Goal: Task Accomplishment & Management: Manage account settings

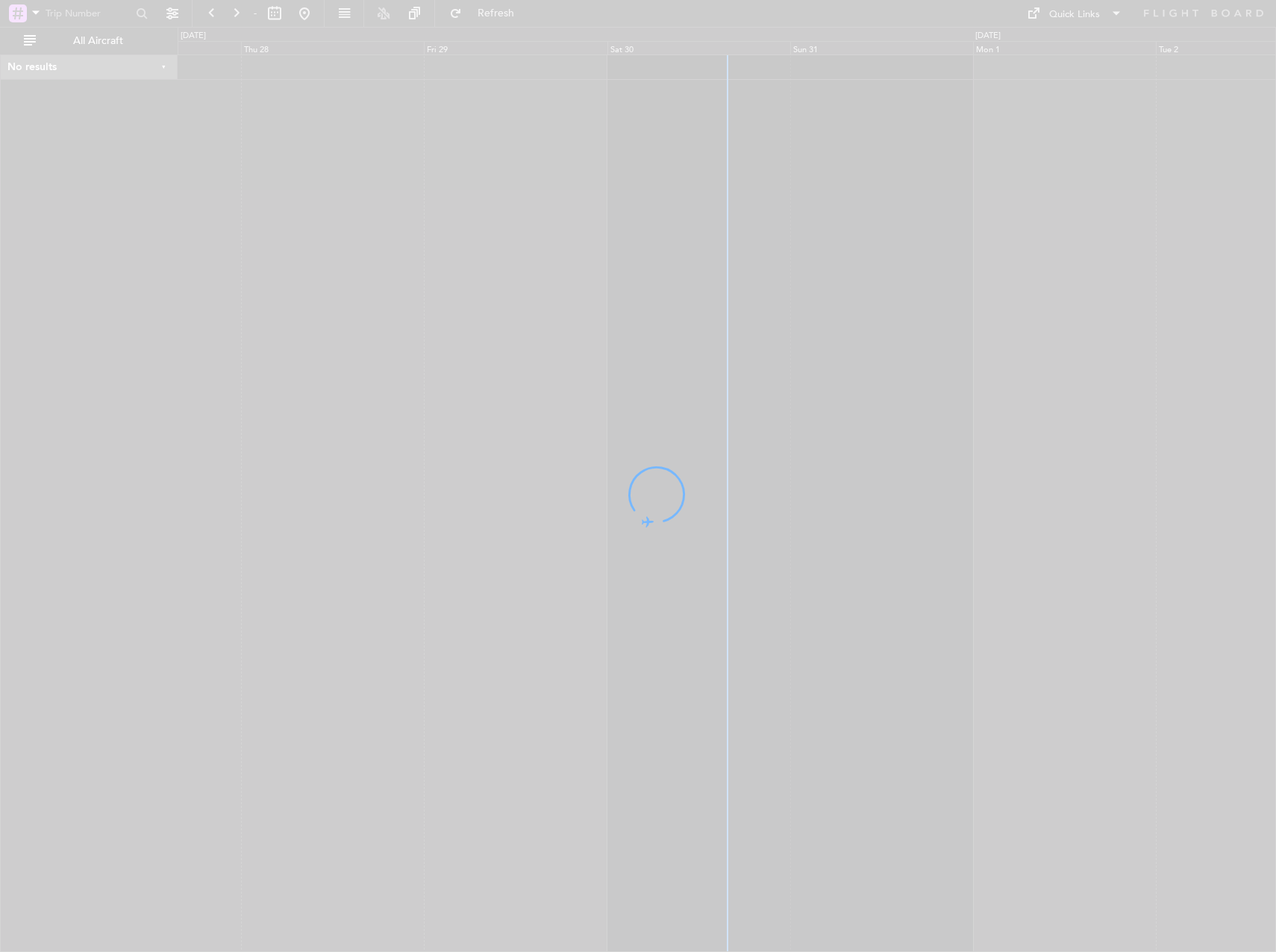
click at [1094, 648] on div at bounding box center [638, 476] width 1276 height 952
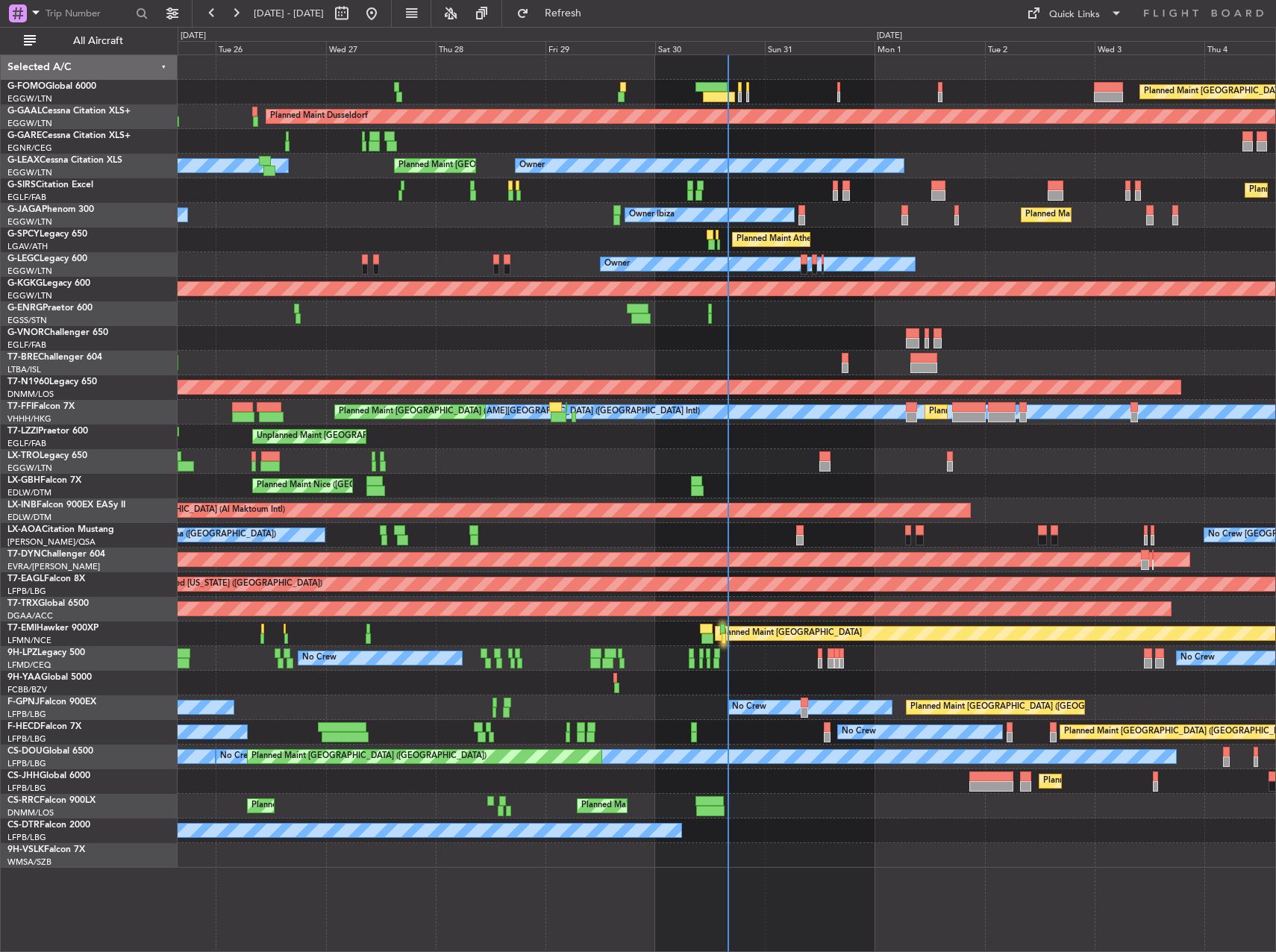
click at [572, 374] on div "Planned Maint Warsaw ([GEOGRAPHIC_DATA])" at bounding box center [726, 363] width 1097 height 25
click at [967, 909] on div "Planned Maint [GEOGRAPHIC_DATA] ([GEOGRAPHIC_DATA]) Planned [GEOGRAPHIC_DATA] O…" at bounding box center [727, 502] width 1098 height 897
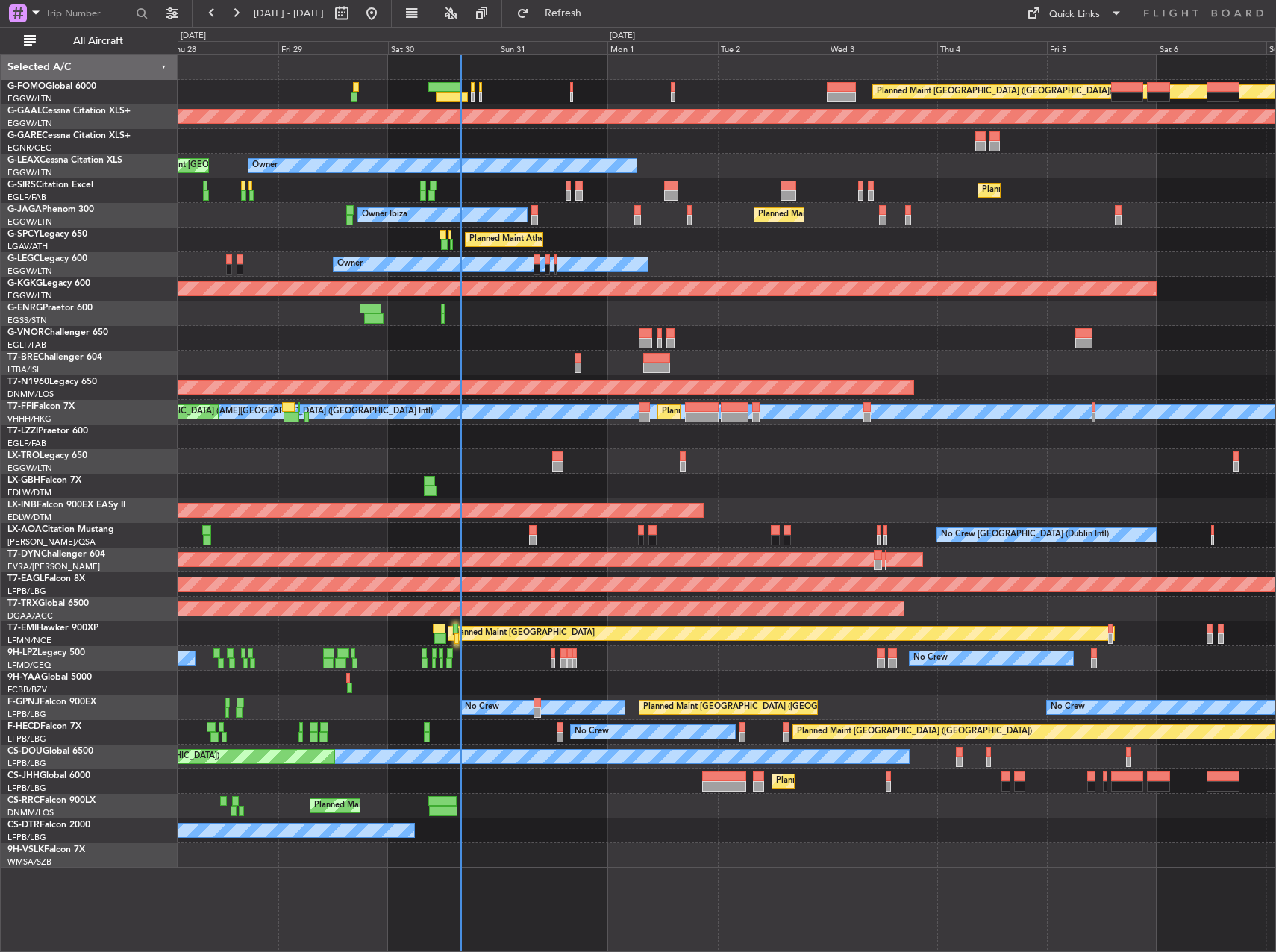
click at [248, 169] on div "Planned Maint [GEOGRAPHIC_DATA] ([GEOGRAPHIC_DATA]) Planned [GEOGRAPHIC_DATA] O…" at bounding box center [726, 461] width 1097 height 812
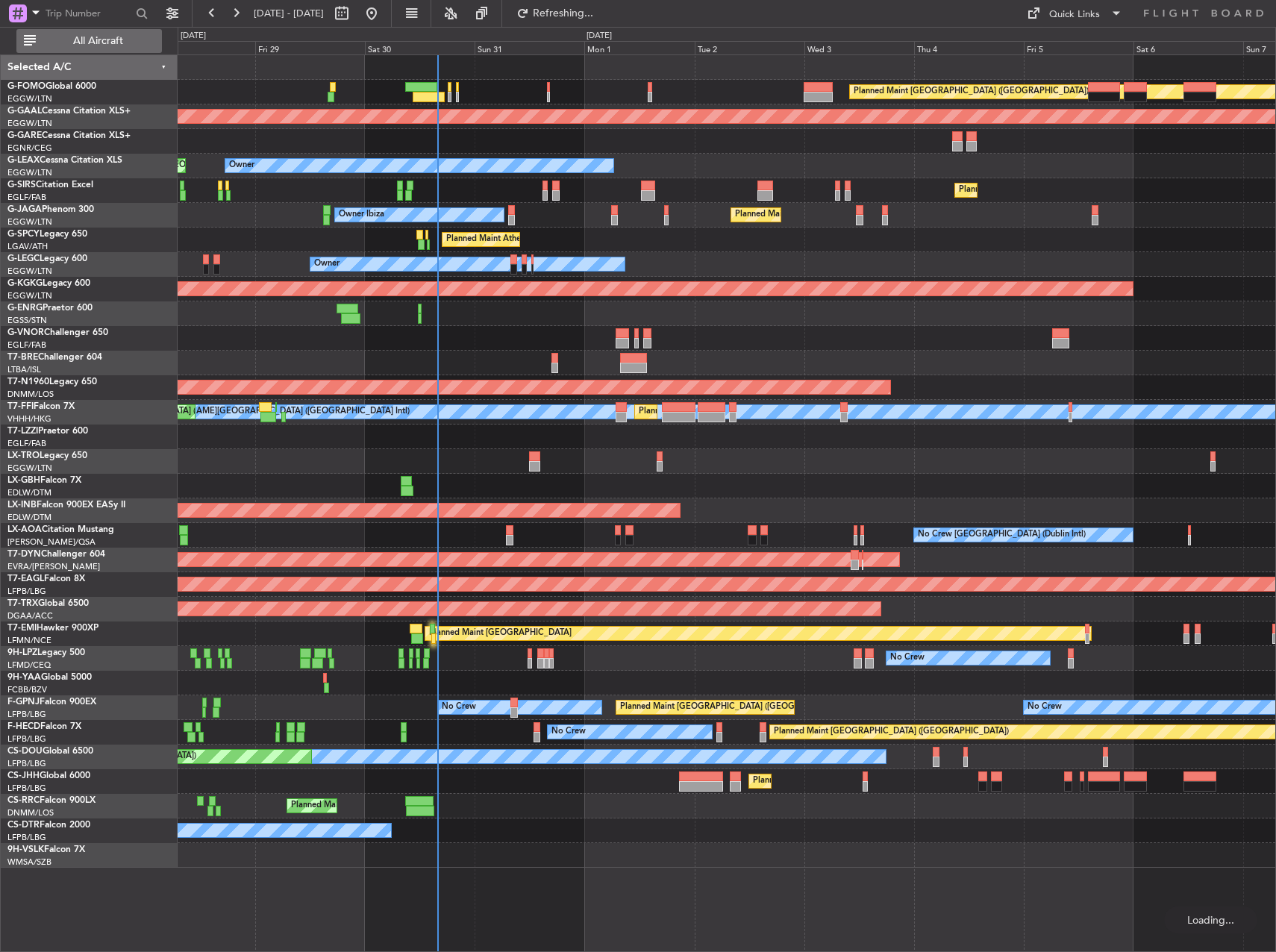
click at [146, 37] on span "All Aircraft" at bounding box center [98, 41] width 119 height 10
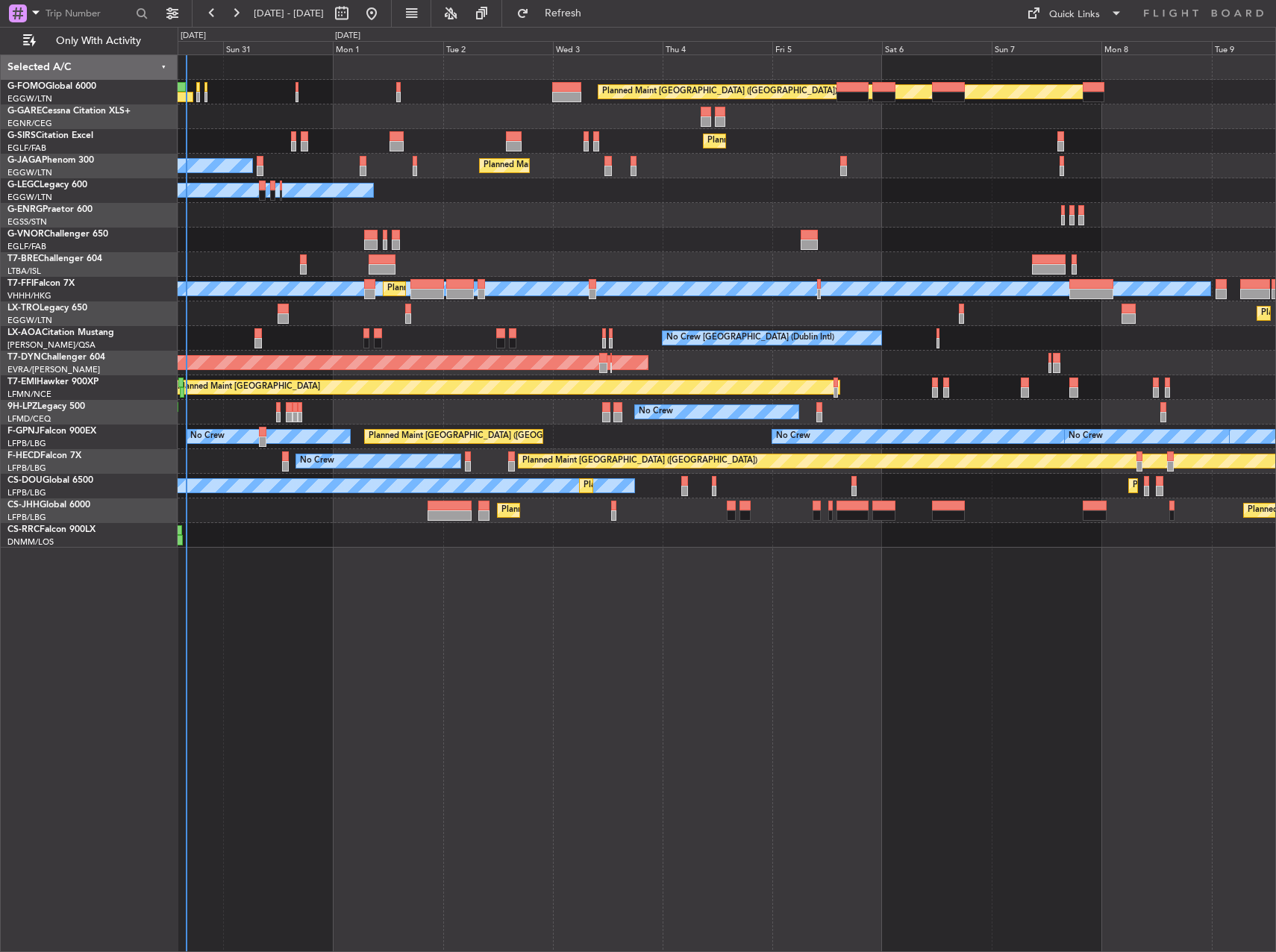
click at [291, 87] on div "Planned Maint [GEOGRAPHIC_DATA] ([GEOGRAPHIC_DATA])" at bounding box center [726, 92] width 1097 height 25
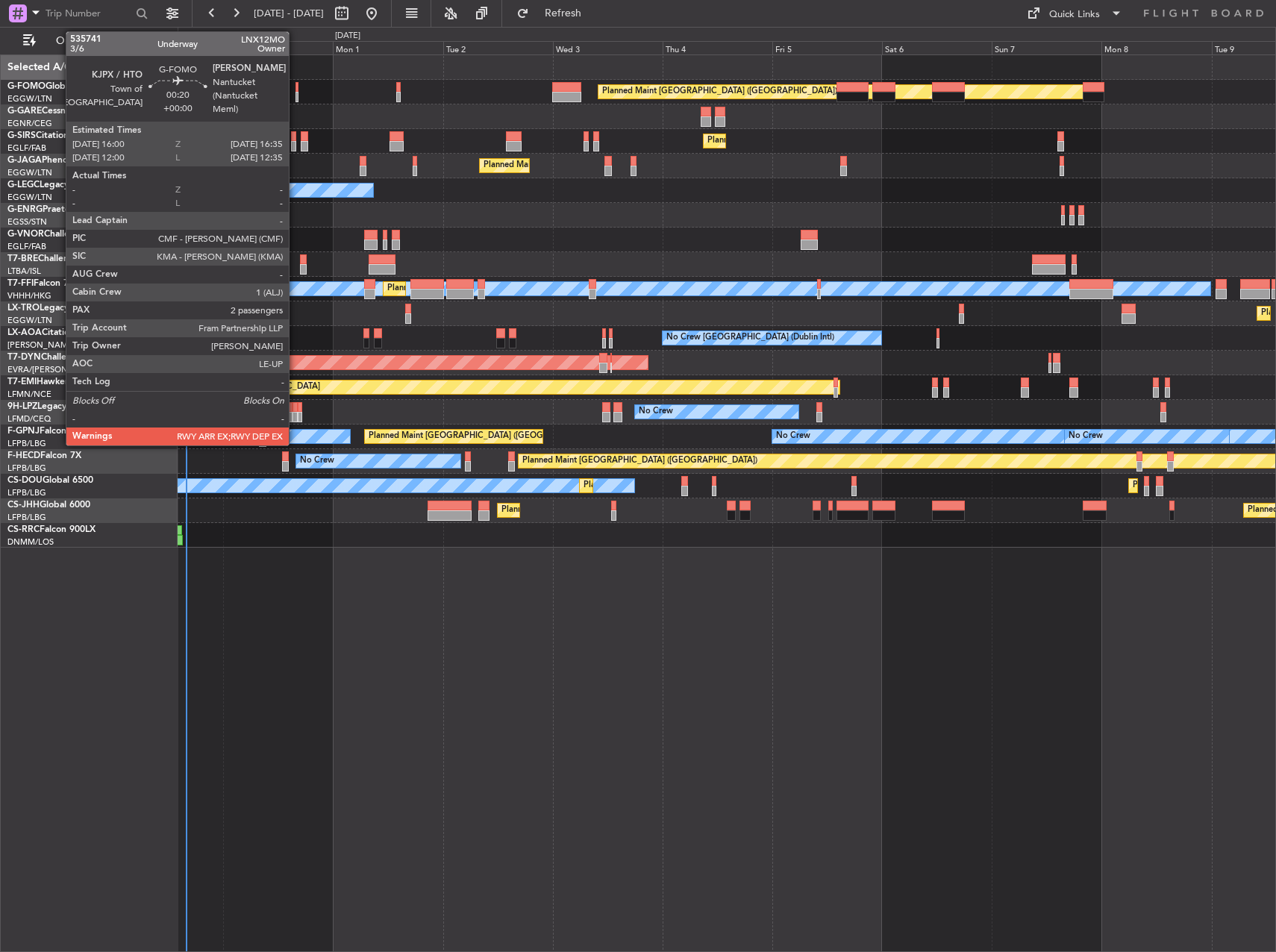
click at [295, 89] on div at bounding box center [296, 87] width 3 height 10
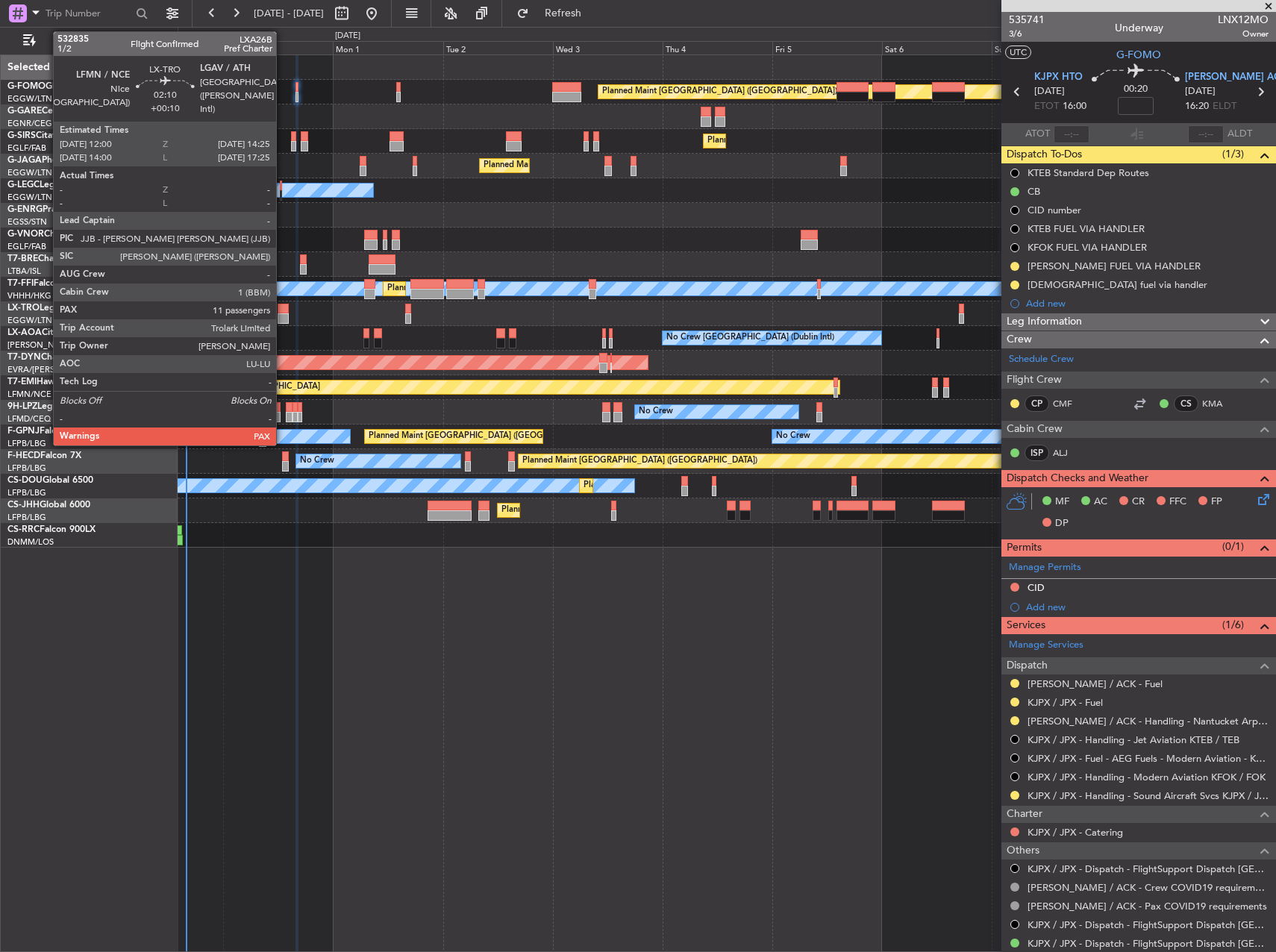
click at [283, 316] on div at bounding box center [283, 318] width 11 height 10
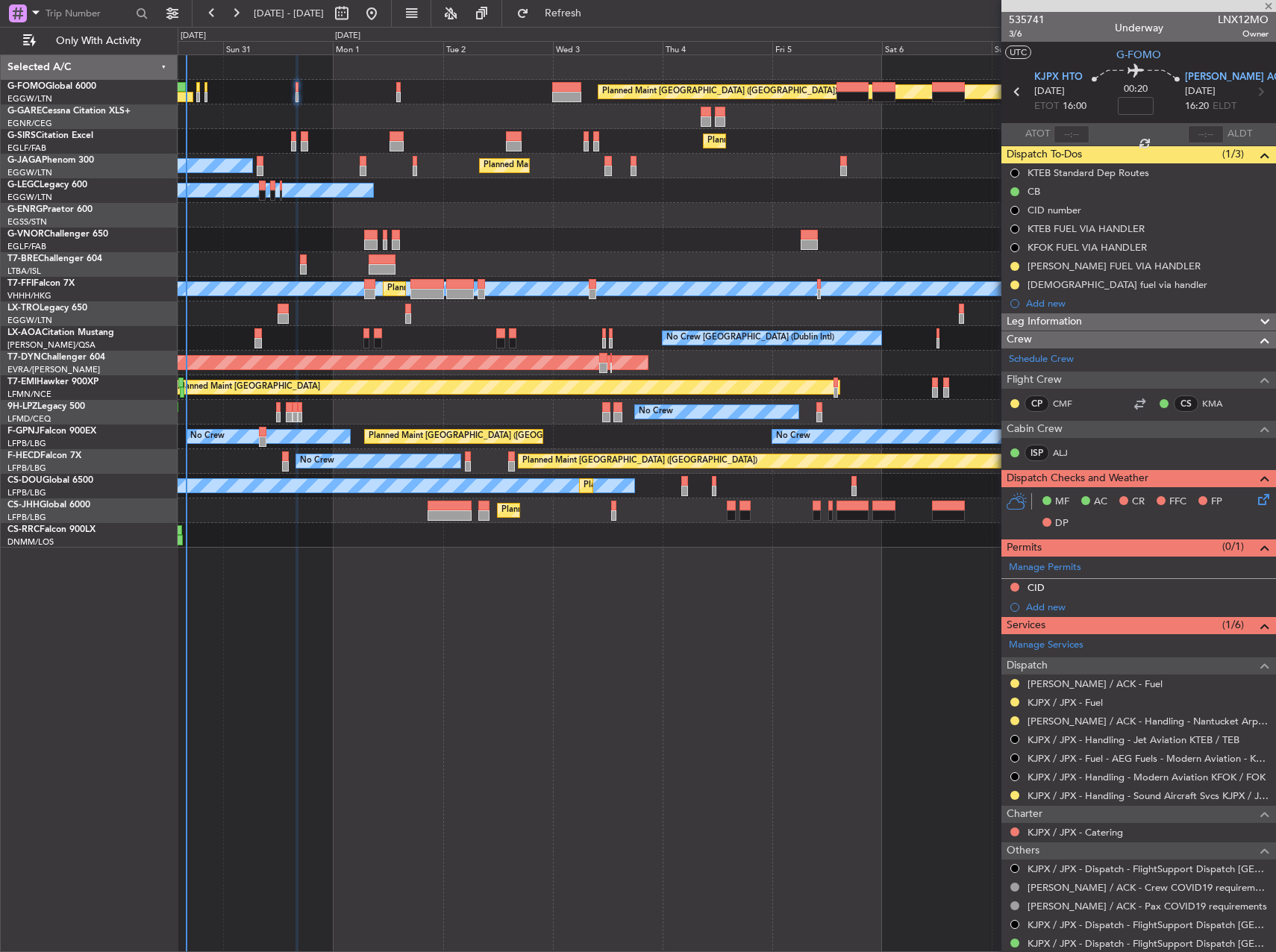
type input "+00:10"
type input "11"
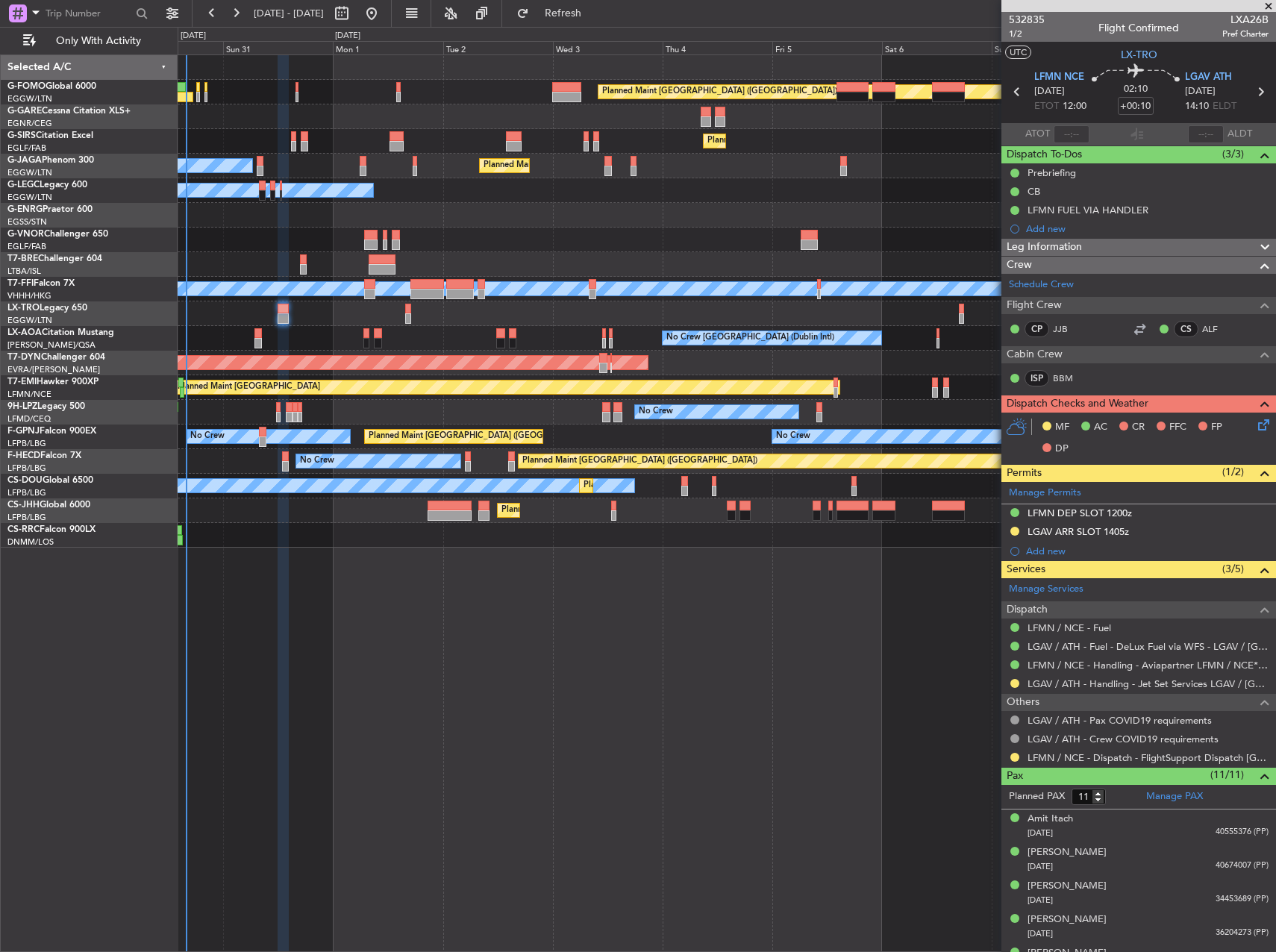
click at [1114, 533] on div "LGAV ARR SLOT 1405z" at bounding box center [1077, 531] width 101 height 13
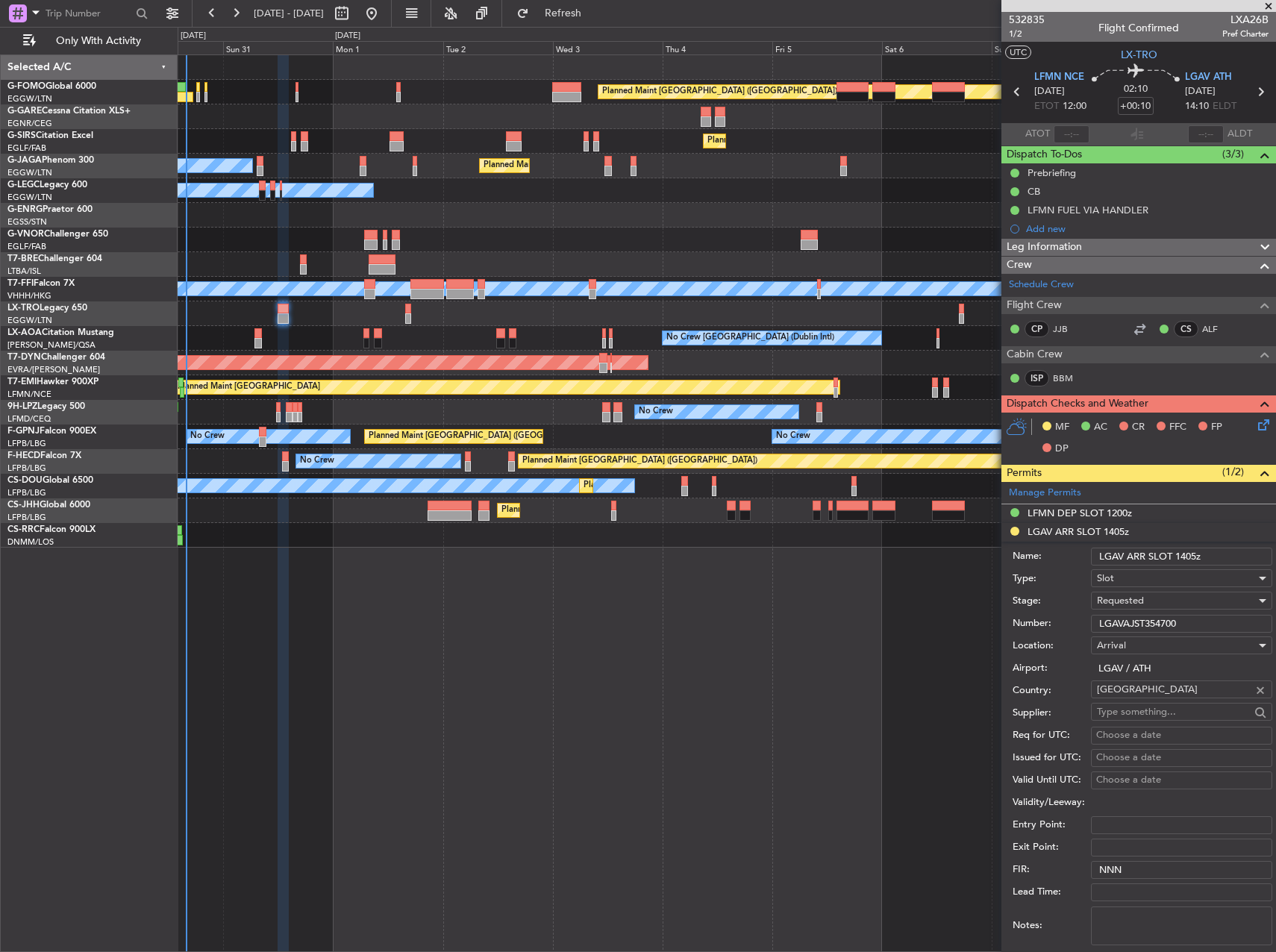
click at [1196, 560] on input "LGAV ARR SLOT 1405z" at bounding box center [1181, 557] width 181 height 18
type input "LGAV ARR SLOT 1420z"
click at [1185, 592] on div "Requested" at bounding box center [1176, 600] width 159 height 22
click at [1159, 708] on span "Received OK" at bounding box center [1175, 714] width 157 height 22
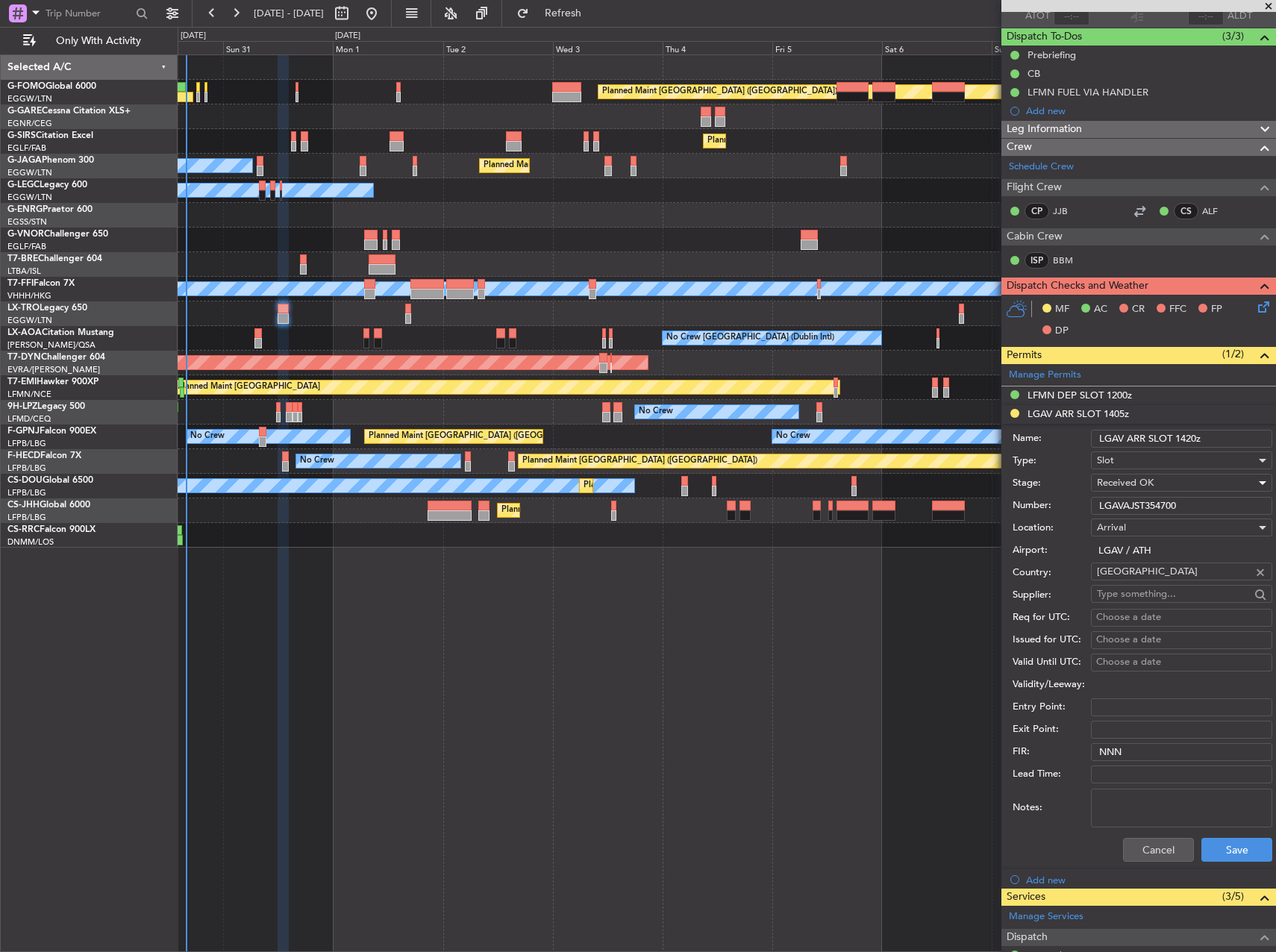
scroll to position [224, 0]
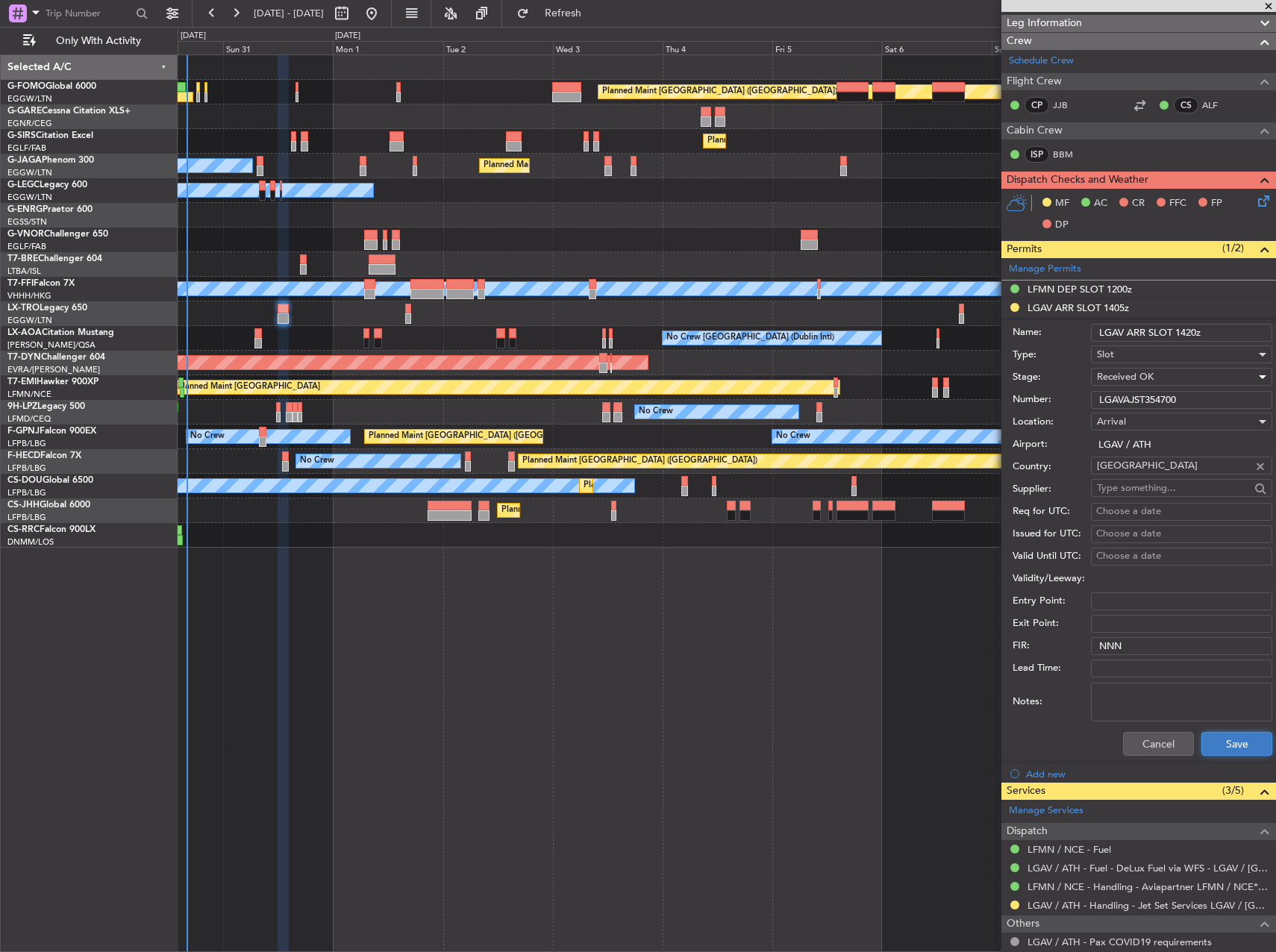
click at [1225, 749] on button "Save" at bounding box center [1236, 744] width 71 height 24
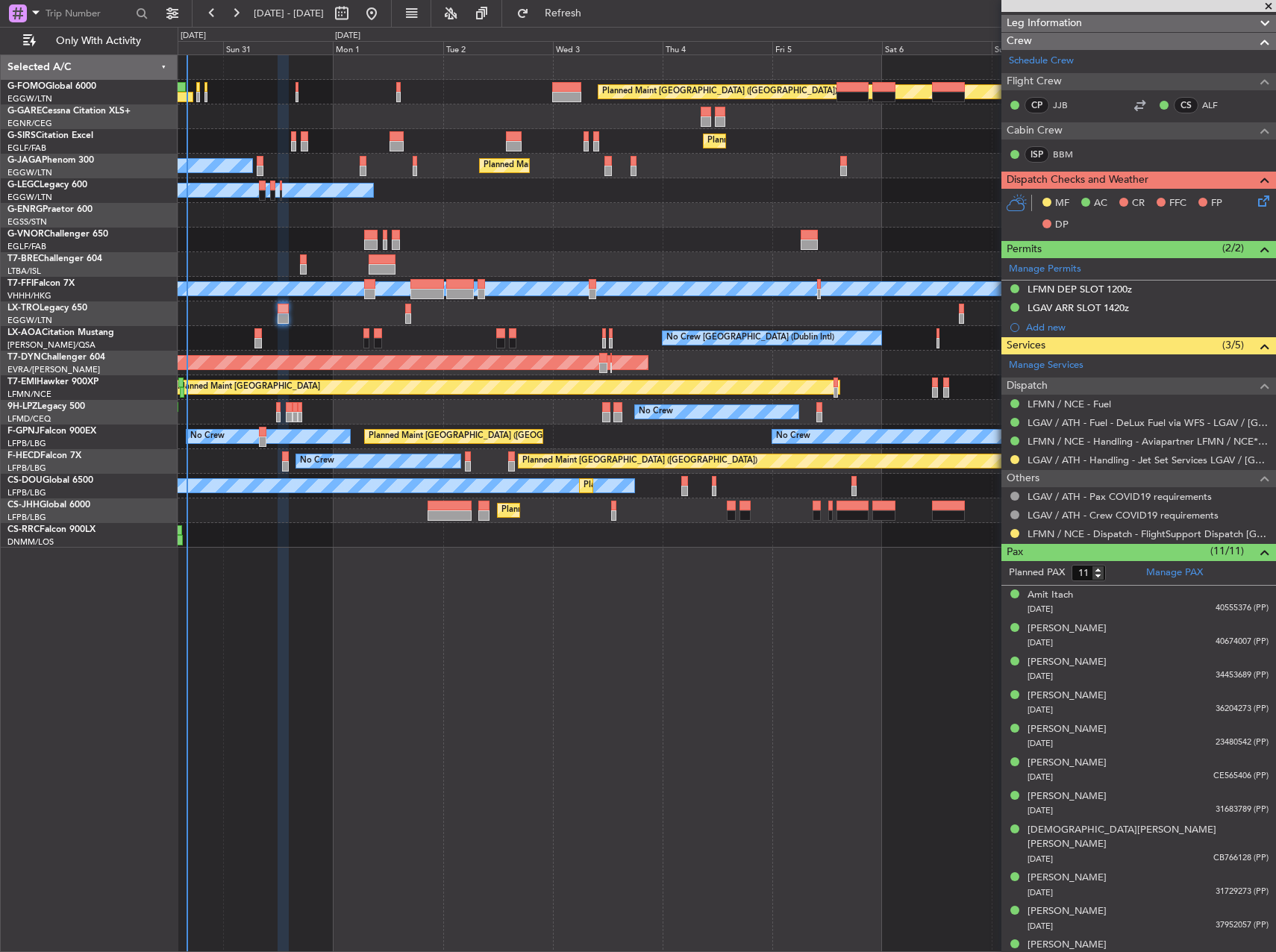
click at [759, 788] on div "Planned Maint London (Luton) Planned Maint London (Farnborough) Owner Ibiza Pla…" at bounding box center [727, 502] width 1098 height 897
click at [392, 619] on div "Planned Maint London (Luton) Planned Maint London (Farnborough) Owner Ibiza Pla…" at bounding box center [727, 502] width 1098 height 897
click at [671, 681] on div "Planned Maint London (Luton) Planned Maint London (Farnborough) Owner Ibiza Pla…" at bounding box center [727, 502] width 1098 height 897
click at [791, 720] on div "Planned Maint London (Luton) Planned Maint London (Farnborough) Owner Ibiza Pla…" at bounding box center [727, 502] width 1098 height 897
click at [290, 458] on div "Planned Maint Paris (Le Bourget) No Crew" at bounding box center [726, 461] width 1097 height 25
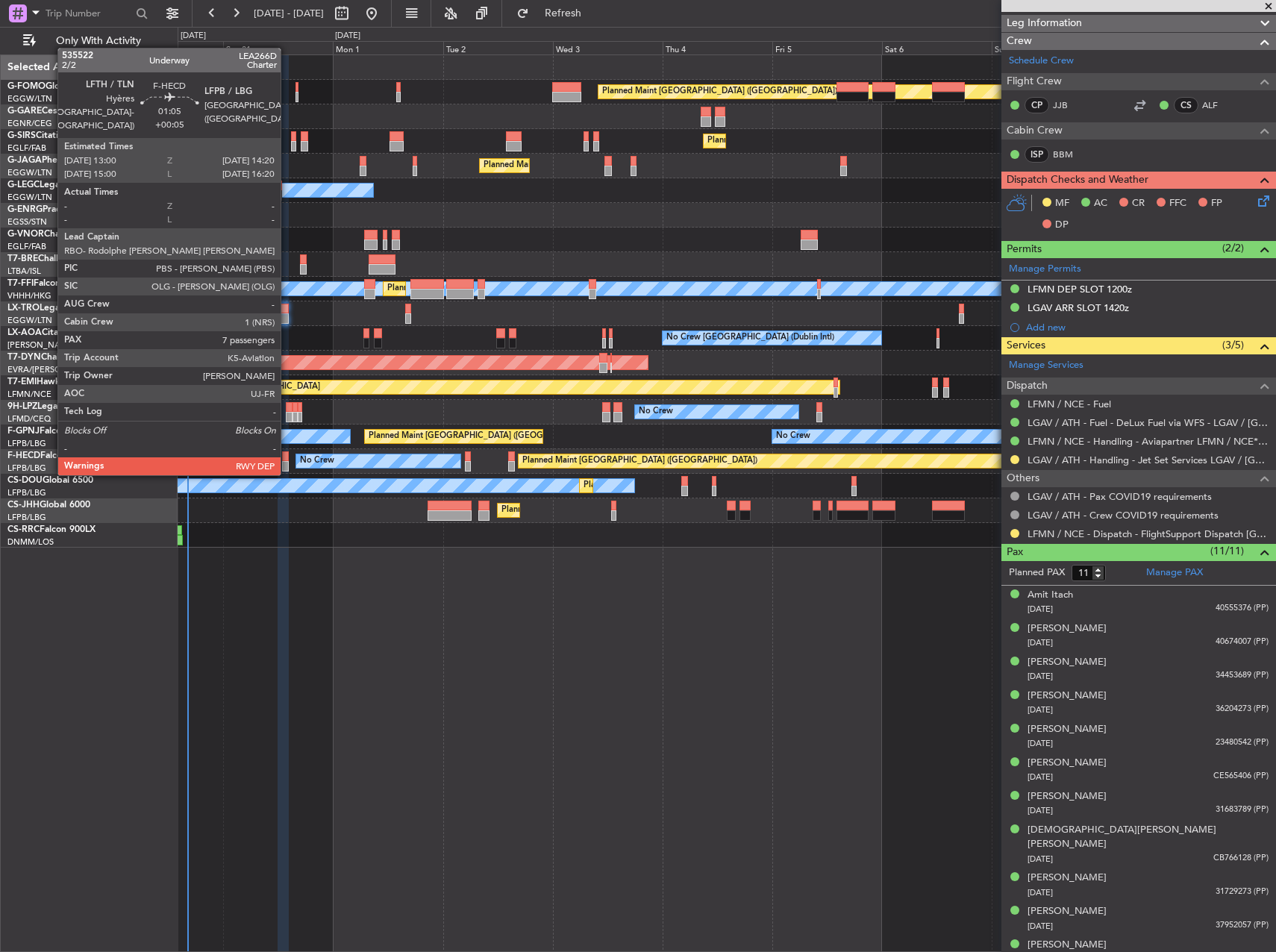
click at [287, 459] on div at bounding box center [285, 456] width 7 height 10
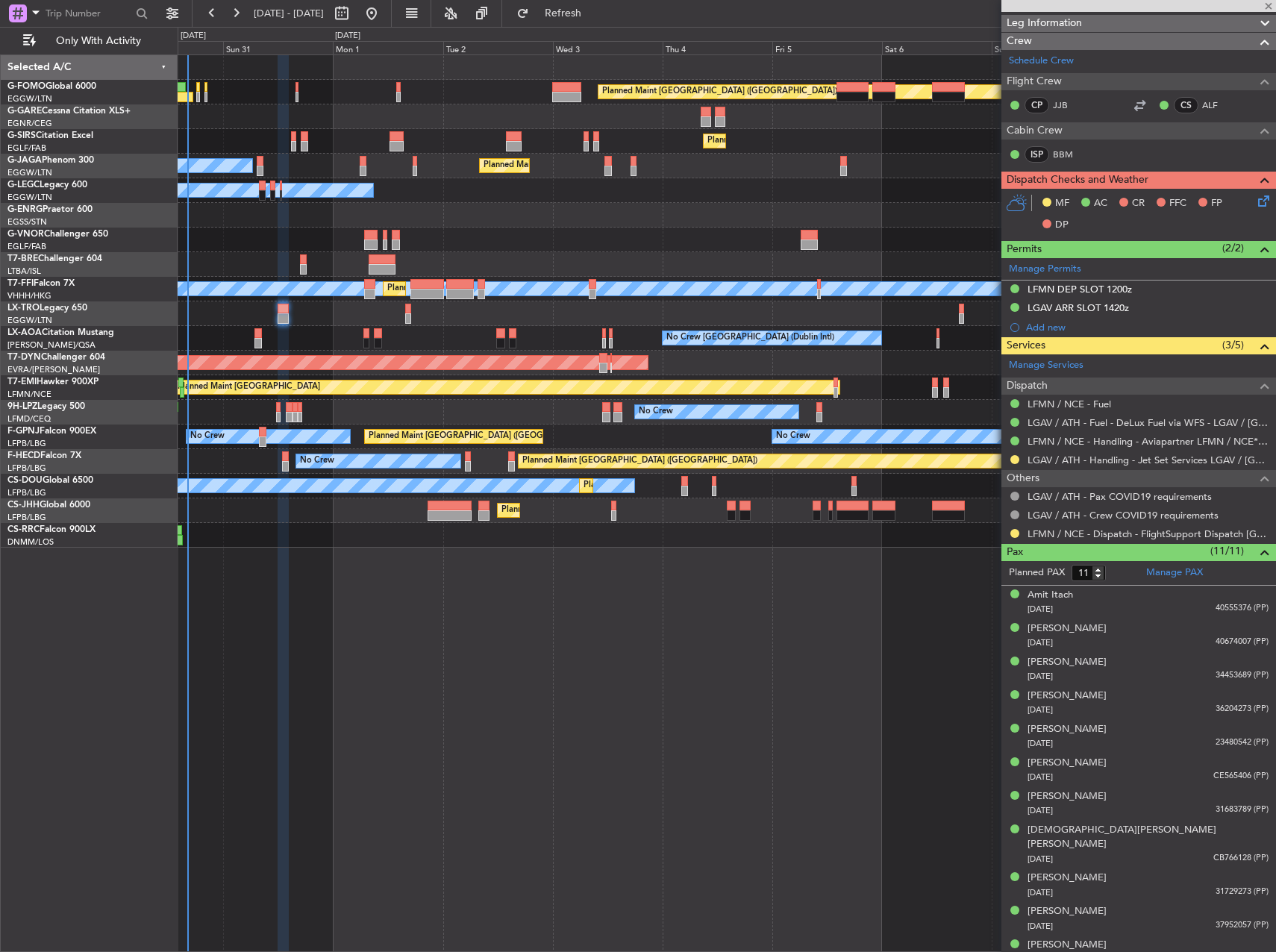
type input "+00:05"
type input "7"
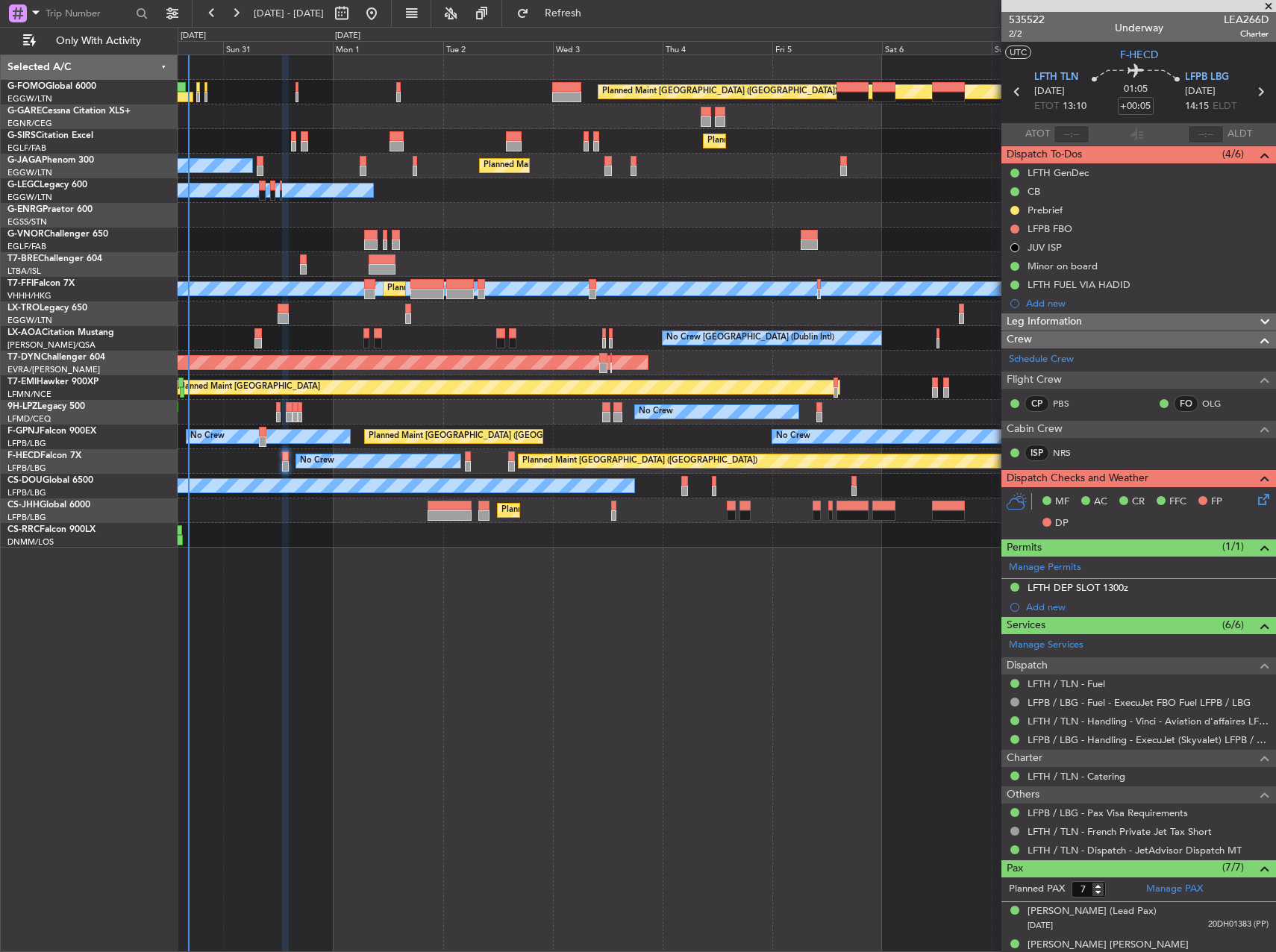
click at [573, 216] on div at bounding box center [726, 215] width 1097 height 25
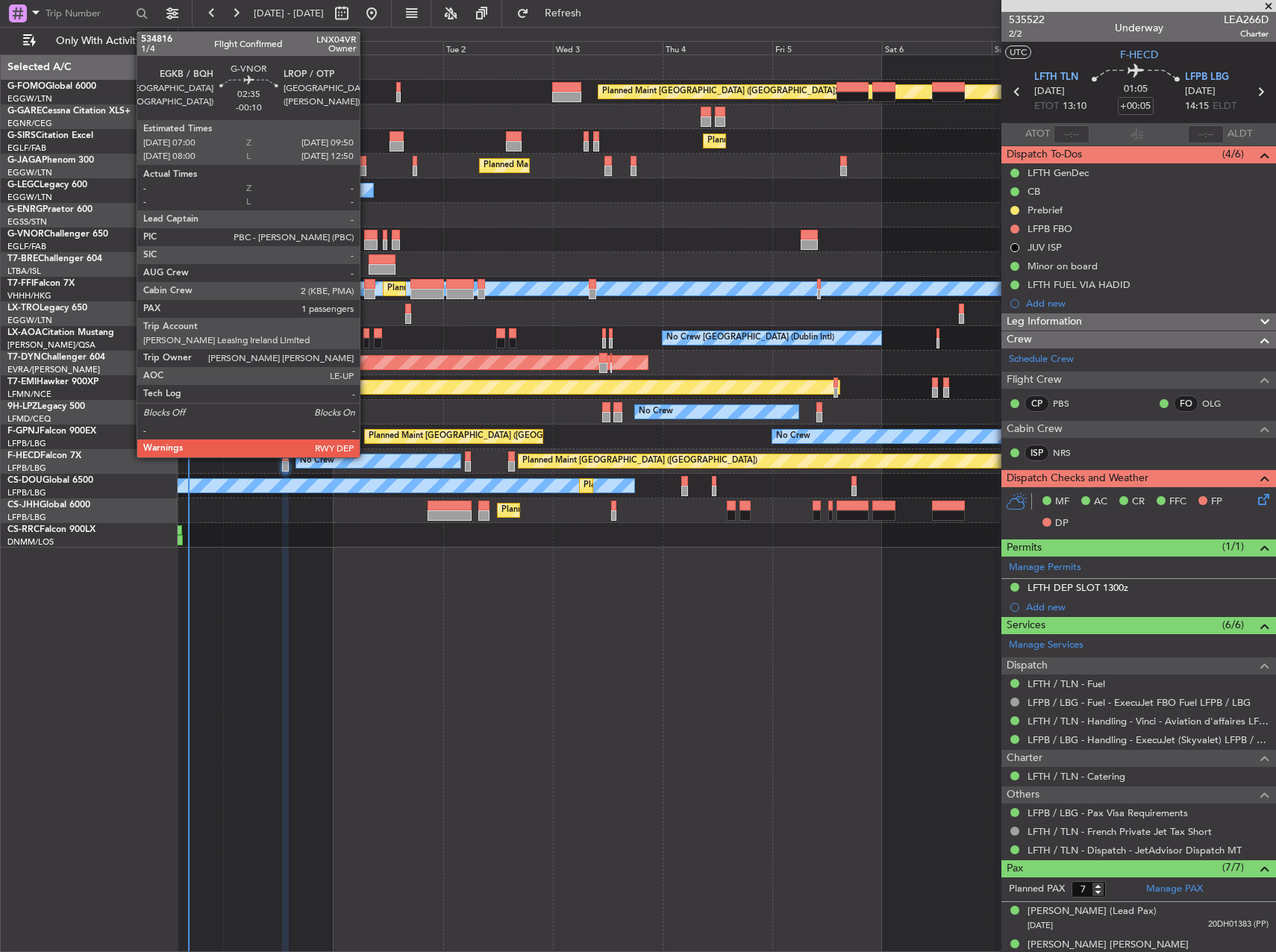
click at [366, 234] on div at bounding box center [370, 235] width 13 height 10
type input "-00:10"
type input "1"
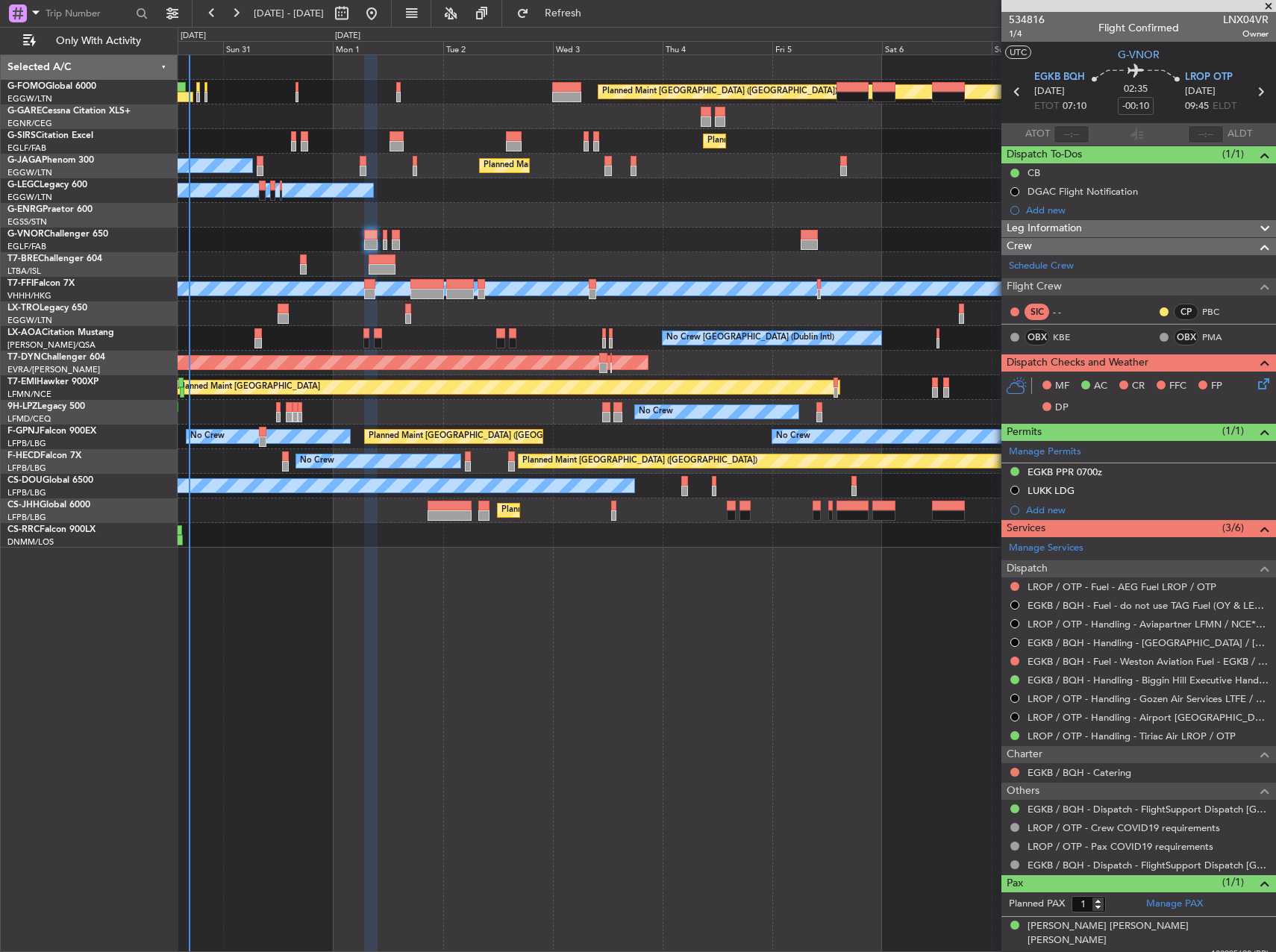
click at [548, 185] on div "Owner Owner" at bounding box center [726, 190] width 1097 height 25
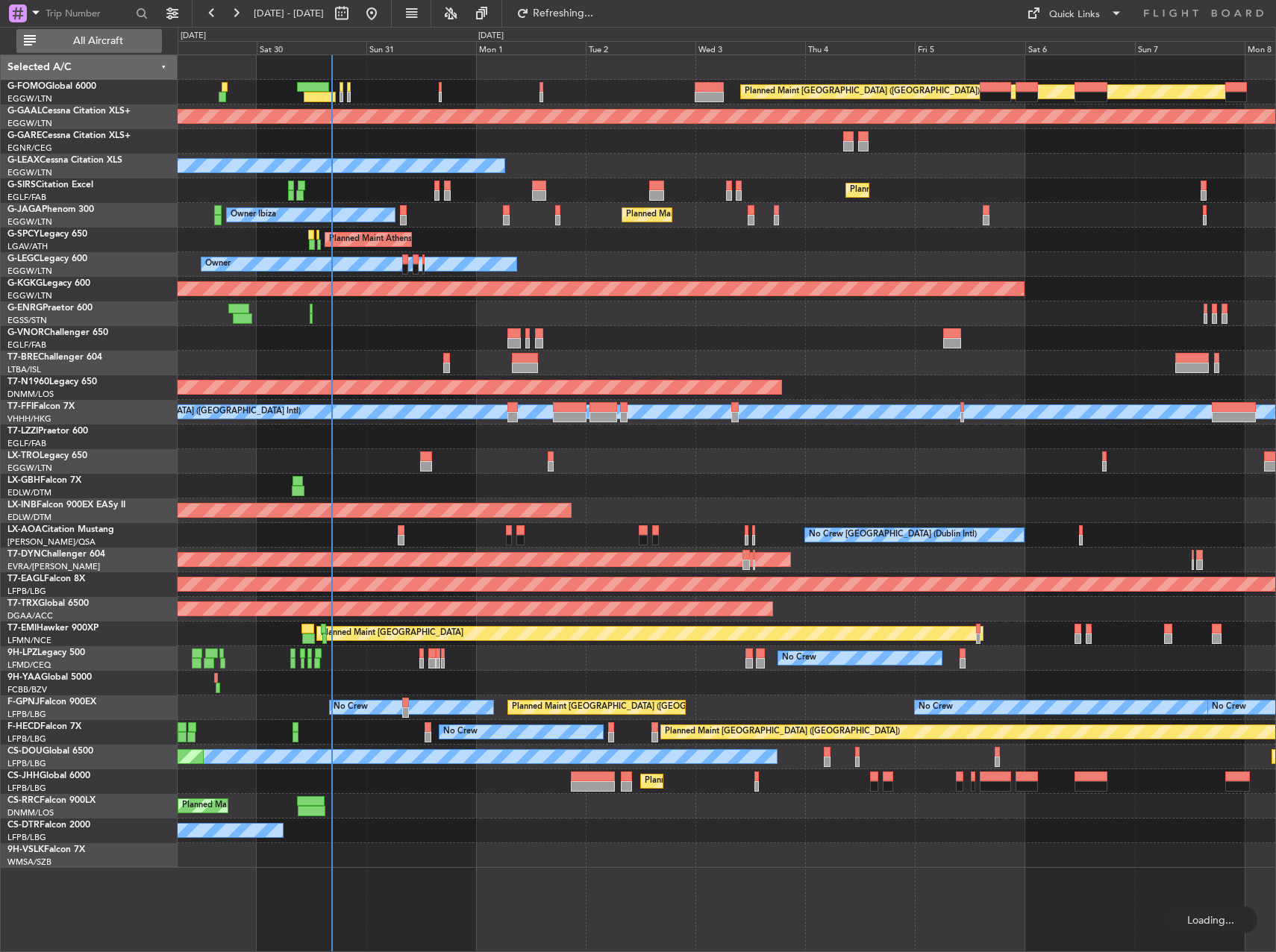
click at [98, 43] on span "All Aircraft" at bounding box center [98, 41] width 119 height 10
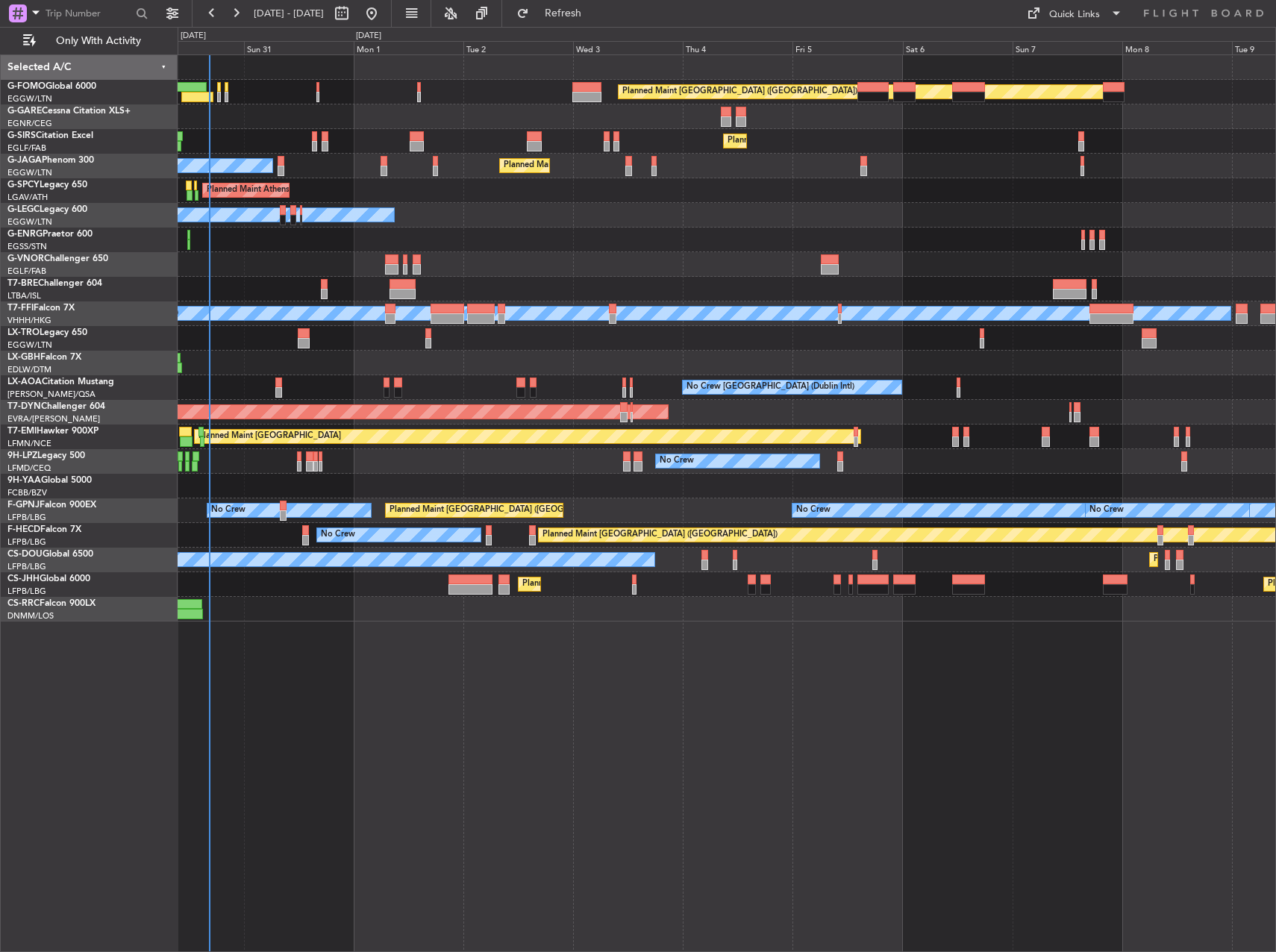
click at [618, 215] on div "Owner Owner" at bounding box center [726, 215] width 1097 height 25
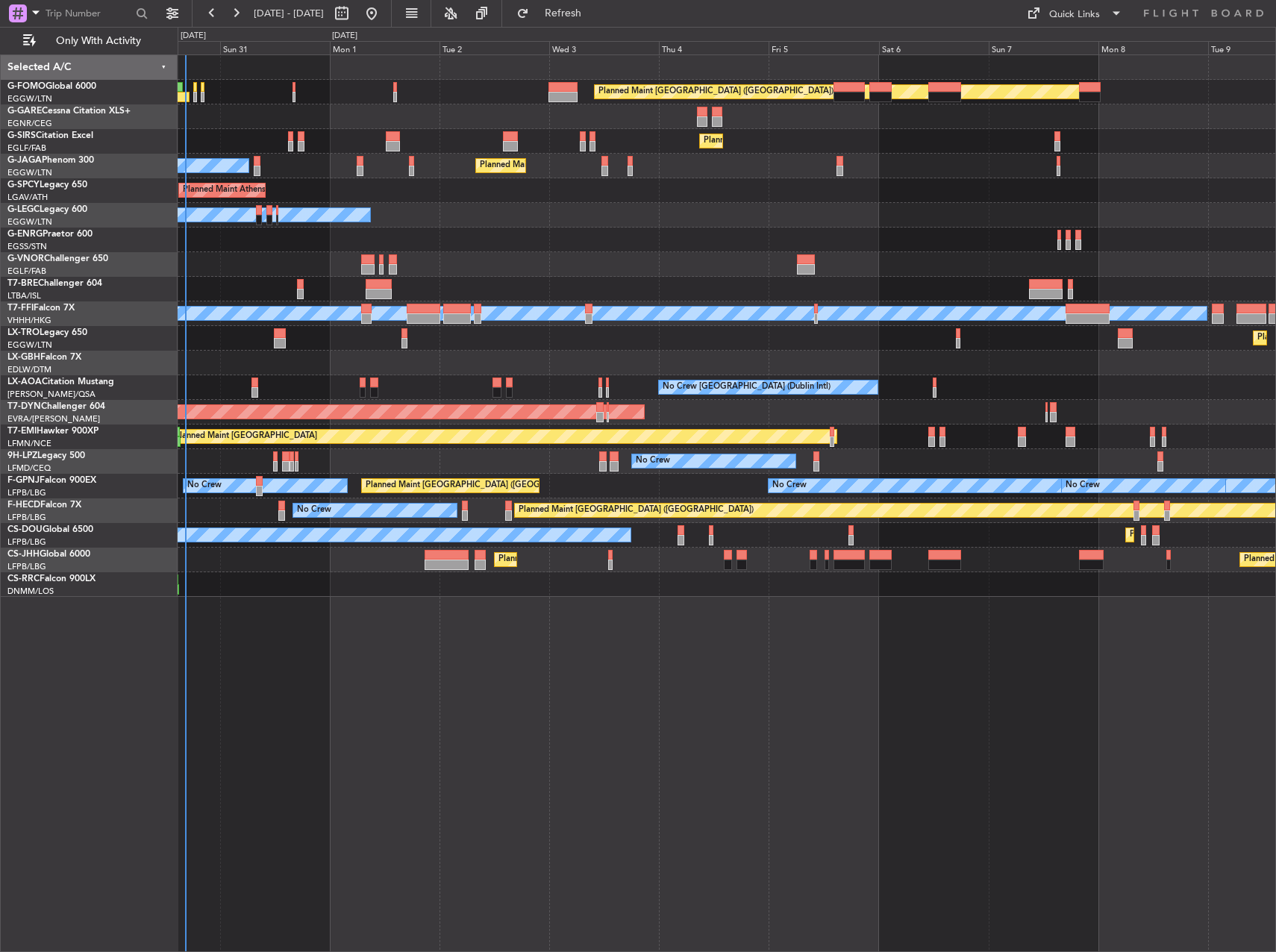
click at [529, 237] on div at bounding box center [726, 240] width 1097 height 25
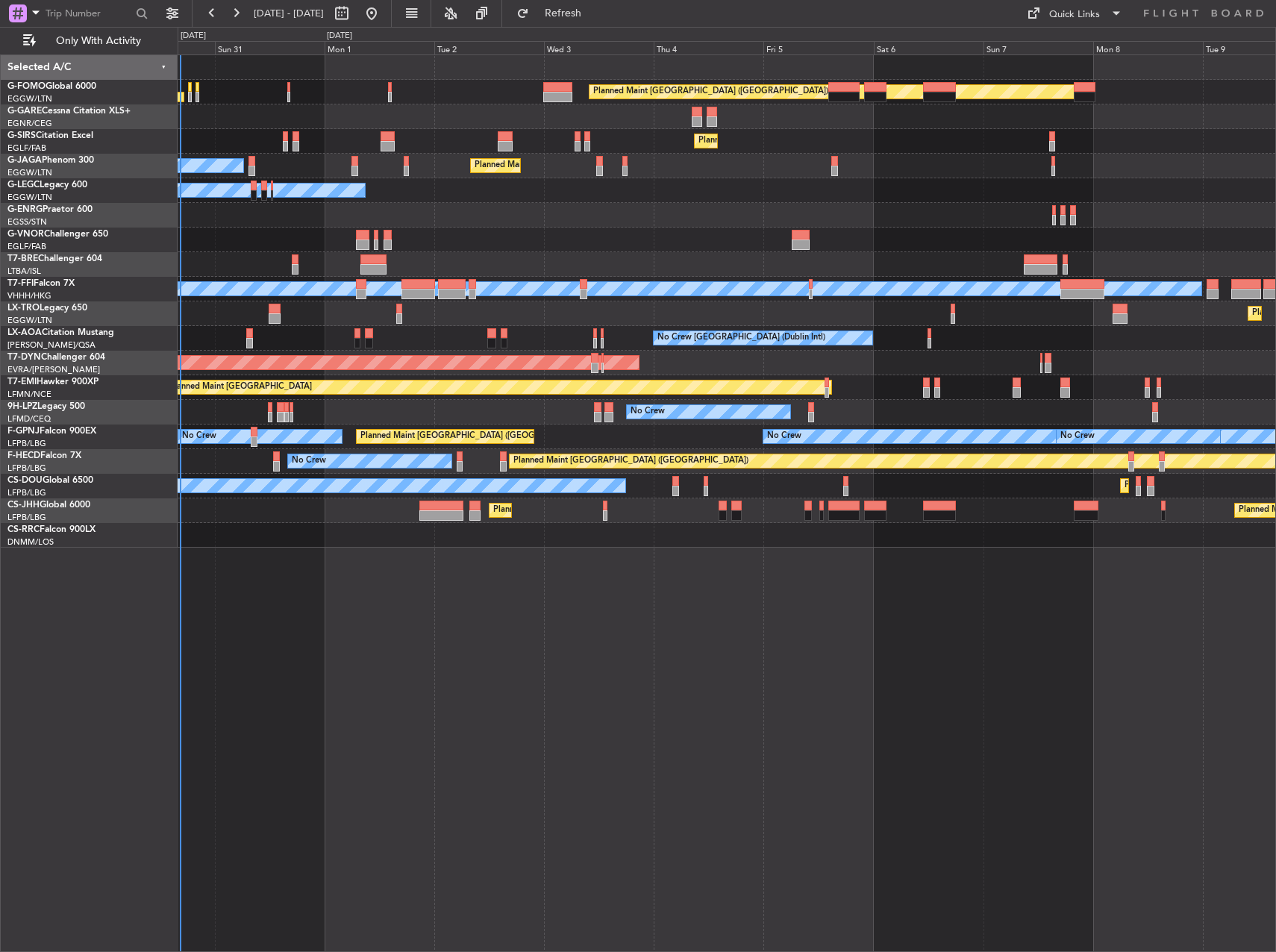
click at [524, 238] on div at bounding box center [726, 240] width 1097 height 25
click at [562, 643] on div "Planned Maint [GEOGRAPHIC_DATA] ([GEOGRAPHIC_DATA]) Planned Maint [GEOGRAPHIC_D…" at bounding box center [727, 502] width 1098 height 897
click at [627, 661] on div "Planned Maint [GEOGRAPHIC_DATA] ([GEOGRAPHIC_DATA]) Planned Maint [GEOGRAPHIC_D…" at bounding box center [727, 502] width 1098 height 897
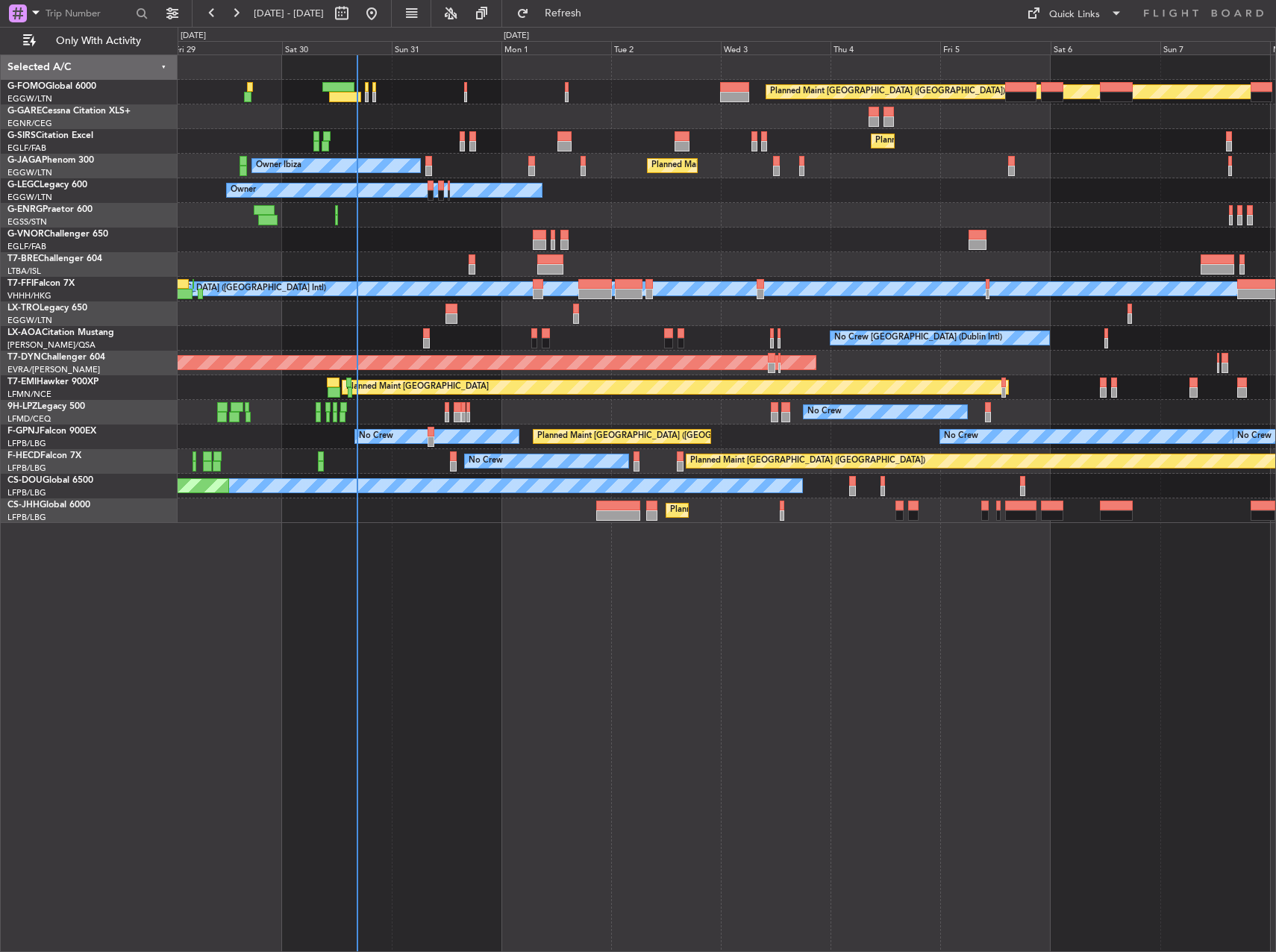
click at [951, 316] on div "Planned Maint Dusseldorf" at bounding box center [726, 313] width 1097 height 25
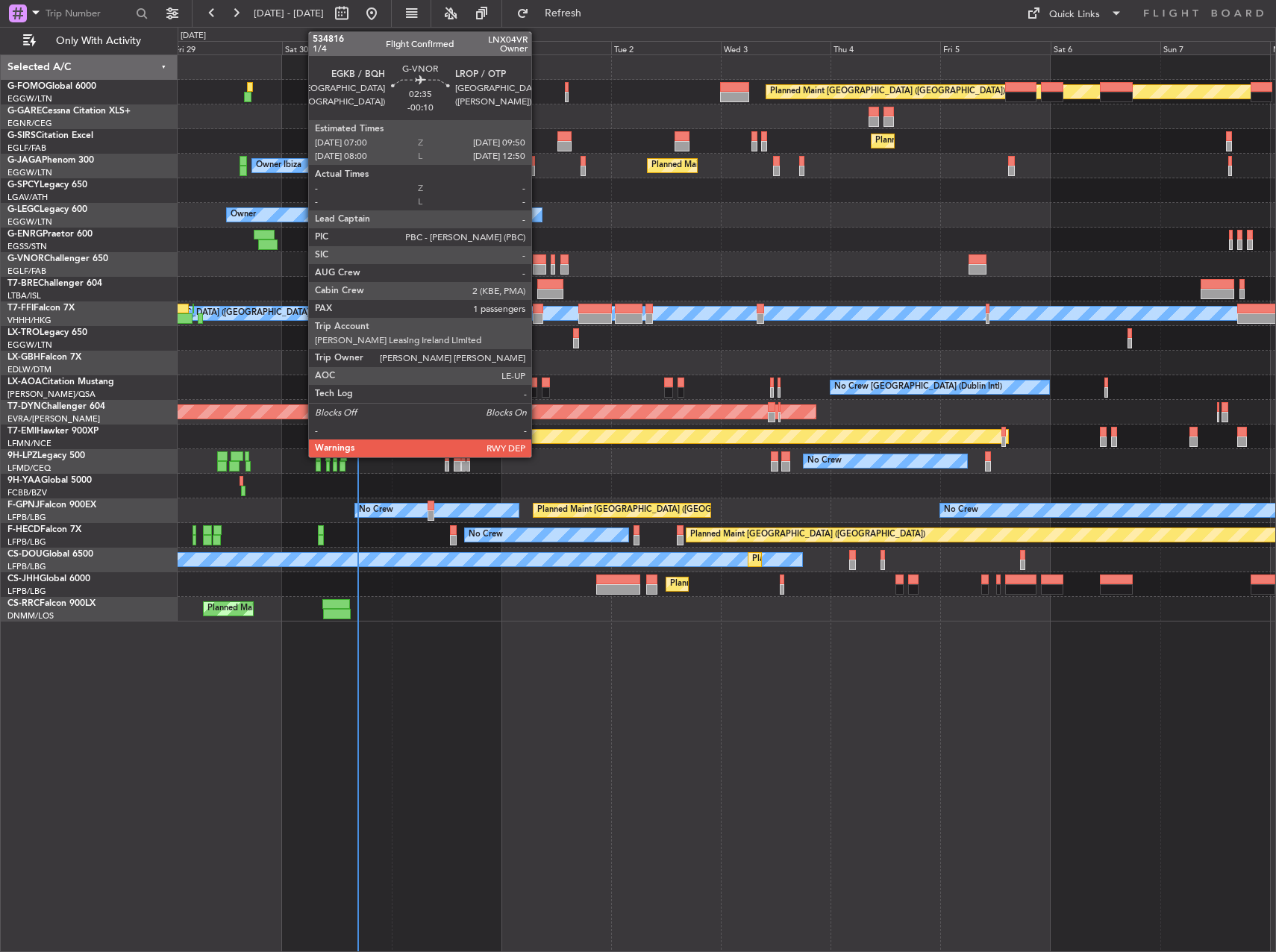
click at [538, 262] on div at bounding box center [539, 259] width 13 height 10
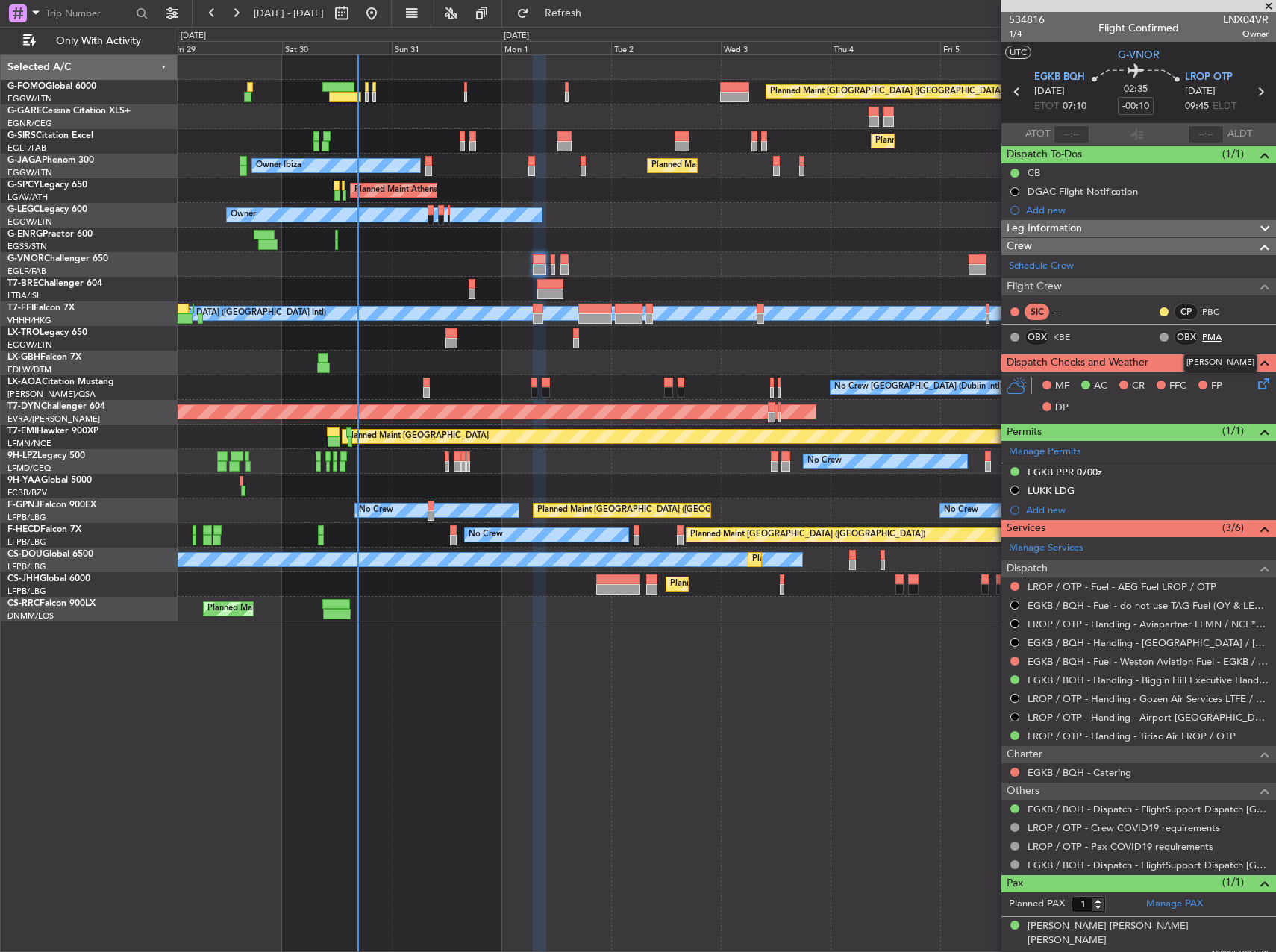
click at [1212, 334] on link "PMA" at bounding box center [1219, 336] width 34 height 13
click at [1209, 340] on link "PMA" at bounding box center [1219, 336] width 34 height 13
click at [1041, 210] on div "Add new" at bounding box center [1140, 210] width 229 height 13
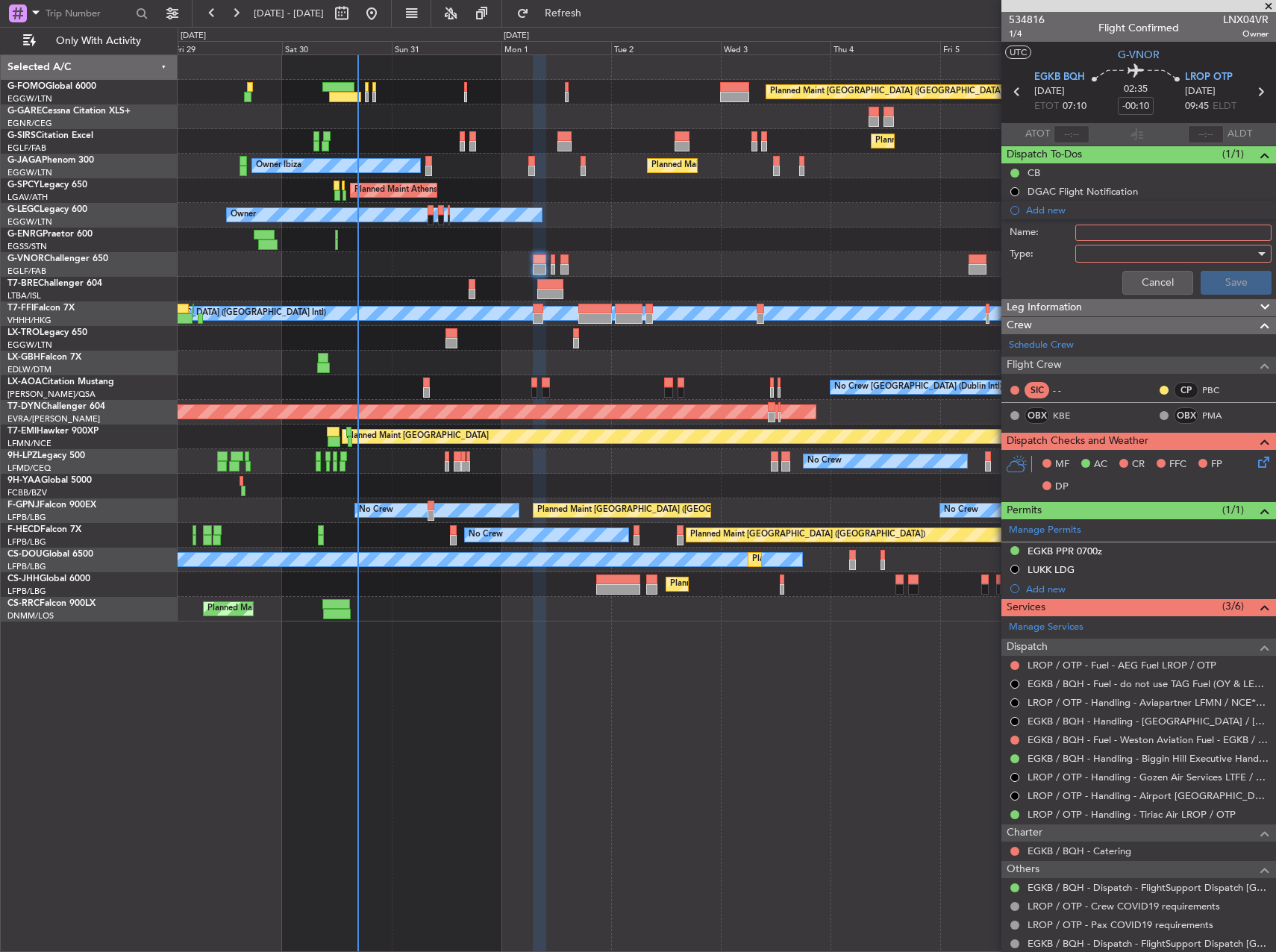
click at [1106, 233] on input "Name:" at bounding box center [1173, 233] width 196 height 16
type input "PB"
click at [1105, 252] on div at bounding box center [1168, 253] width 174 height 22
click at [1112, 288] on span "Generic" at bounding box center [1166, 284] width 175 height 22
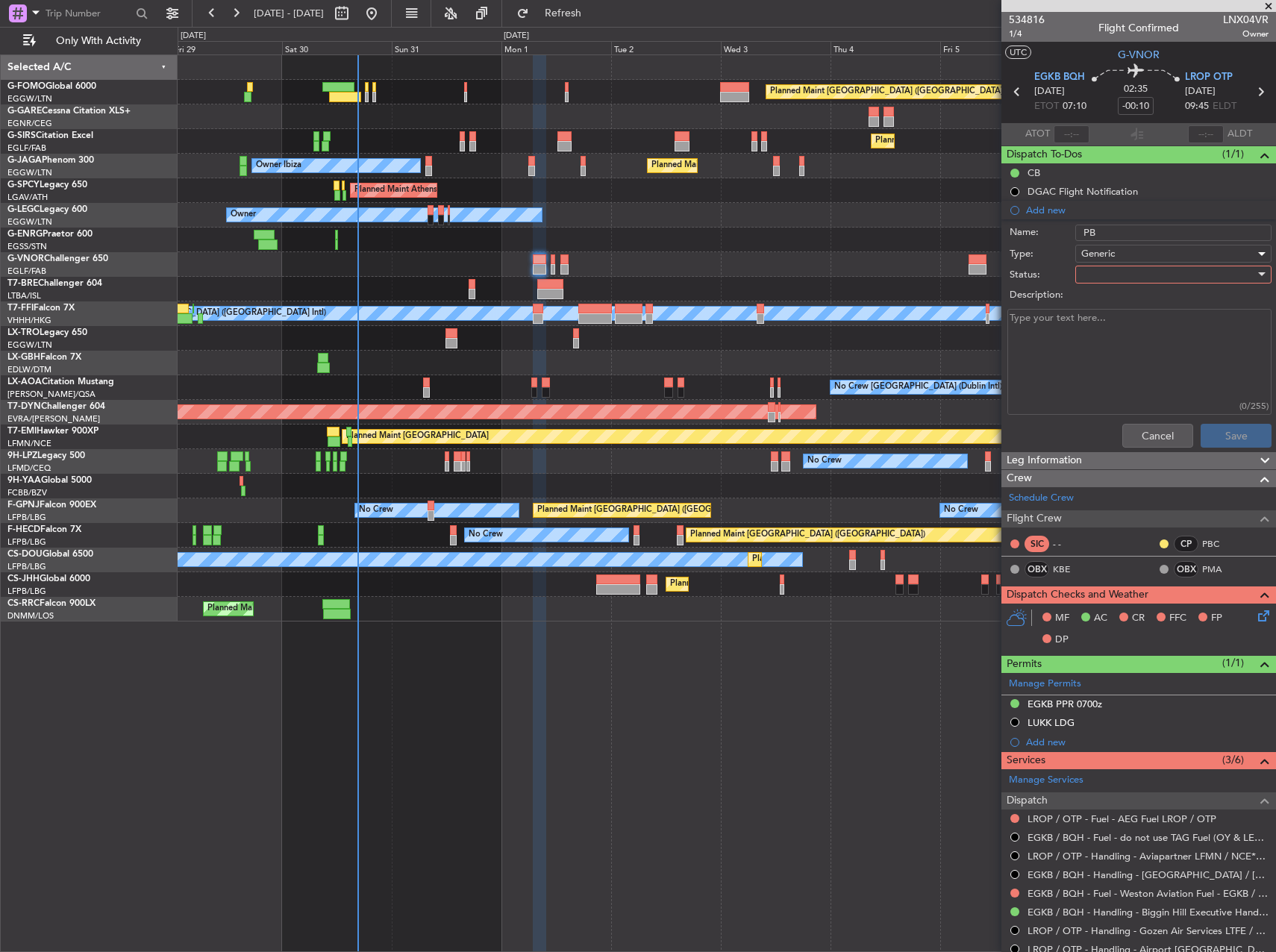
click at [1103, 273] on div at bounding box center [1168, 274] width 174 height 22
click at [1124, 345] on span "Completed" at bounding box center [1166, 349] width 175 height 22
click at [1091, 342] on textarea "Description:" at bounding box center [1139, 362] width 264 height 107
paste textarea "Can you please setup the first sector with 14k on fuel and plan to refuel in [G…"
type textarea "Can you please setup the first sector with 14k on fuel and plan to refuel in [G…"
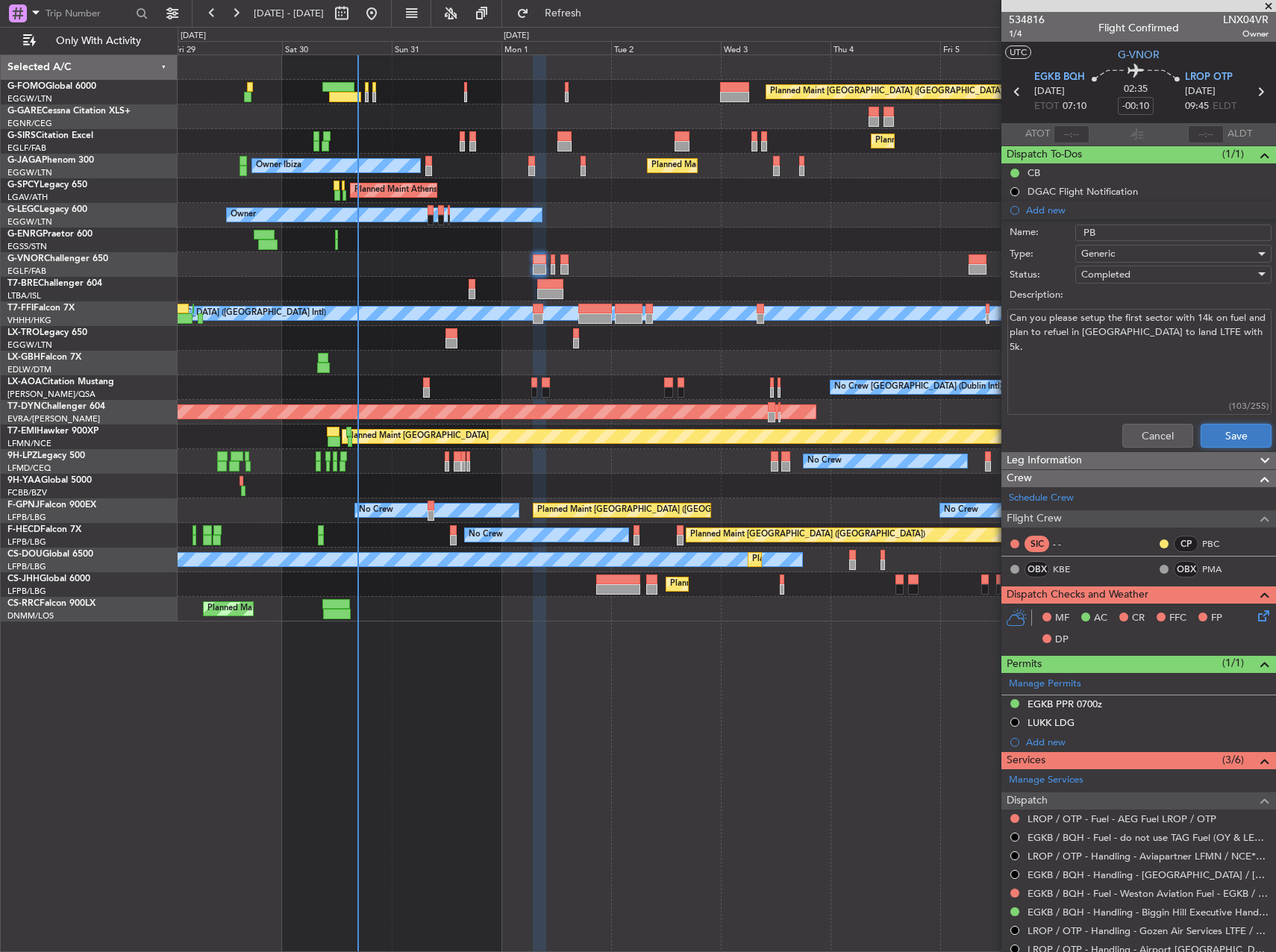
click at [1233, 433] on button "Save" at bounding box center [1235, 436] width 71 height 24
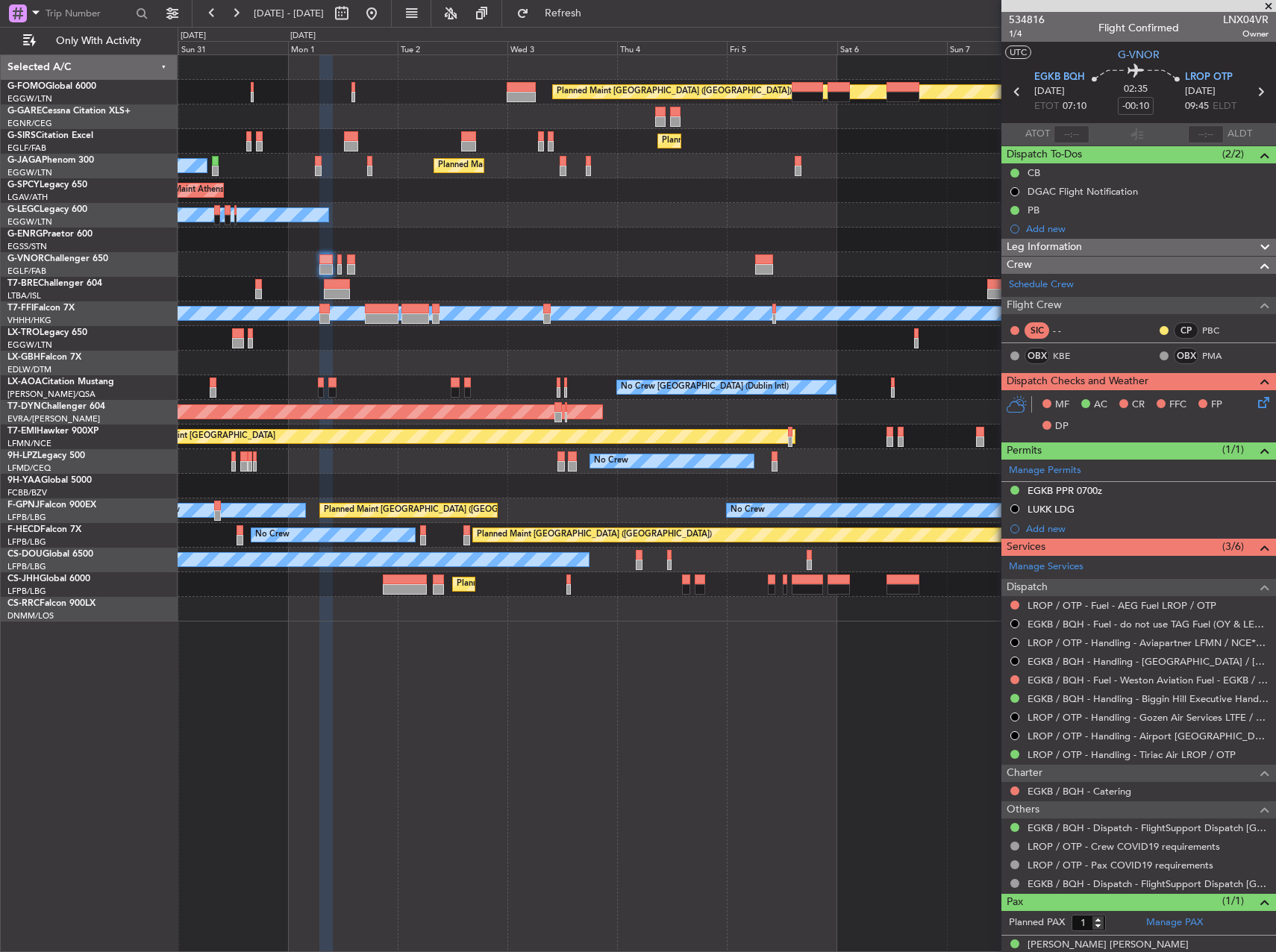
click at [380, 342] on div "Planned Maint [GEOGRAPHIC_DATA] ([GEOGRAPHIC_DATA]) Planned Maint [GEOGRAPHIC_D…" at bounding box center [726, 338] width 1097 height 566
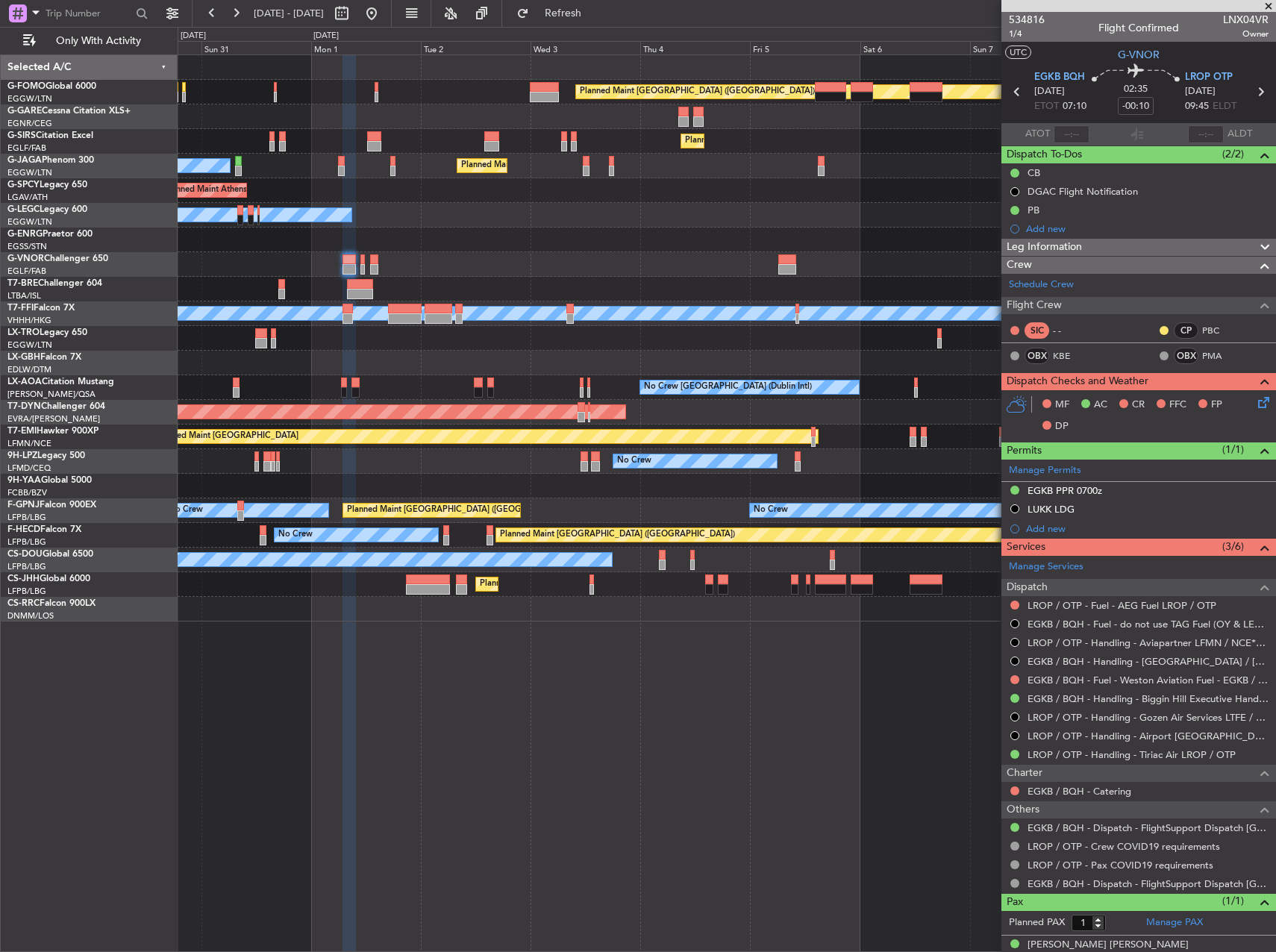
click at [648, 351] on div at bounding box center [726, 363] width 1097 height 25
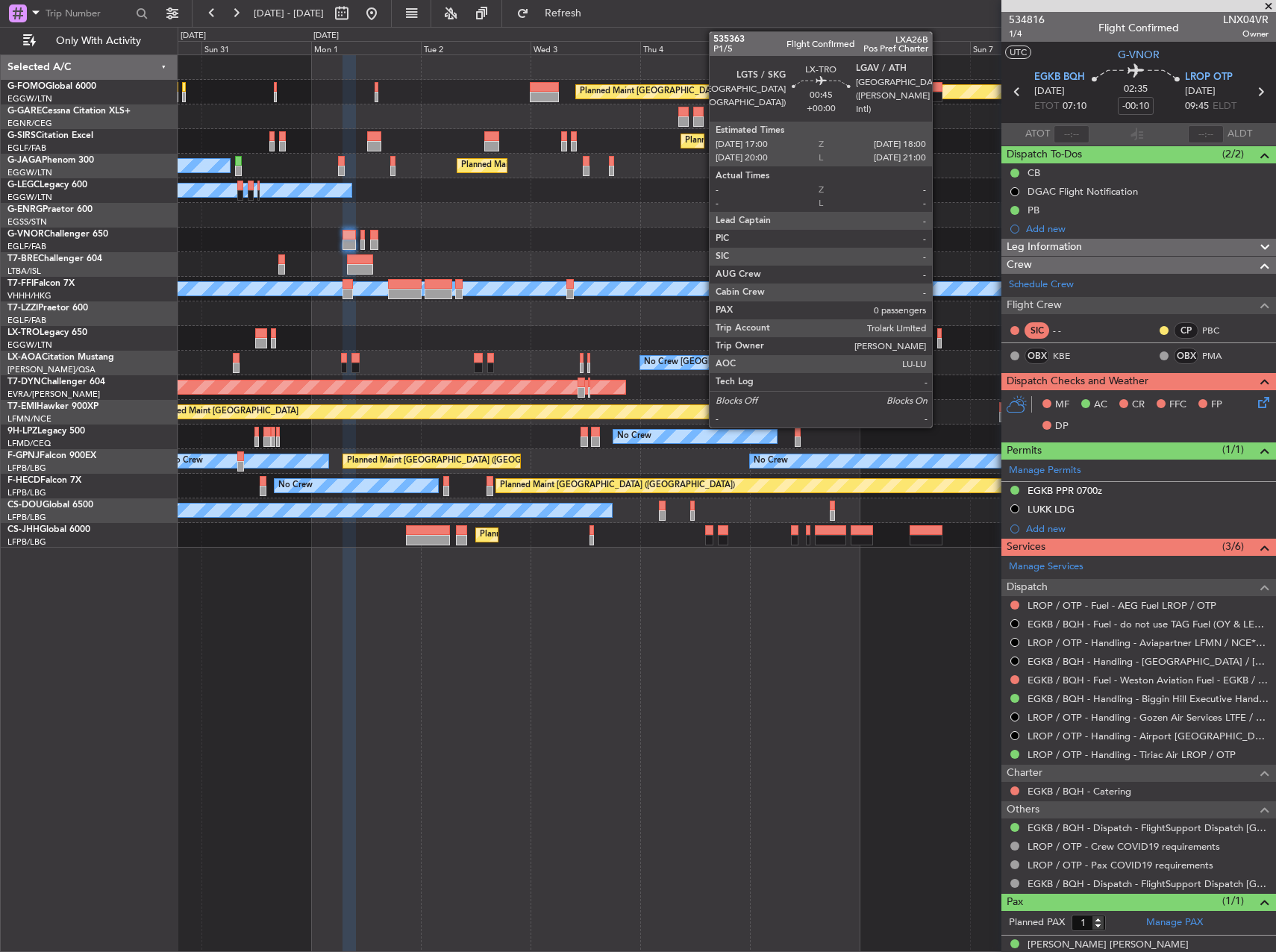
click at [938, 336] on div at bounding box center [939, 333] width 5 height 10
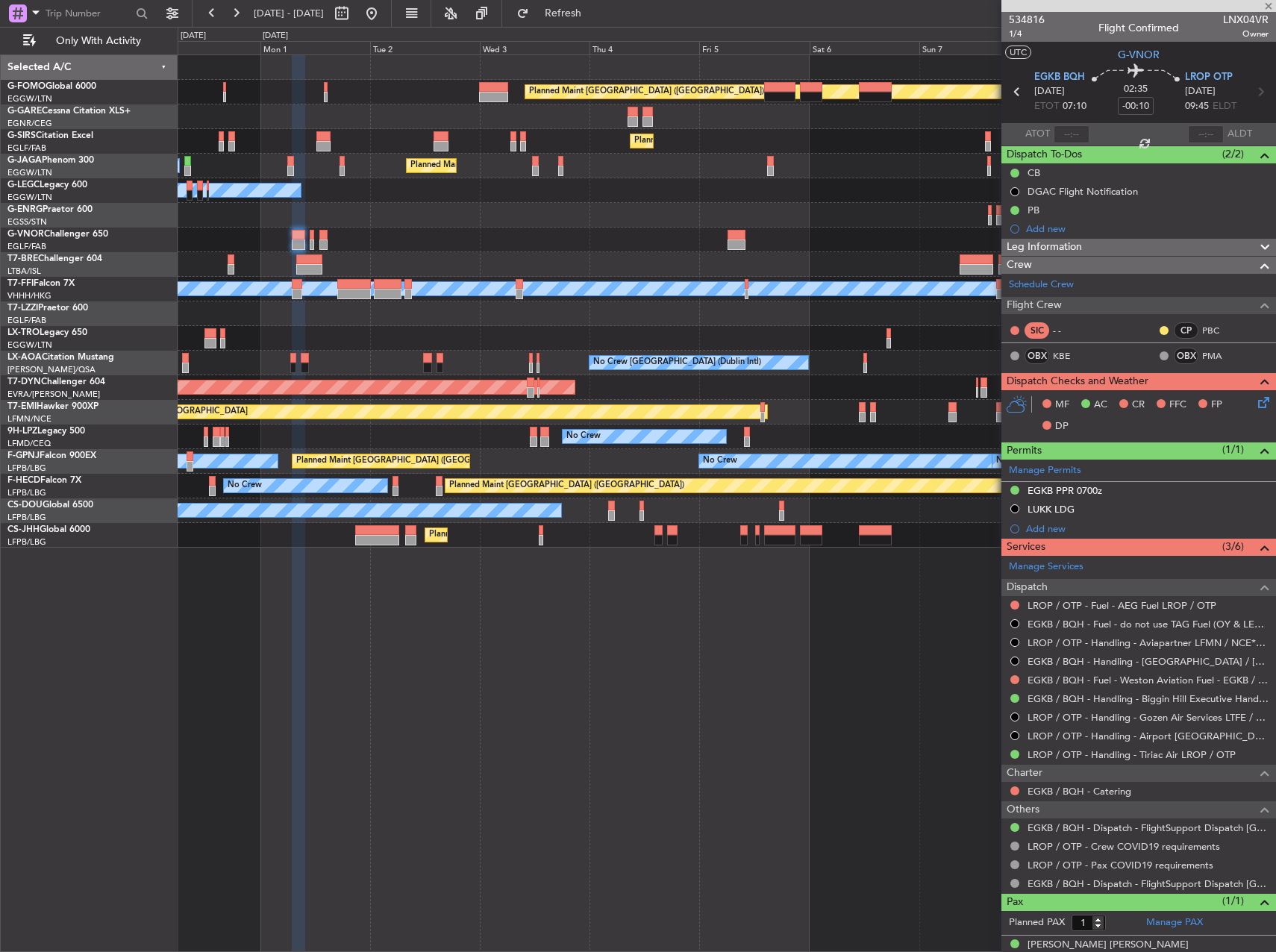
click at [815, 326] on div "Planned Maint Dusseldorf" at bounding box center [726, 338] width 1097 height 25
type input "0"
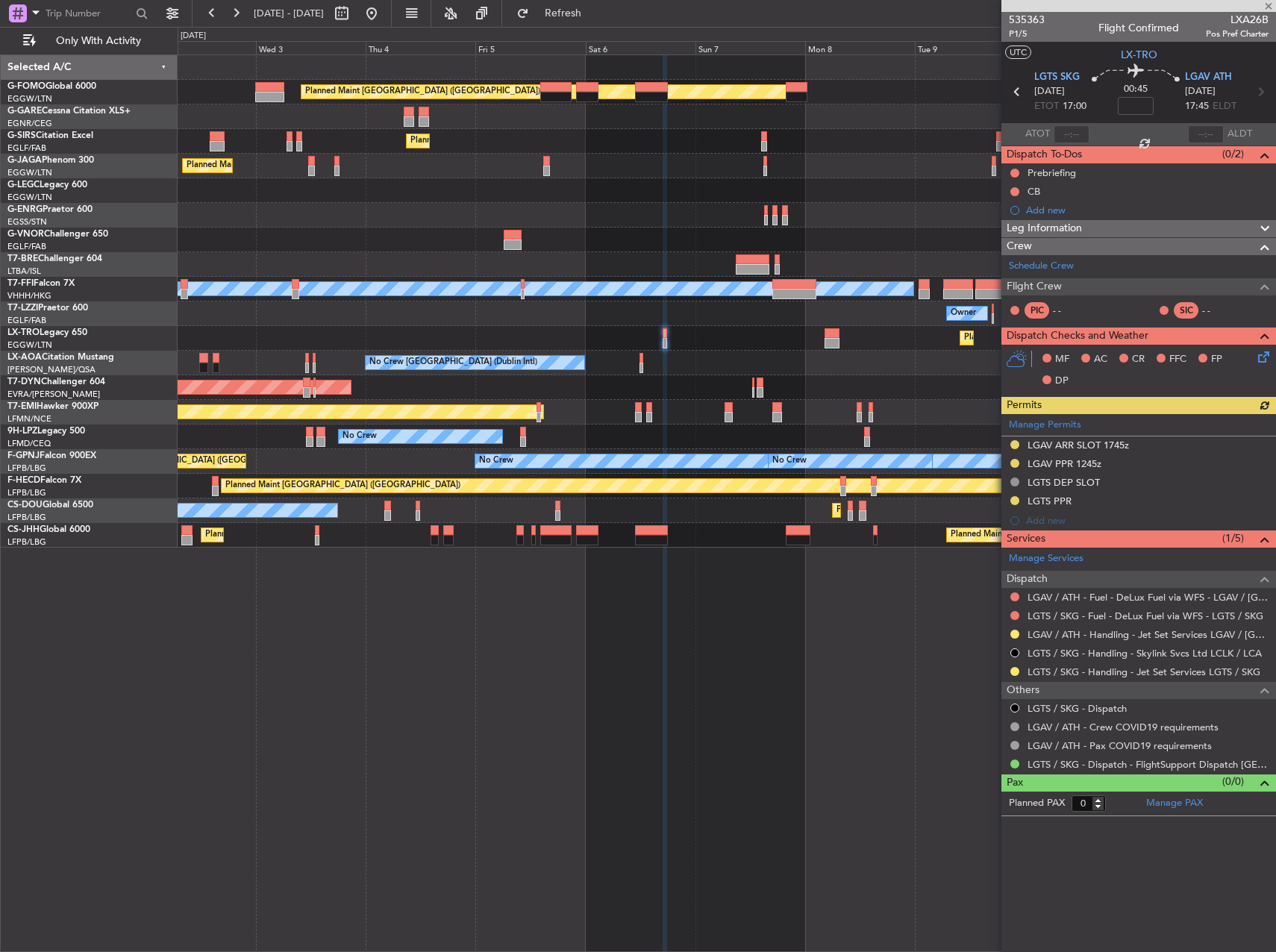
click at [380, 324] on div "Planned Maint [GEOGRAPHIC_DATA] ([GEOGRAPHIC_DATA]) Planned Maint [GEOGRAPHIC_D…" at bounding box center [726, 301] width 1097 height 492
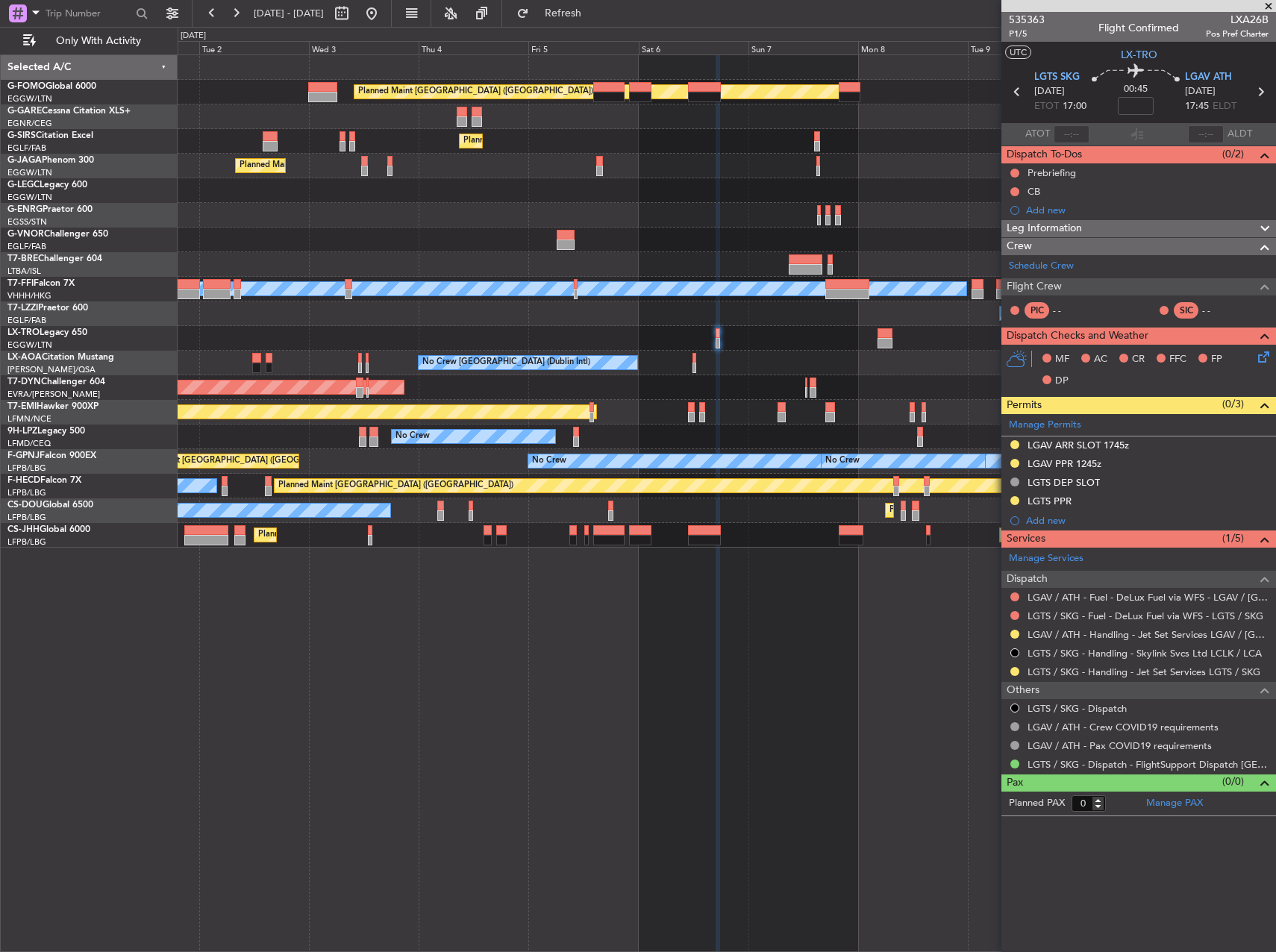
click at [434, 325] on div "Owner" at bounding box center [726, 313] width 1097 height 25
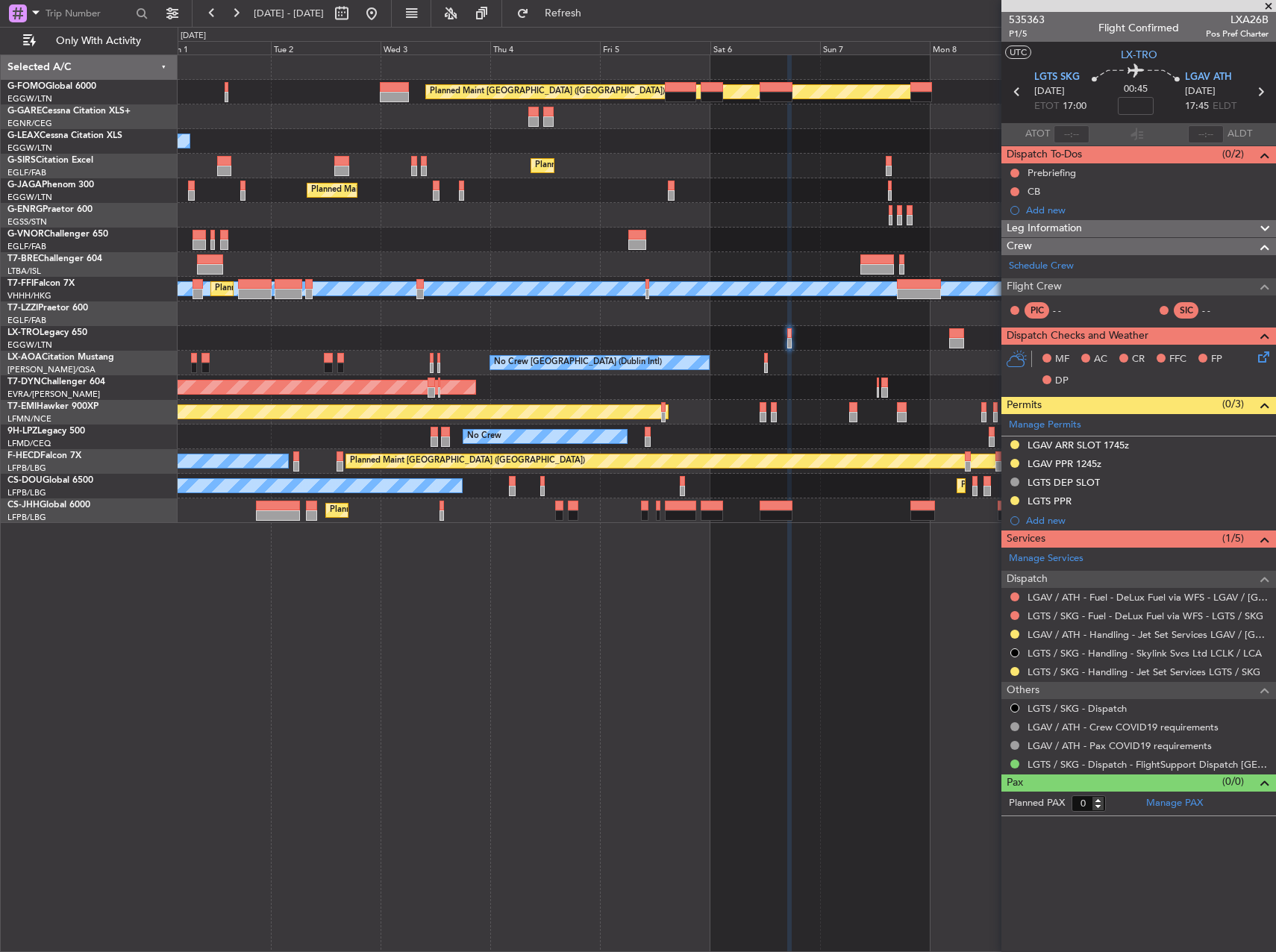
click at [701, 334] on div "Planned Maint Dusseldorf" at bounding box center [726, 338] width 1097 height 25
click at [399, 672] on div "Planned Maint [GEOGRAPHIC_DATA] ([GEOGRAPHIC_DATA]) Owner Planned Maint [GEOGRA…" at bounding box center [727, 502] width 1098 height 897
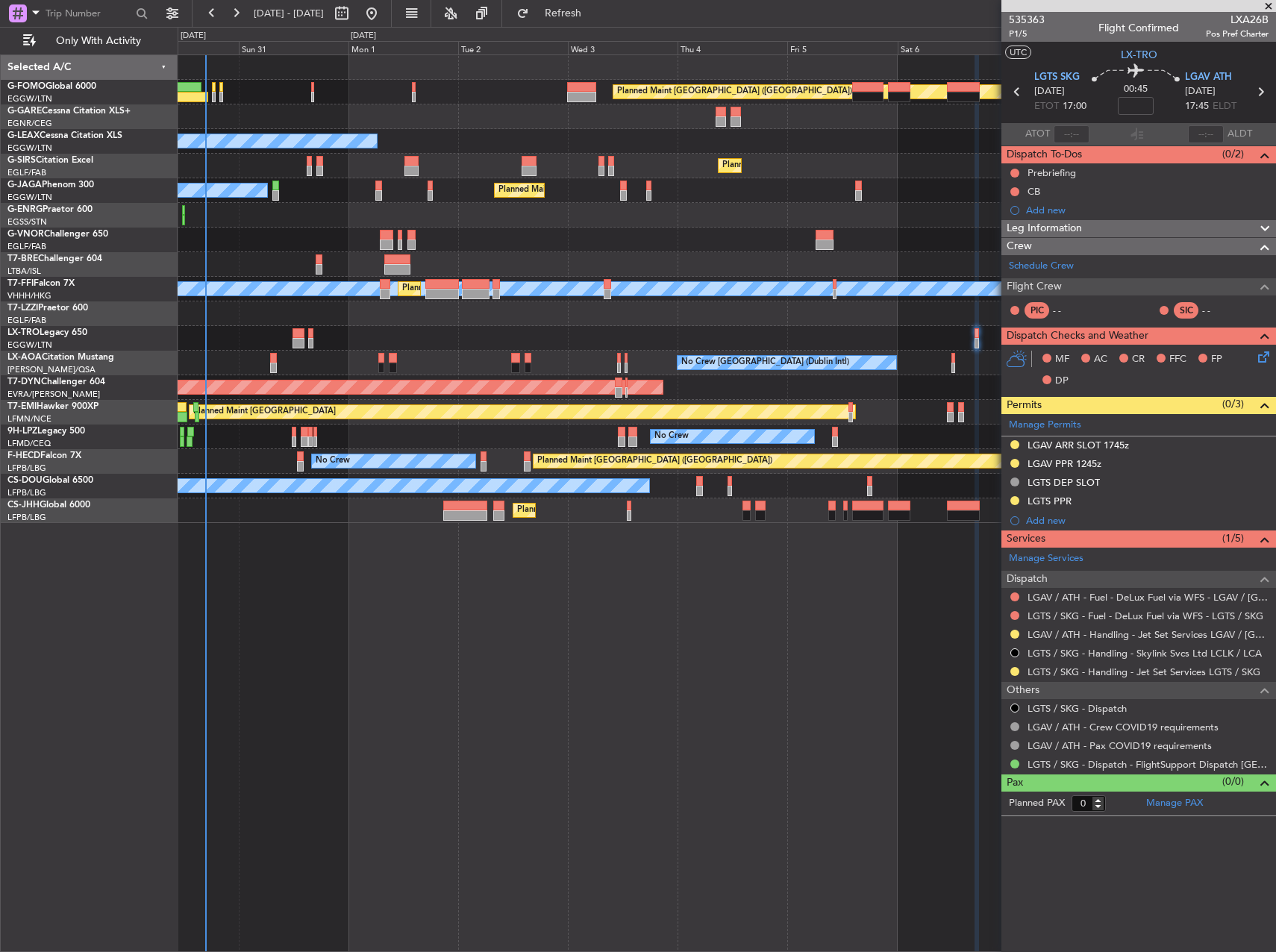
click at [521, 644] on div "Planned Maint [GEOGRAPHIC_DATA] ([GEOGRAPHIC_DATA]) Owner Planned Maint [GEOGRA…" at bounding box center [727, 502] width 1098 height 897
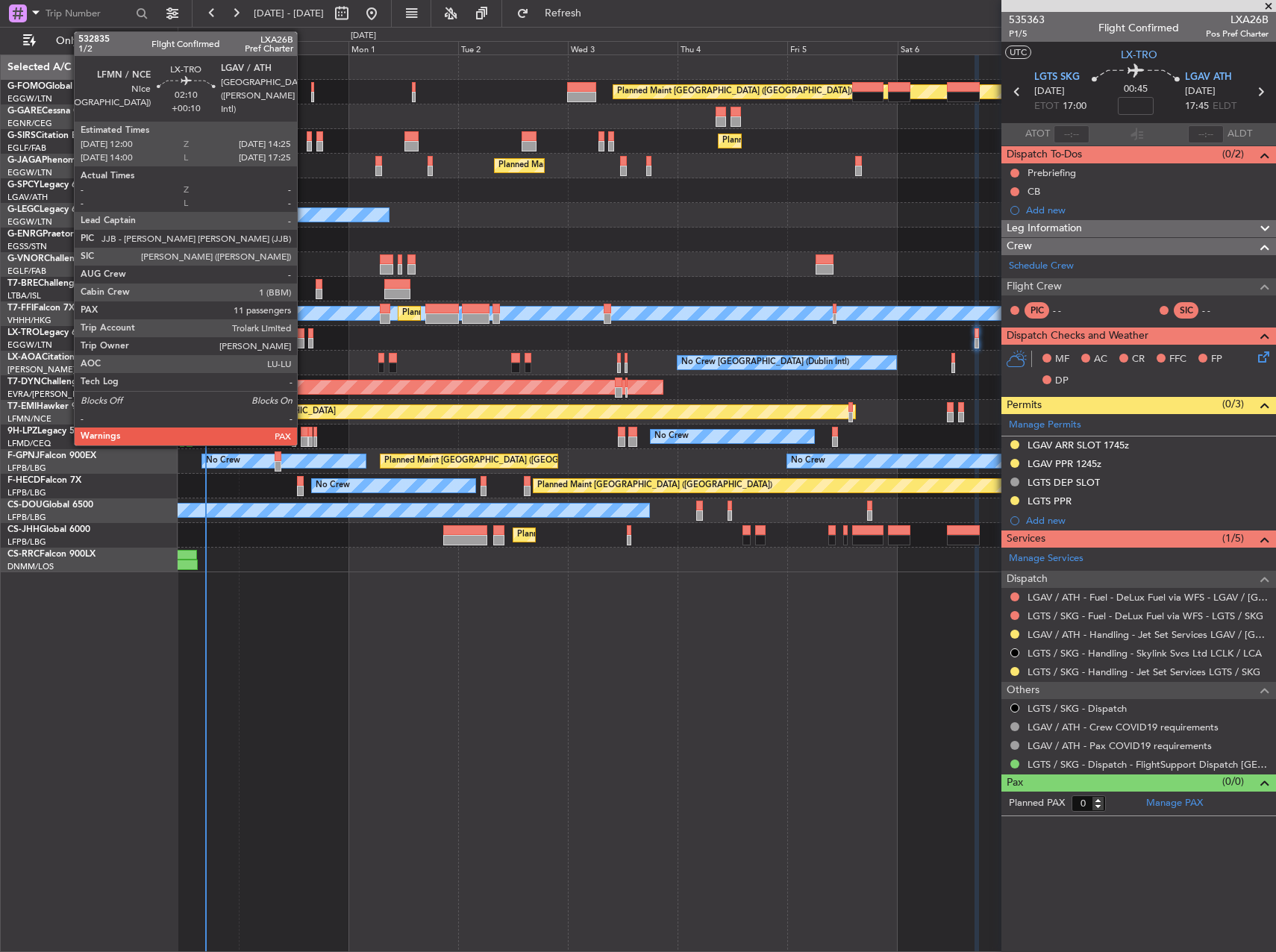
click at [304, 337] on div at bounding box center [297, 333] width 11 height 10
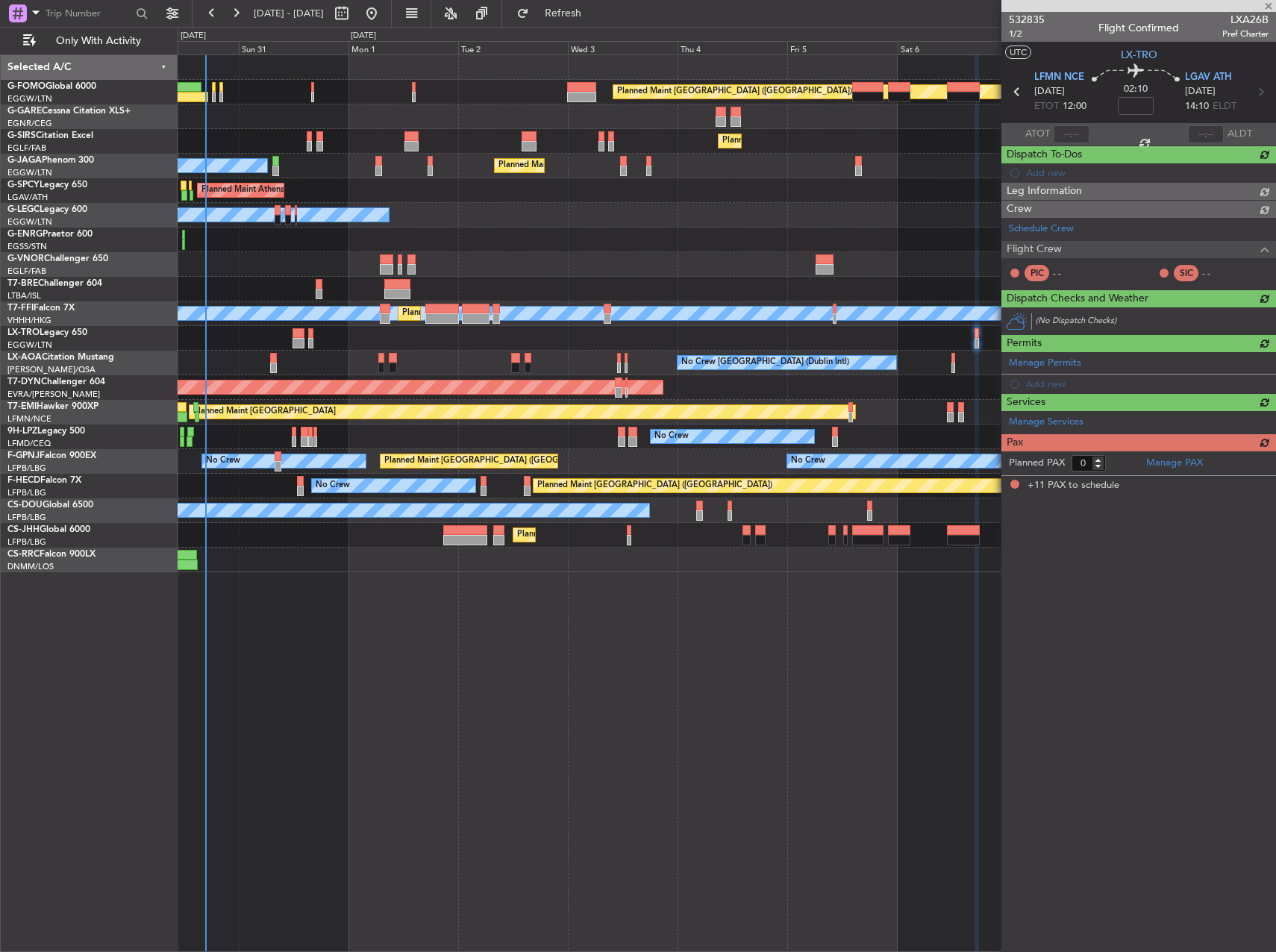
type input "+00:10"
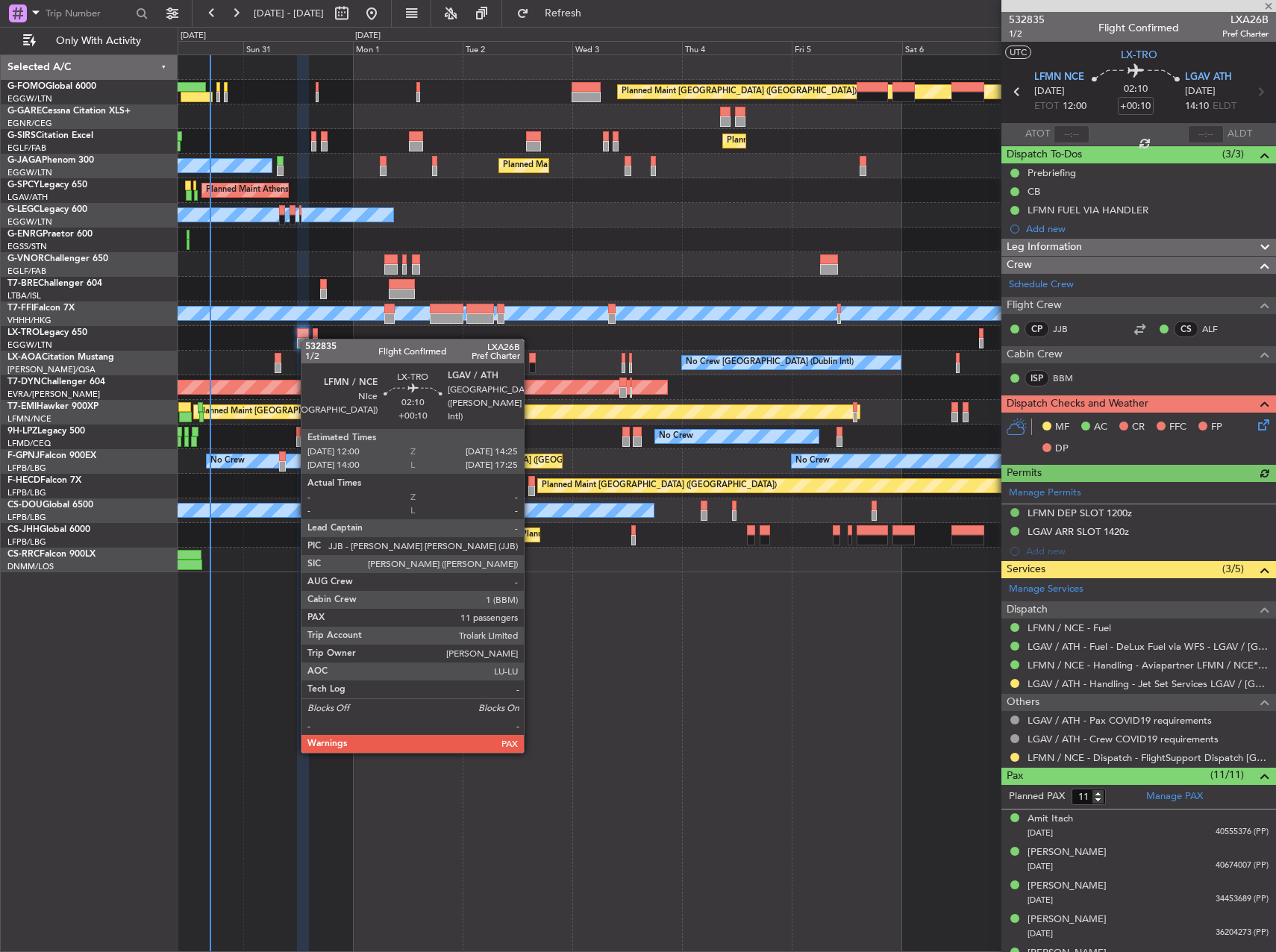
click at [308, 339] on div "Planned Maint Dusseldorf" at bounding box center [726, 338] width 1097 height 25
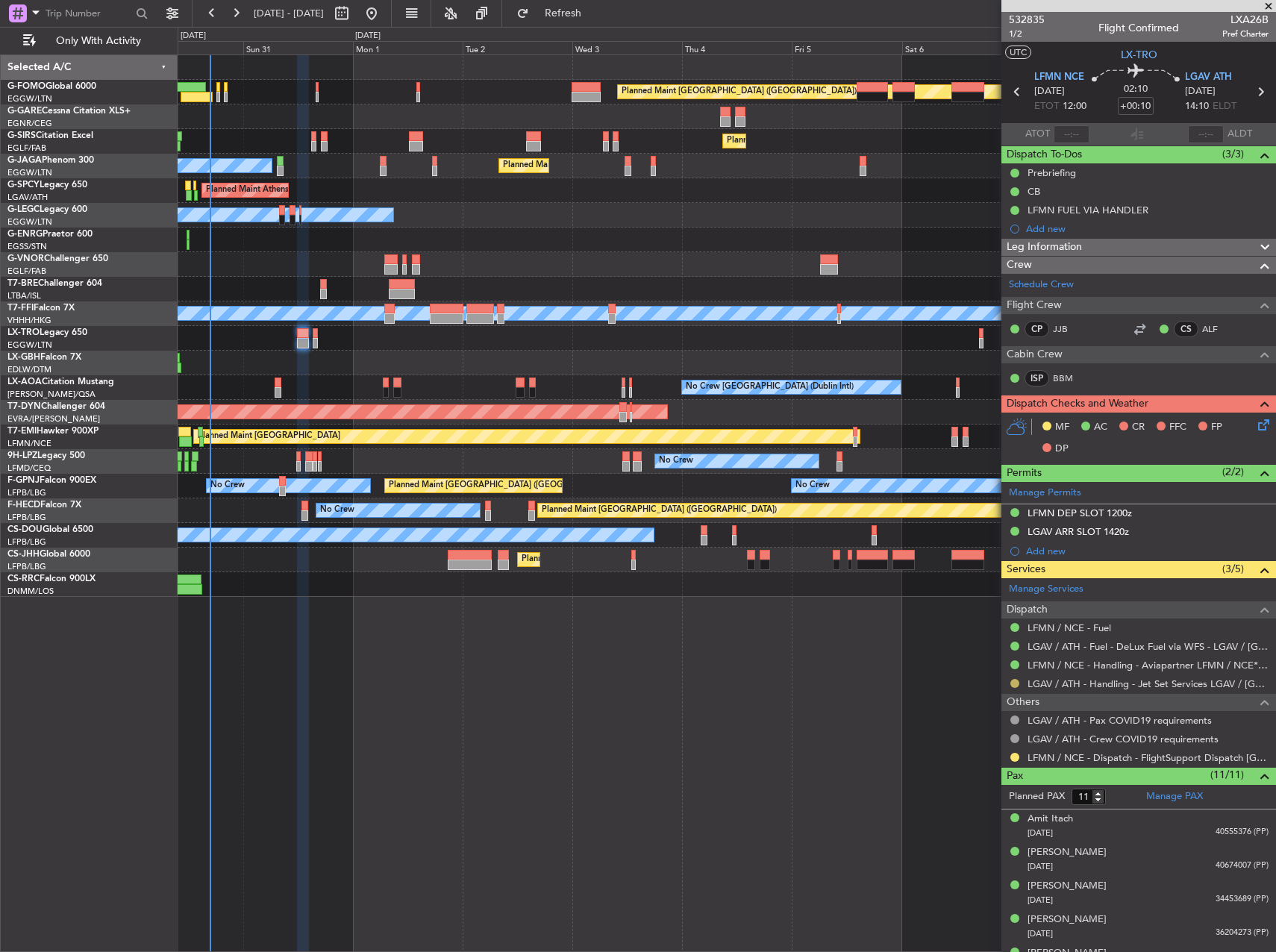
click at [1018, 683] on button at bounding box center [1014, 683] width 9 height 9
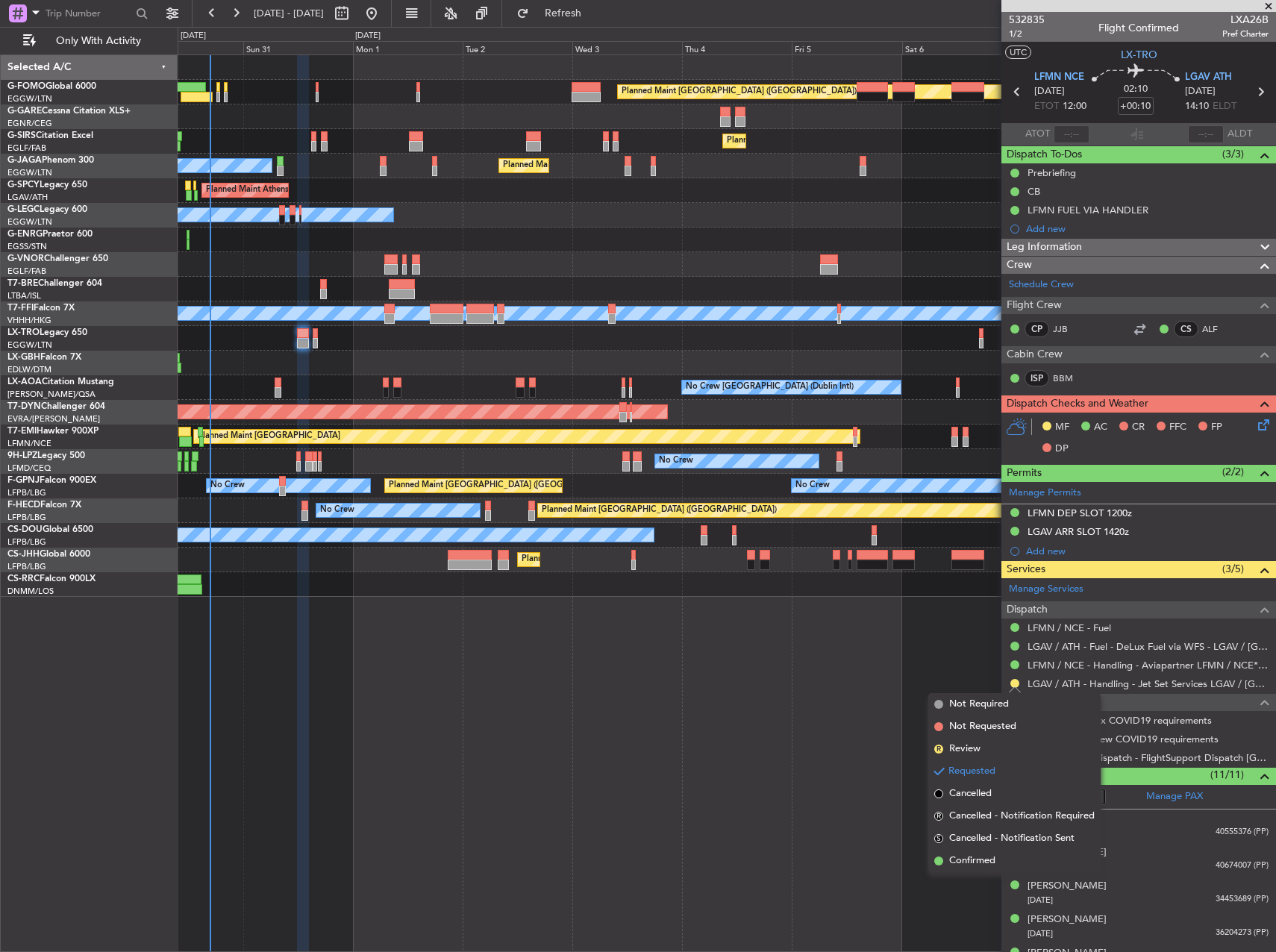
click at [992, 859] on span "Confirmed" at bounding box center [972, 860] width 46 height 15
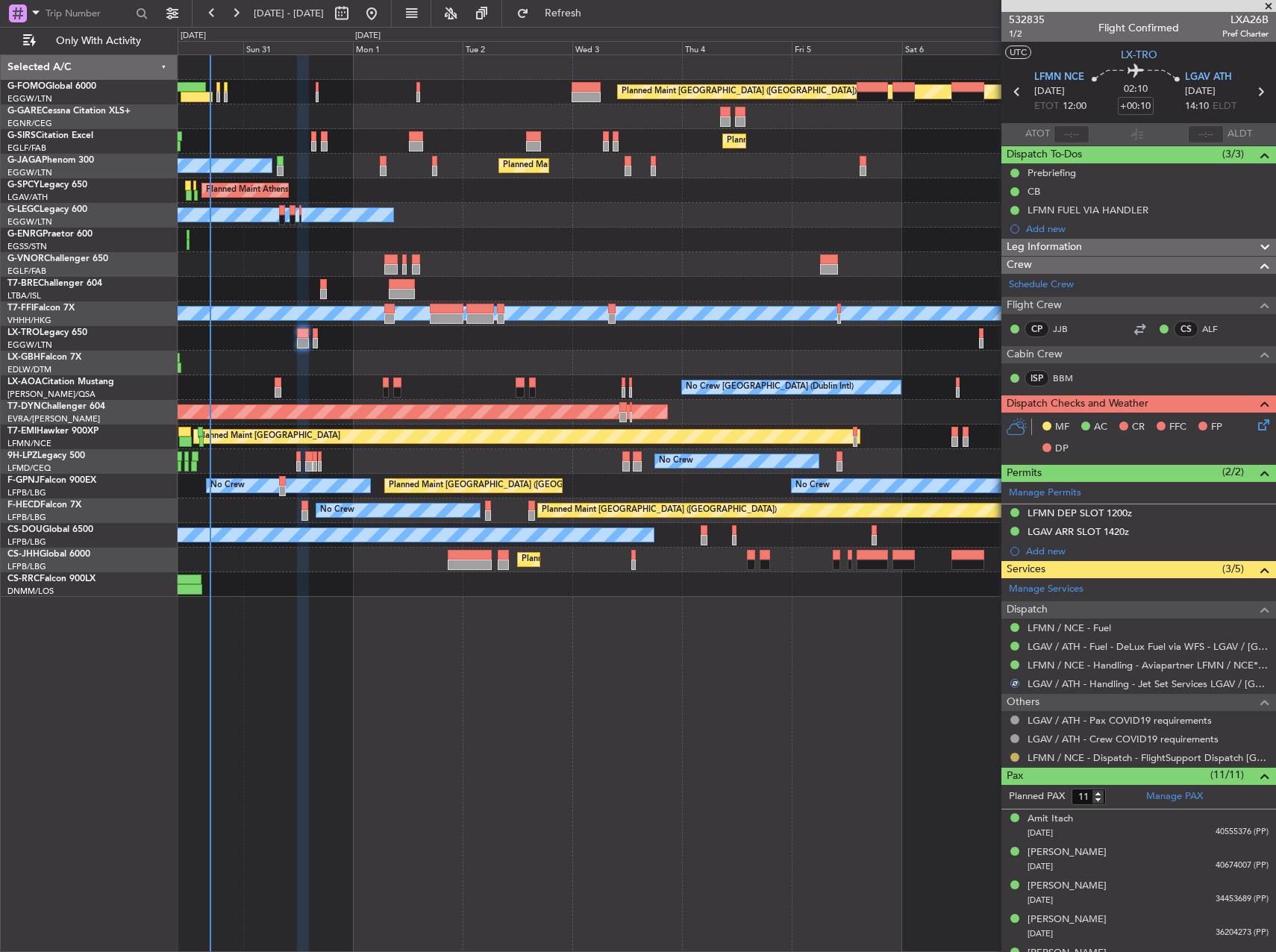
click at [1015, 759] on button at bounding box center [1014, 757] width 9 height 9
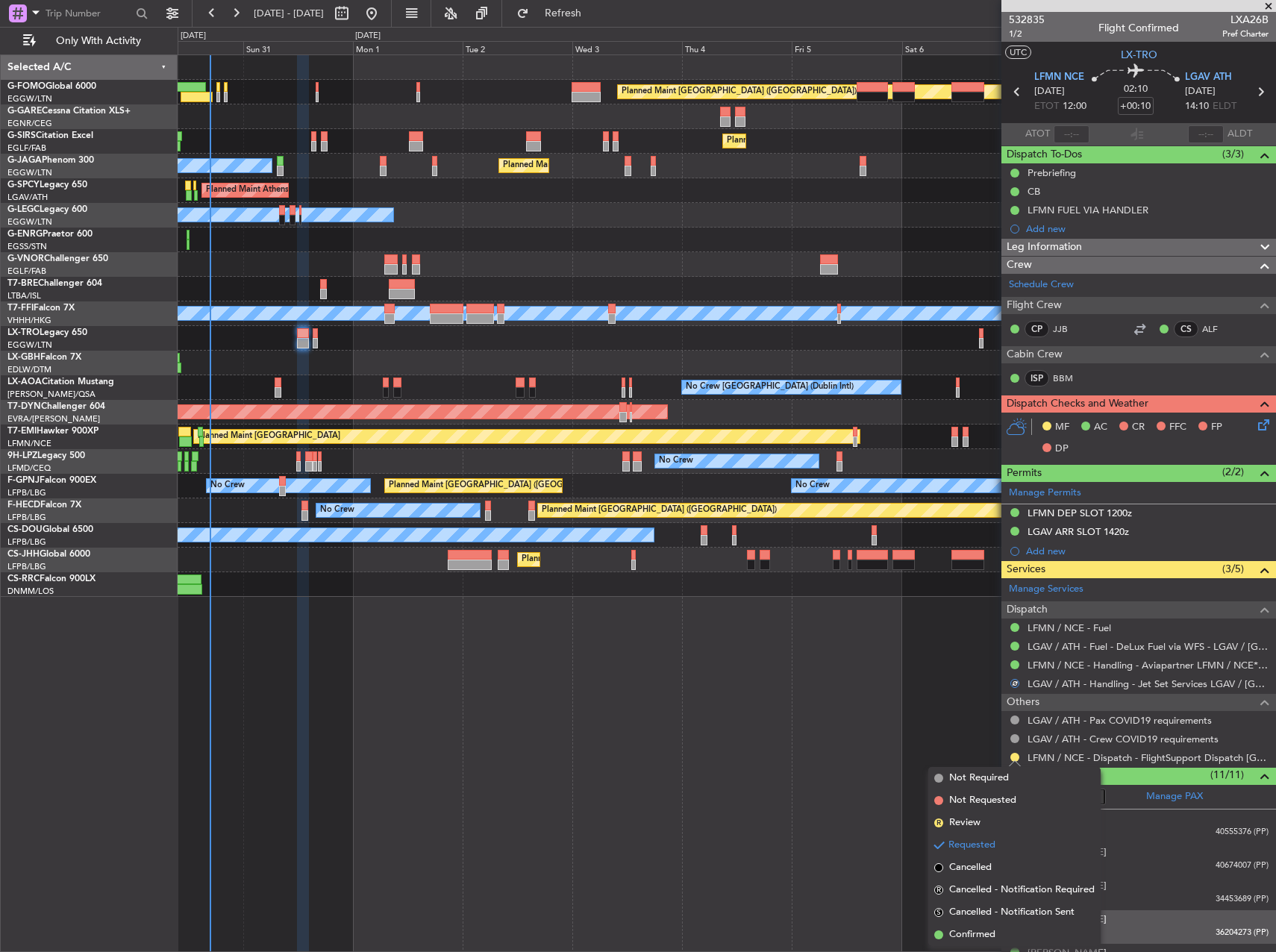
click at [1003, 929] on li "Confirmed" at bounding box center [1014, 935] width 172 height 22
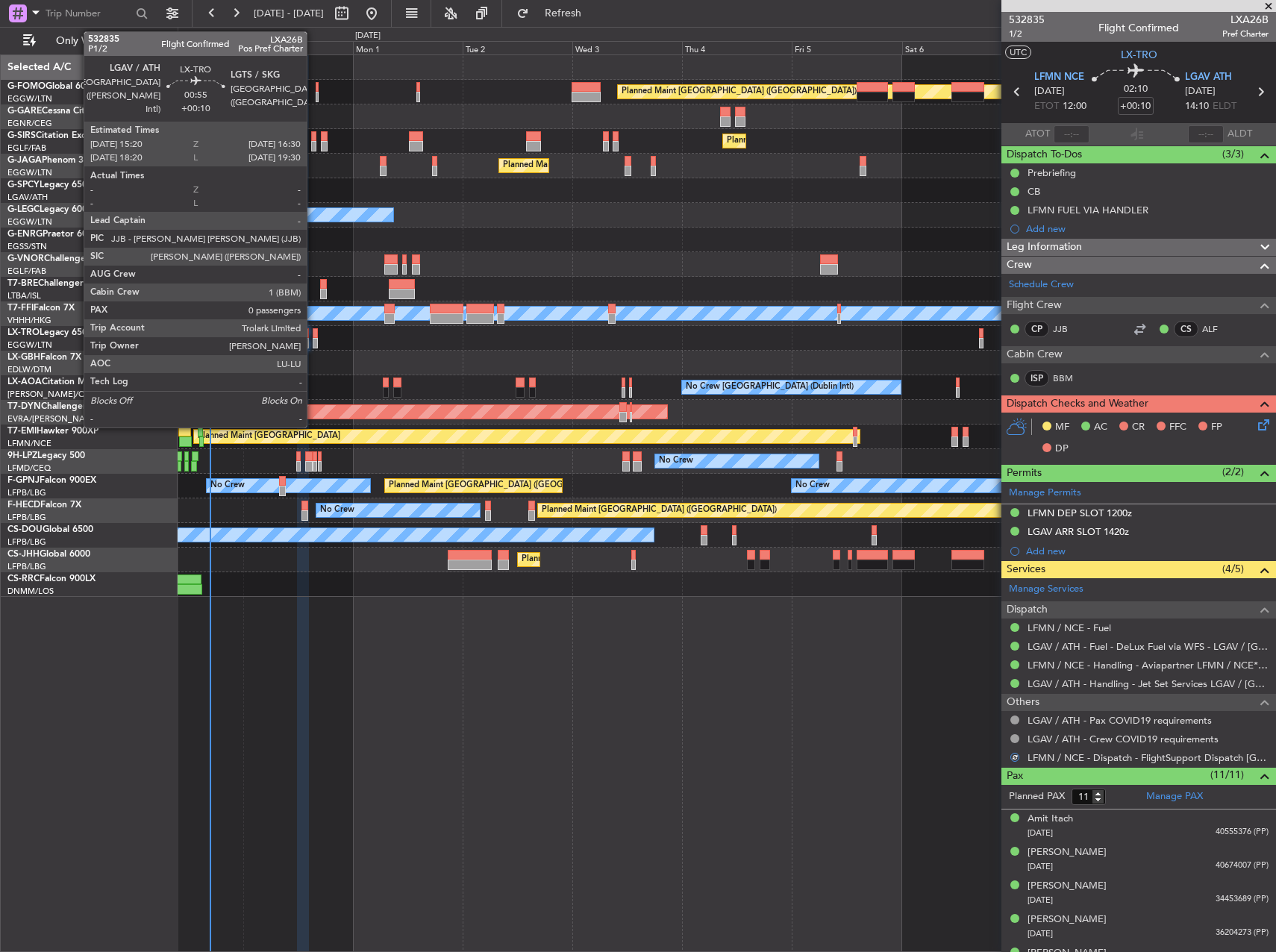
click at [313, 342] on div at bounding box center [316, 343] width 6 height 10
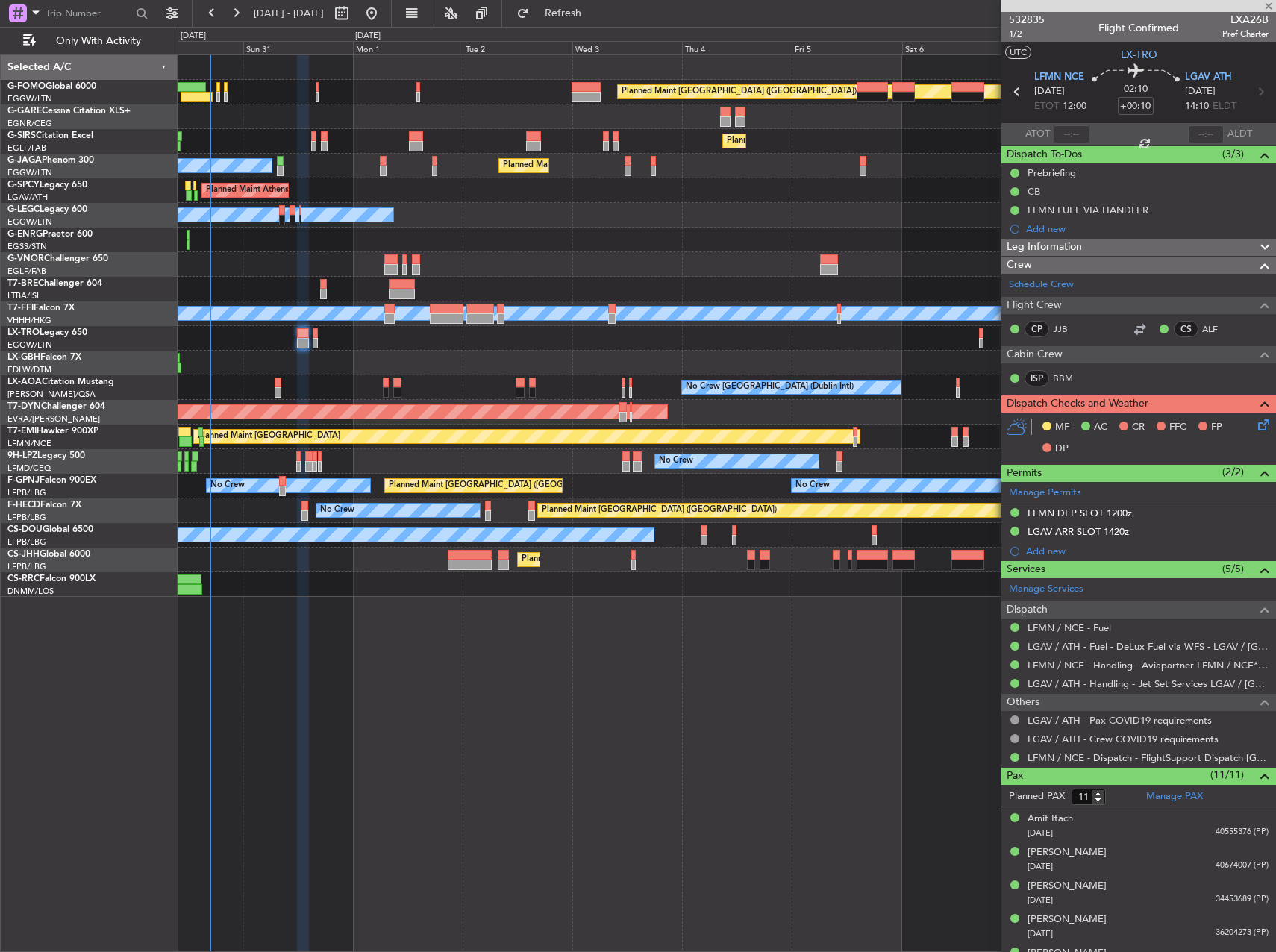
type input "0"
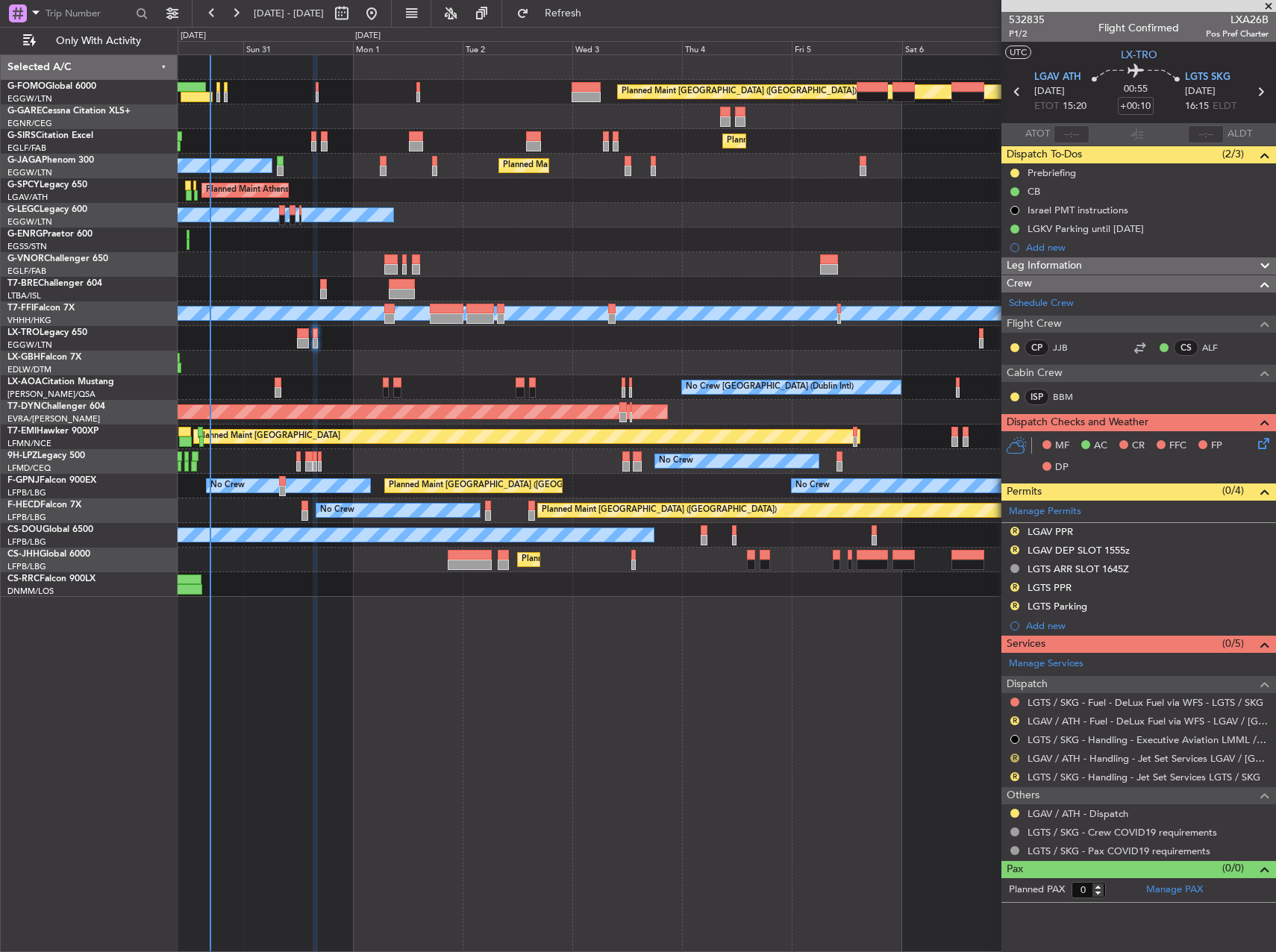
click at [1013, 760] on button "R" at bounding box center [1014, 757] width 9 height 9
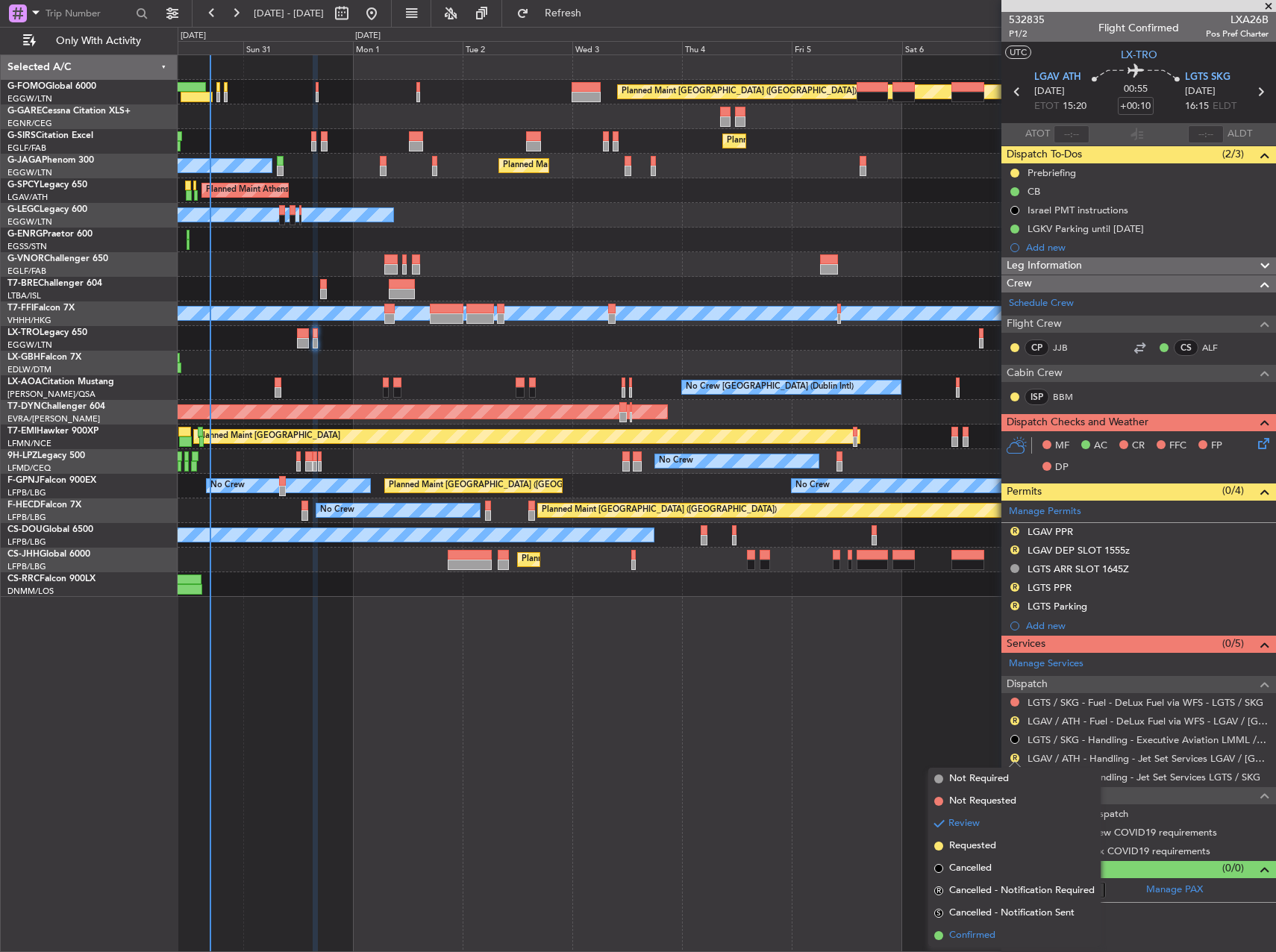
click at [972, 939] on span "Confirmed" at bounding box center [972, 935] width 46 height 15
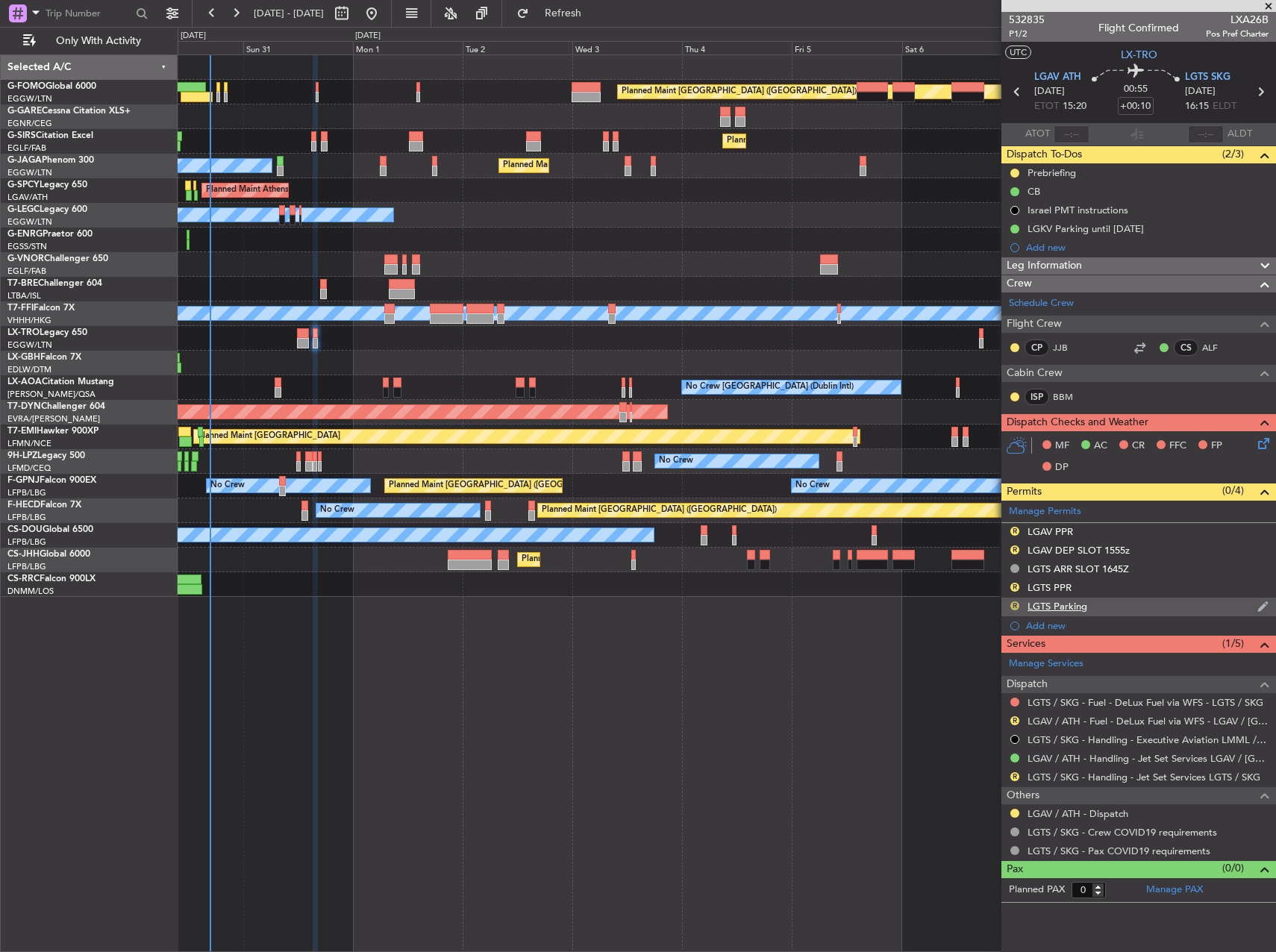
click at [1012, 607] on button "R" at bounding box center [1014, 605] width 9 height 9
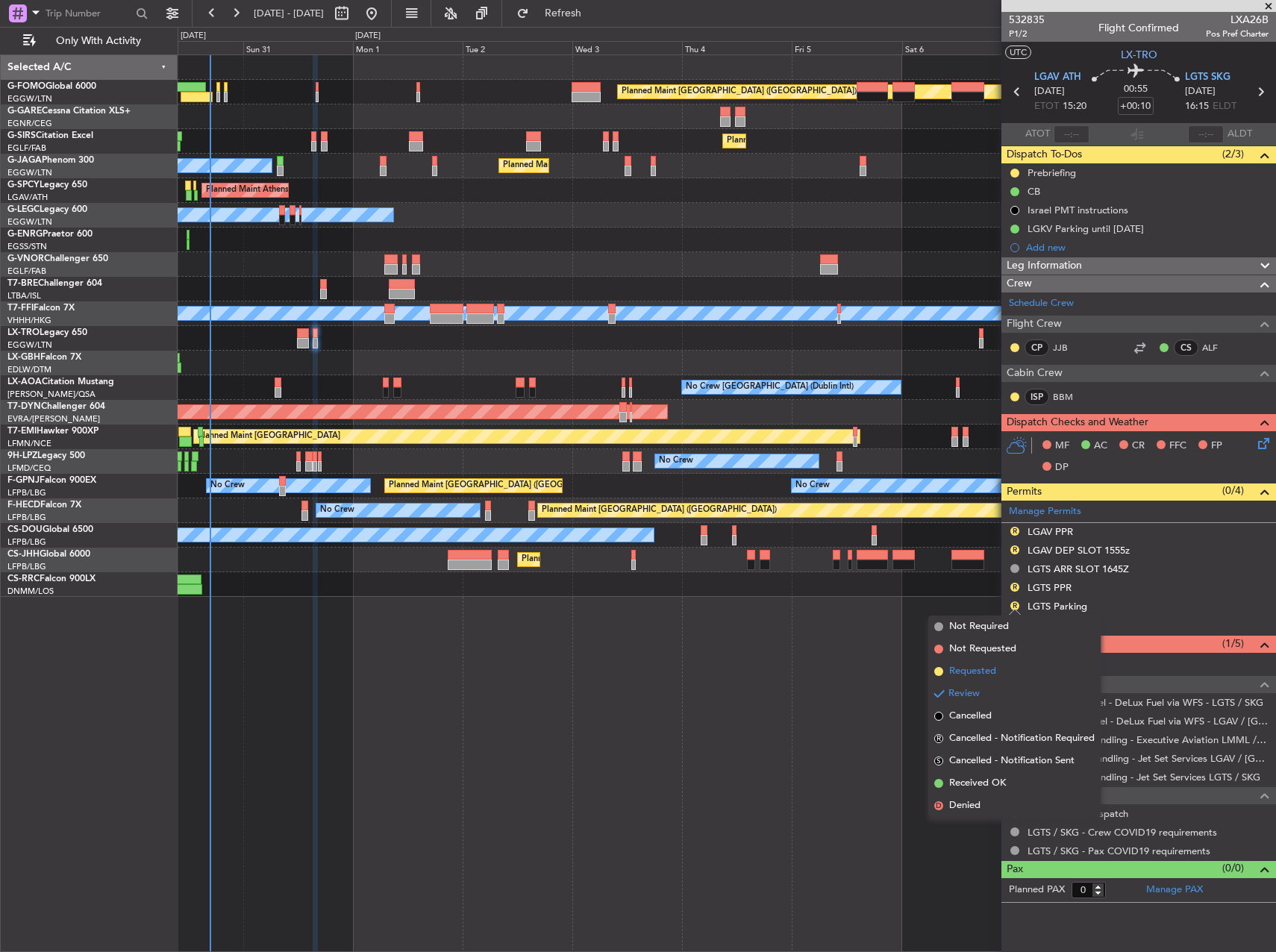
click at [960, 669] on span "Requested" at bounding box center [972, 671] width 47 height 15
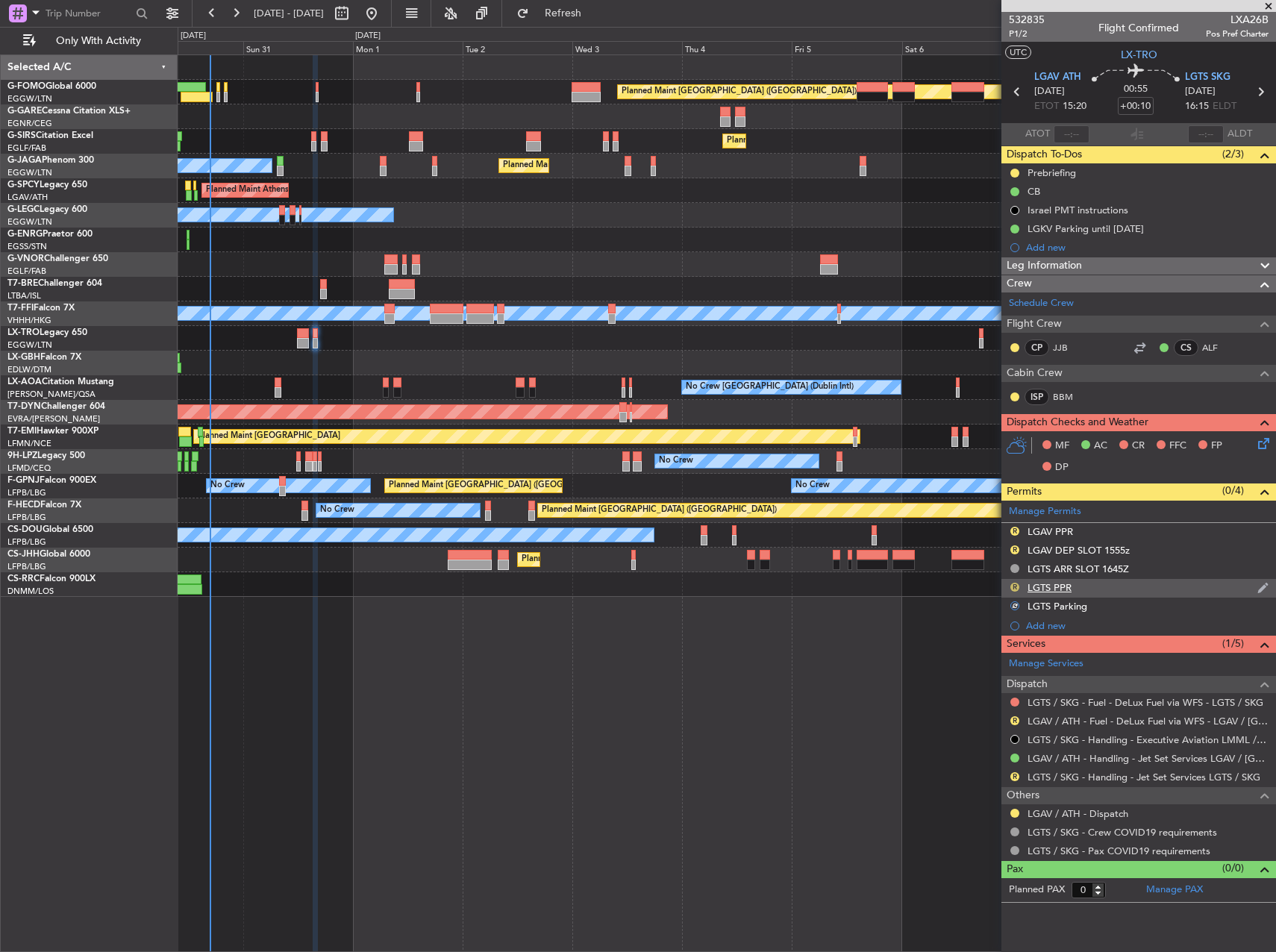
click at [1012, 586] on button "R" at bounding box center [1014, 587] width 9 height 9
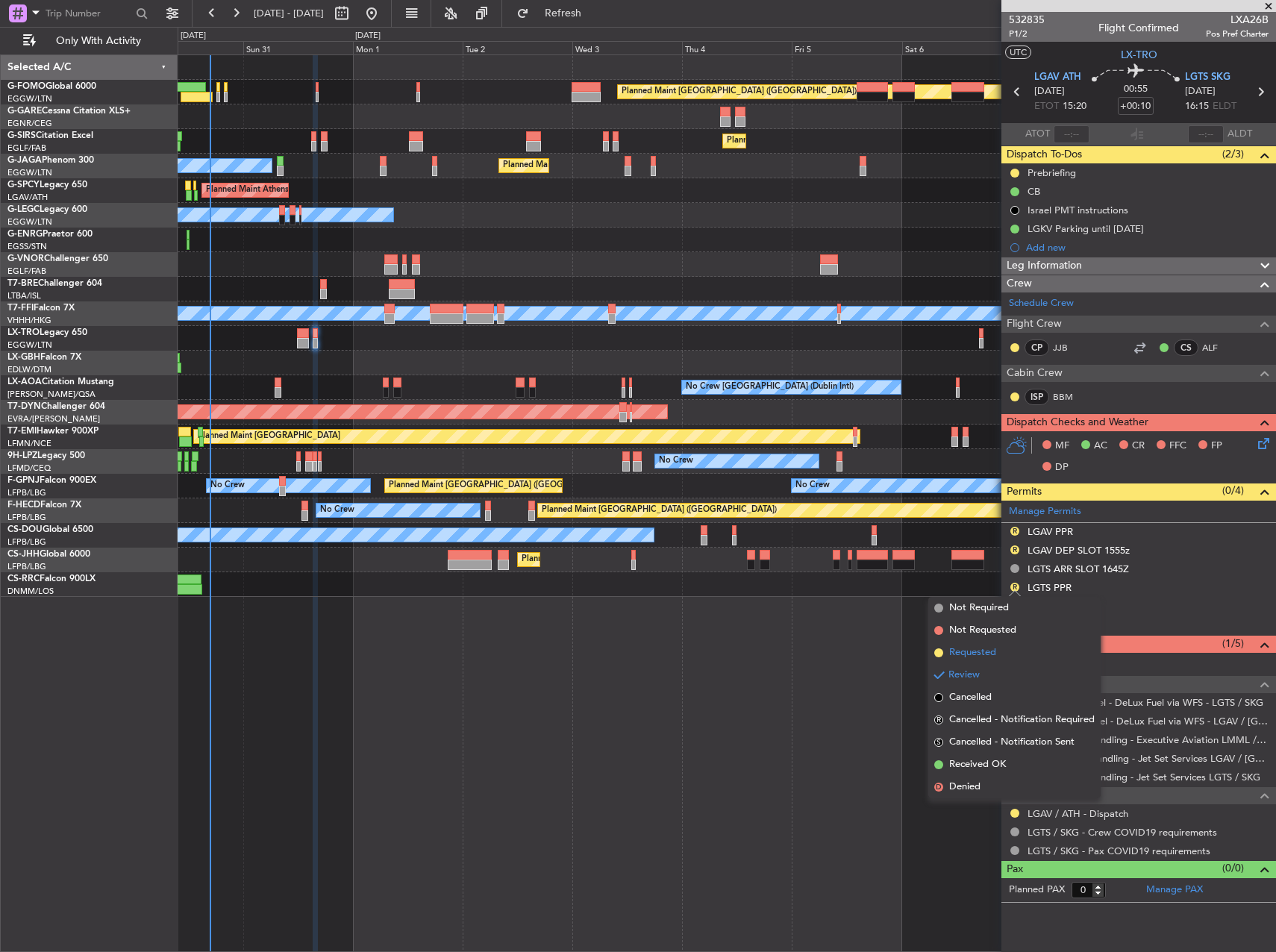
click at [981, 645] on span "Requested" at bounding box center [972, 652] width 47 height 15
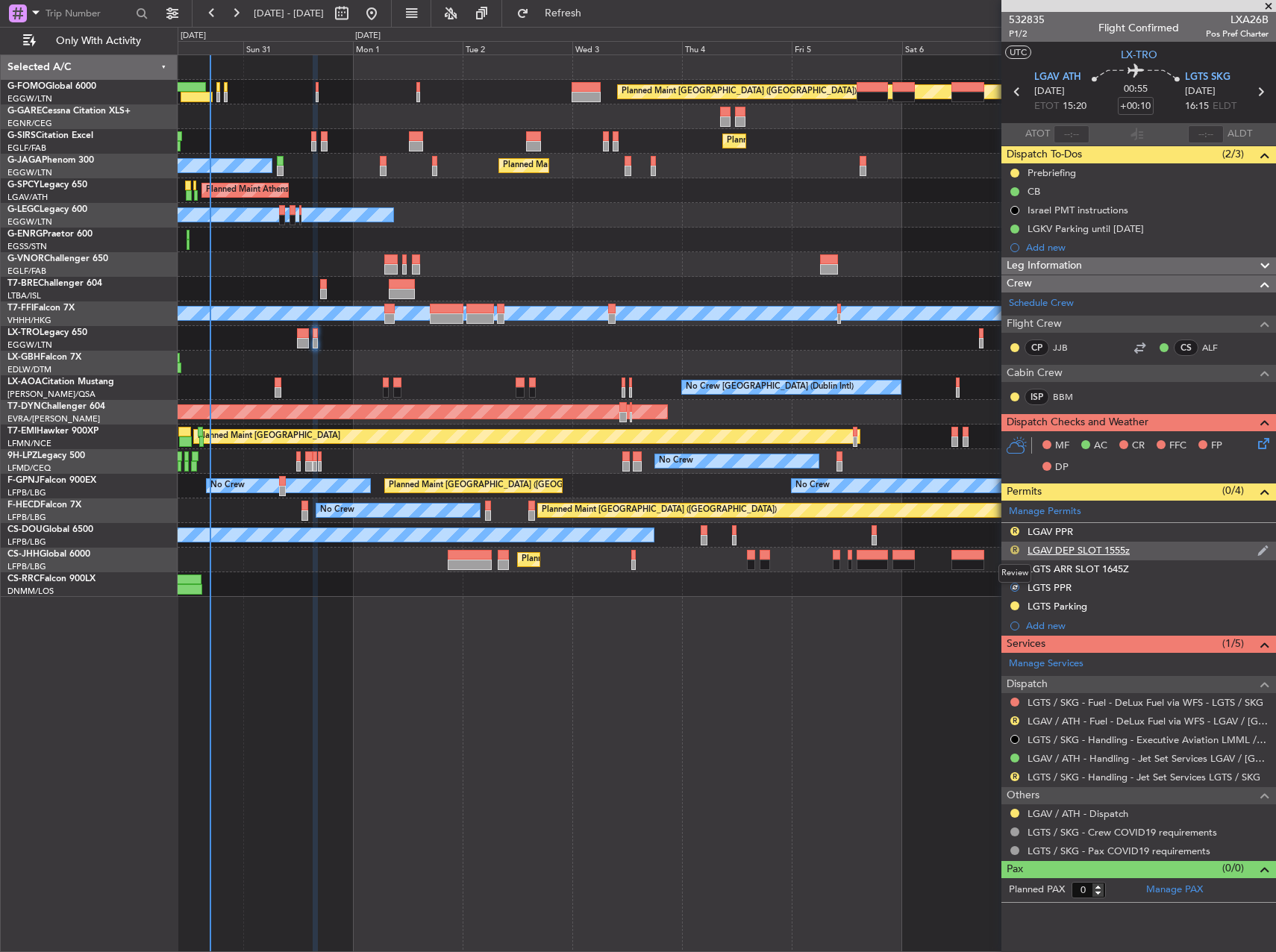
click at [1016, 549] on button "R" at bounding box center [1014, 549] width 9 height 9
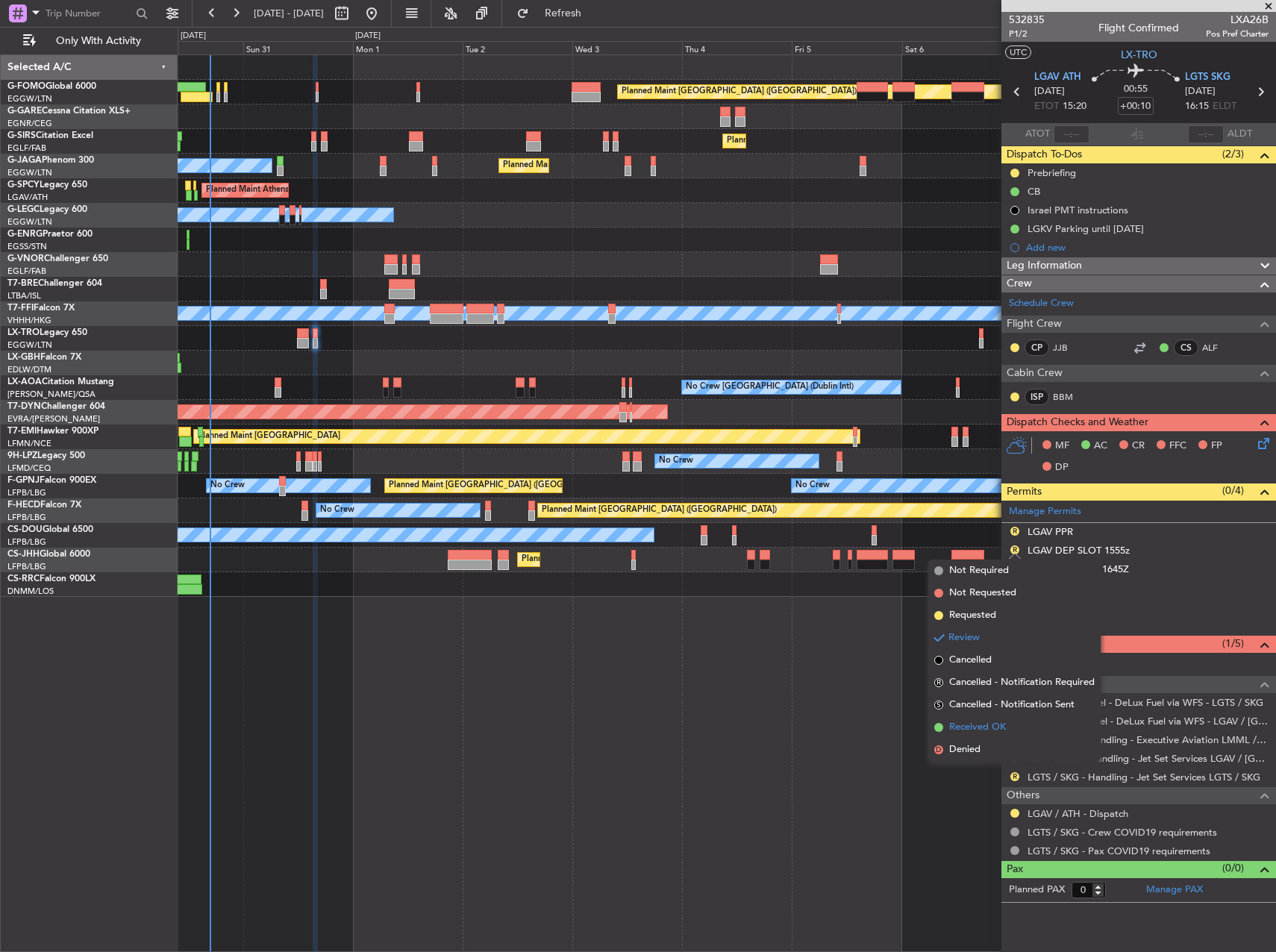
click at [988, 724] on span "Received OK" at bounding box center [977, 727] width 57 height 15
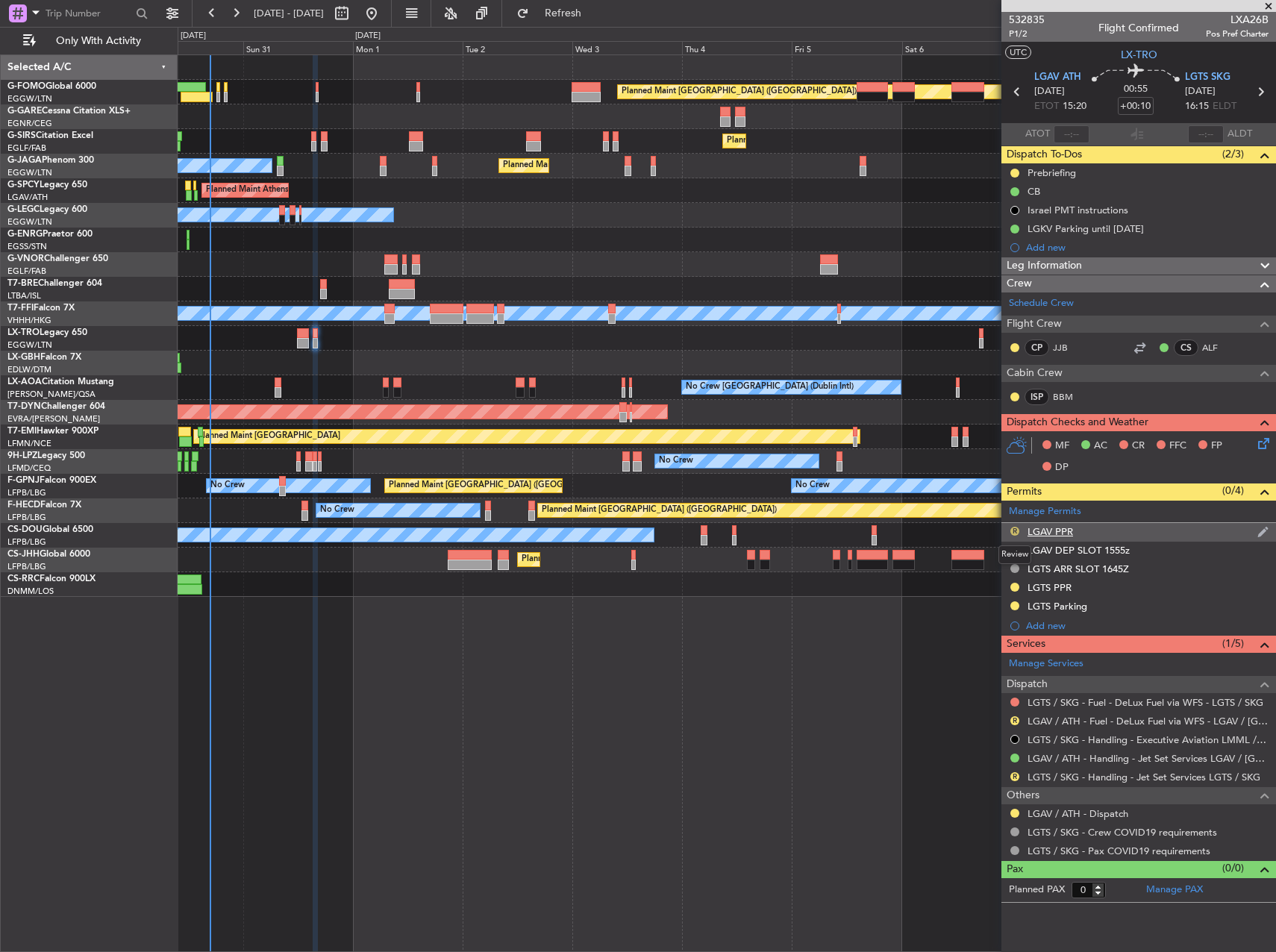
click at [1013, 531] on button "R" at bounding box center [1014, 531] width 9 height 9
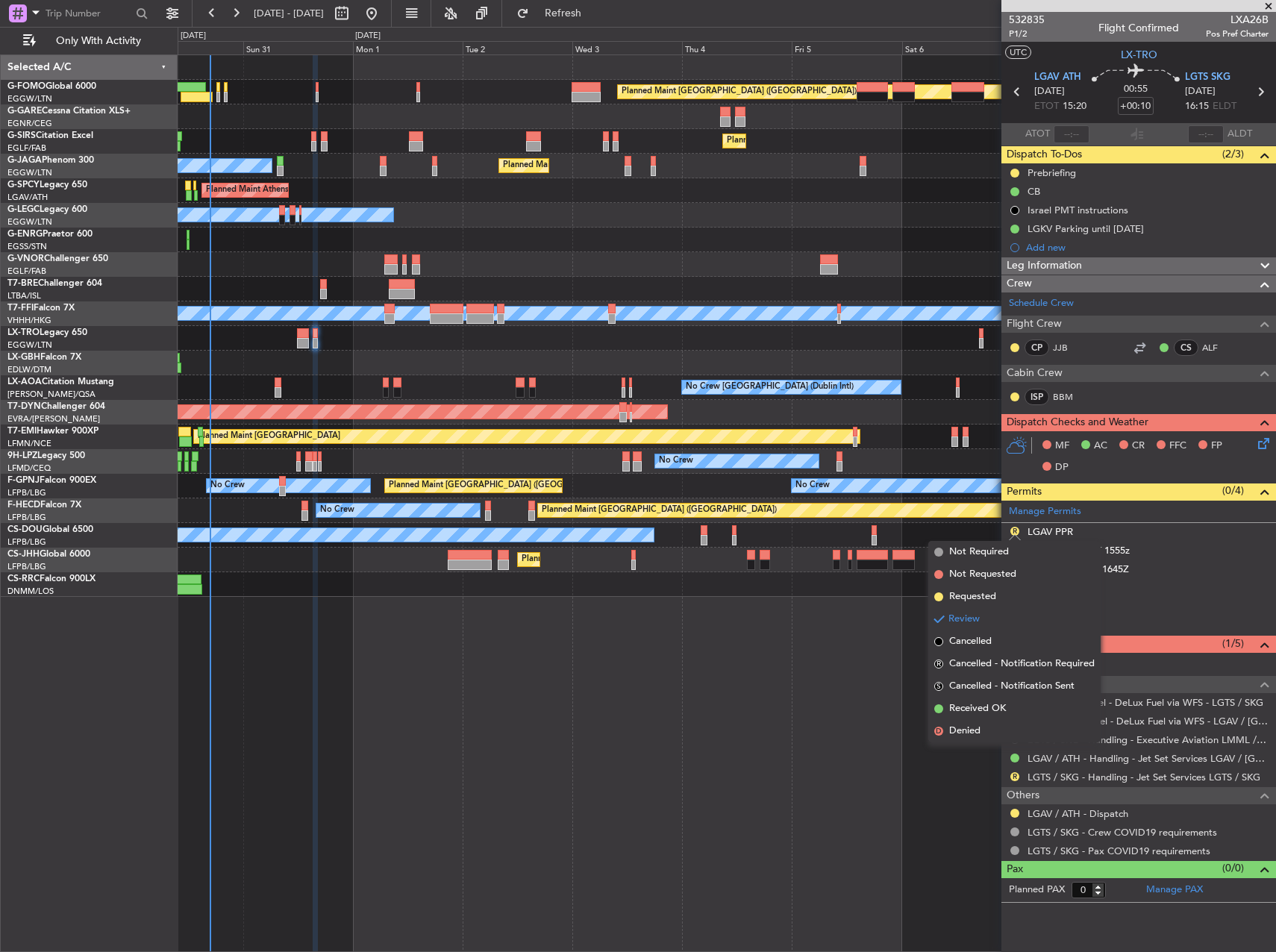
drag, startPoint x: 985, startPoint y: 701, endPoint x: 964, endPoint y: 823, distance: 123.5
click at [986, 701] on span "Received OK" at bounding box center [977, 708] width 57 height 15
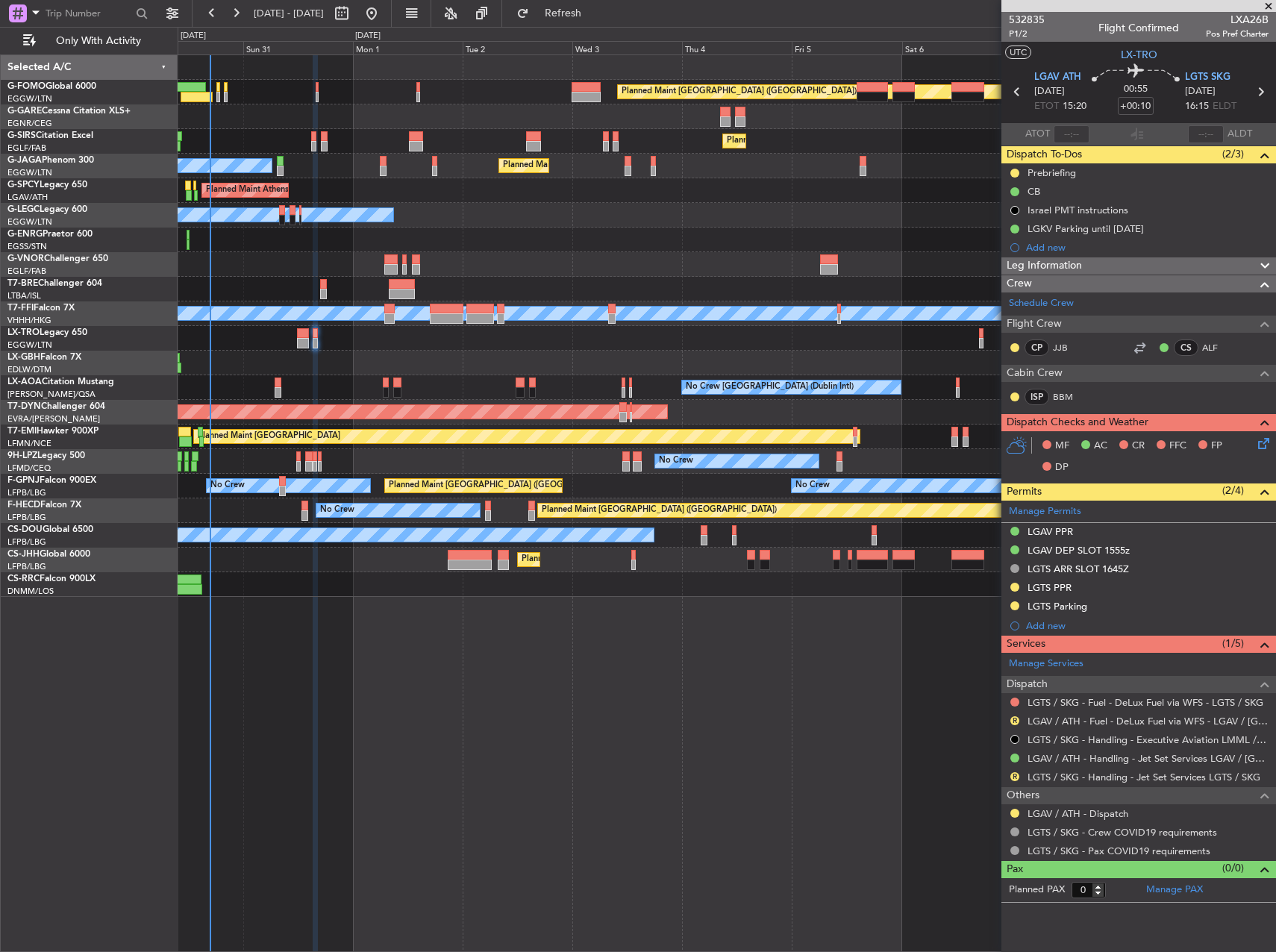
click at [1078, 554] on div "LGAV DEP SLOT 1555z" at bounding box center [1078, 550] width 102 height 13
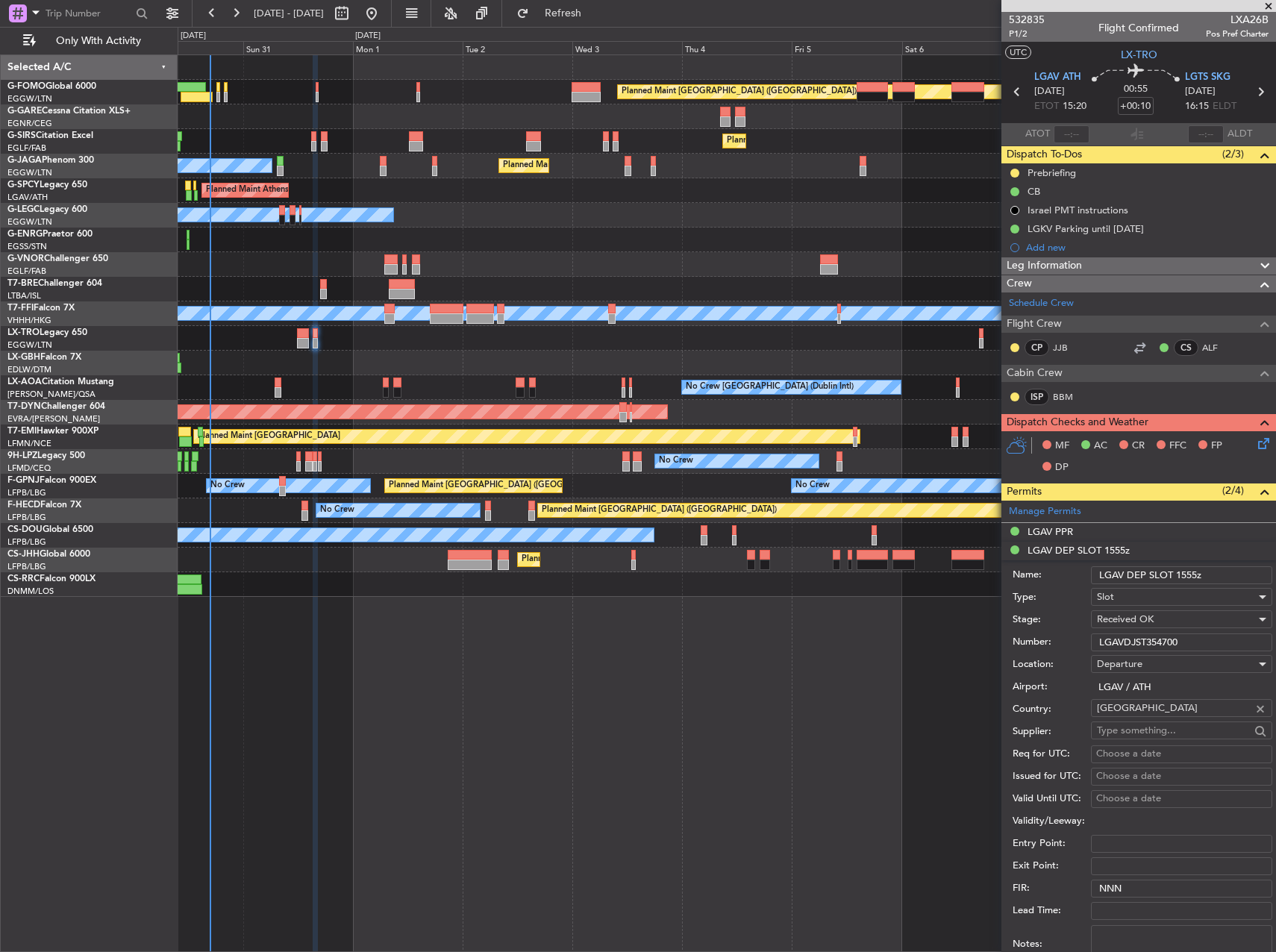
click at [1146, 638] on input "LGAVDJST354700" at bounding box center [1181, 642] width 181 height 18
paste input "text"
type input "LGAVDJST354700"
click at [1130, 619] on span "Received OK" at bounding box center [1125, 618] width 57 height 13
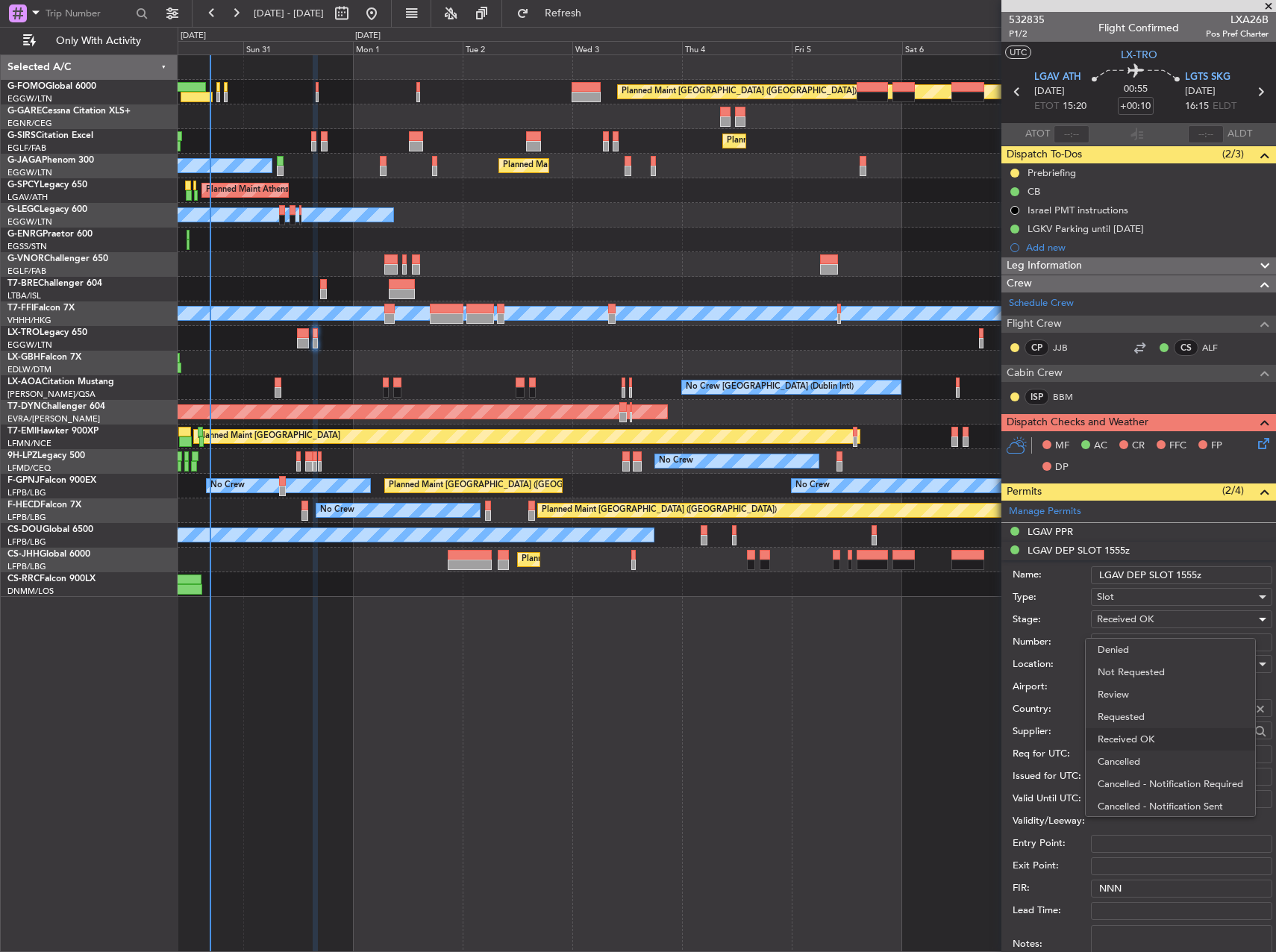
scroll to position [24, 0]
click at [1180, 577] on div at bounding box center [638, 476] width 1276 height 952
click at [1189, 576] on input "LGAV DEP SLOT 1555z" at bounding box center [1181, 575] width 181 height 18
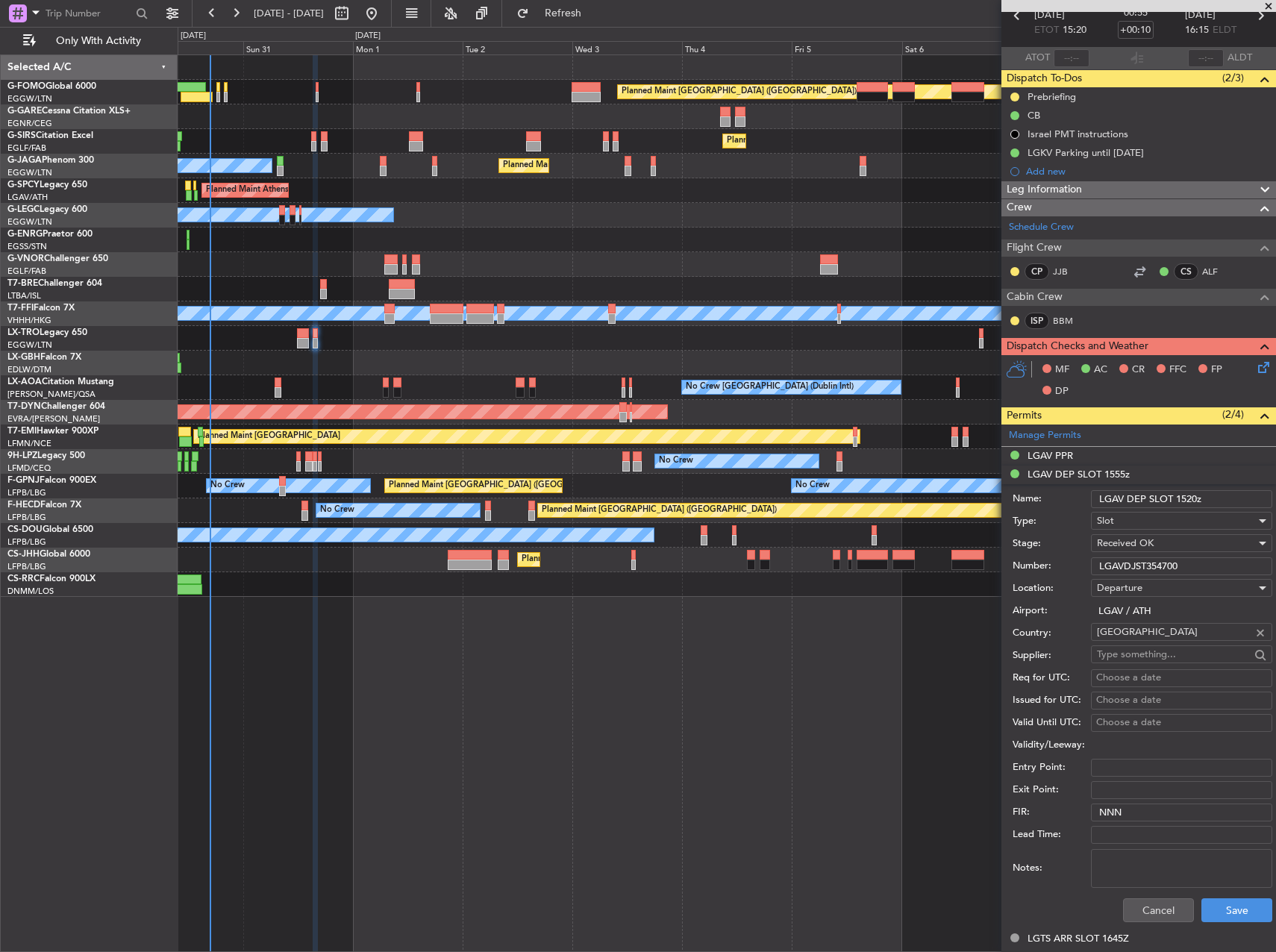
scroll to position [149, 0]
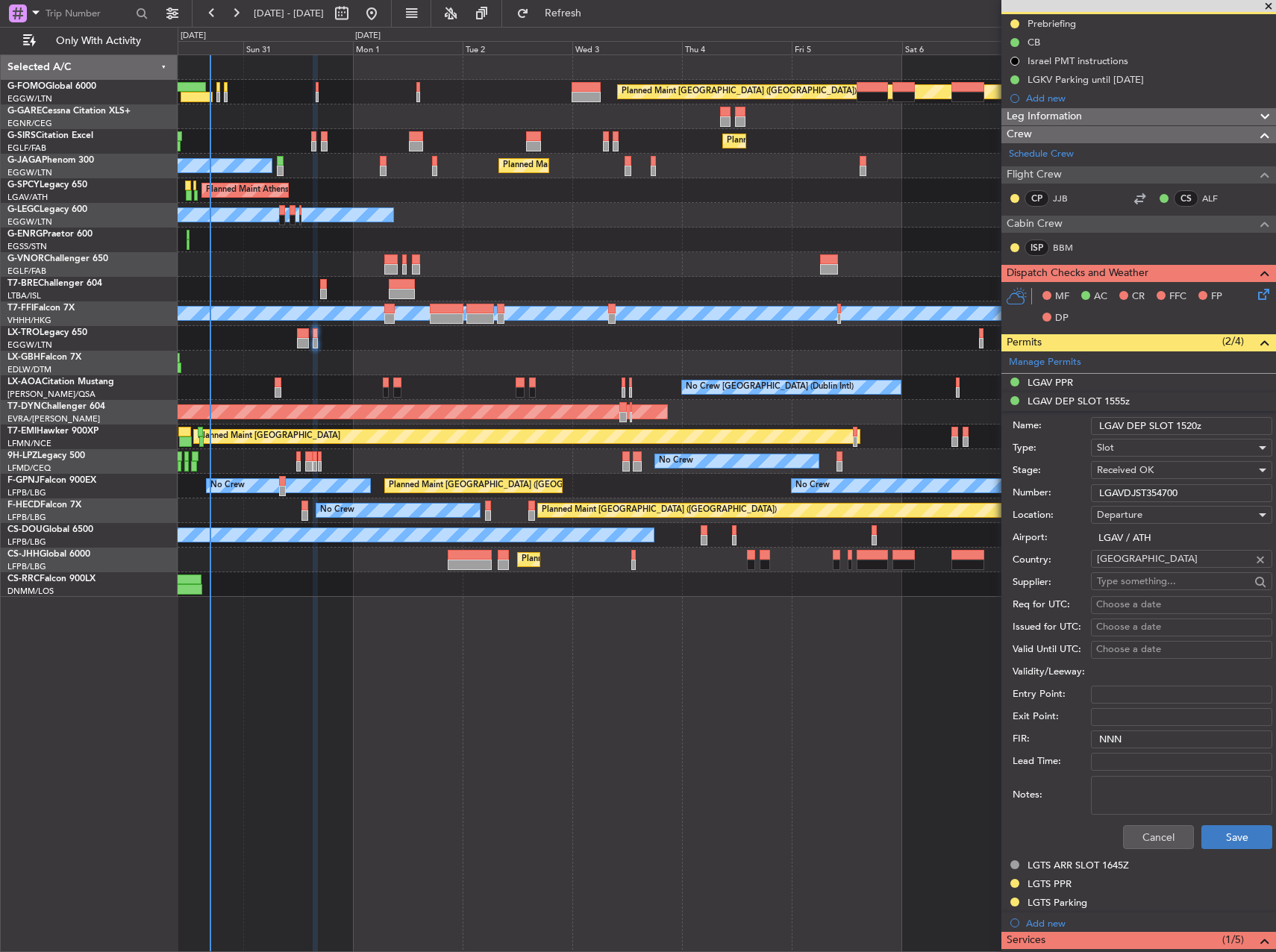
type input "LGAV DEP SLOT 1520z"
click at [1221, 831] on button "Save" at bounding box center [1236, 837] width 71 height 24
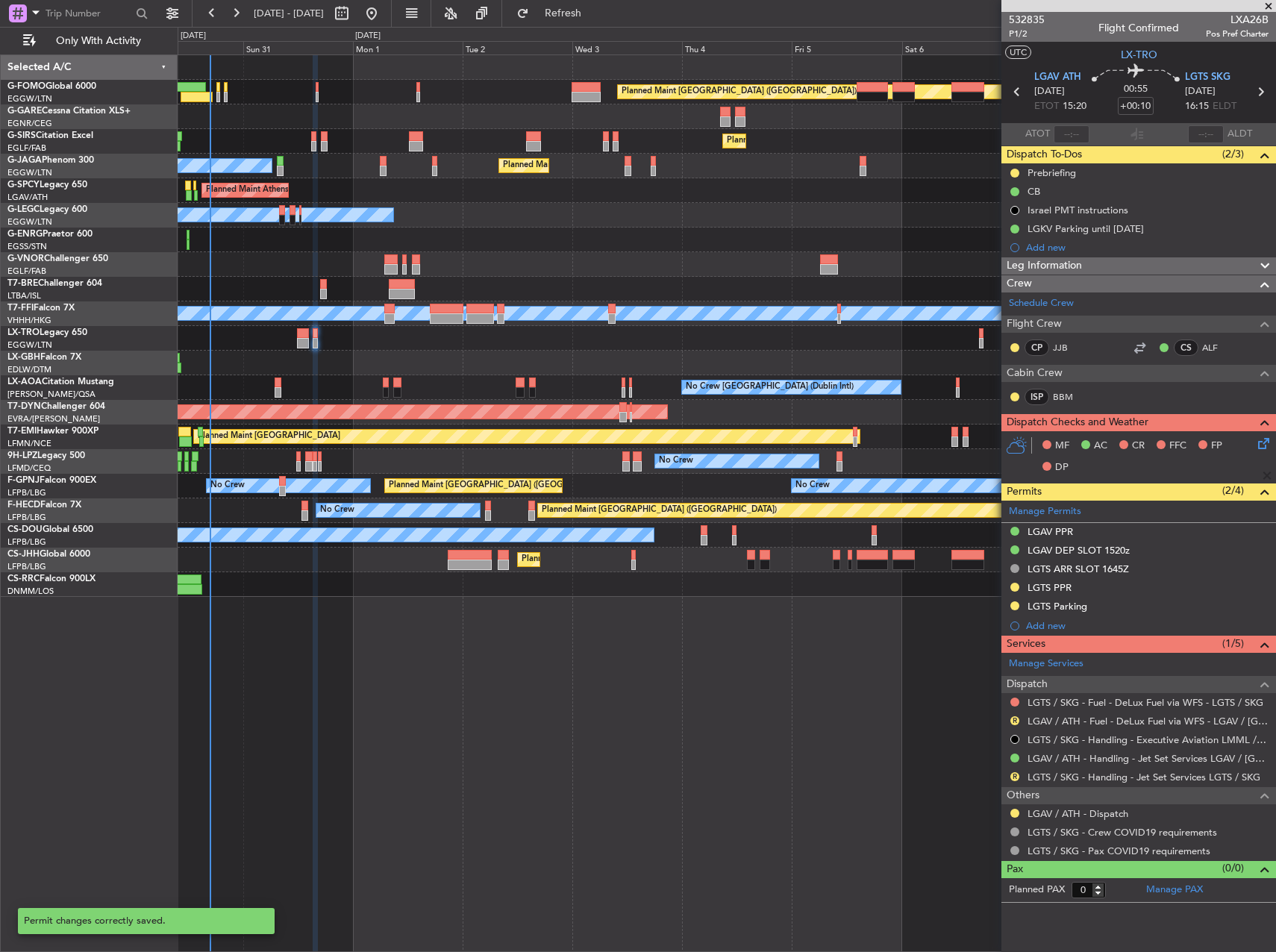
scroll to position [0, 0]
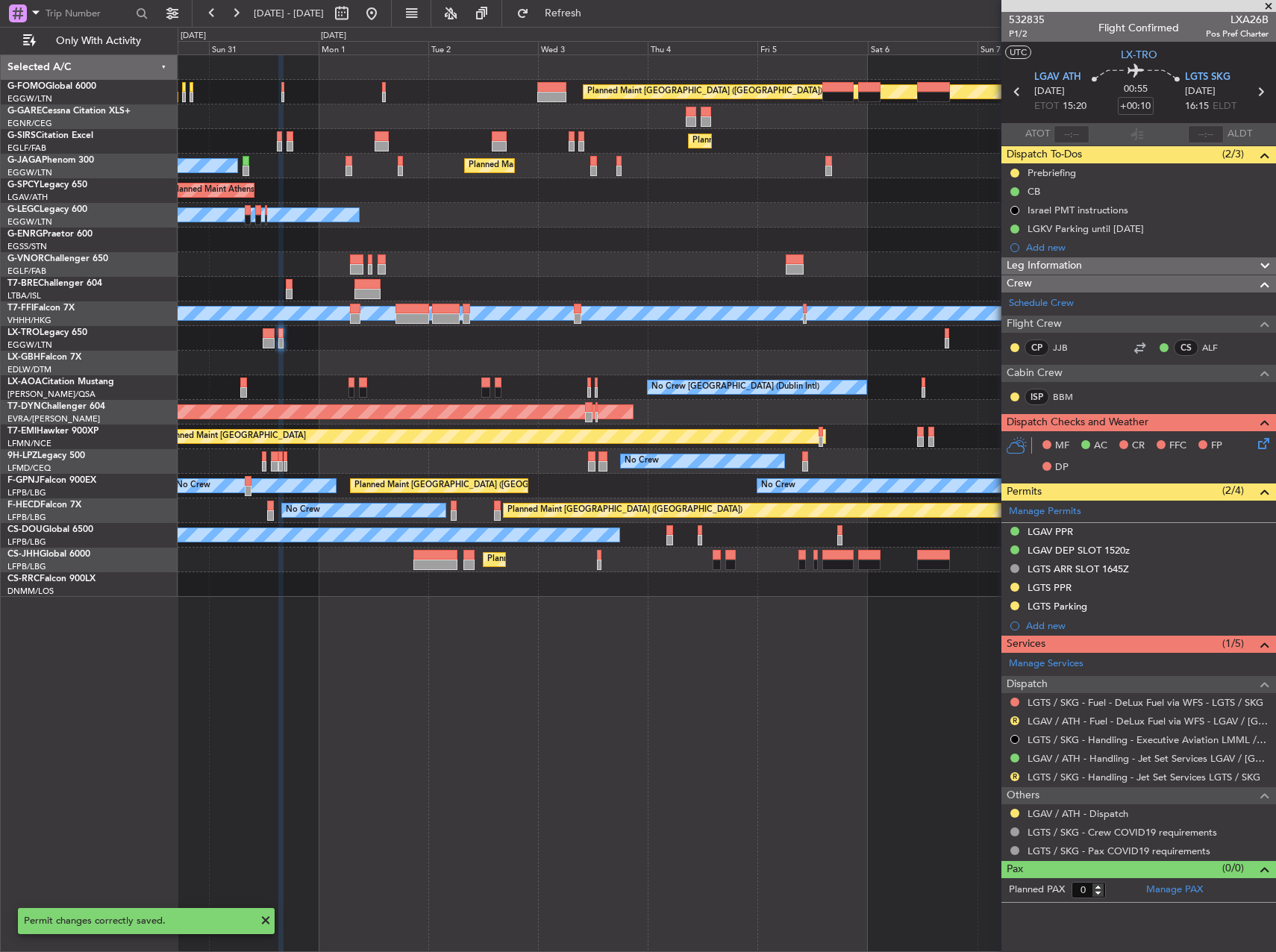
click at [910, 347] on div "Planned Maint Dusseldorf" at bounding box center [726, 338] width 1097 height 25
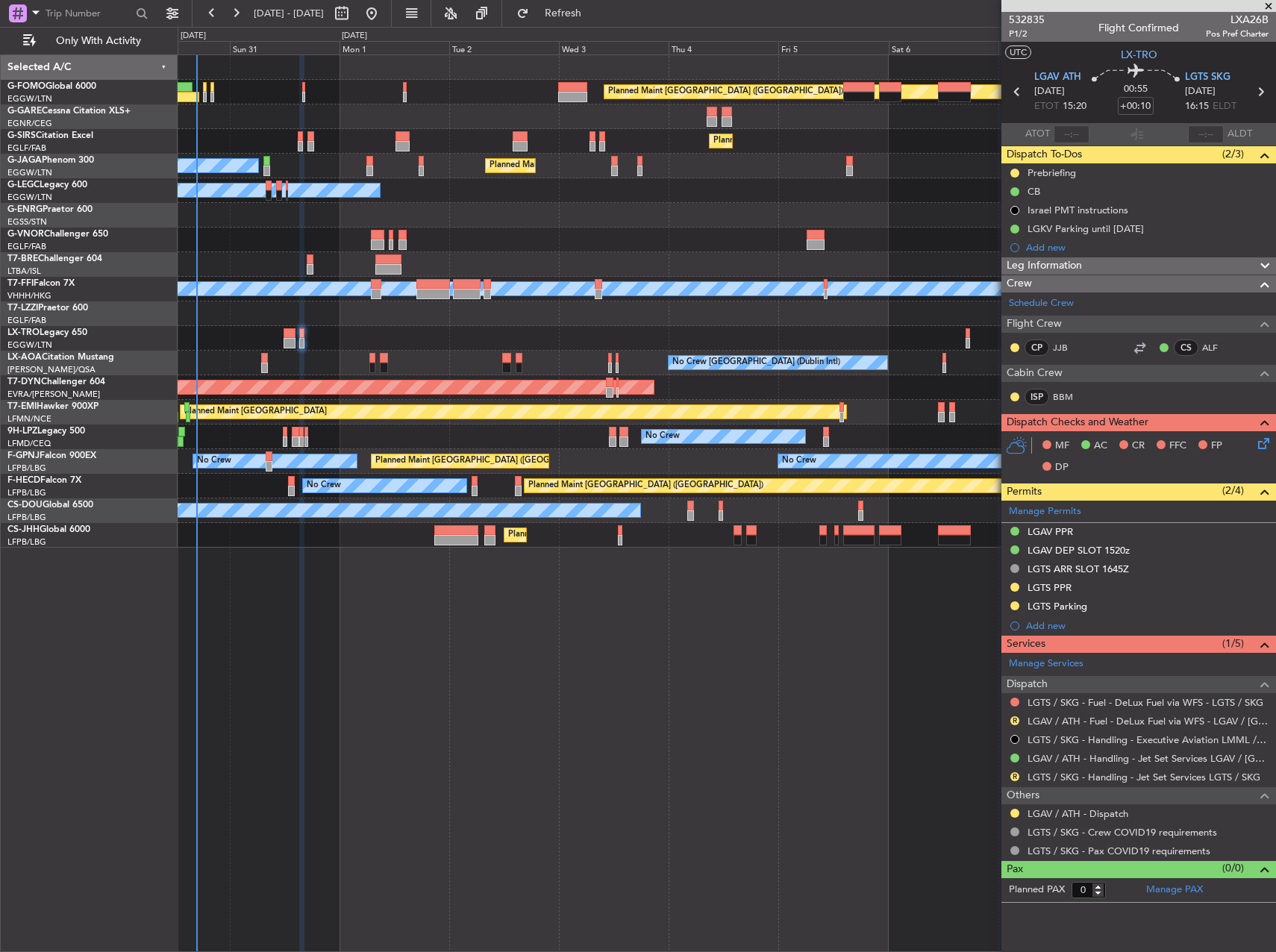
click at [606, 326] on div "Planned Maint [GEOGRAPHIC_DATA] ([GEOGRAPHIC_DATA]) Planned Maint [GEOGRAPHIC_D…" at bounding box center [726, 301] width 1097 height 492
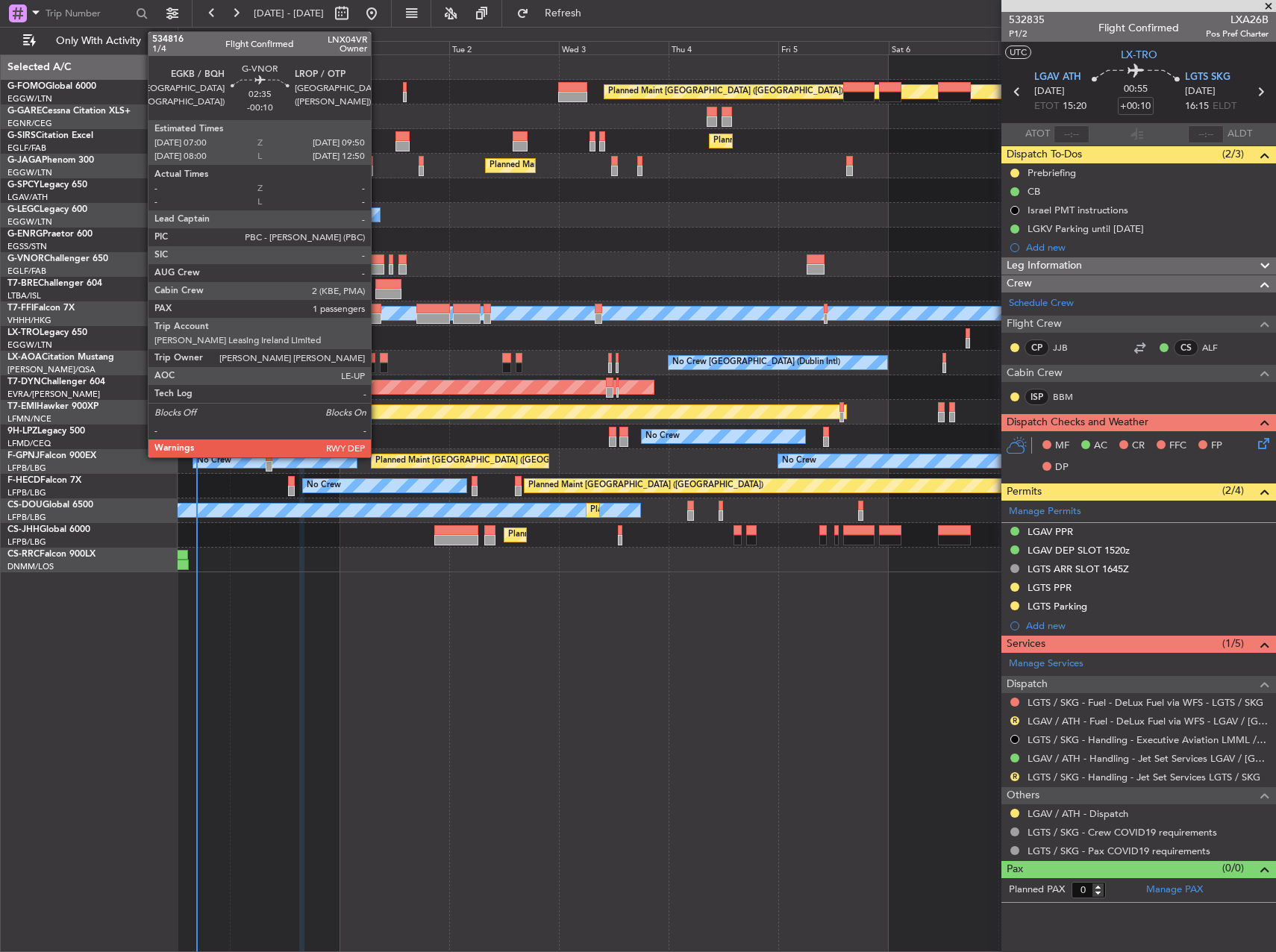
click at [377, 264] on div at bounding box center [377, 269] width 13 height 10
type input "-00:10"
type input "1"
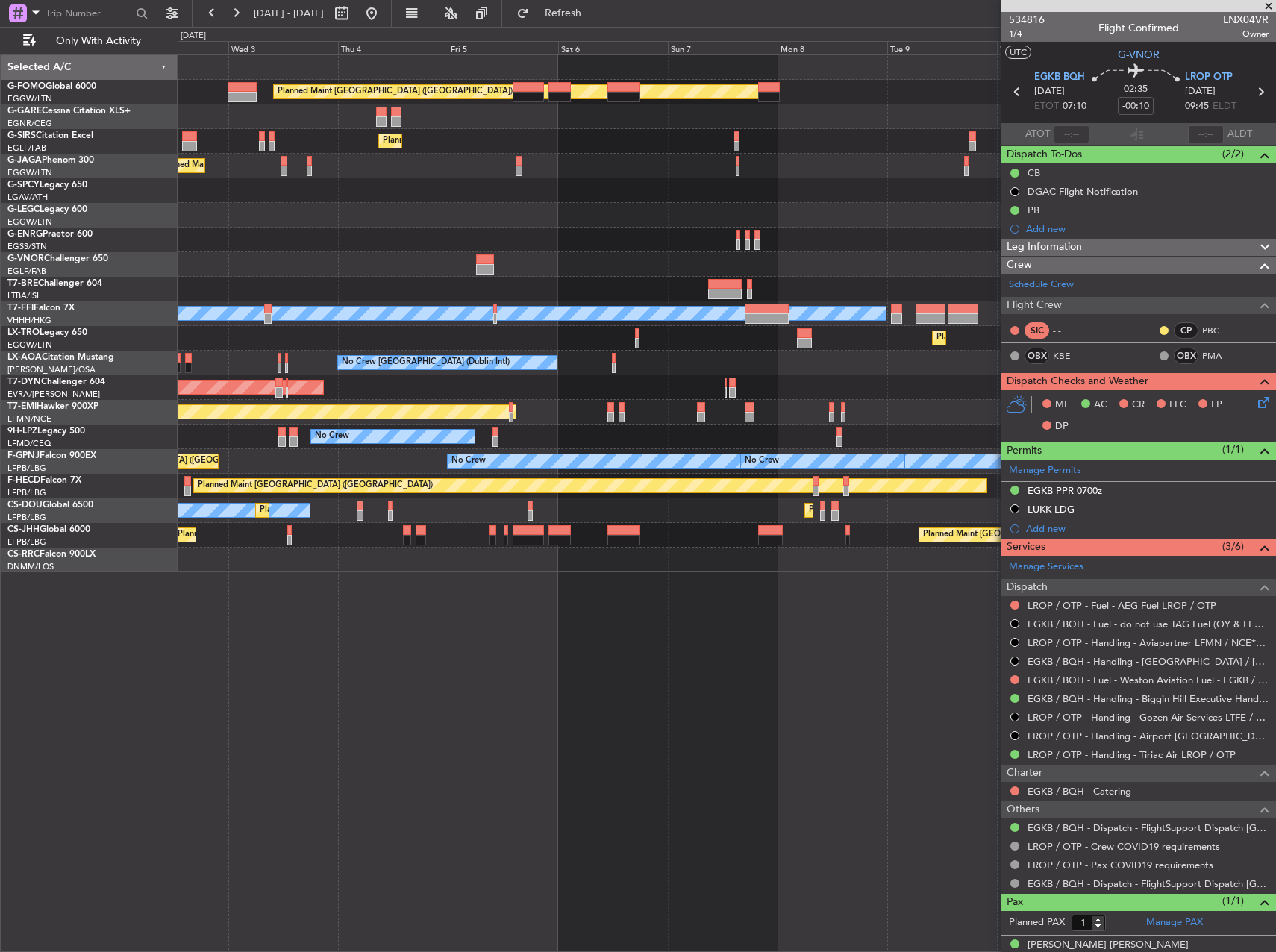
click at [397, 237] on div "Planned Maint [GEOGRAPHIC_DATA] ([GEOGRAPHIC_DATA]) Planned Maint [GEOGRAPHIC_D…" at bounding box center [726, 313] width 1097 height 517
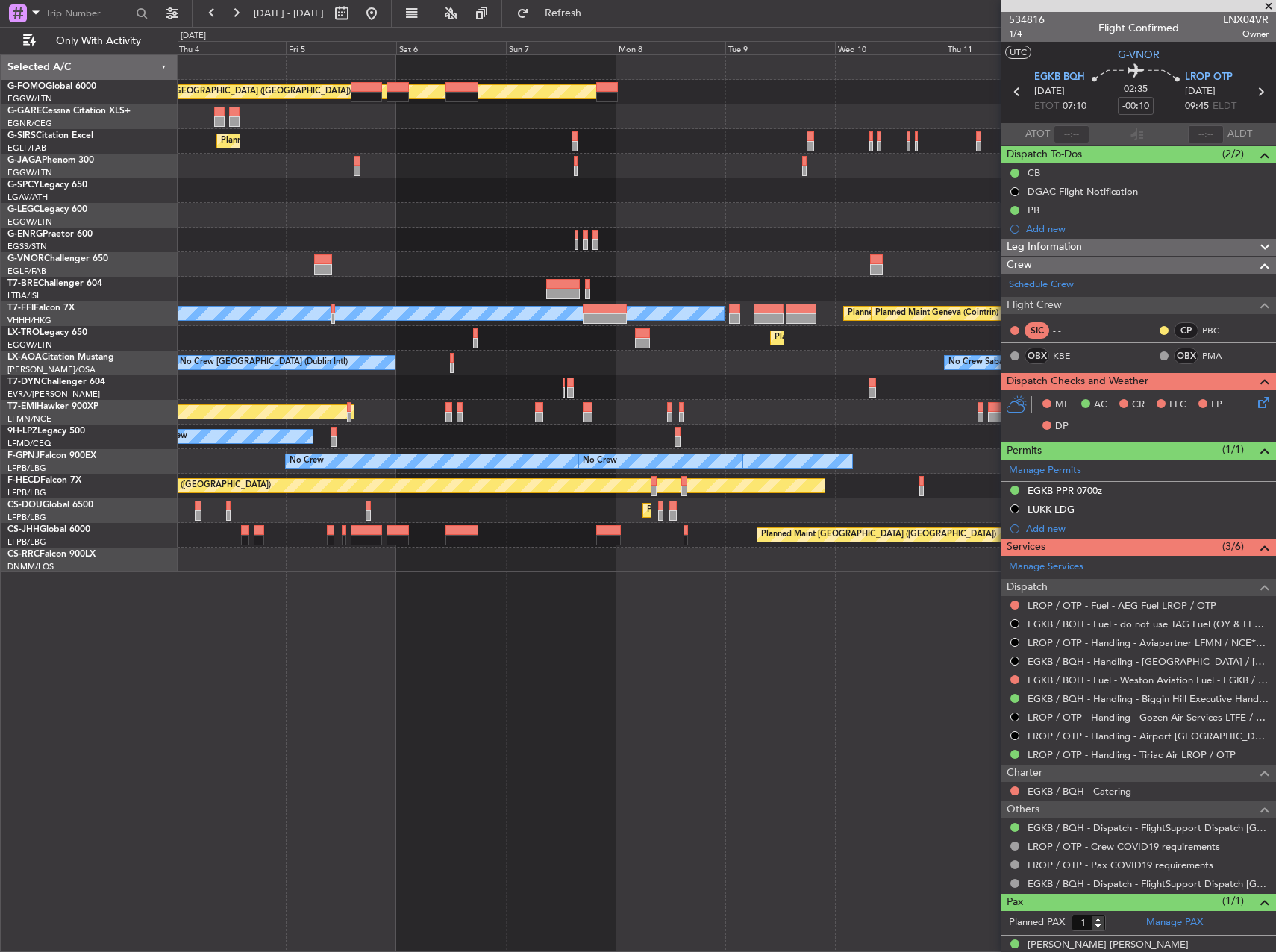
click at [487, 254] on div "Planned Maint [GEOGRAPHIC_DATA] ([GEOGRAPHIC_DATA]) Planned Maint [GEOGRAPHIC_D…" at bounding box center [726, 313] width 1097 height 517
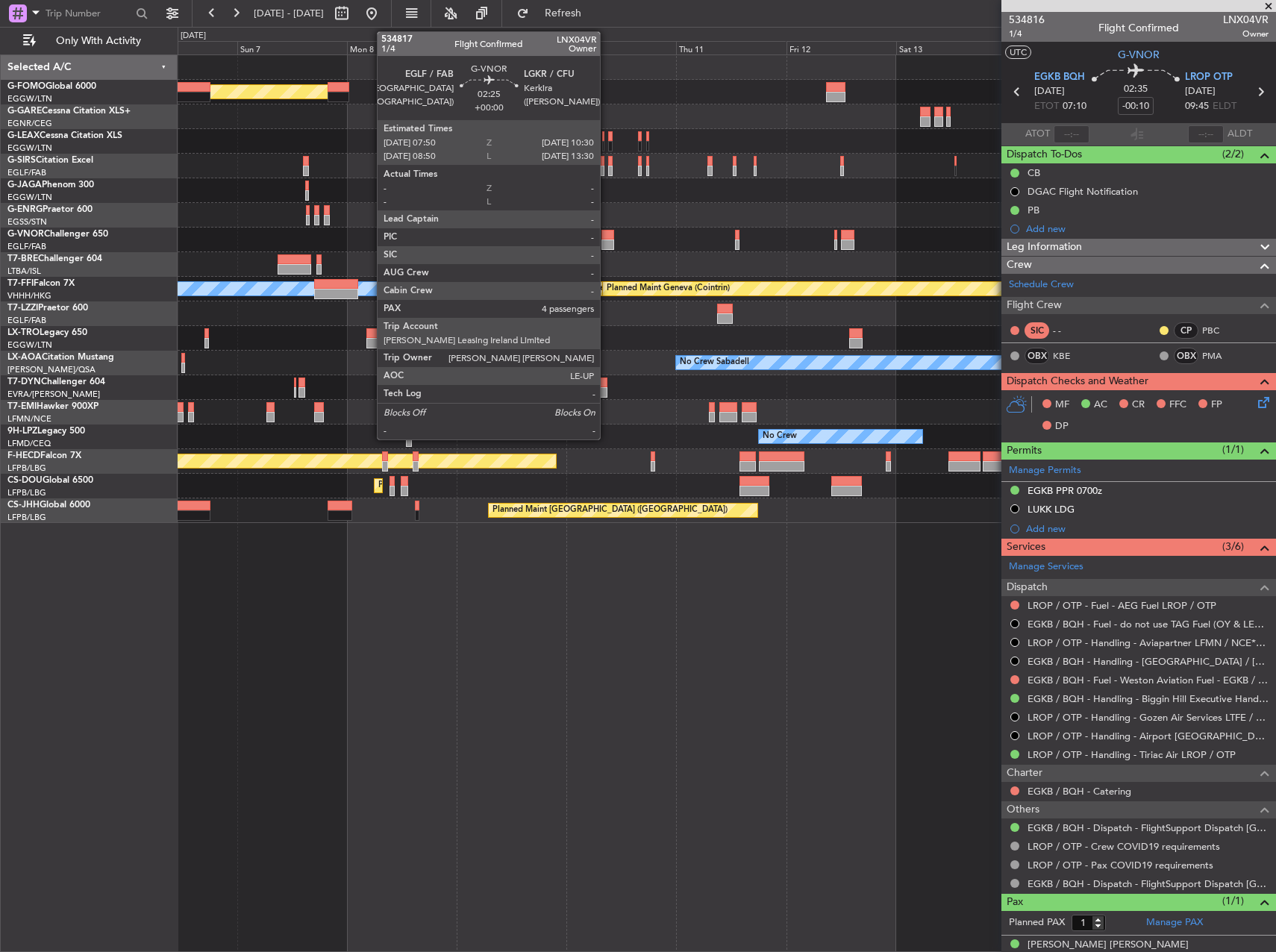
click at [607, 242] on div at bounding box center [607, 244] width 13 height 10
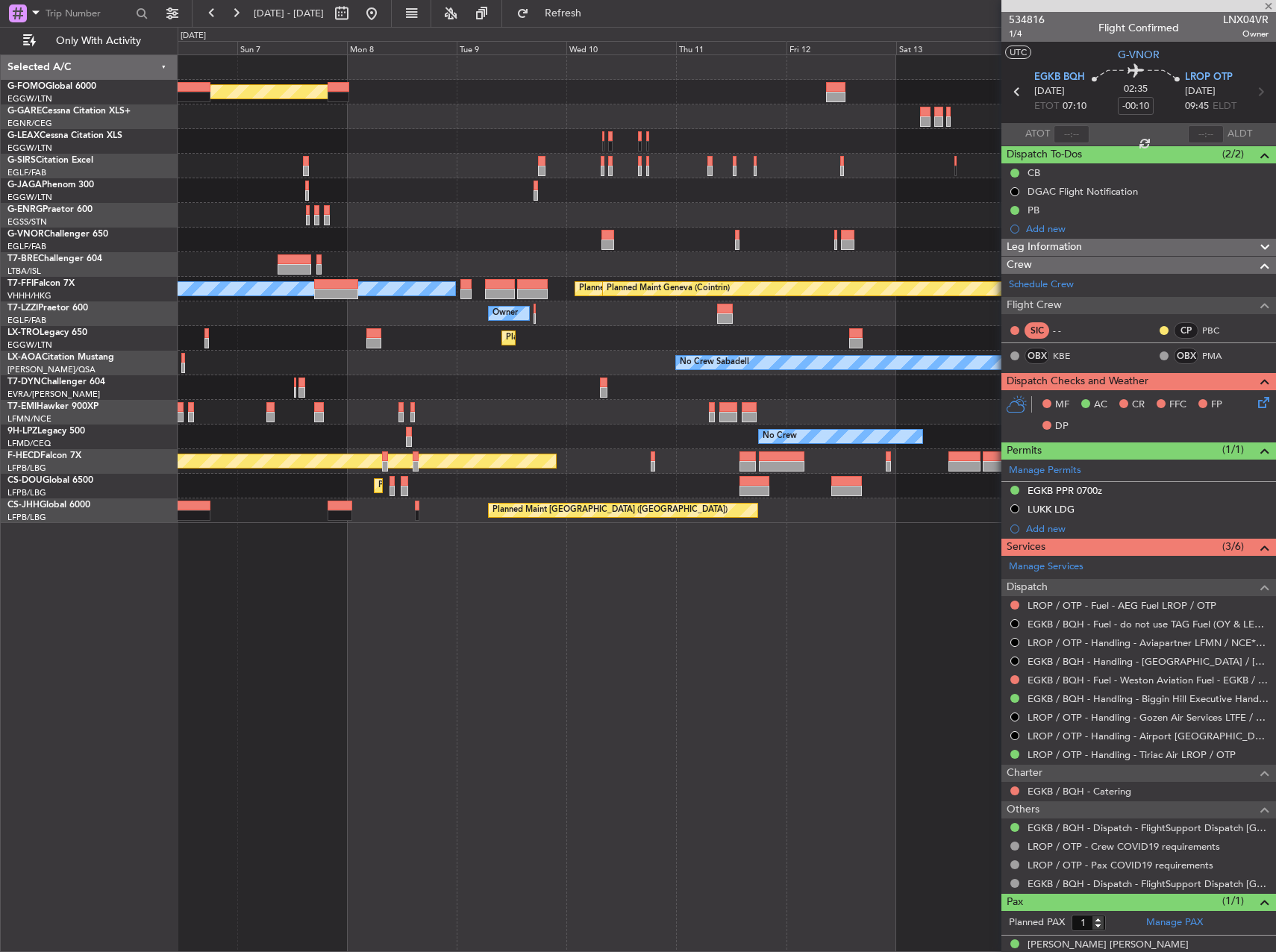
click at [549, 251] on div at bounding box center [726, 240] width 1097 height 25
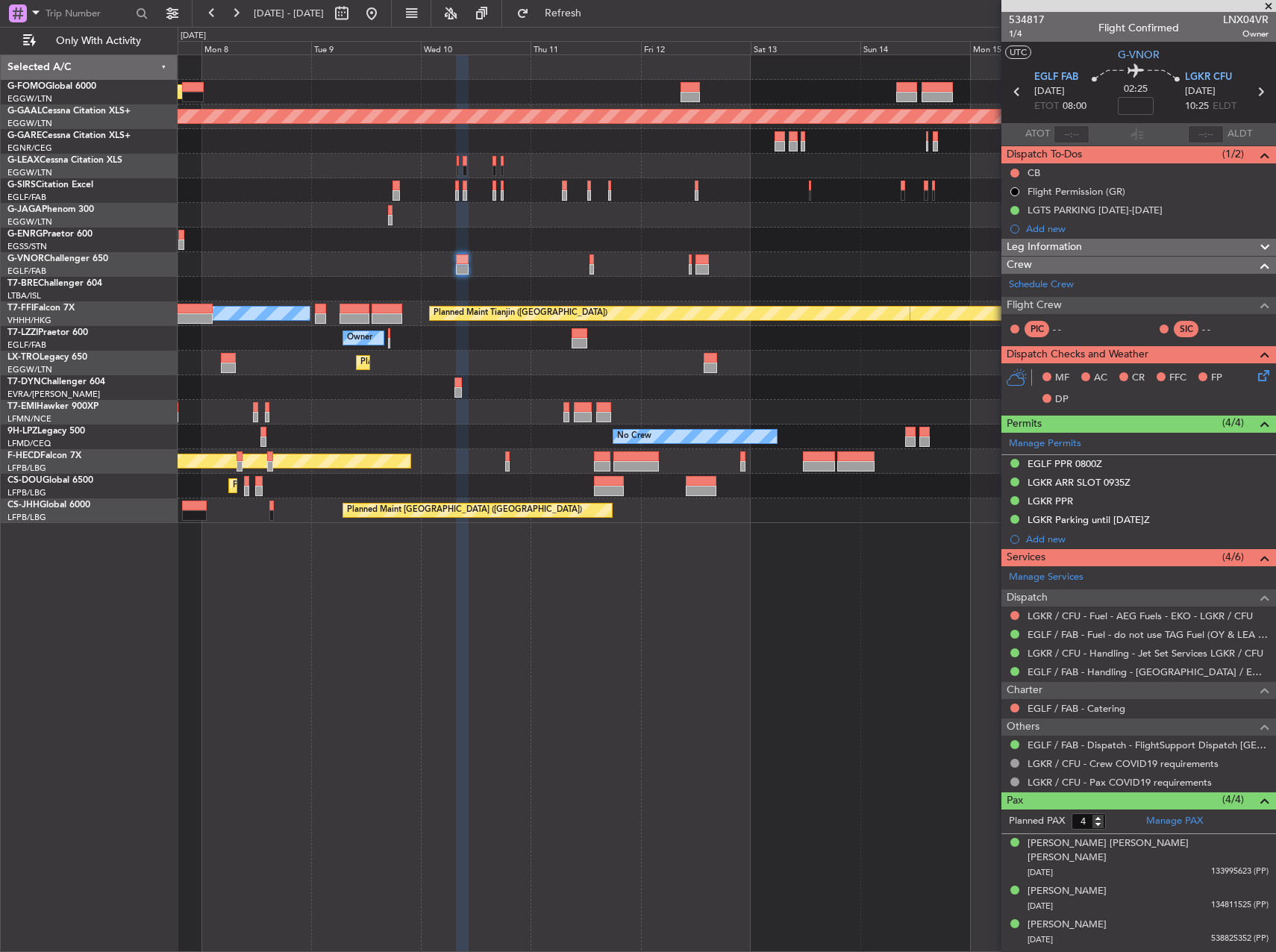
click at [612, 261] on div at bounding box center [726, 264] width 1097 height 25
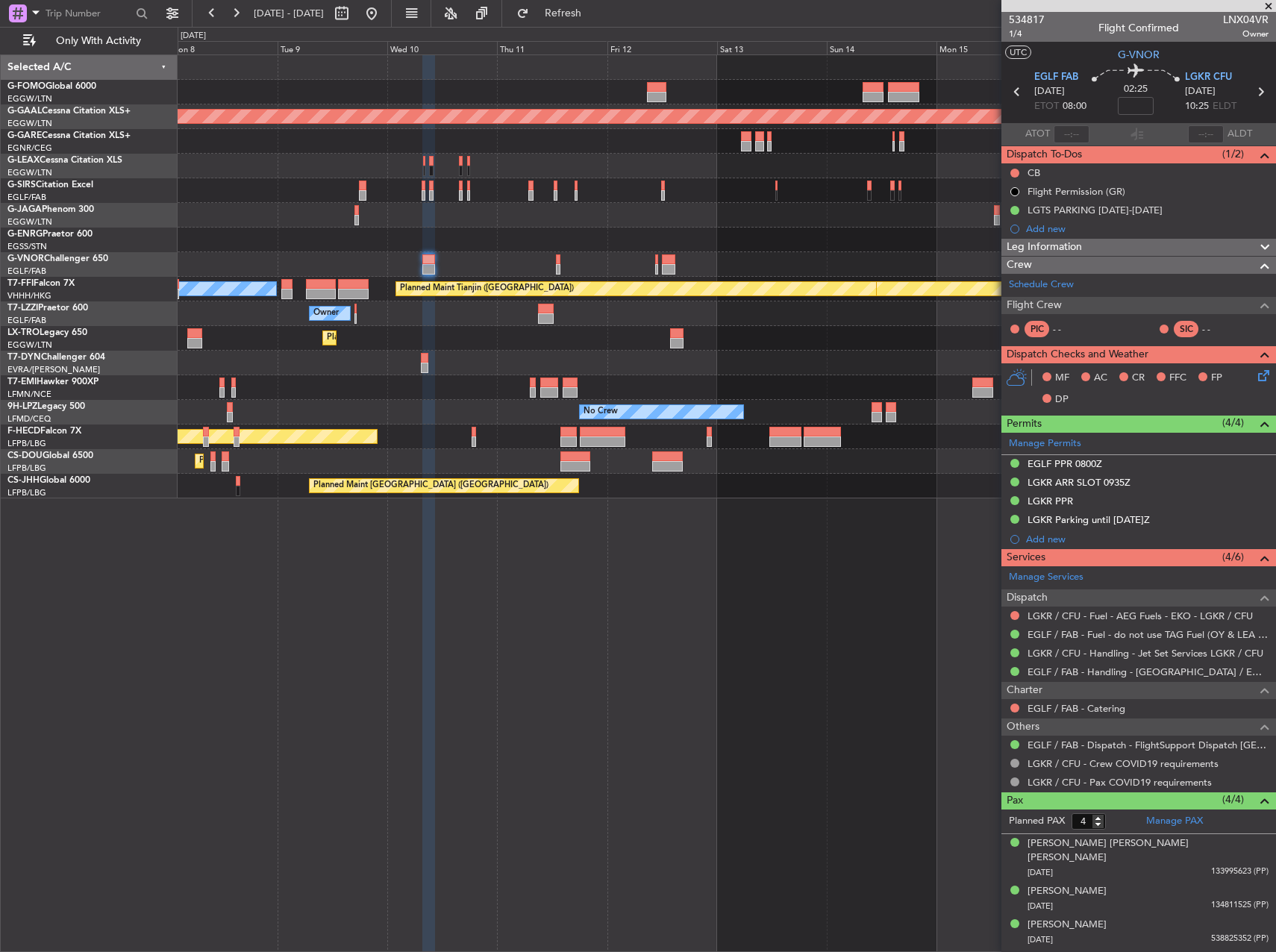
click at [616, 272] on div "Planned Maint [GEOGRAPHIC_DATA] ([GEOGRAPHIC_DATA]) Planned [GEOGRAPHIC_DATA] […" at bounding box center [726, 276] width 1097 height 443
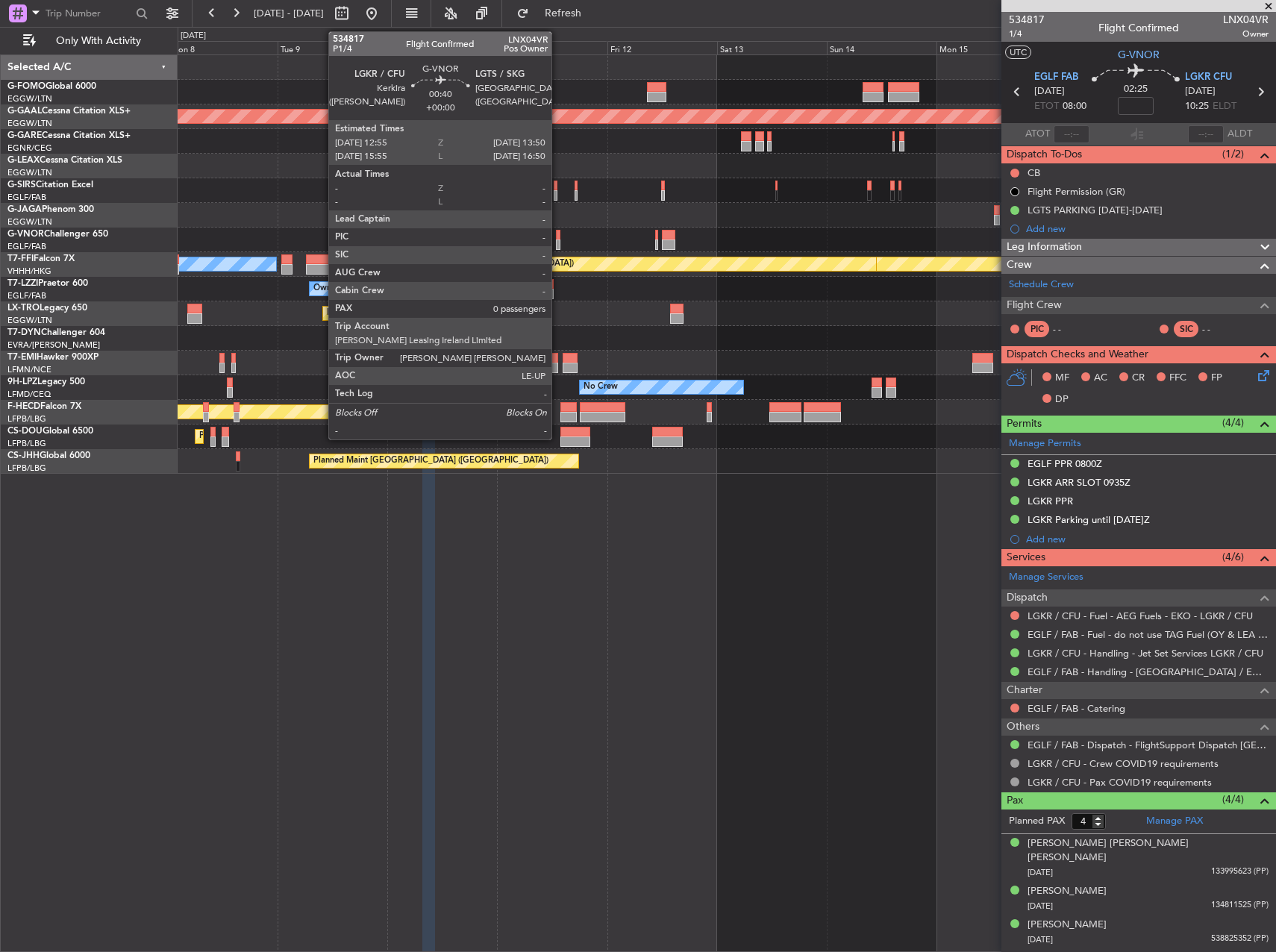
click at [558, 244] on div at bounding box center [558, 244] width 4 height 10
type input "0"
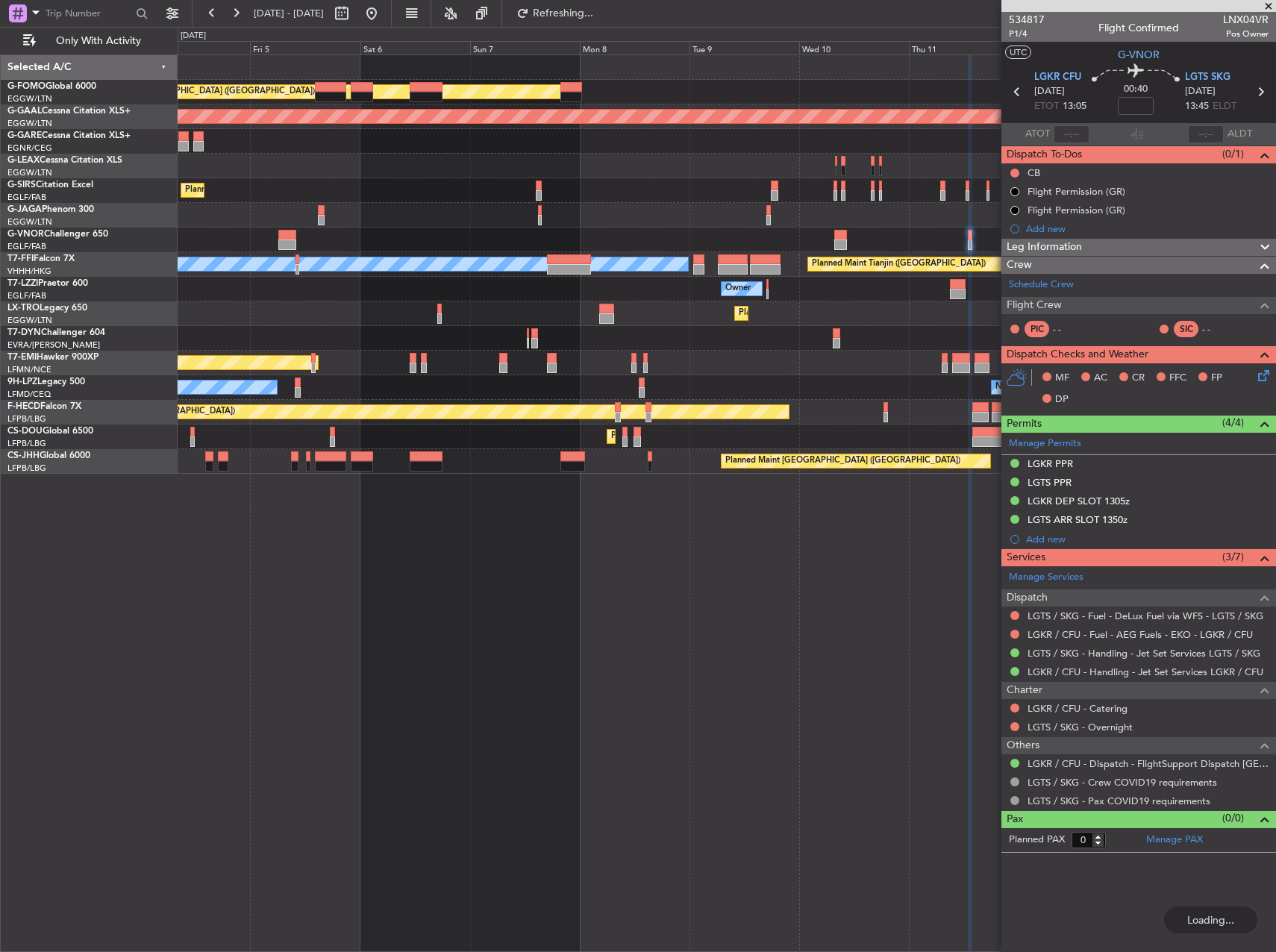
click at [855, 316] on div "Planned Maint [GEOGRAPHIC_DATA] ([GEOGRAPHIC_DATA]) Planned [GEOGRAPHIC_DATA] P…" at bounding box center [726, 264] width 1097 height 419
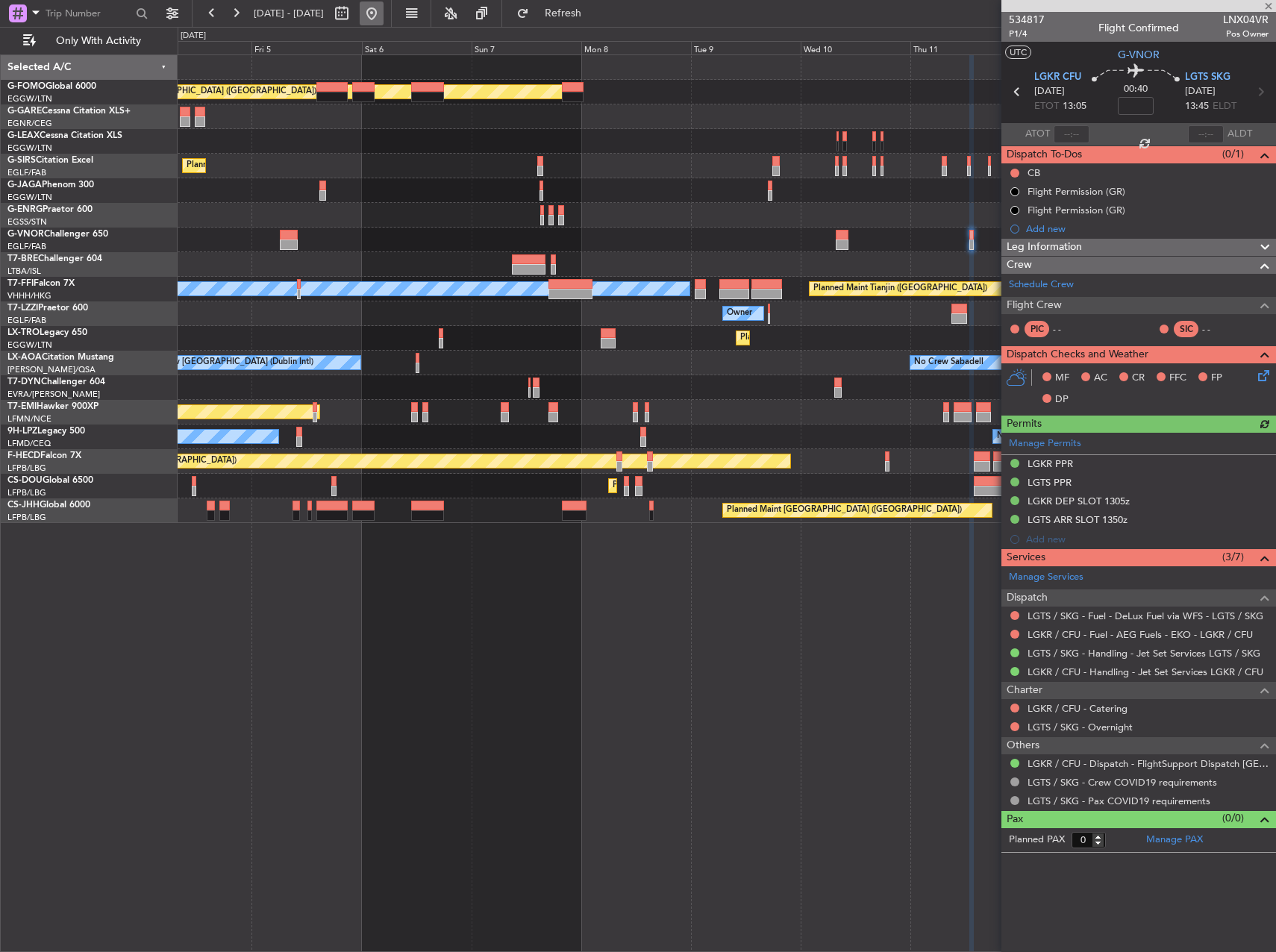
click at [383, 13] on button at bounding box center [372, 13] width 24 height 24
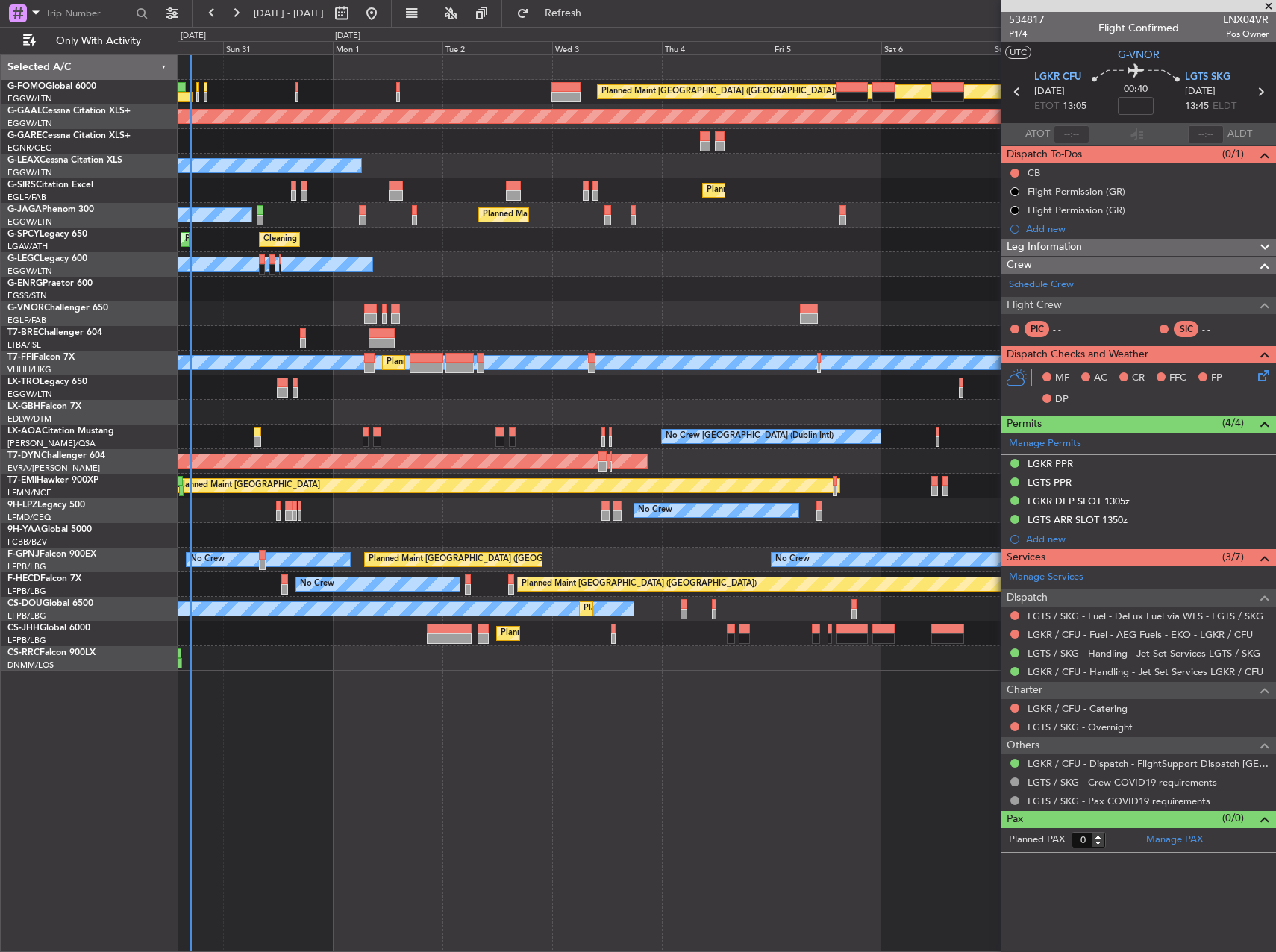
click at [136, 331] on div "Planned Maint [GEOGRAPHIC_DATA] ([GEOGRAPHIC_DATA]) Planned [GEOGRAPHIC_DATA] O…" at bounding box center [638, 489] width 1276 height 925
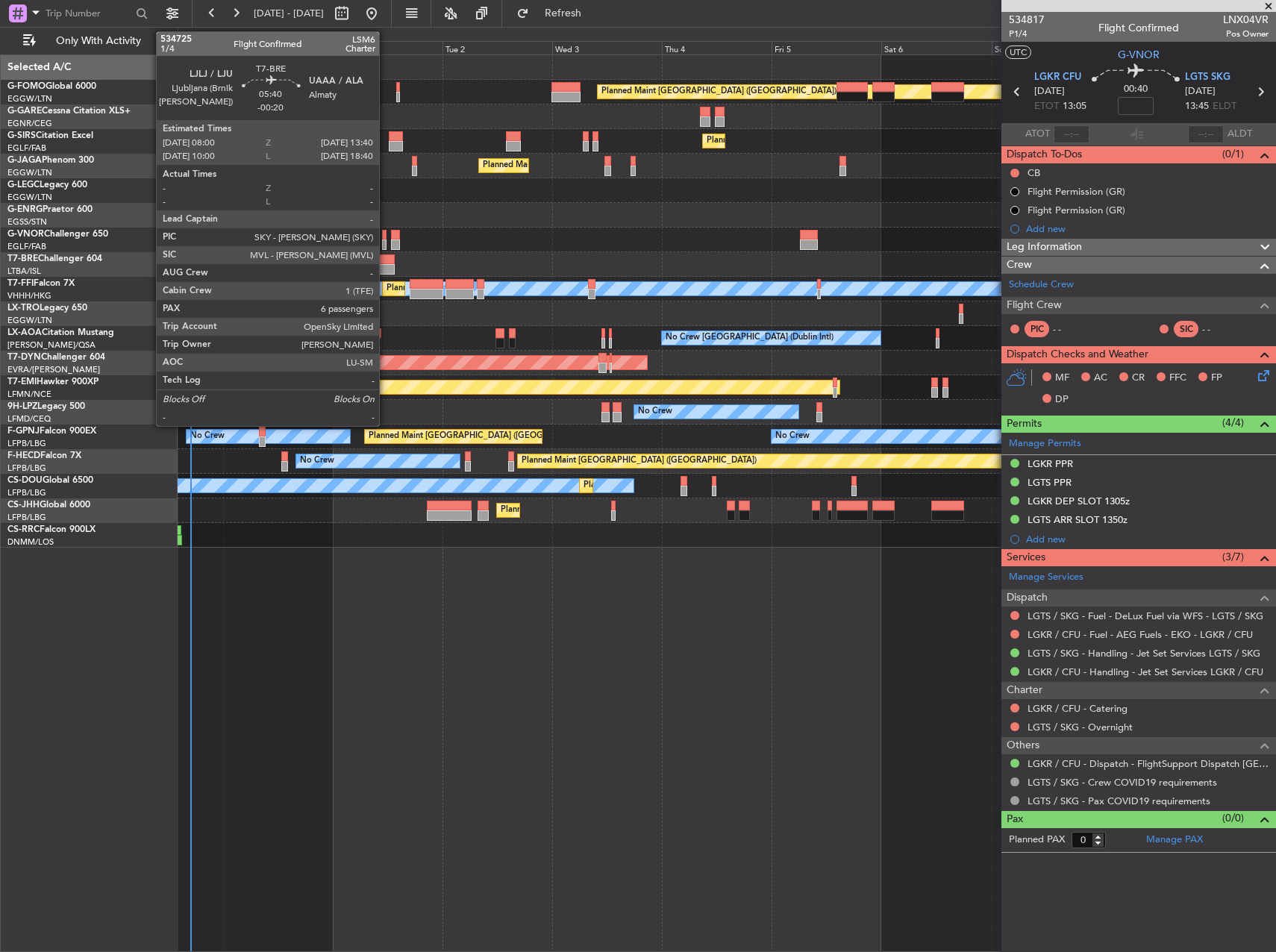
click at [386, 270] on div at bounding box center [382, 269] width 26 height 10
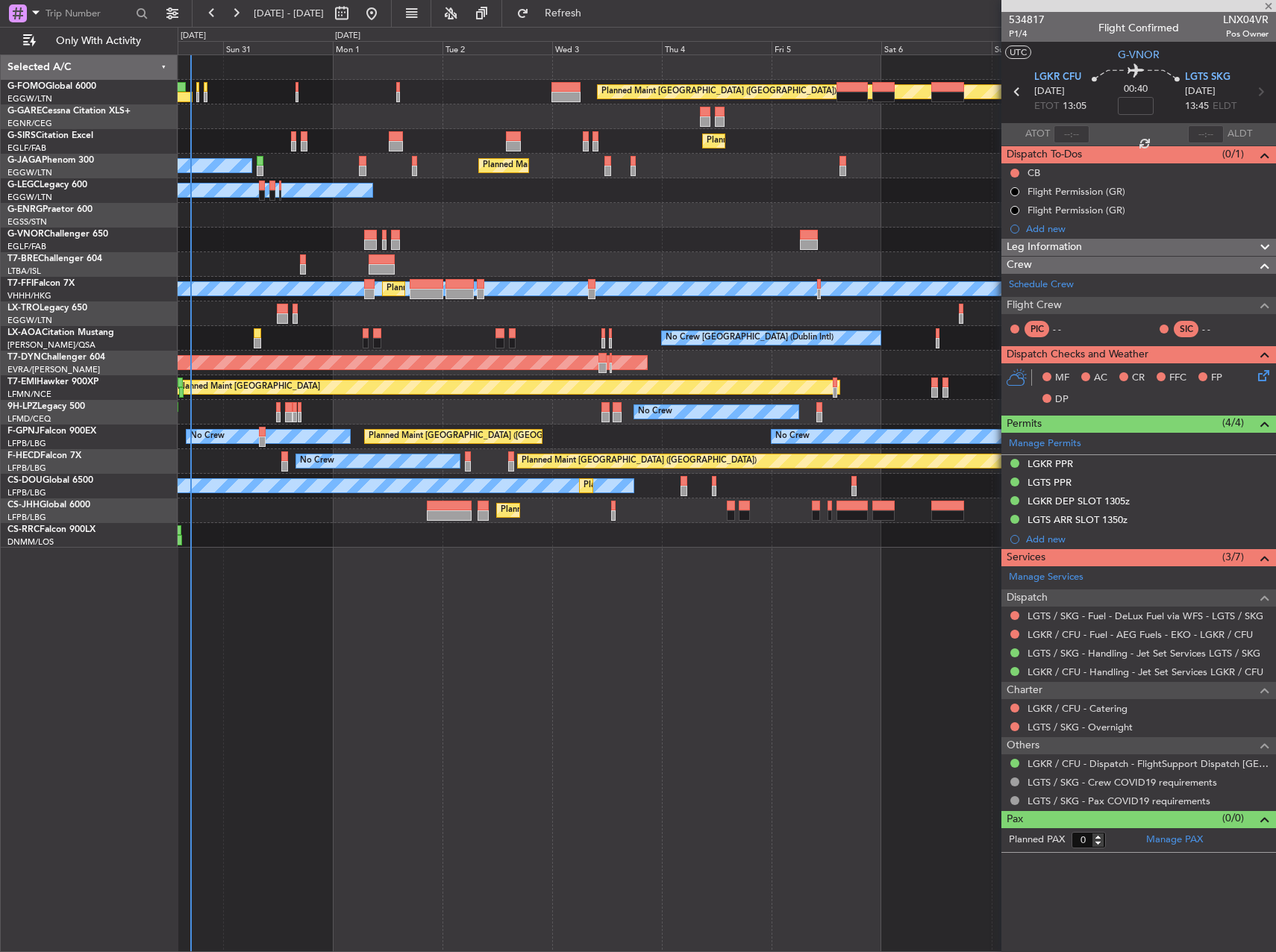
click at [480, 251] on div at bounding box center [726, 240] width 1097 height 25
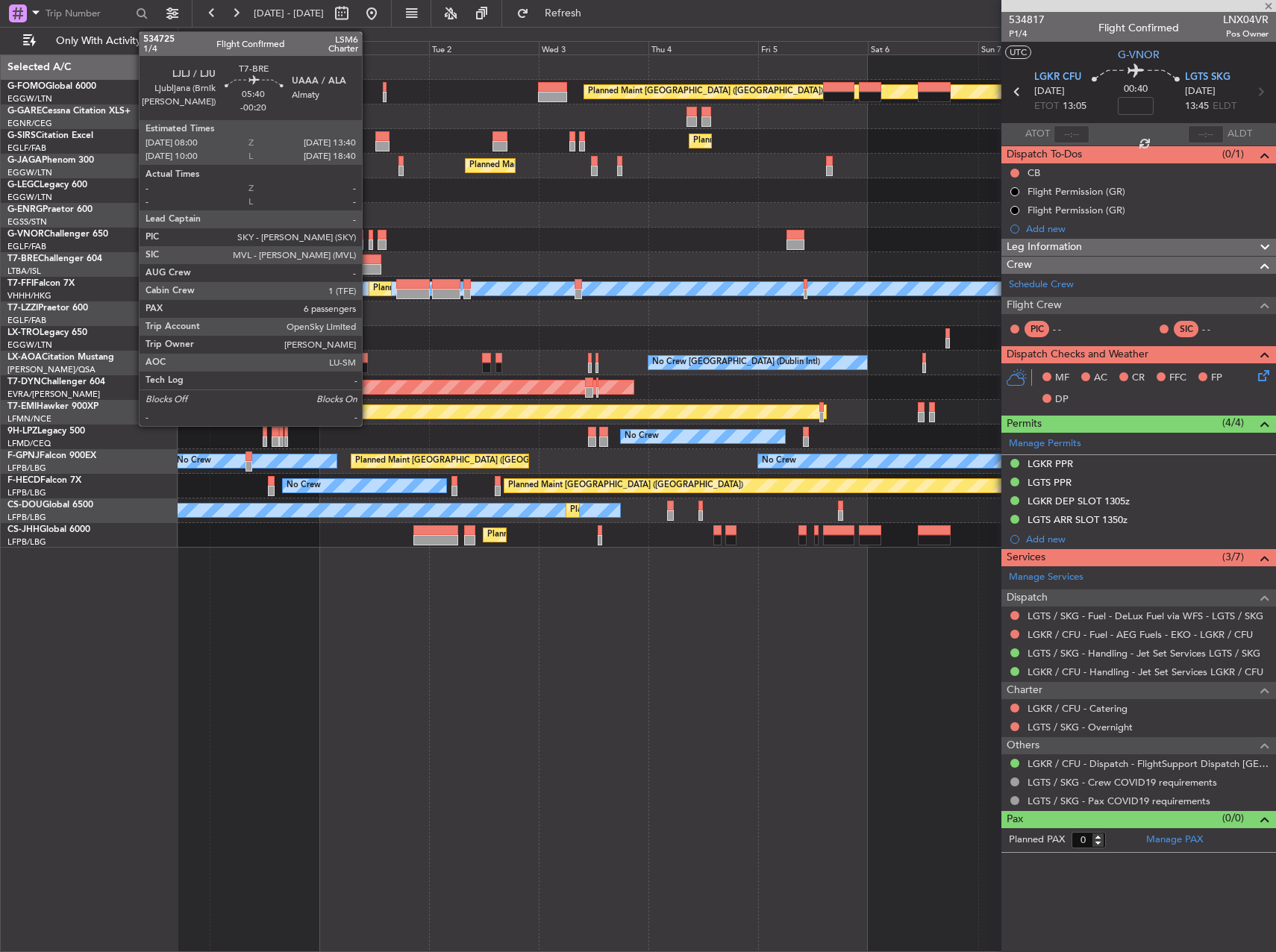
type input "-00:20"
type input "6"
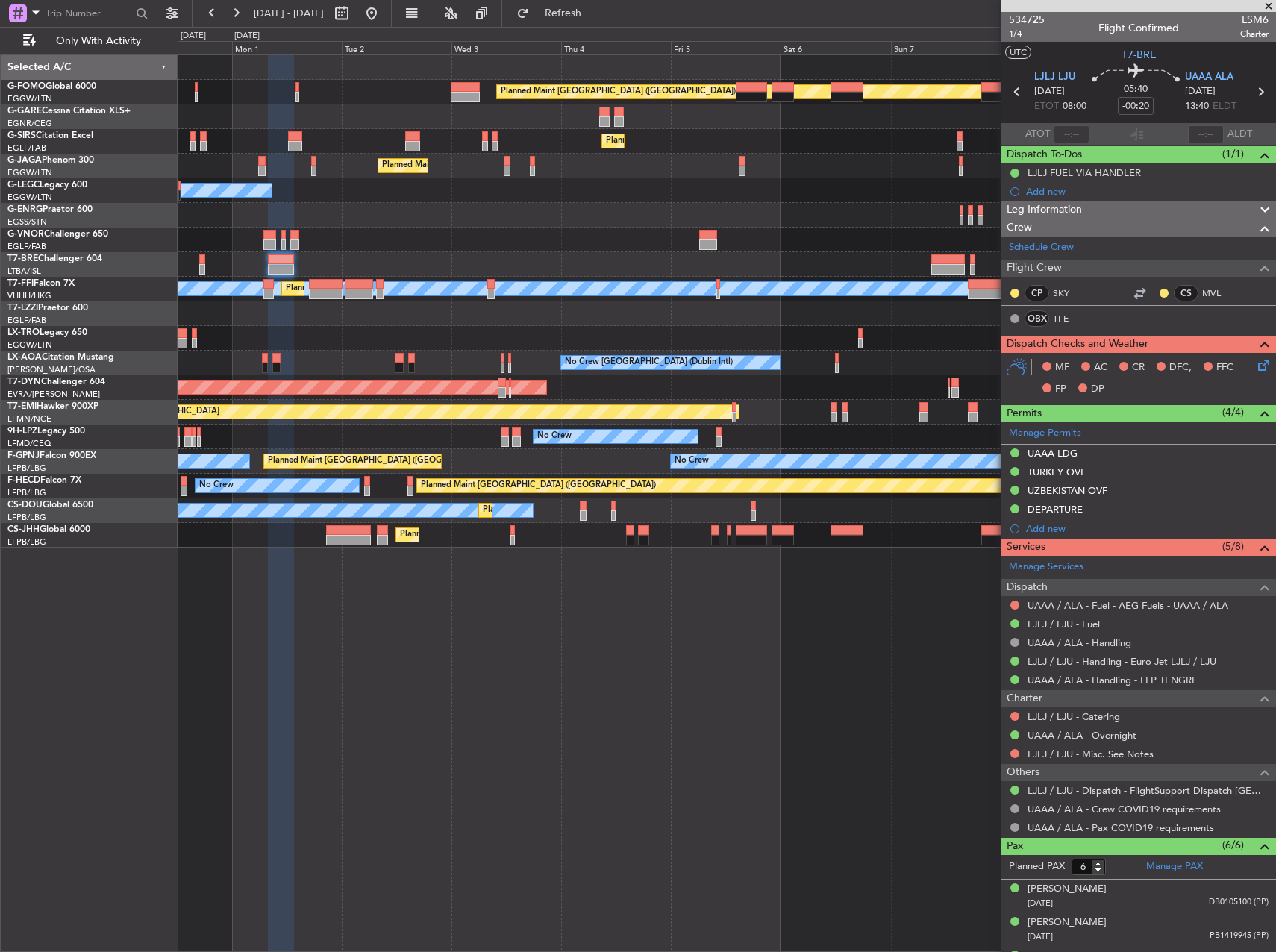
click at [377, 260] on div at bounding box center [726, 264] width 1097 height 25
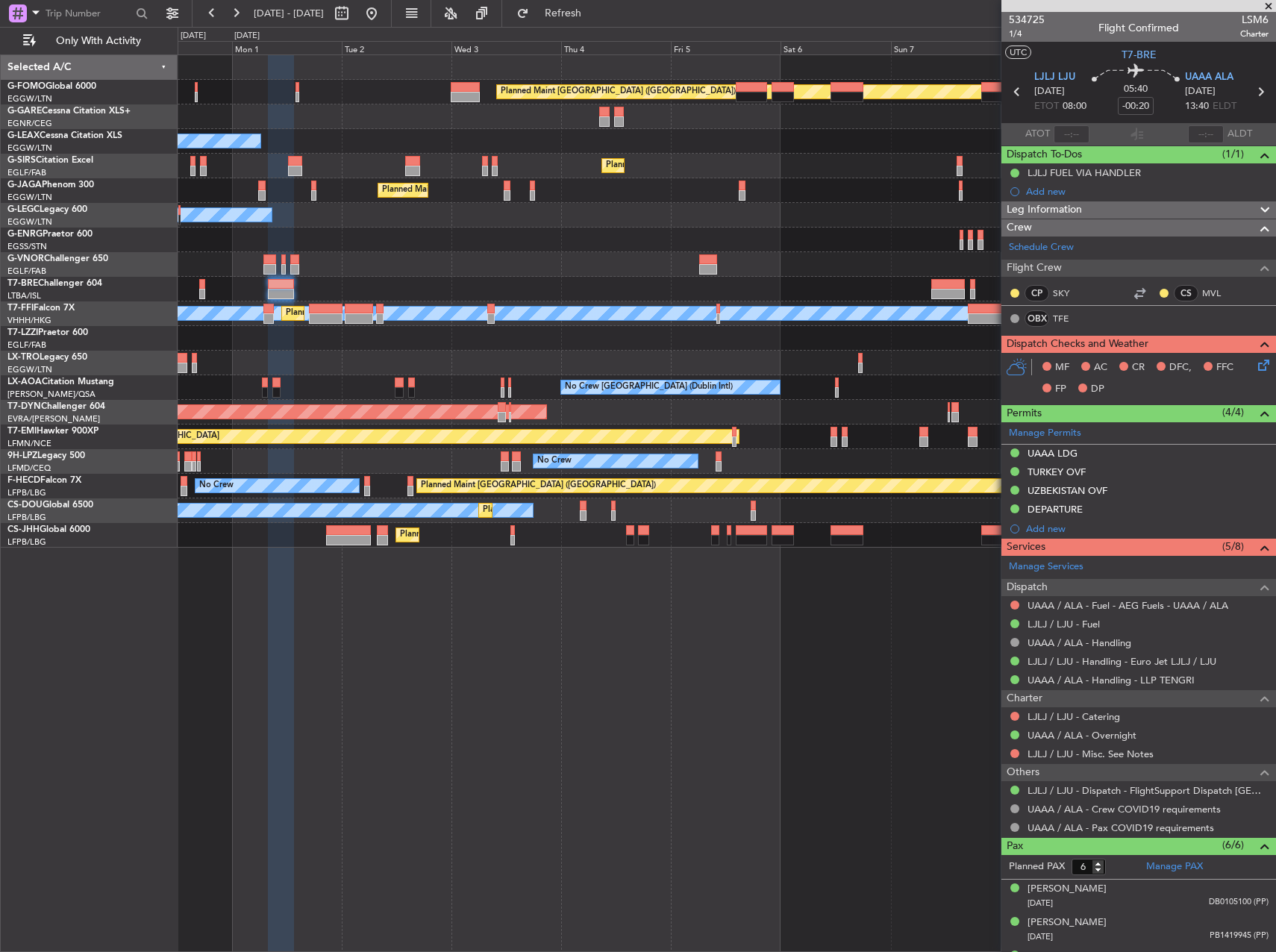
click at [313, 275] on div at bounding box center [726, 264] width 1097 height 25
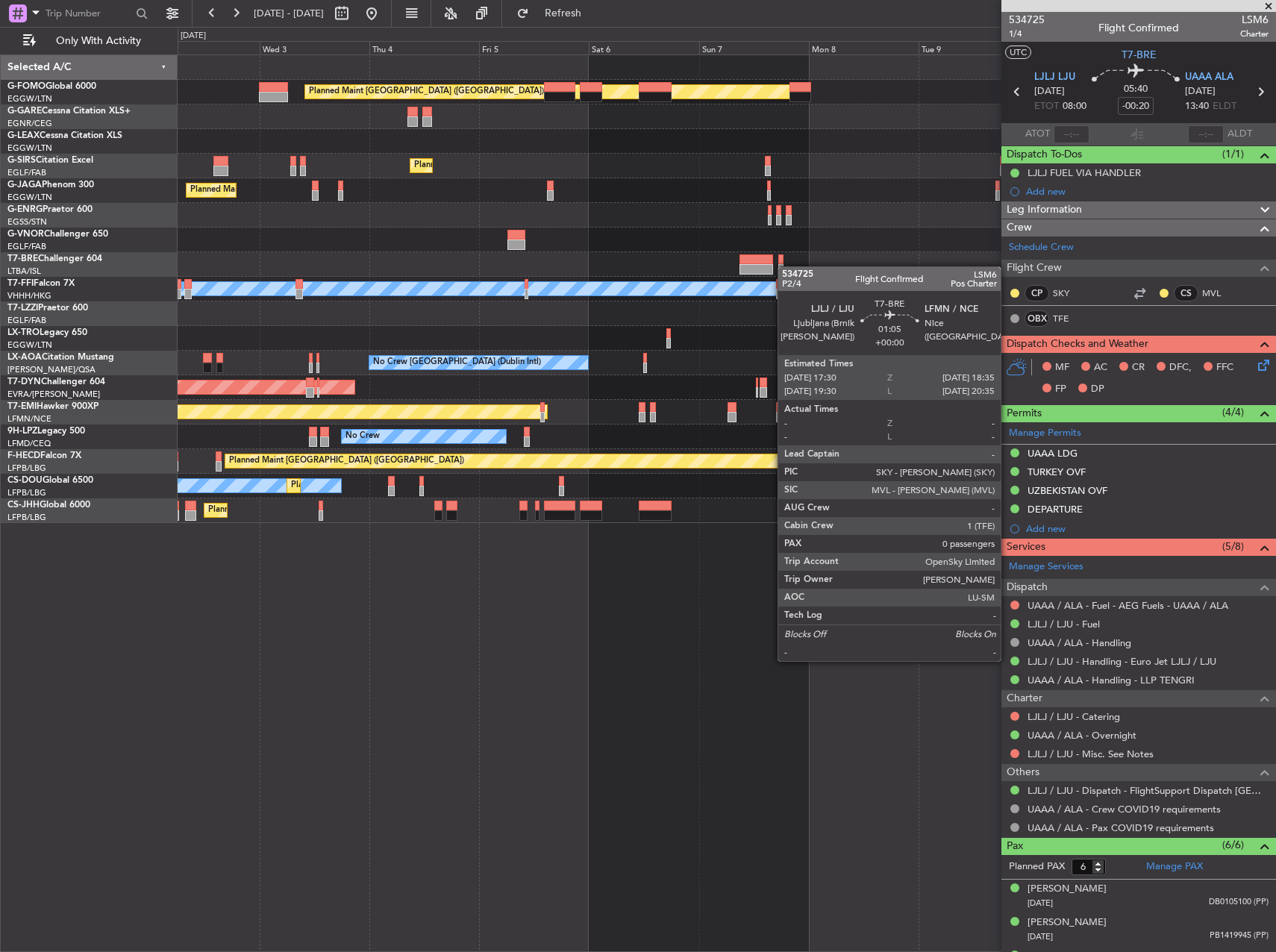
click at [780, 266] on div at bounding box center [780, 269] width 5 height 10
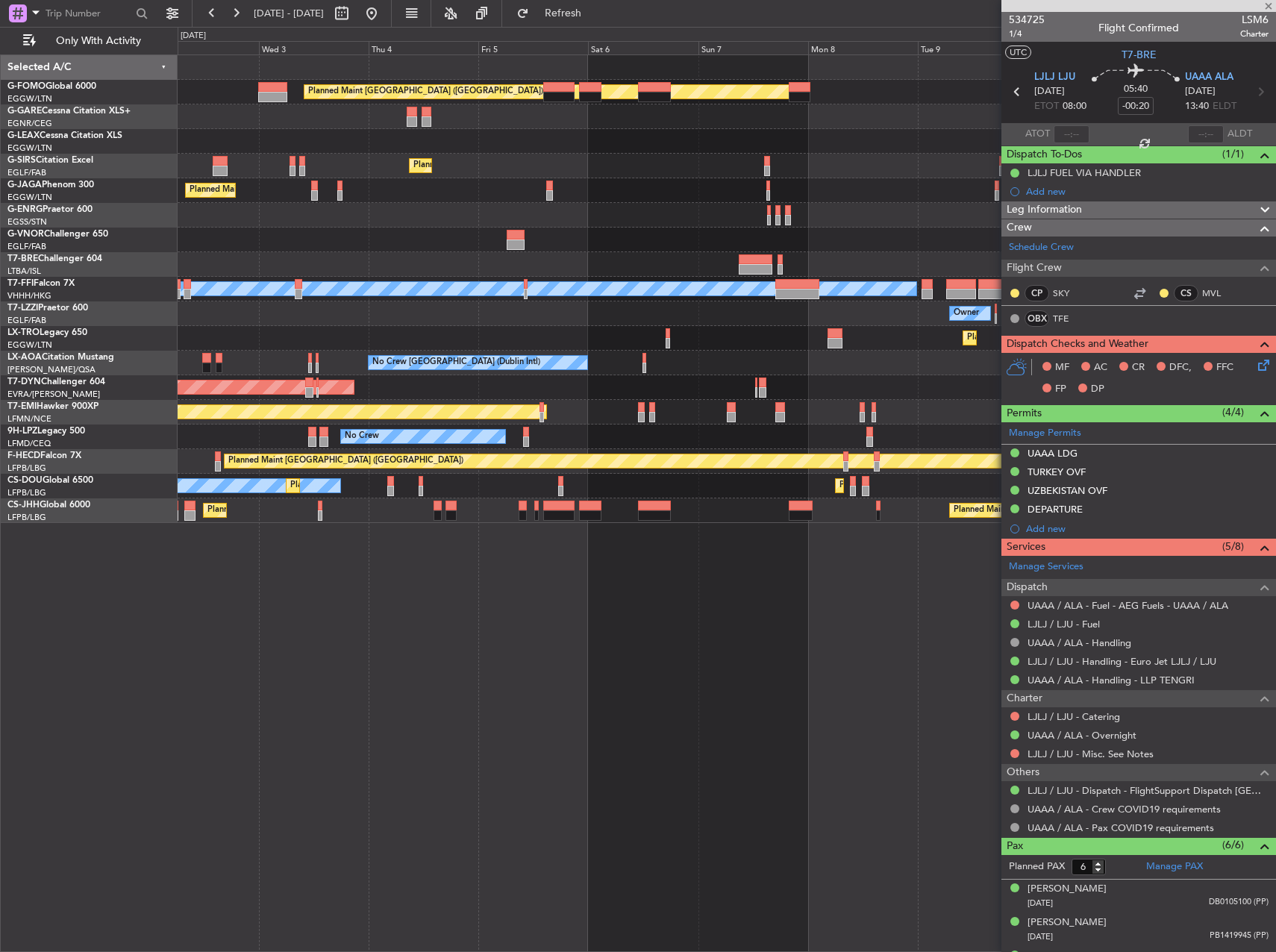
click at [765, 266] on div at bounding box center [756, 269] width 34 height 10
type input "+00:35"
type input "7"
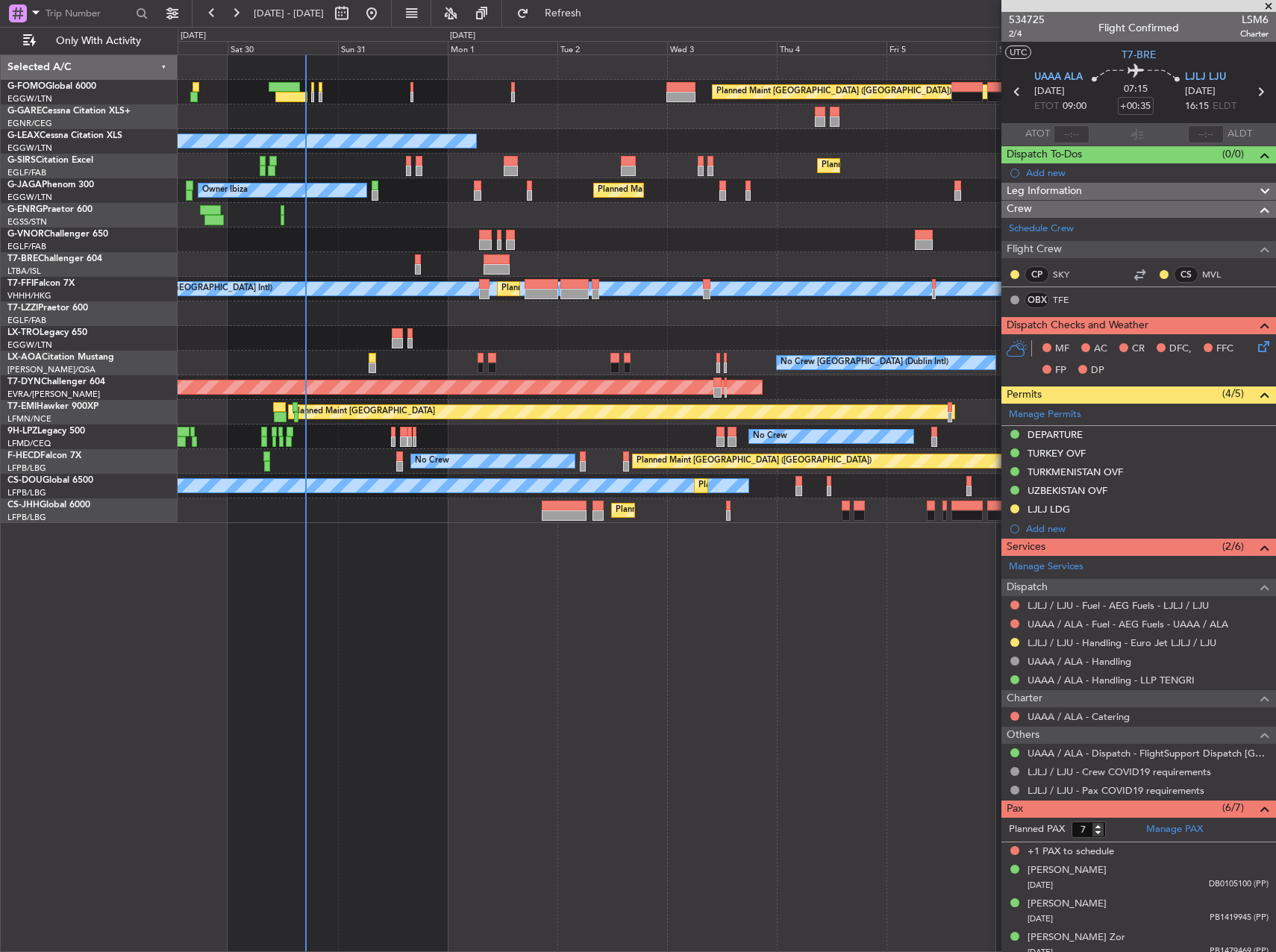
click at [727, 589] on div "Planned Maint [GEOGRAPHIC_DATA] ([GEOGRAPHIC_DATA]) Owner Planned Maint [GEOGRA…" at bounding box center [727, 502] width 1098 height 897
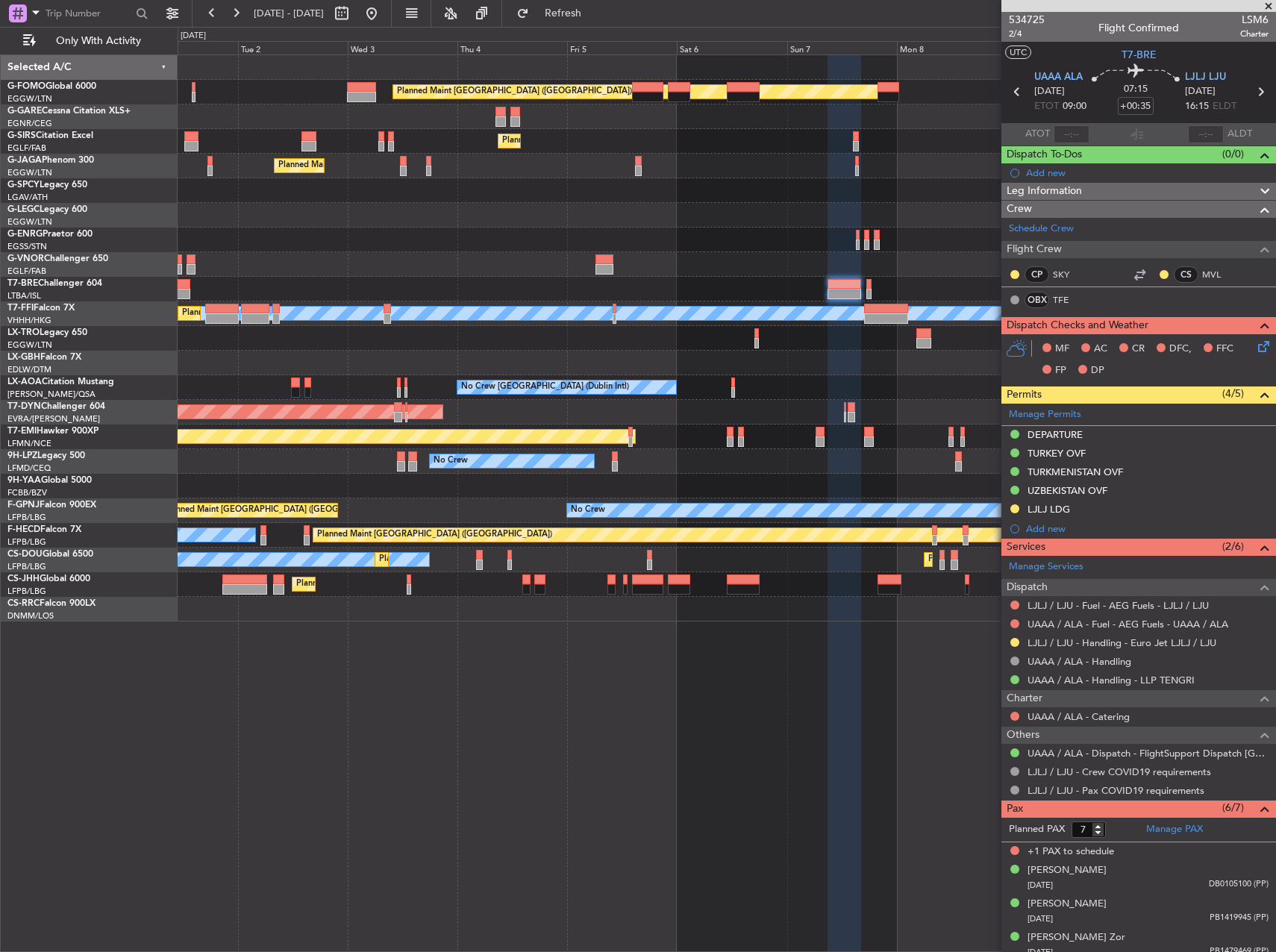
click at [374, 351] on div at bounding box center [726, 363] width 1097 height 25
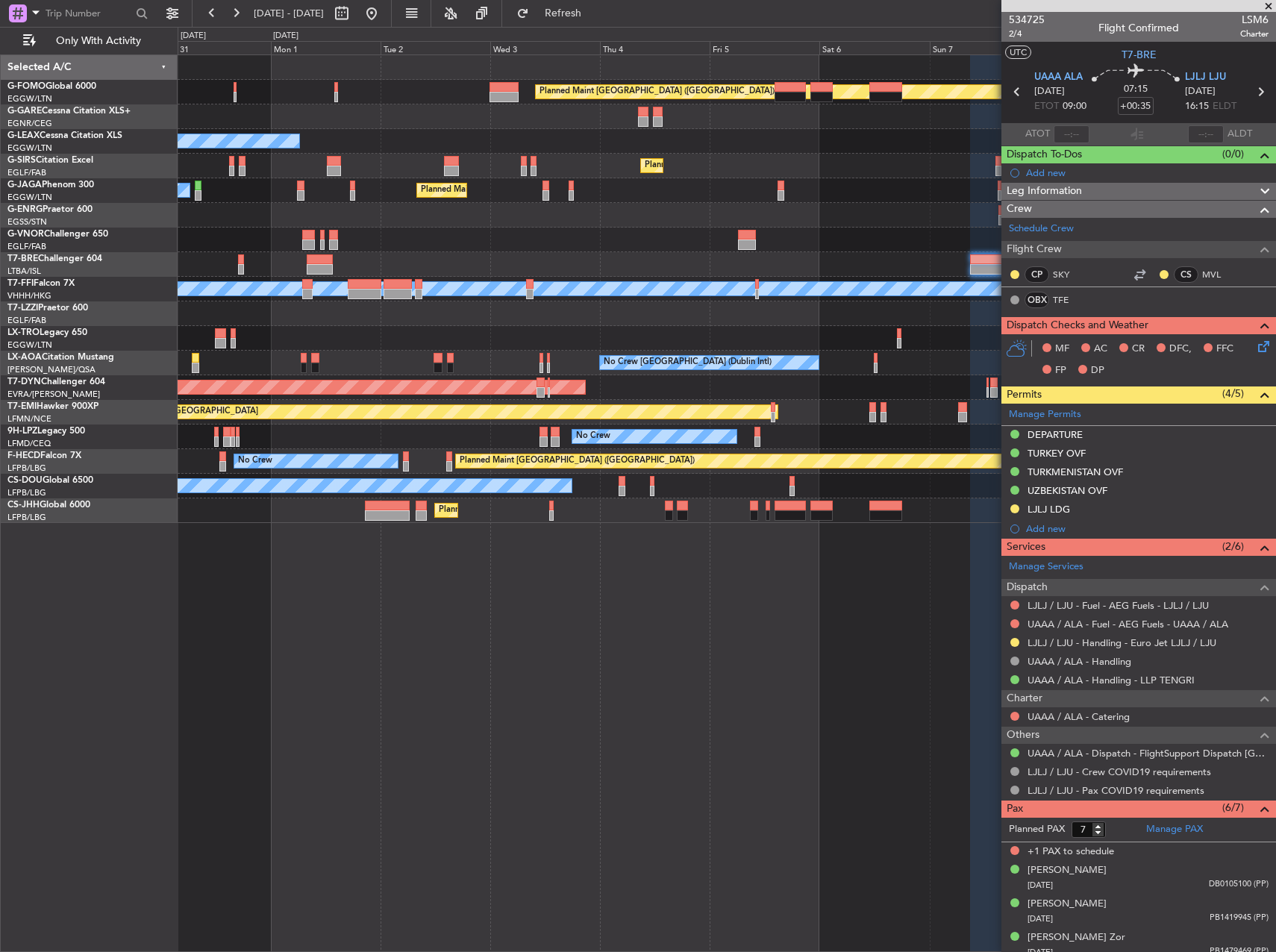
click at [518, 645] on div "Planned Maint [GEOGRAPHIC_DATA] ([GEOGRAPHIC_DATA]) Owner Planned Maint [GEOGRA…" at bounding box center [727, 502] width 1098 height 897
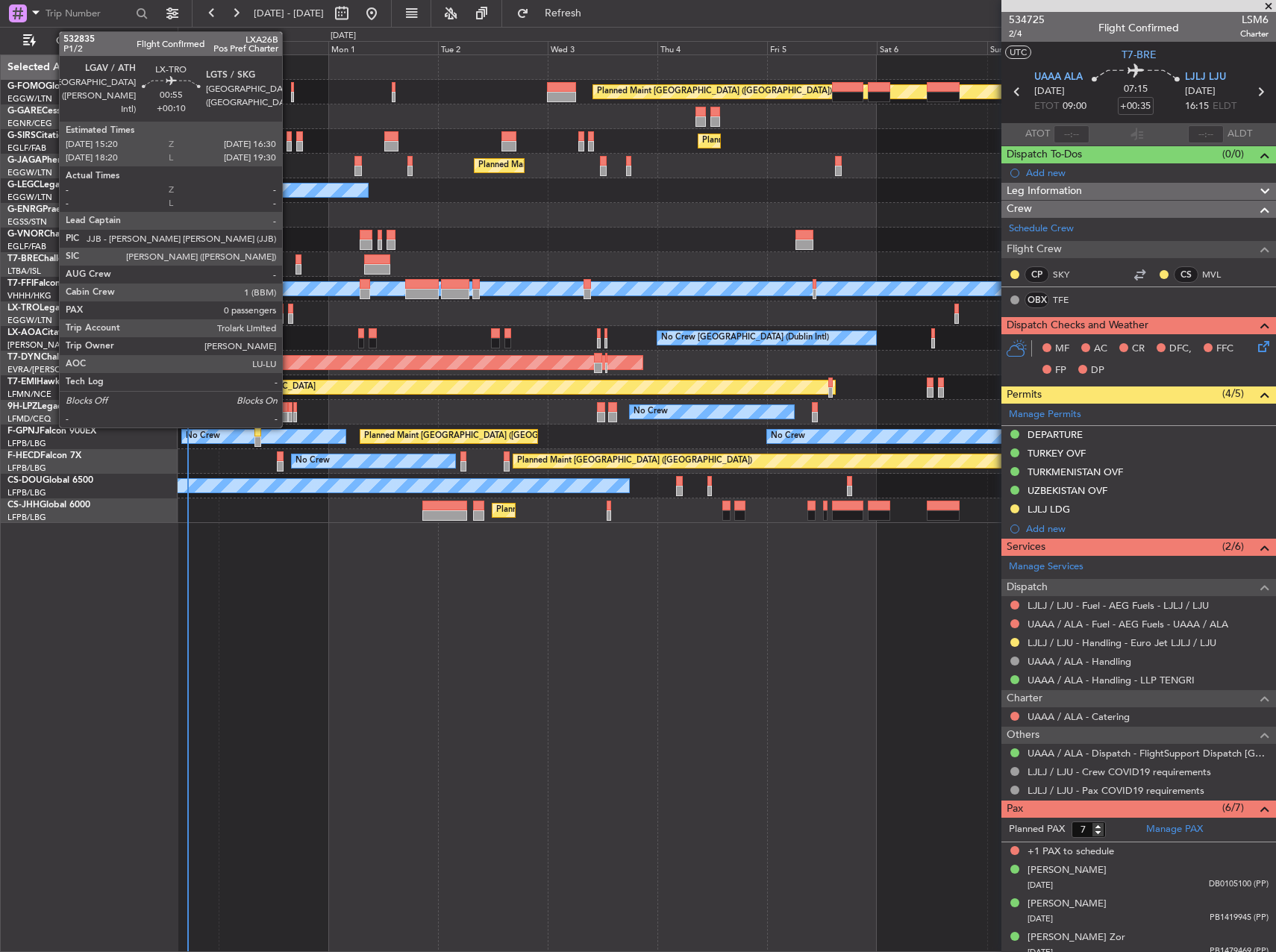
click at [289, 311] on div at bounding box center [291, 309] width 6 height 10
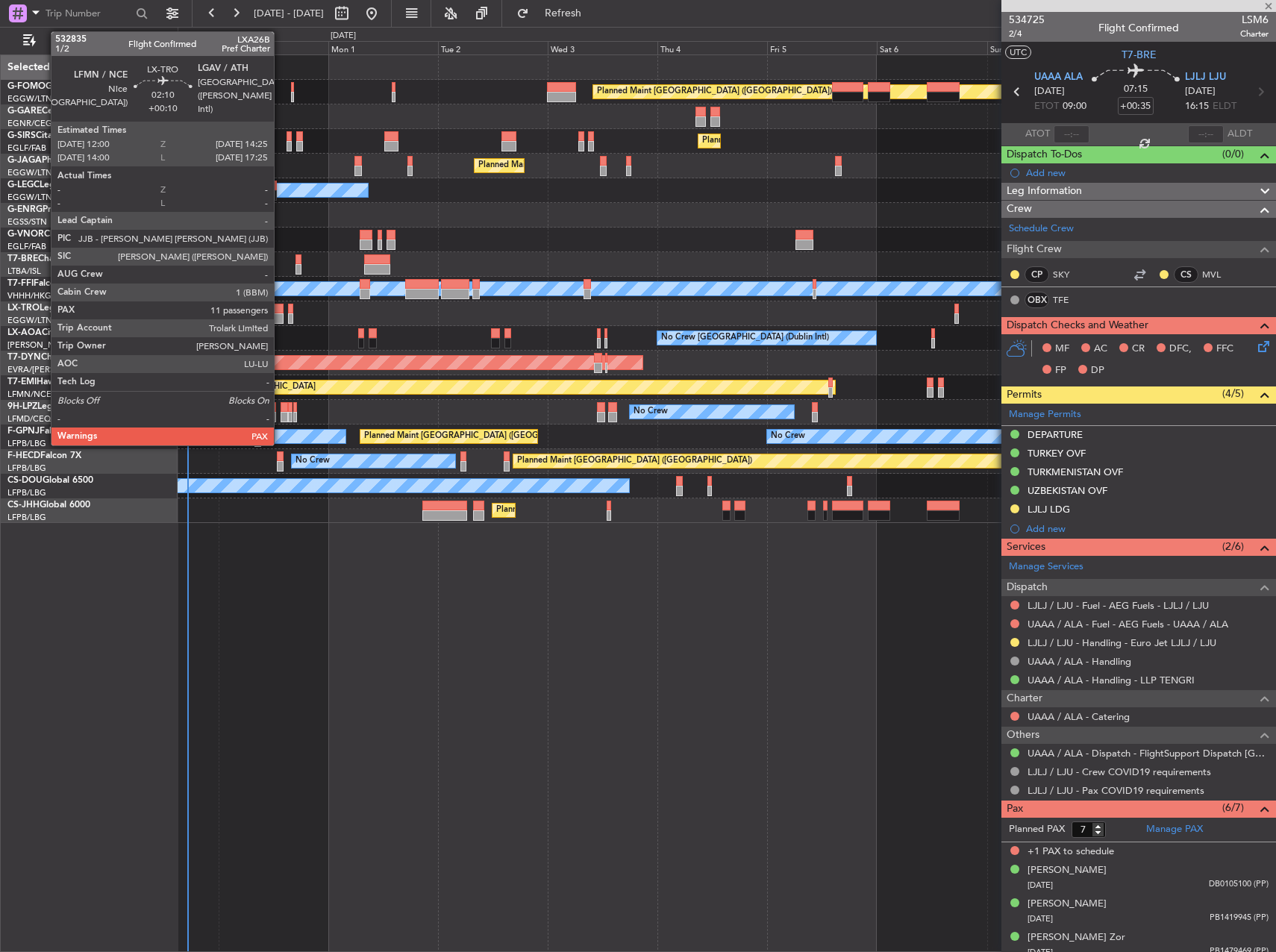
type input "+00:10"
type input "0"
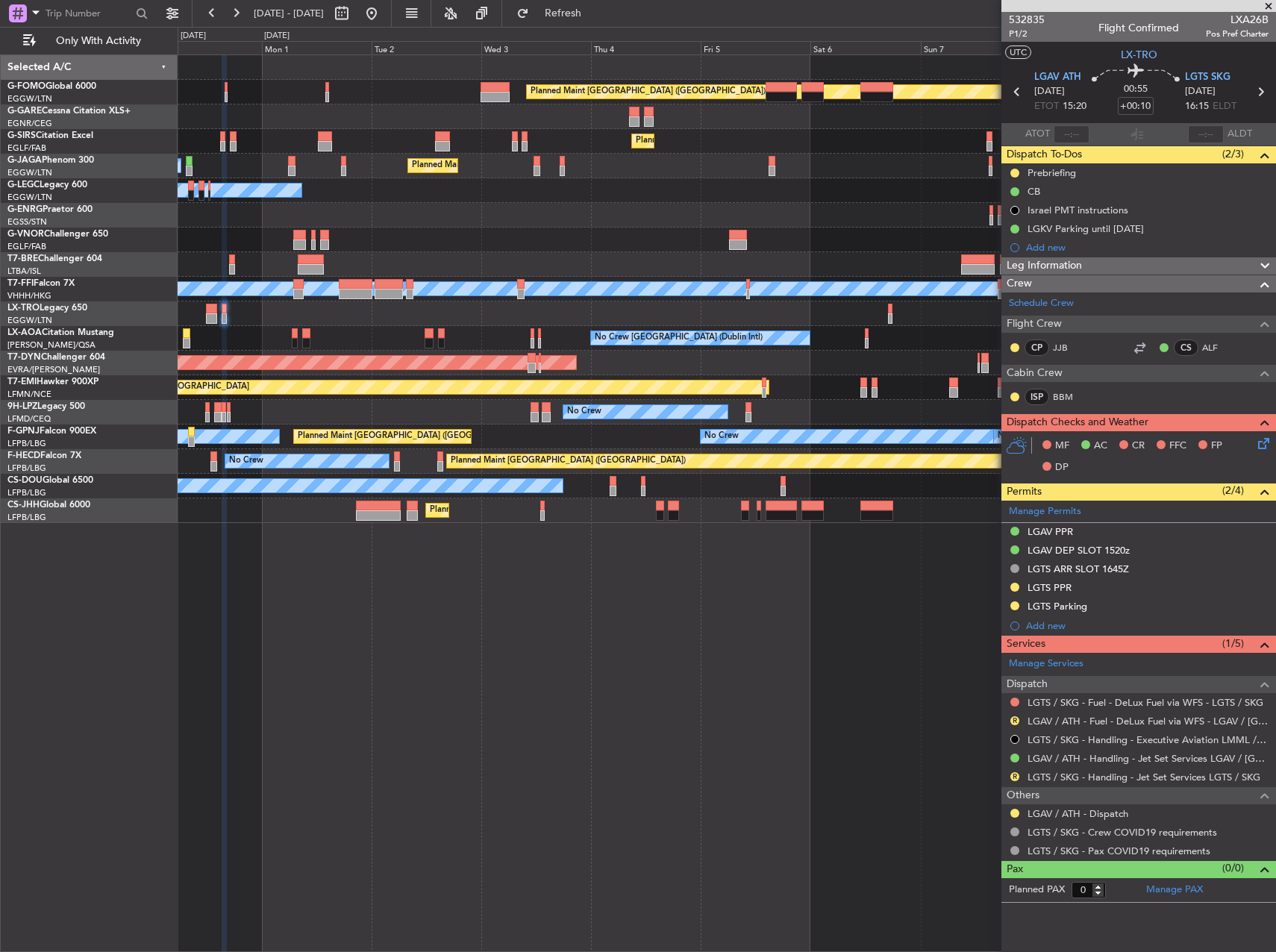
click at [830, 250] on div at bounding box center [726, 240] width 1097 height 25
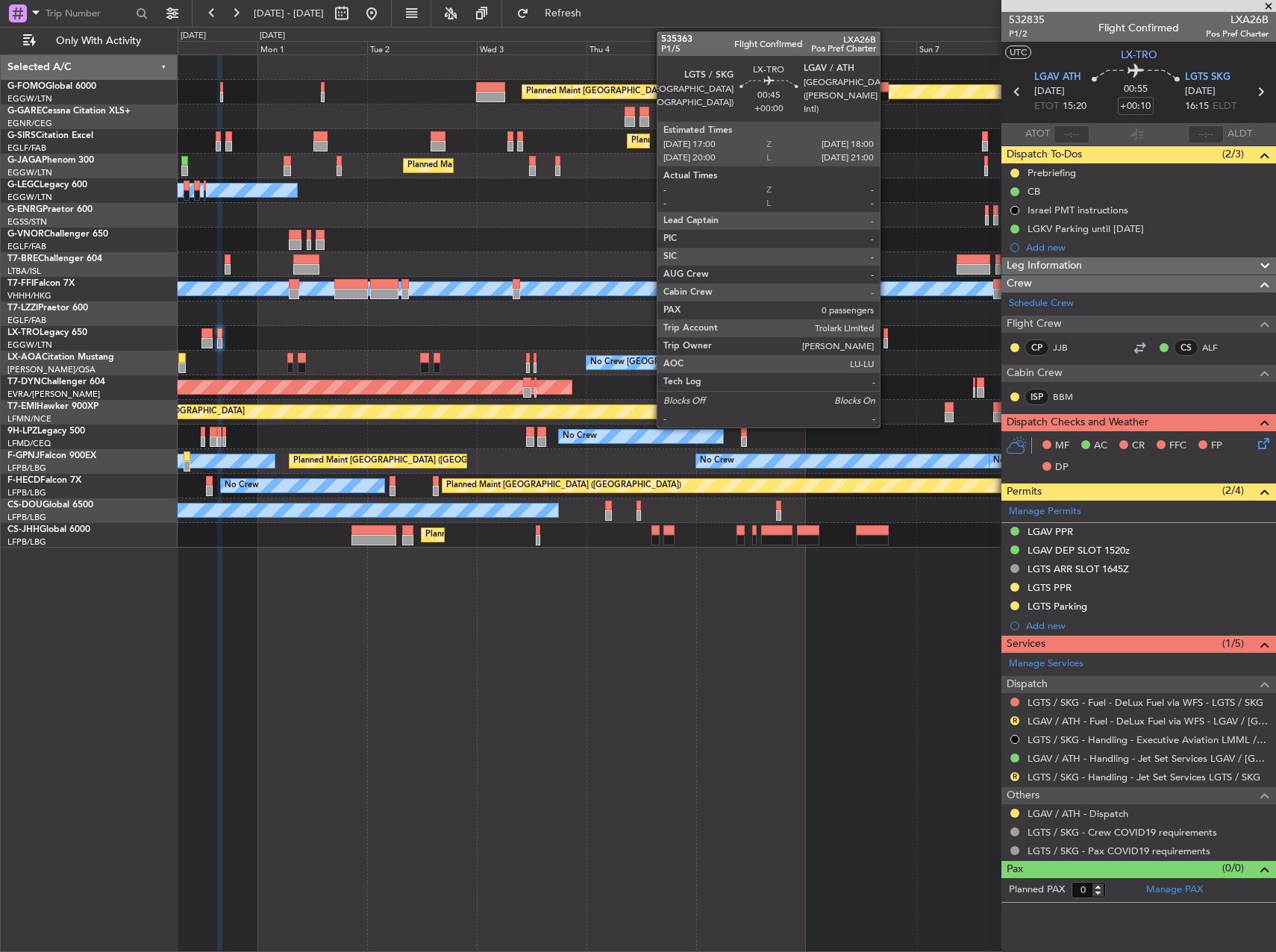
click at [886, 337] on div at bounding box center [885, 333] width 5 height 10
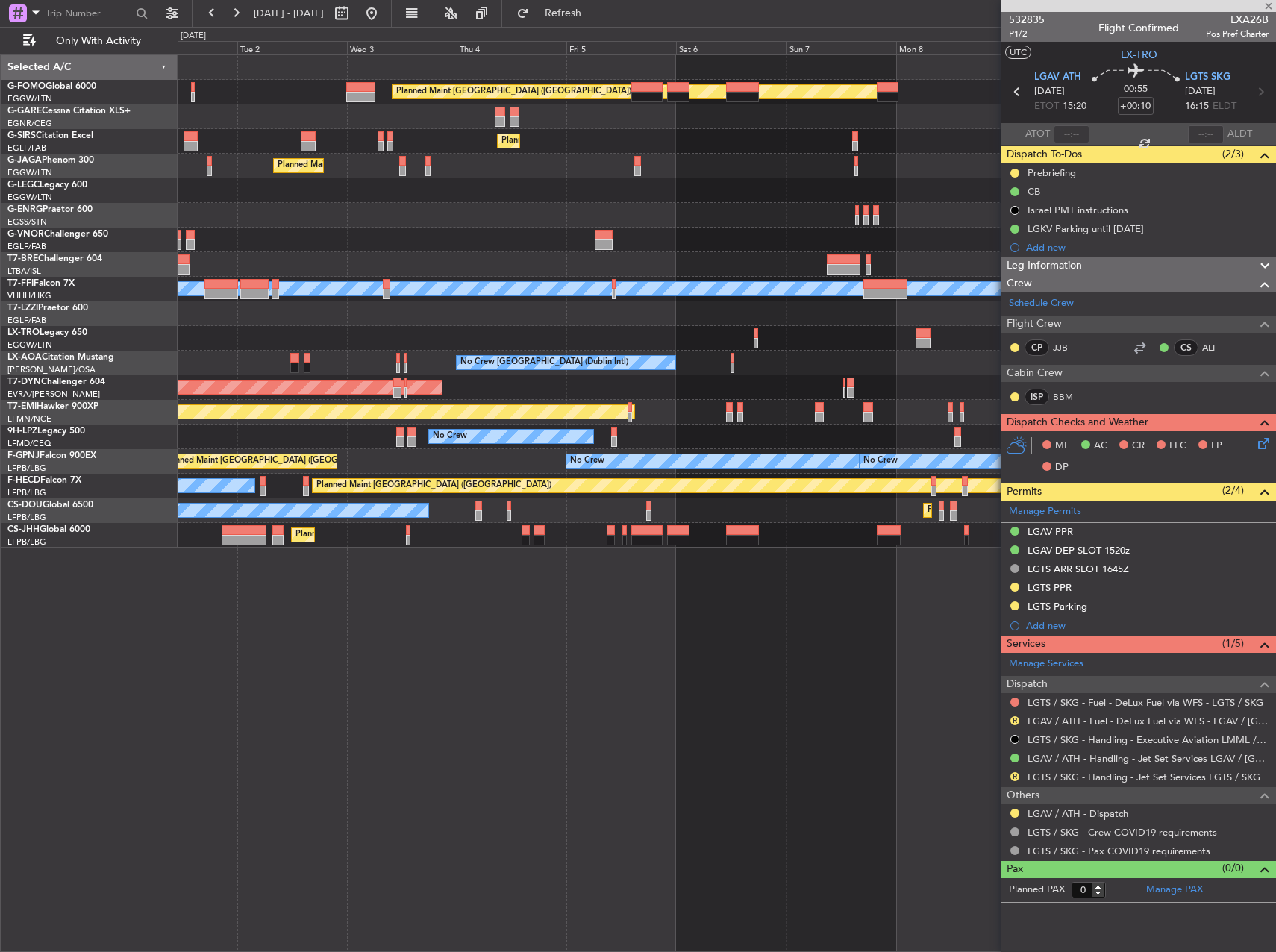
click at [780, 357] on div "Planned Maint [GEOGRAPHIC_DATA] ([GEOGRAPHIC_DATA]) Planned Maint [GEOGRAPHIC_D…" at bounding box center [726, 301] width 1097 height 492
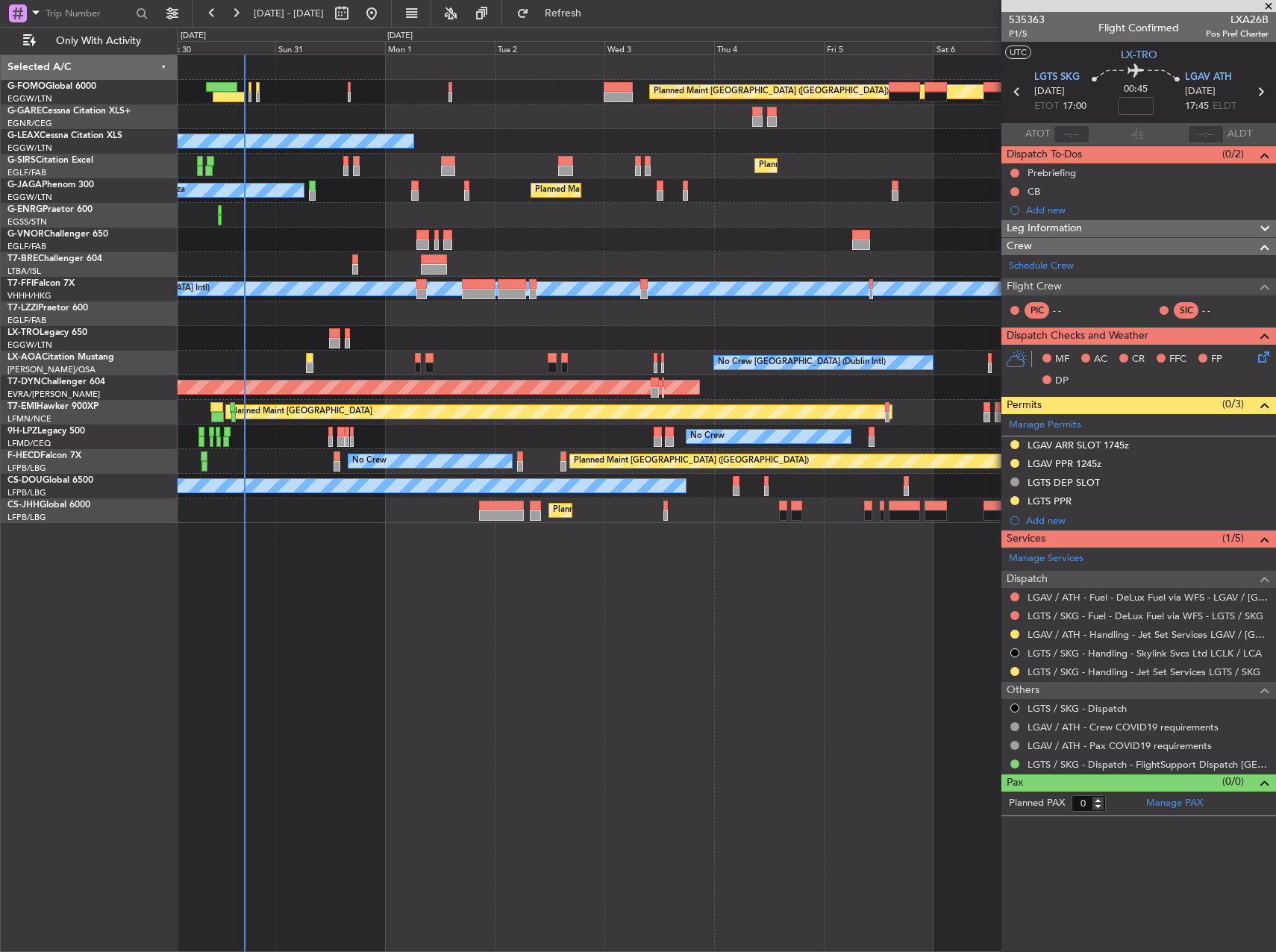
click at [795, 683] on div "Planned Maint [GEOGRAPHIC_DATA] ([GEOGRAPHIC_DATA]) Owner Planned Maint [GEOGRA…" at bounding box center [727, 502] width 1098 height 897
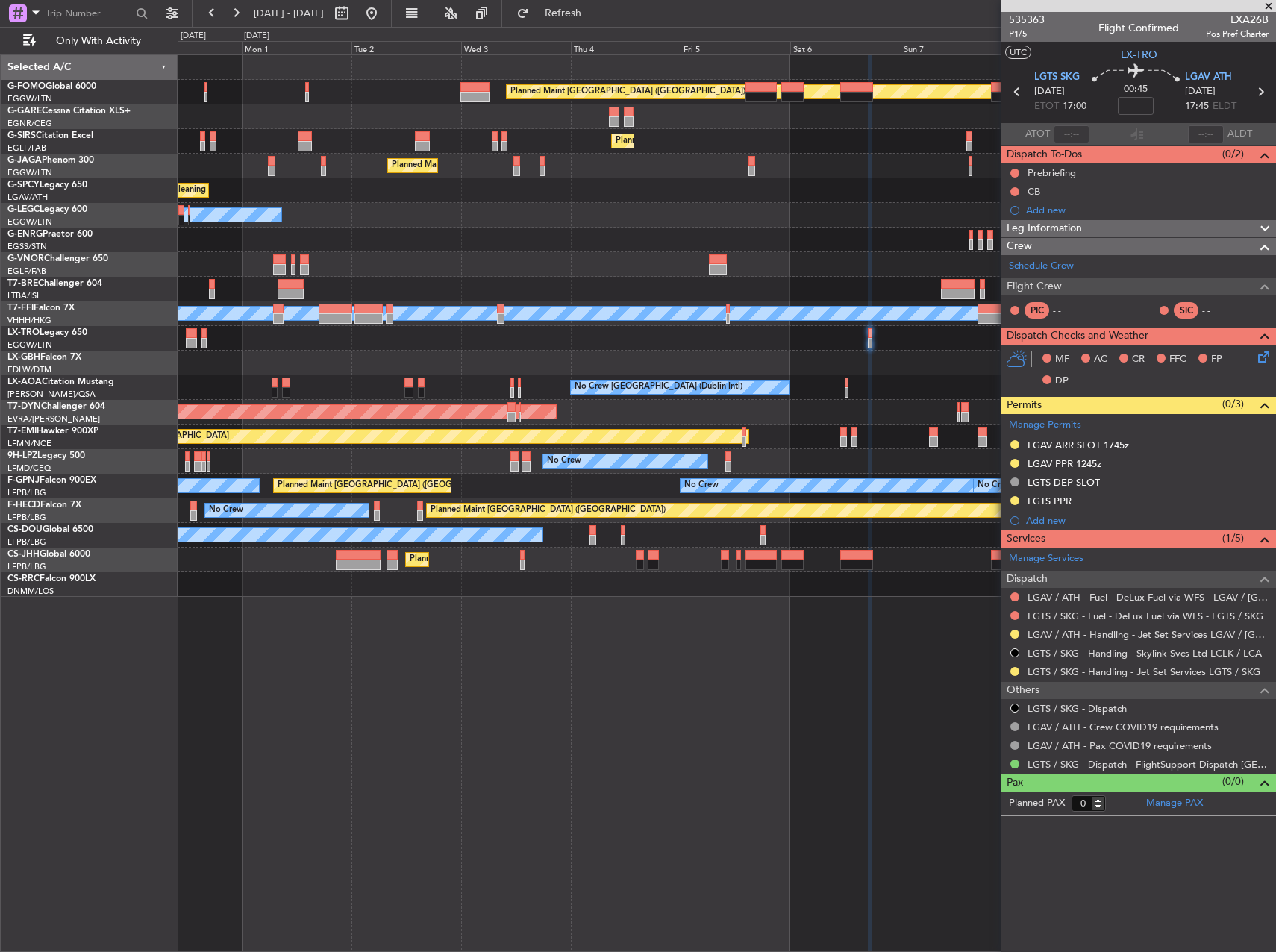
click at [425, 354] on div at bounding box center [726, 363] width 1097 height 25
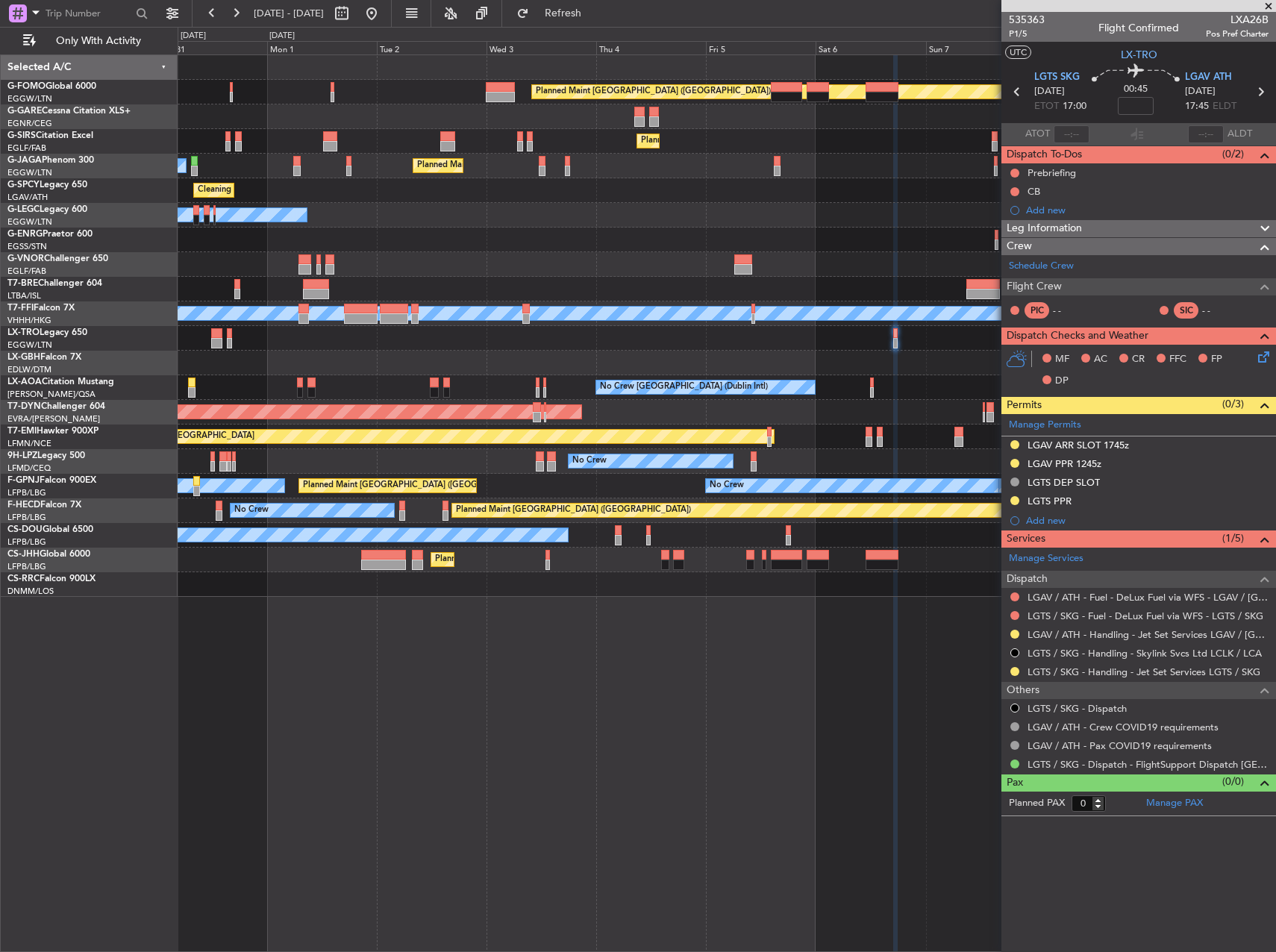
click at [500, 352] on div at bounding box center [726, 363] width 1097 height 25
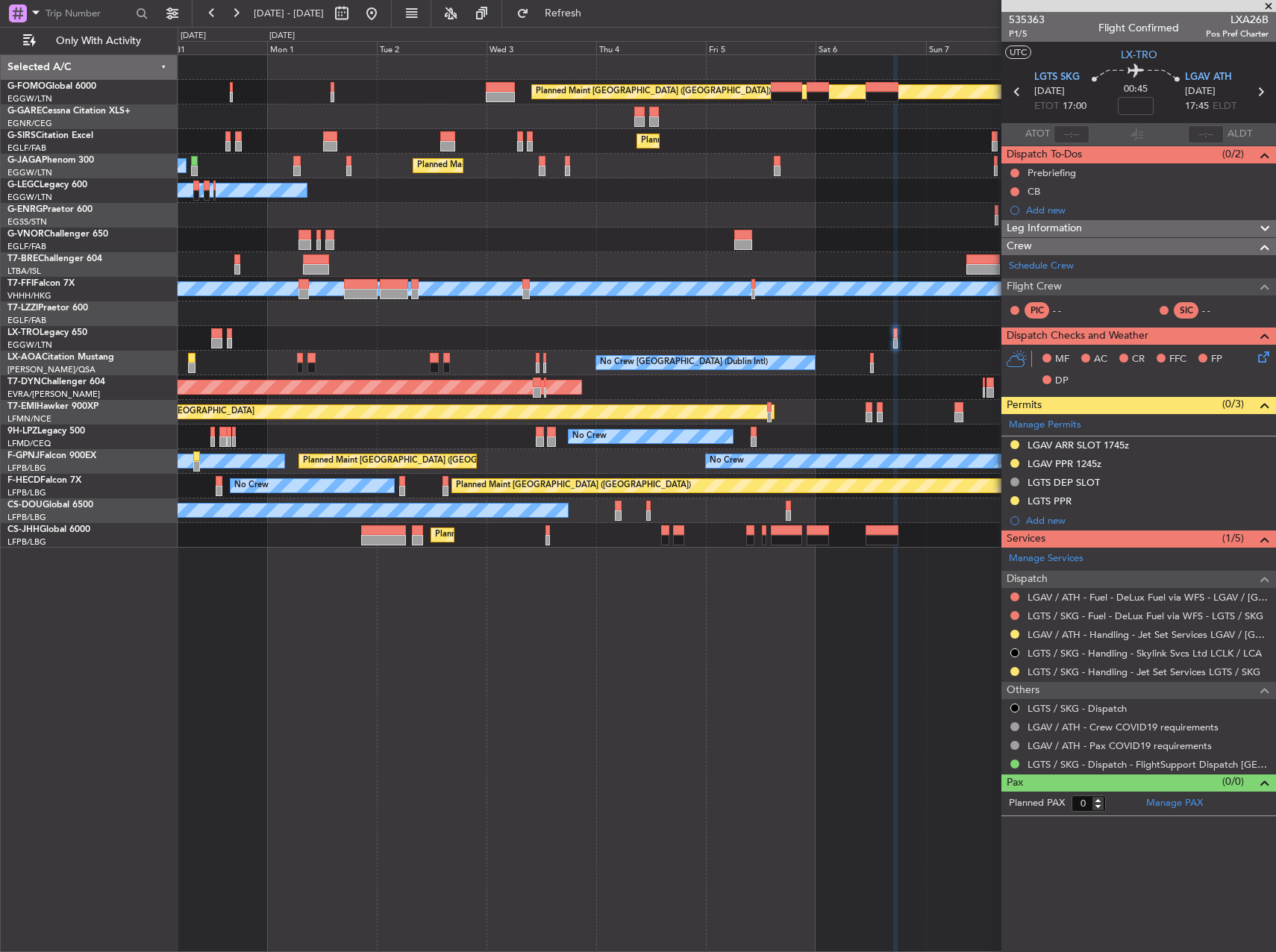
click at [800, 307] on div "Owner" at bounding box center [726, 313] width 1097 height 25
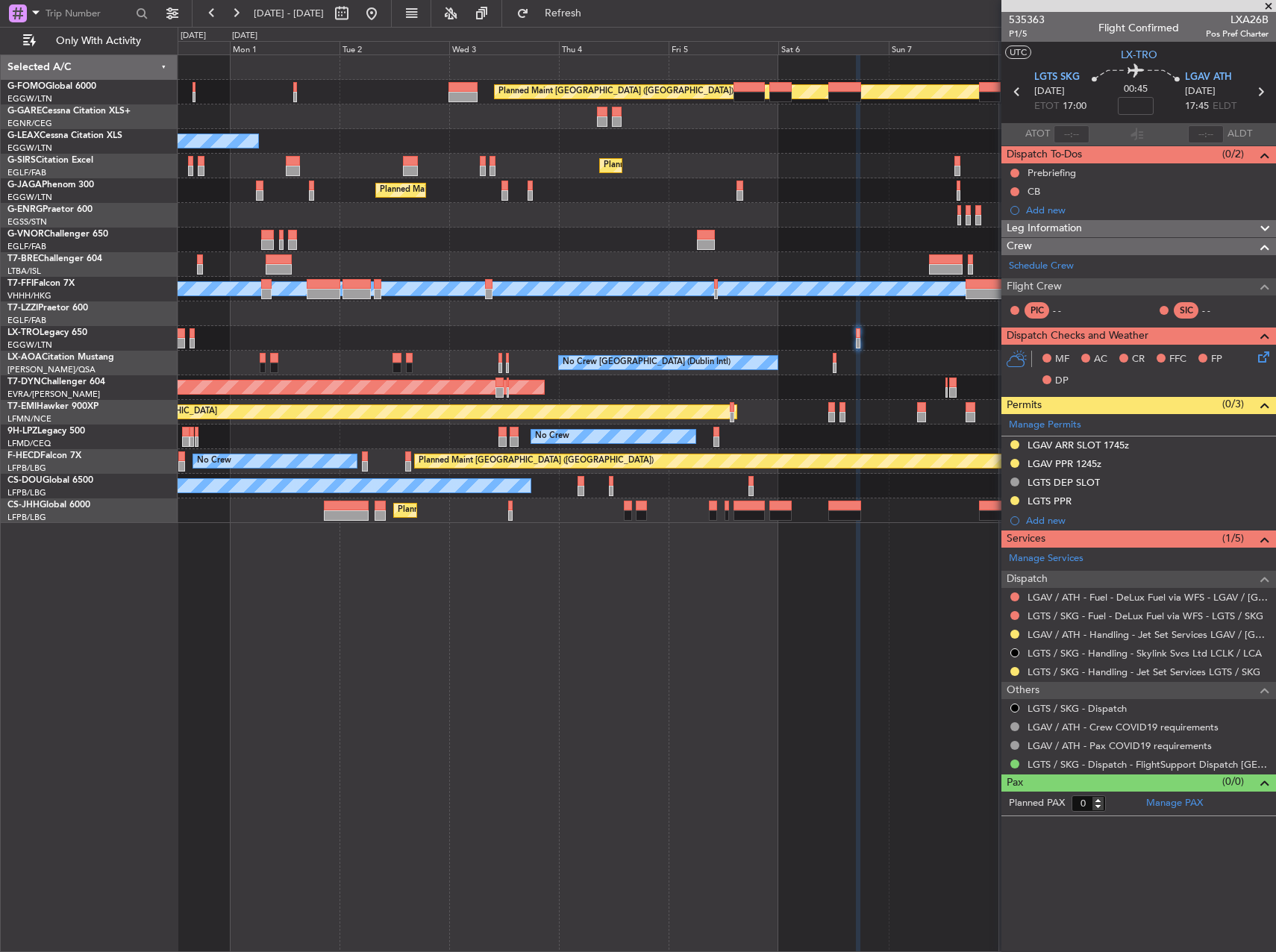
click at [789, 318] on div "Owner" at bounding box center [726, 313] width 1097 height 25
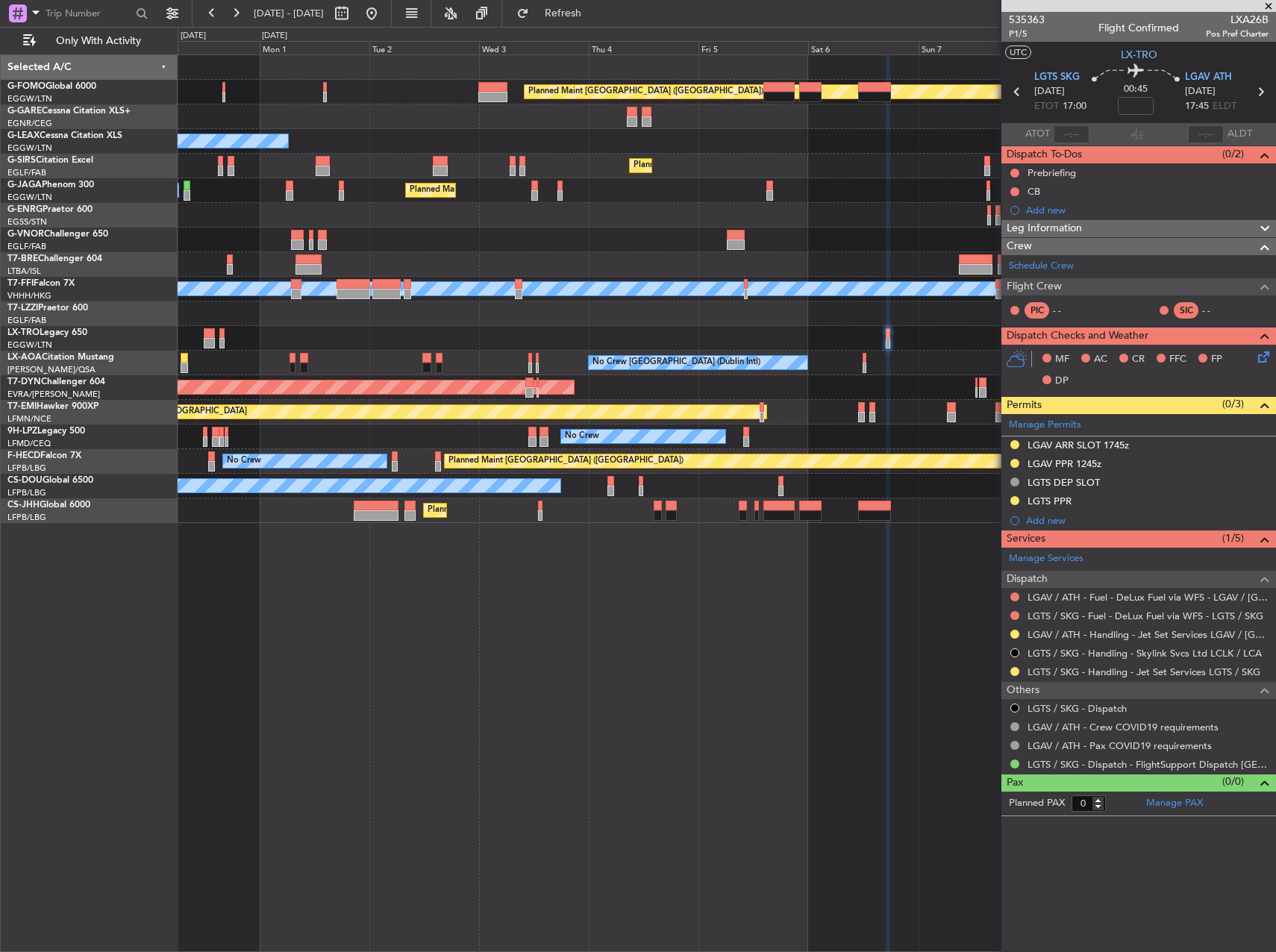
click at [285, 338] on div "Planned Maint Dusseldorf" at bounding box center [726, 338] width 1097 height 25
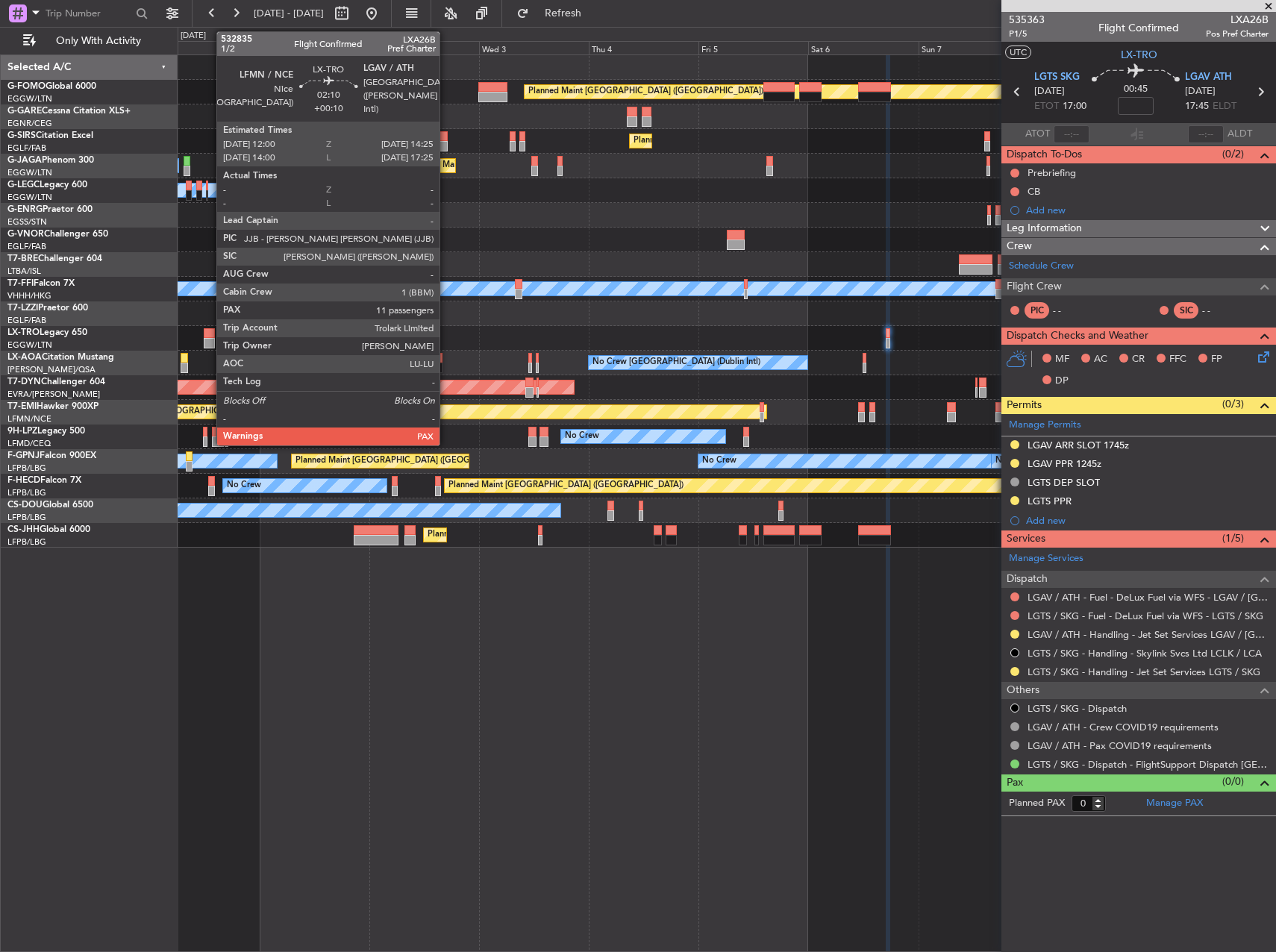
click at [209, 341] on div at bounding box center [209, 343] width 11 height 10
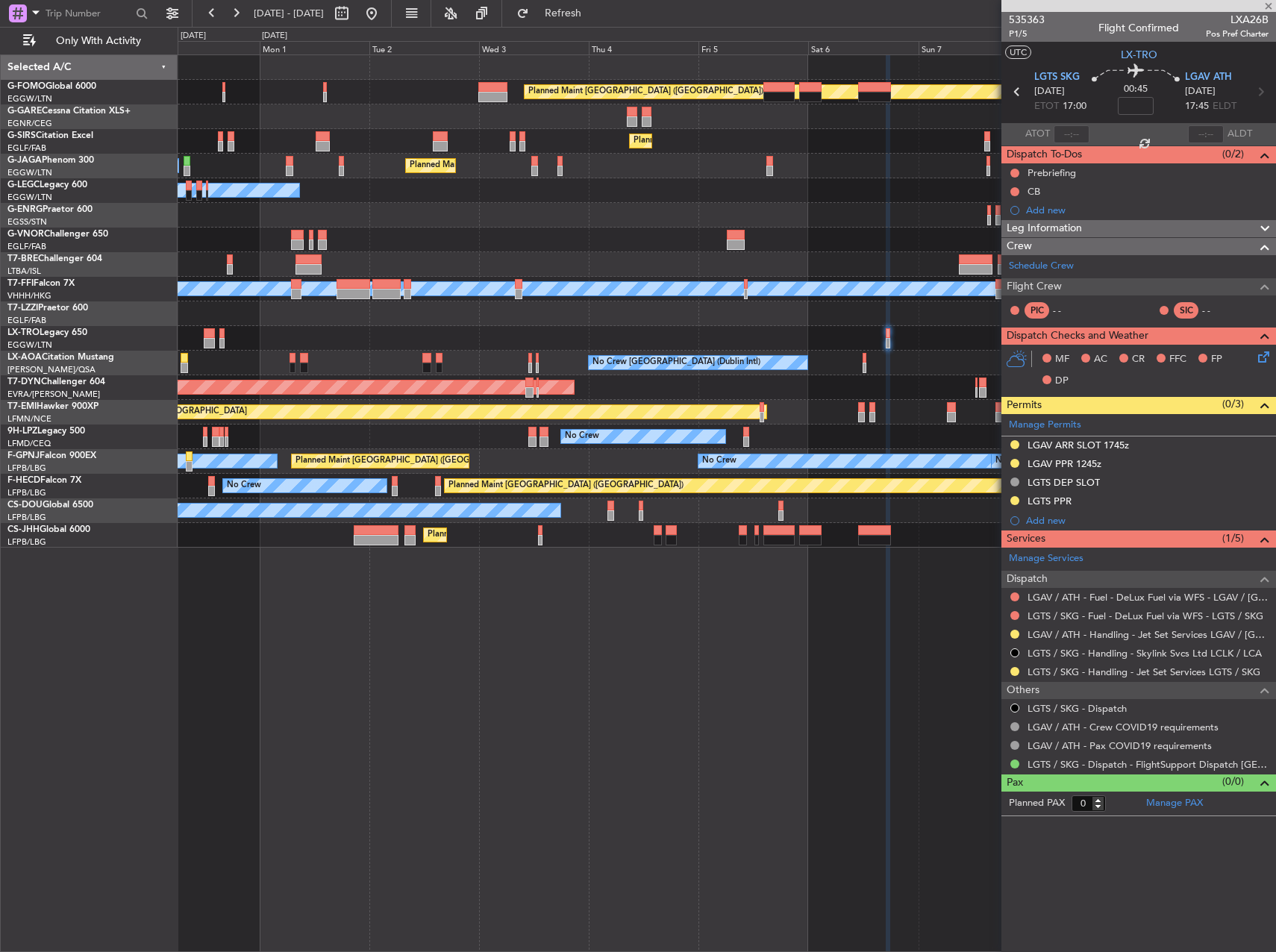
type input "+00:10"
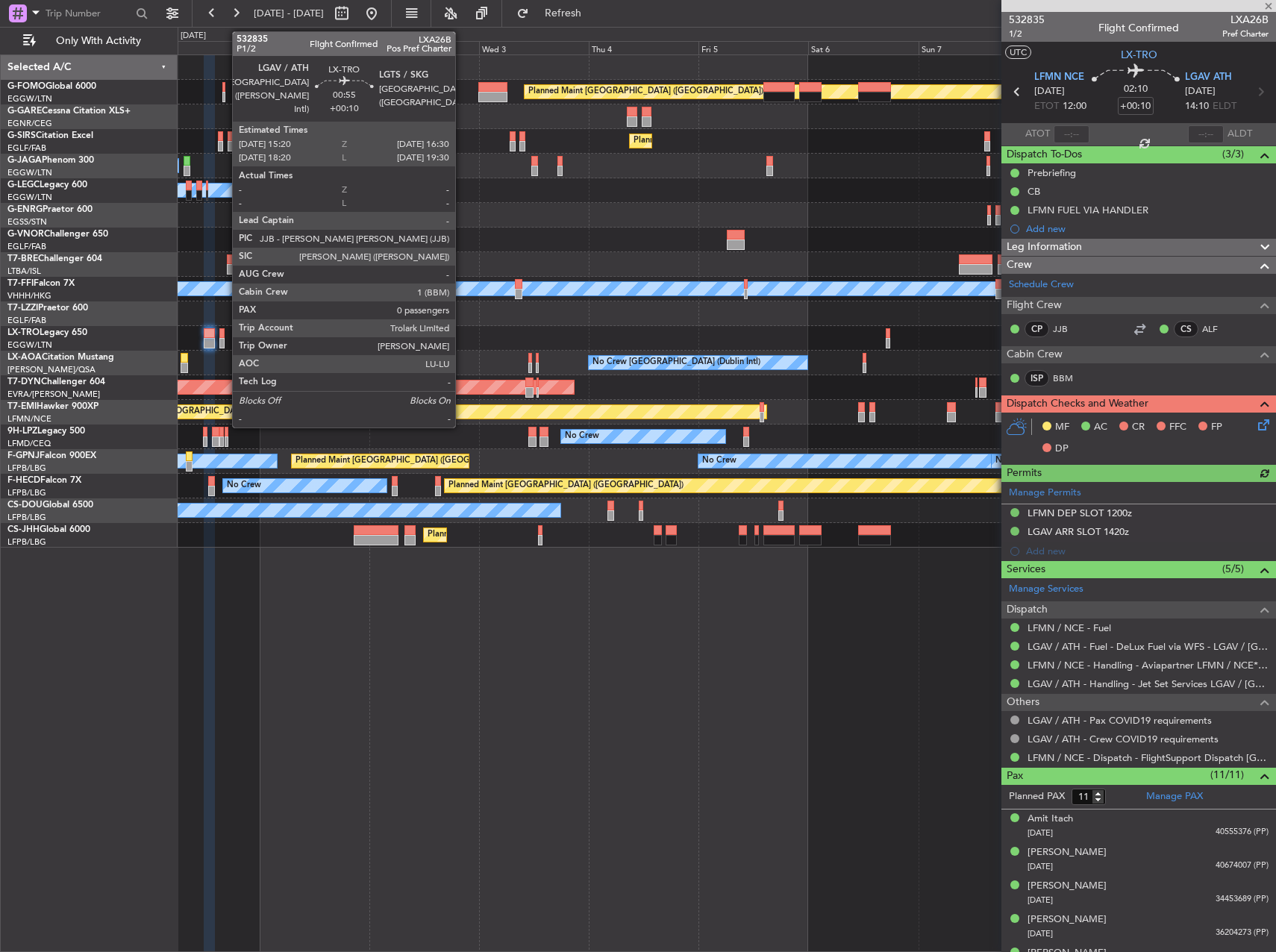
click at [225, 341] on div at bounding box center [222, 343] width 6 height 10
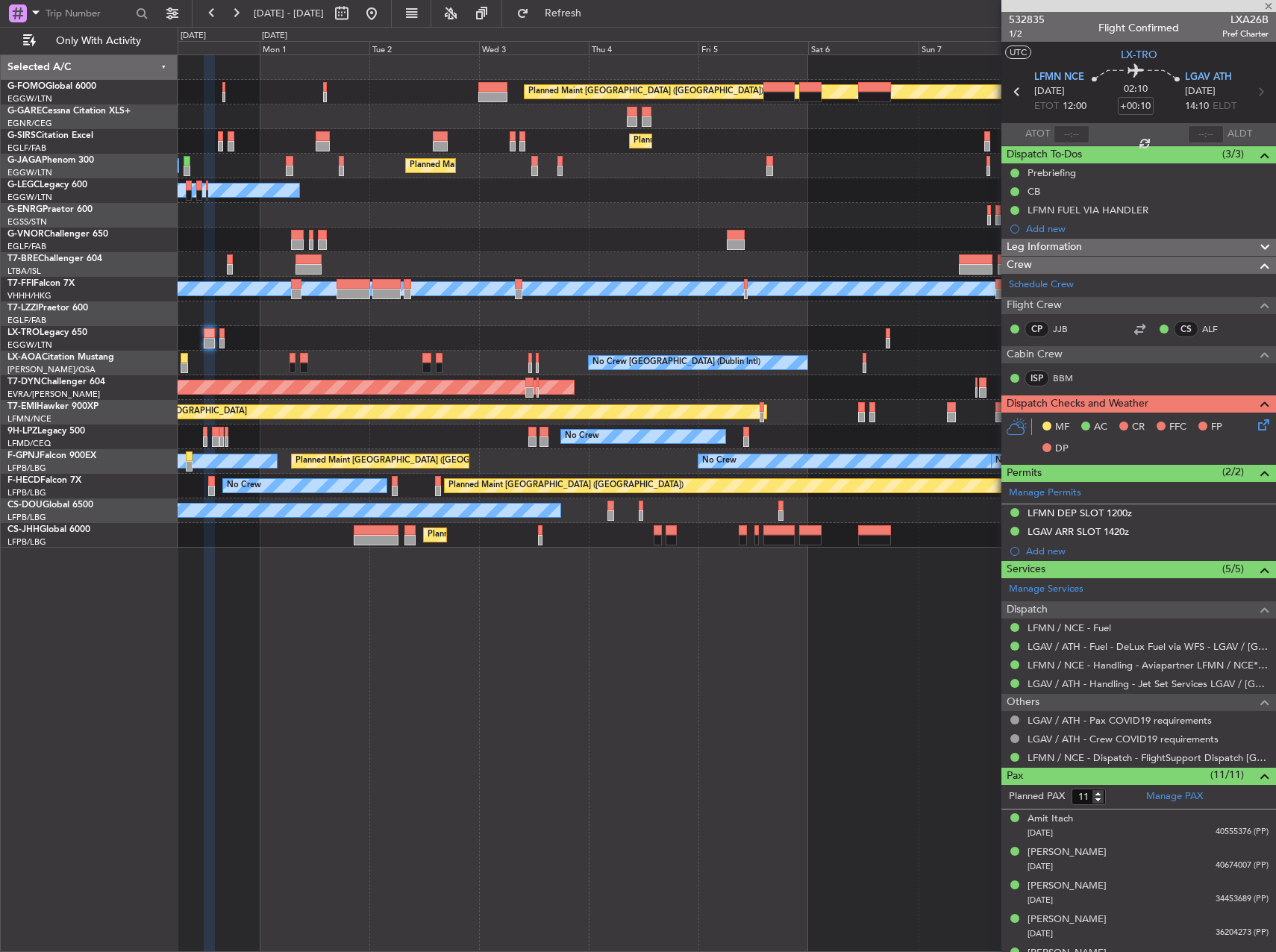
type input "0"
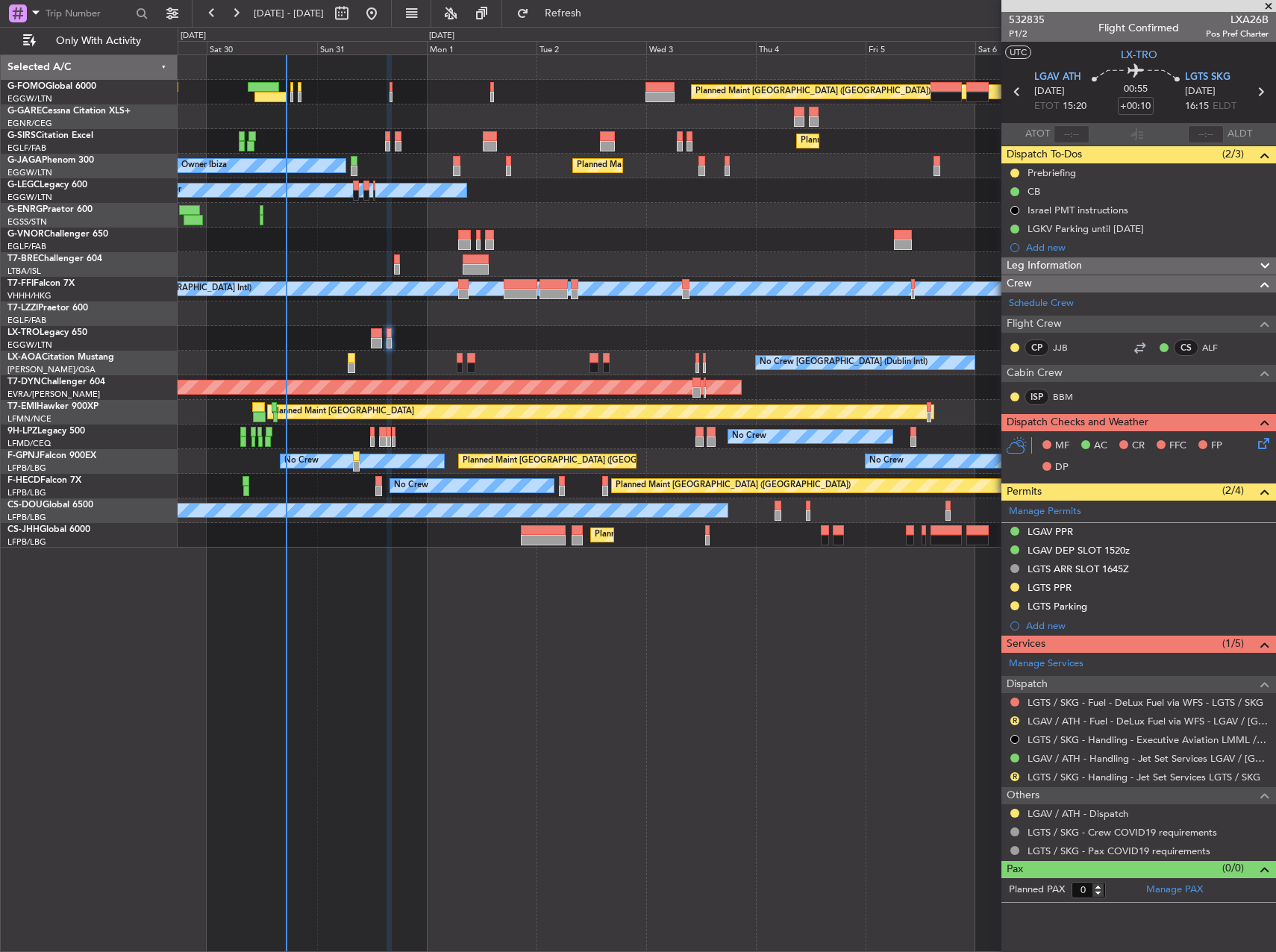
click at [642, 659] on div "Planned Maint London (Luton) Planned Maint London (Farnborough) Planned Maint L…" at bounding box center [727, 502] width 1098 height 897
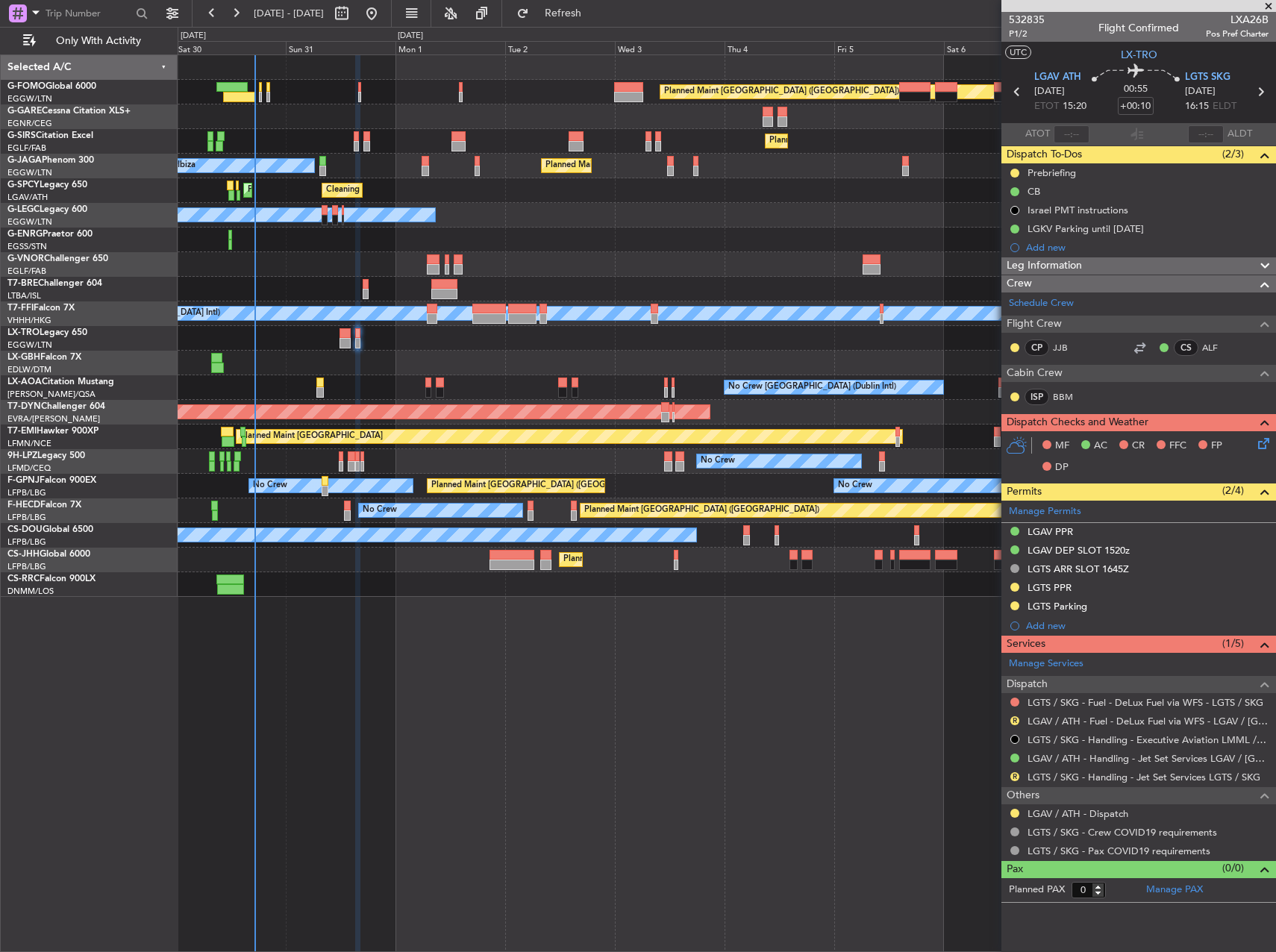
click at [611, 647] on div "Planned Maint London (Luton) Planned Maint London (Farnborough) Planned Maint L…" at bounding box center [727, 502] width 1098 height 897
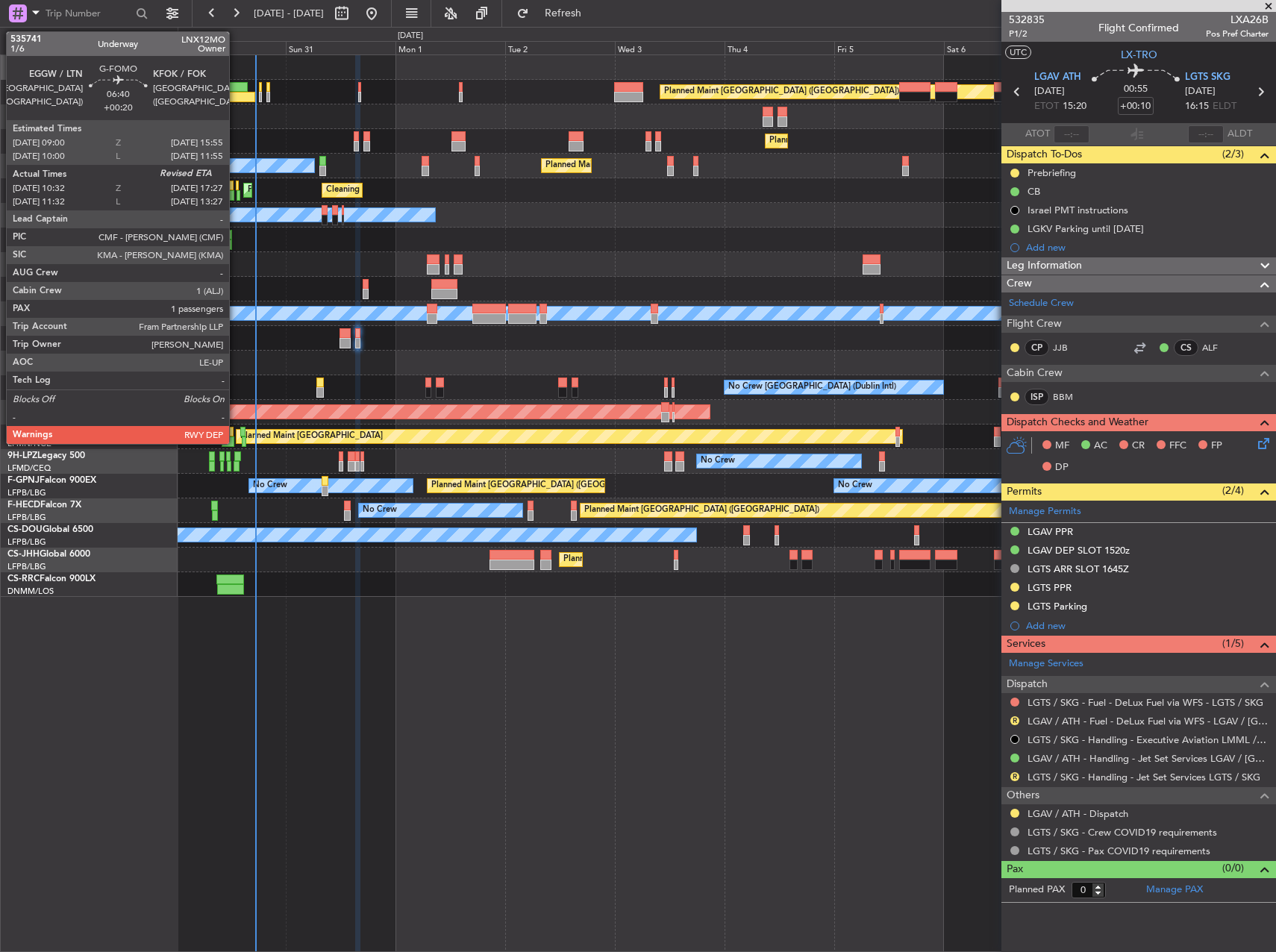
click at [236, 95] on div at bounding box center [239, 97] width 32 height 10
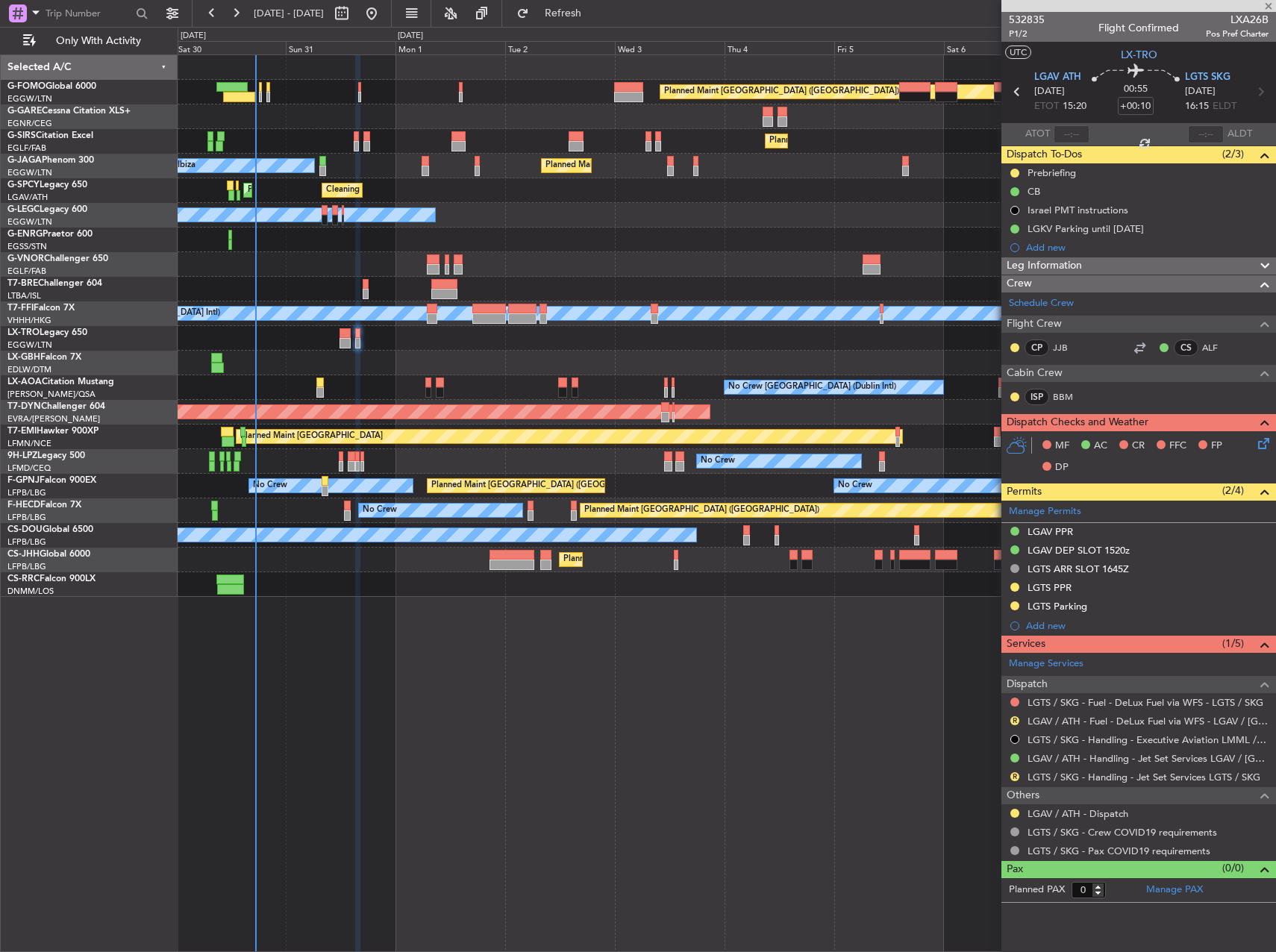
type input "+00:20"
type input "10:32"
type input "1"
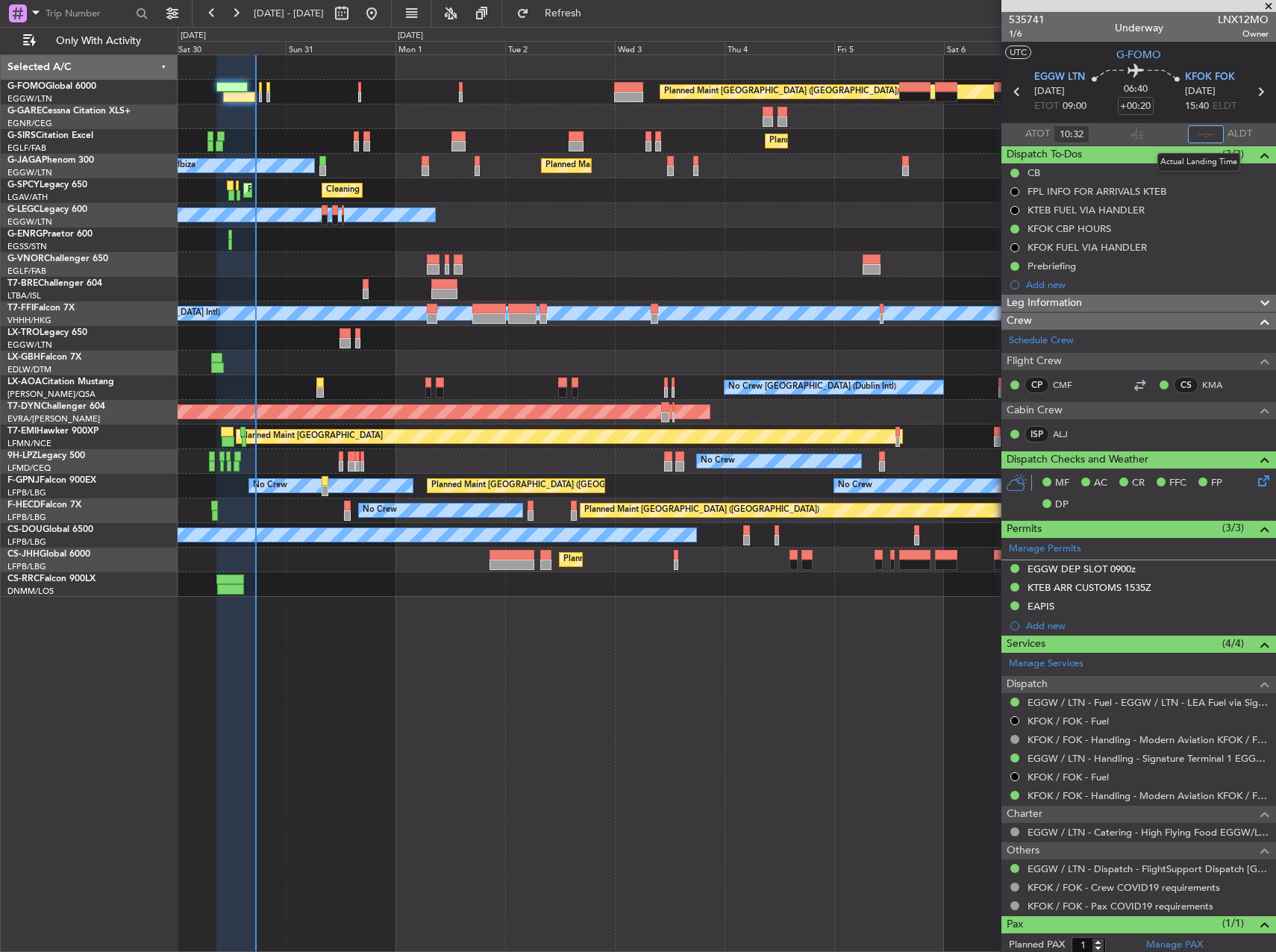
click at [1203, 131] on input "text" at bounding box center [1206, 134] width 36 height 18
click at [756, 242] on div at bounding box center [726, 240] width 1097 height 25
type input "17:21"
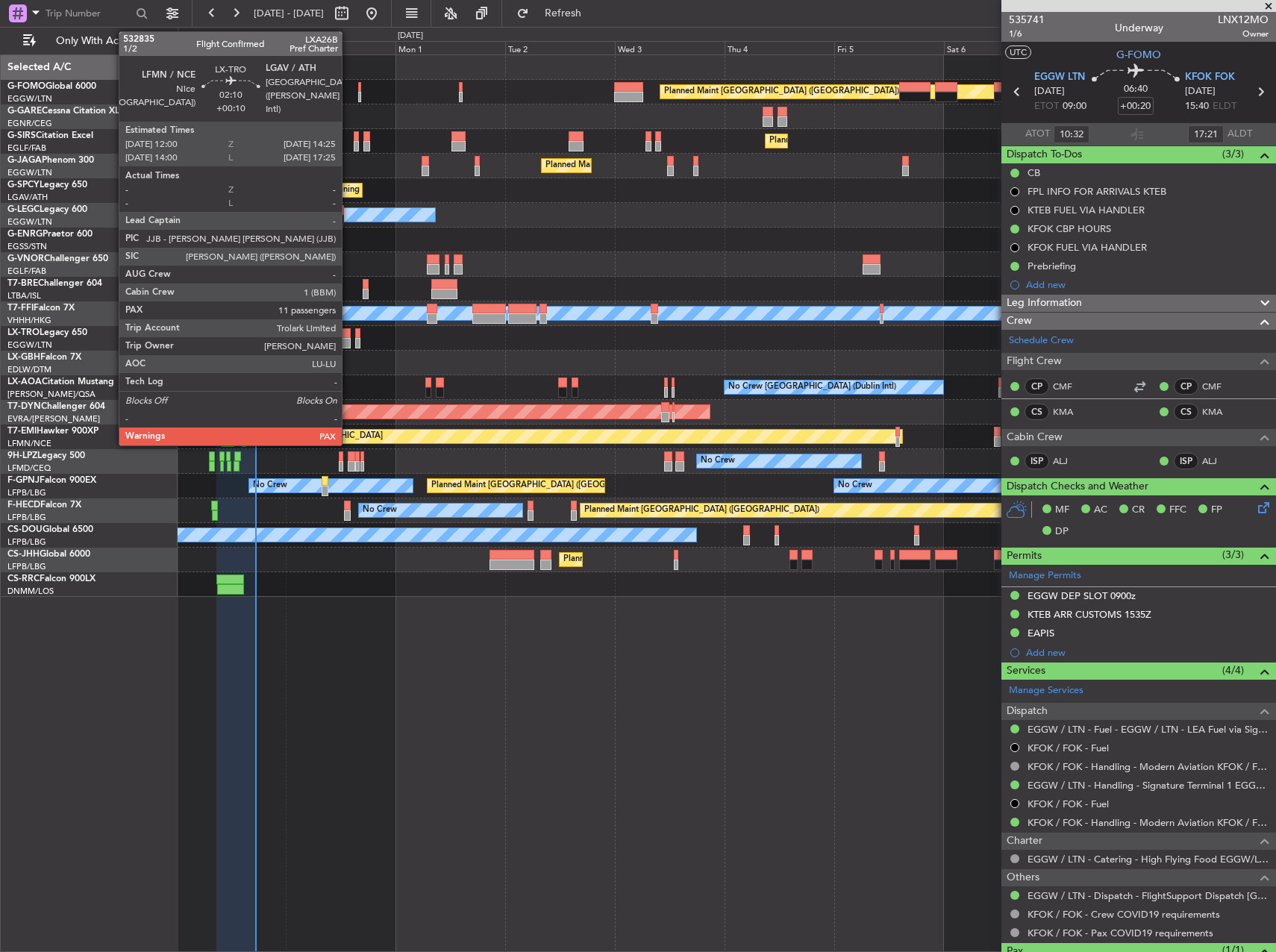
click at [348, 333] on div at bounding box center [344, 333] width 11 height 10
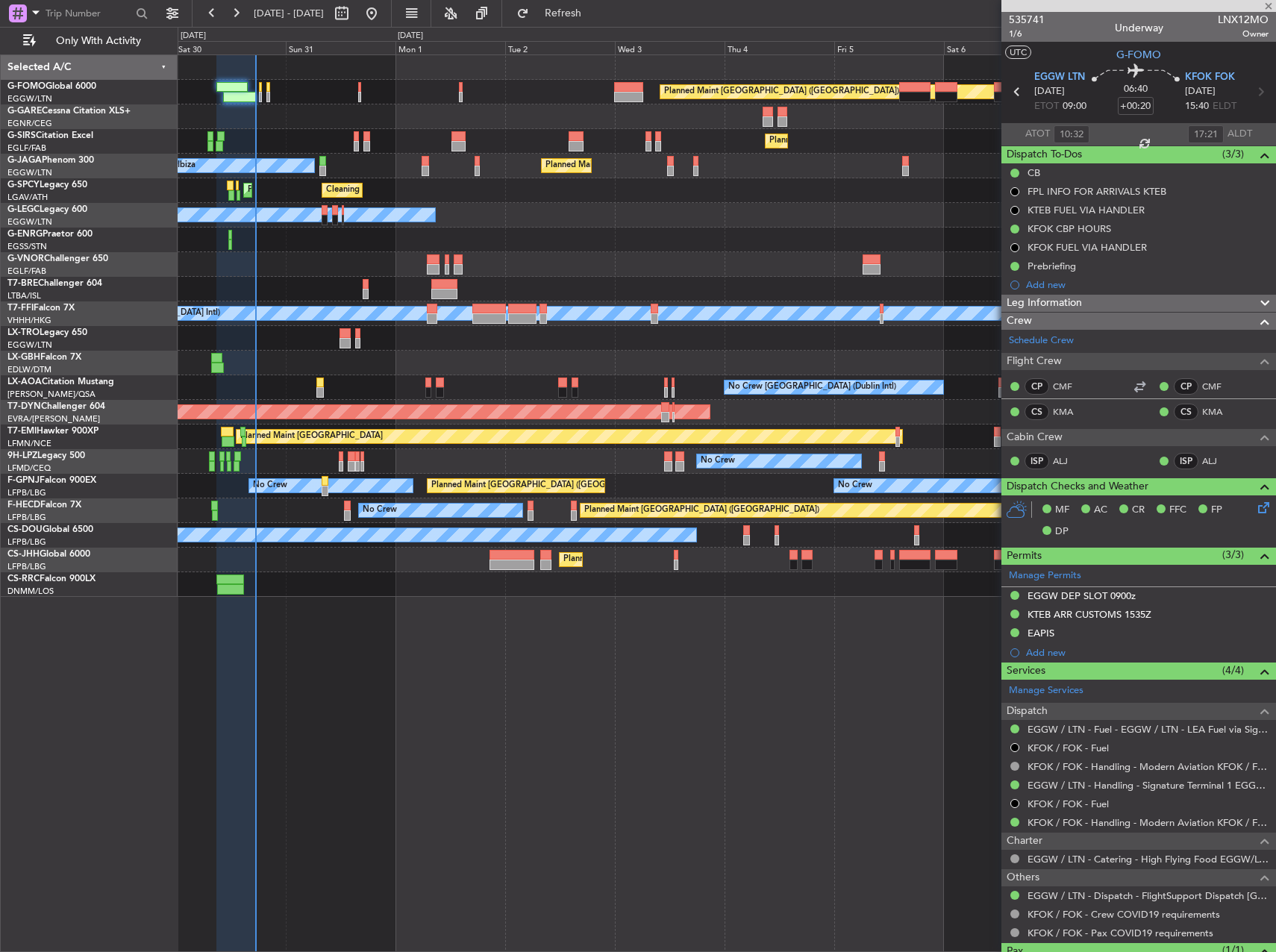
type input "+00:10"
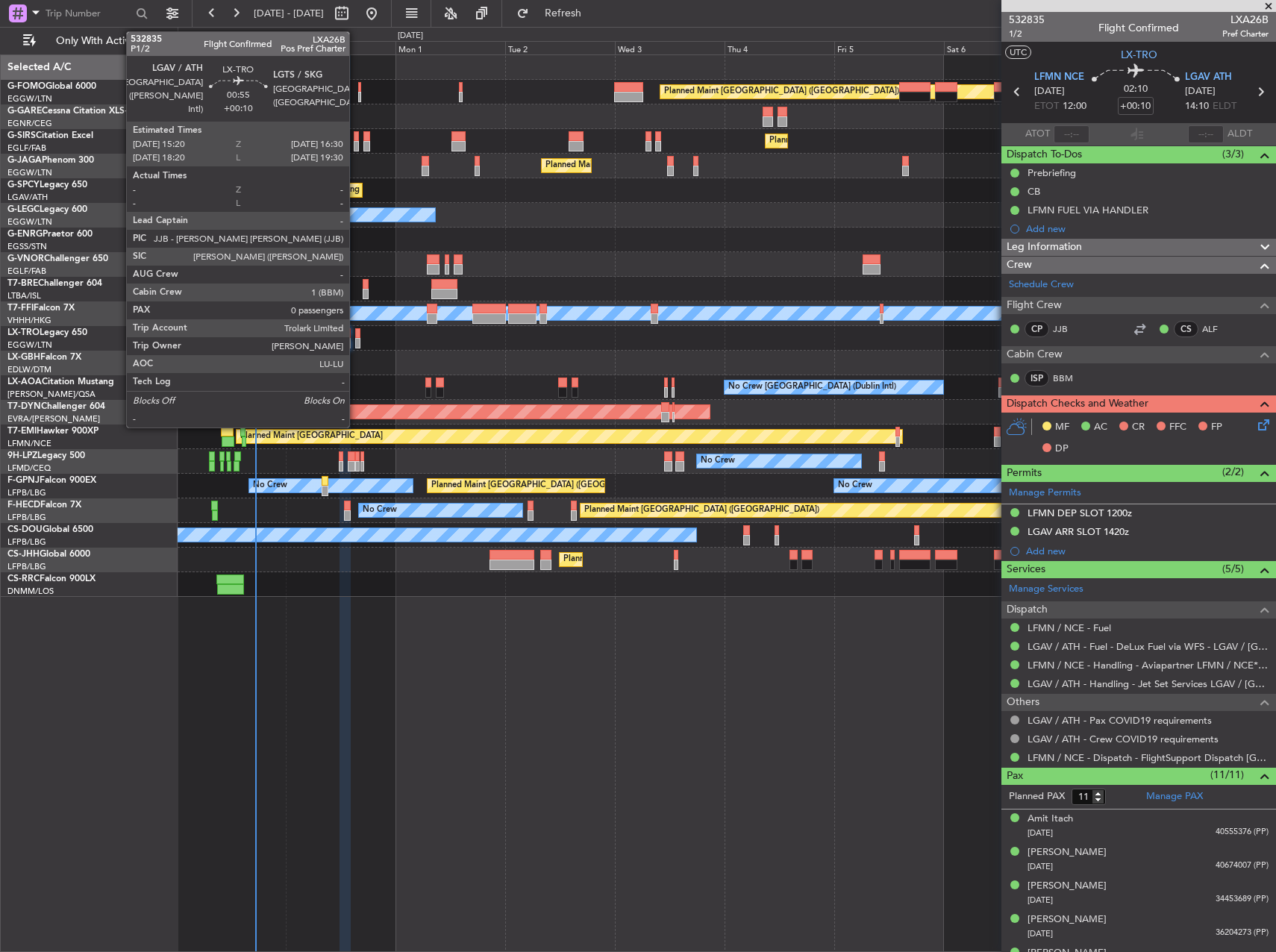
click at [356, 344] on div at bounding box center [358, 343] width 6 height 10
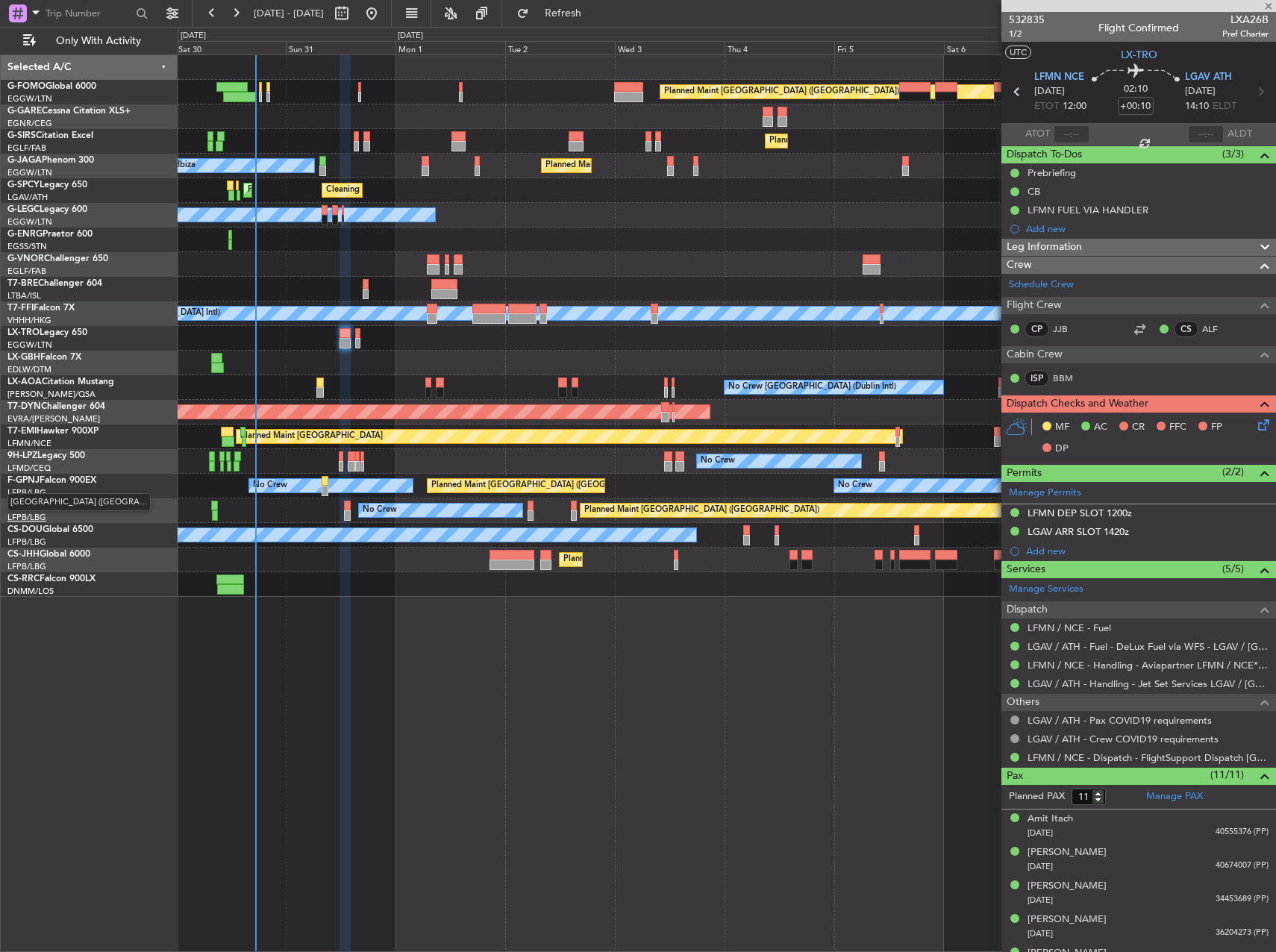
type input "0"
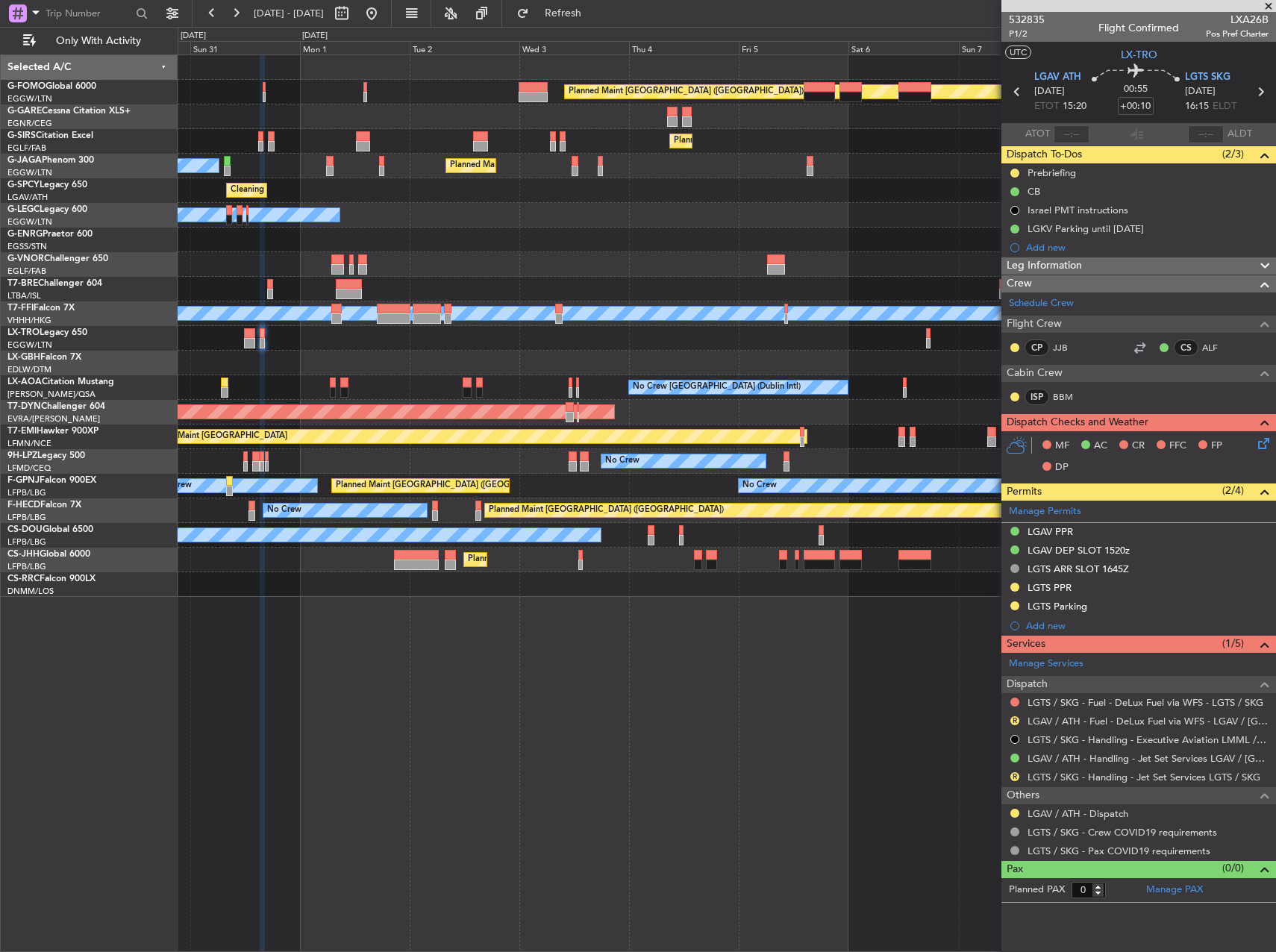
click at [550, 354] on div "Planned Maint London (Luton) Planned Maint London (Farnborough) Planned Maint L…" at bounding box center [726, 326] width 1097 height 542
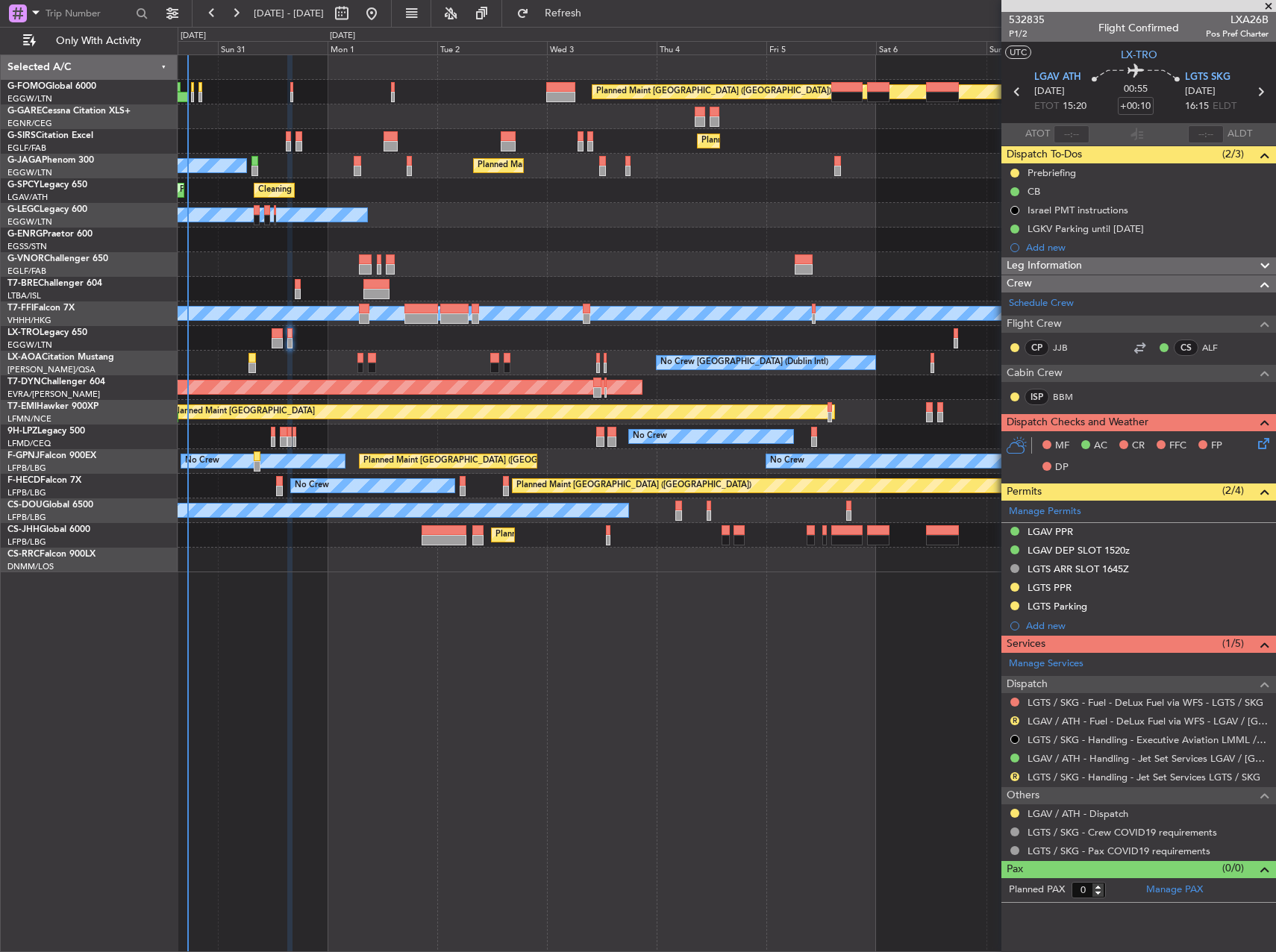
click at [743, 701] on div "Planned Maint London (Luton) Planned Maint London (Farnborough) Planned Maint L…" at bounding box center [727, 502] width 1098 height 897
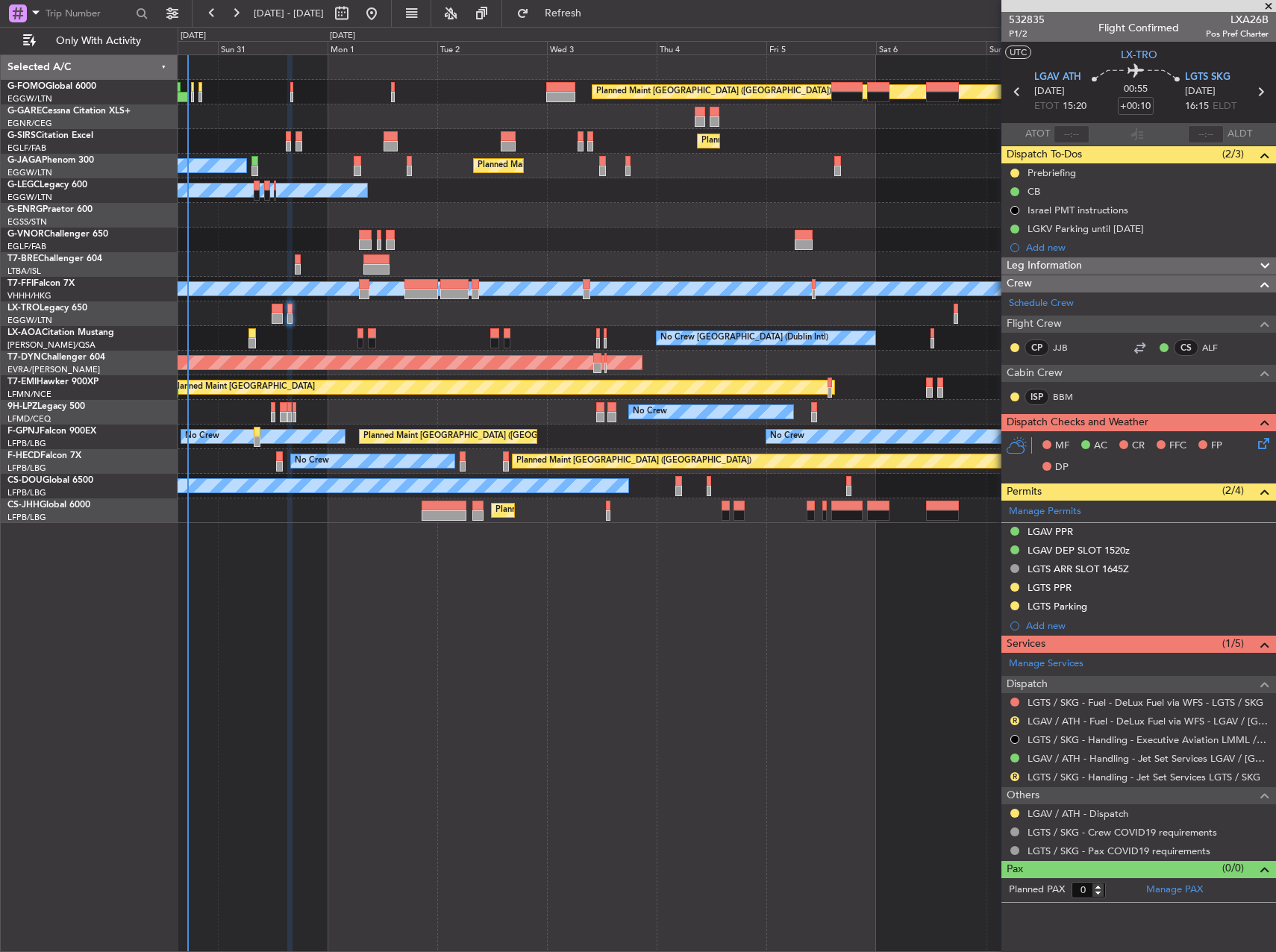
click at [342, 729] on div "Planned Maint [GEOGRAPHIC_DATA] ([GEOGRAPHIC_DATA]) Planned Maint [GEOGRAPHIC_D…" at bounding box center [727, 502] width 1098 height 897
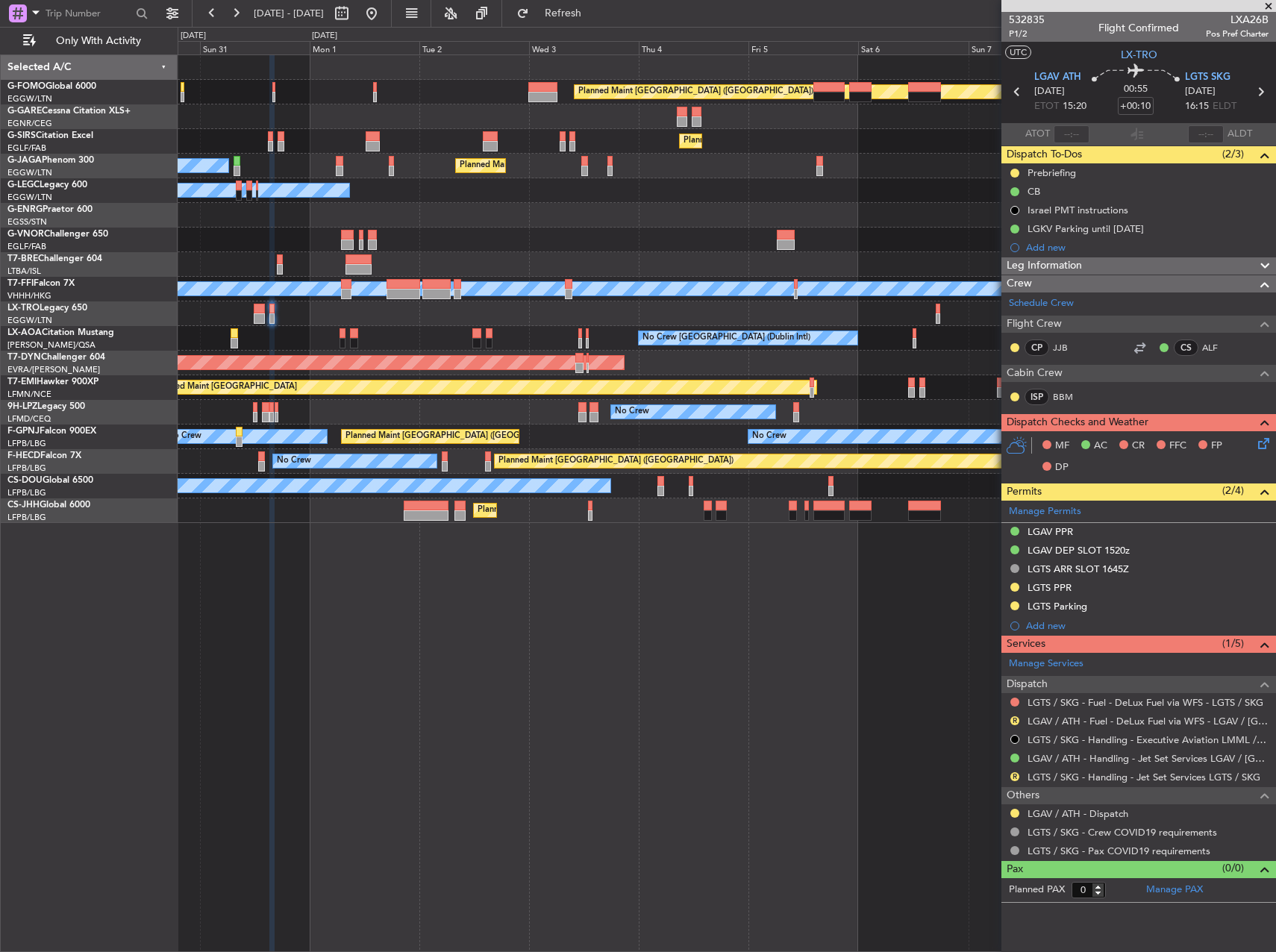
click at [780, 310] on div "Planned Maint Dusseldorf" at bounding box center [726, 313] width 1097 height 25
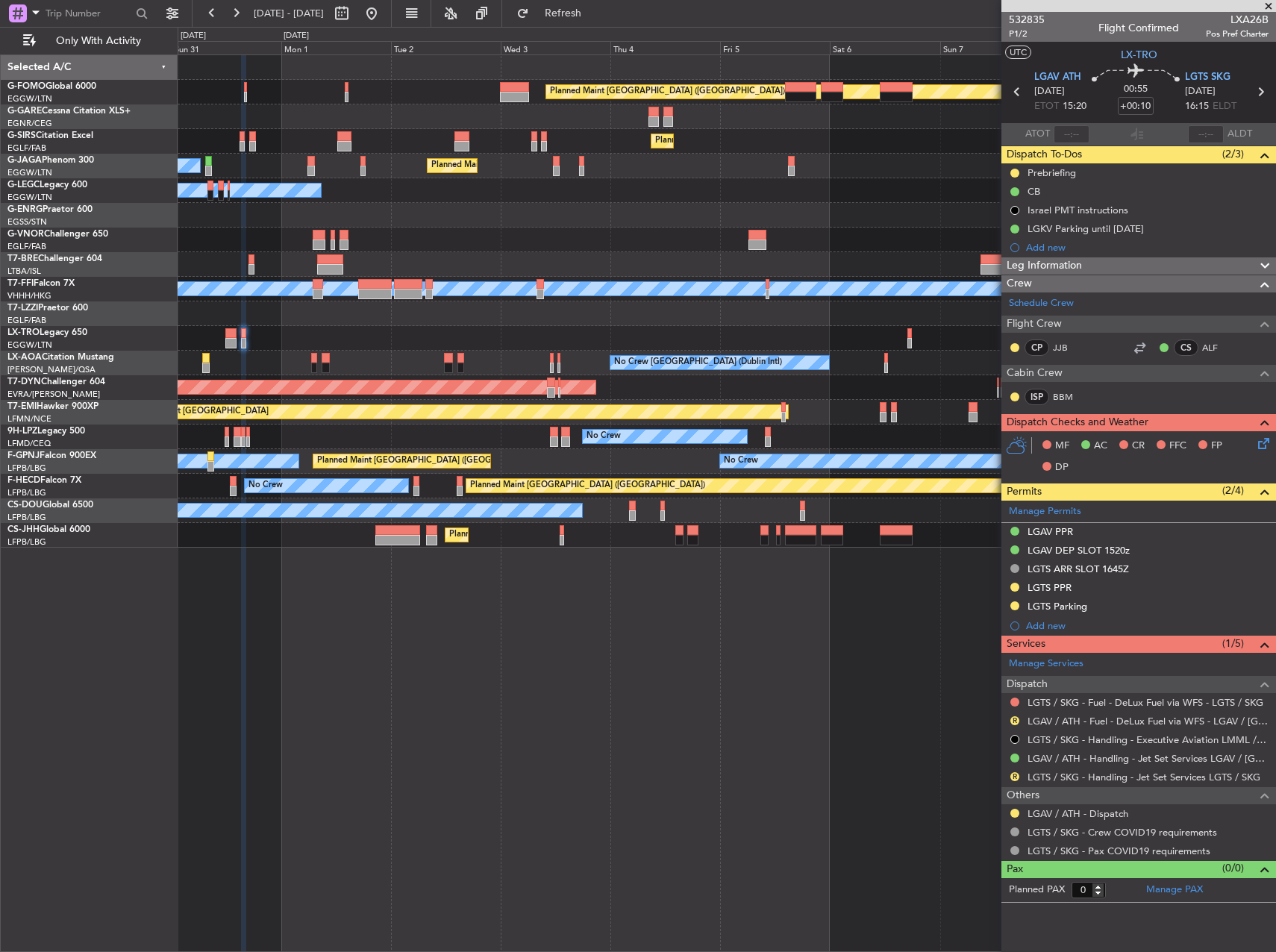
click at [858, 333] on div "Planned Maint Dusseldorf" at bounding box center [726, 338] width 1097 height 25
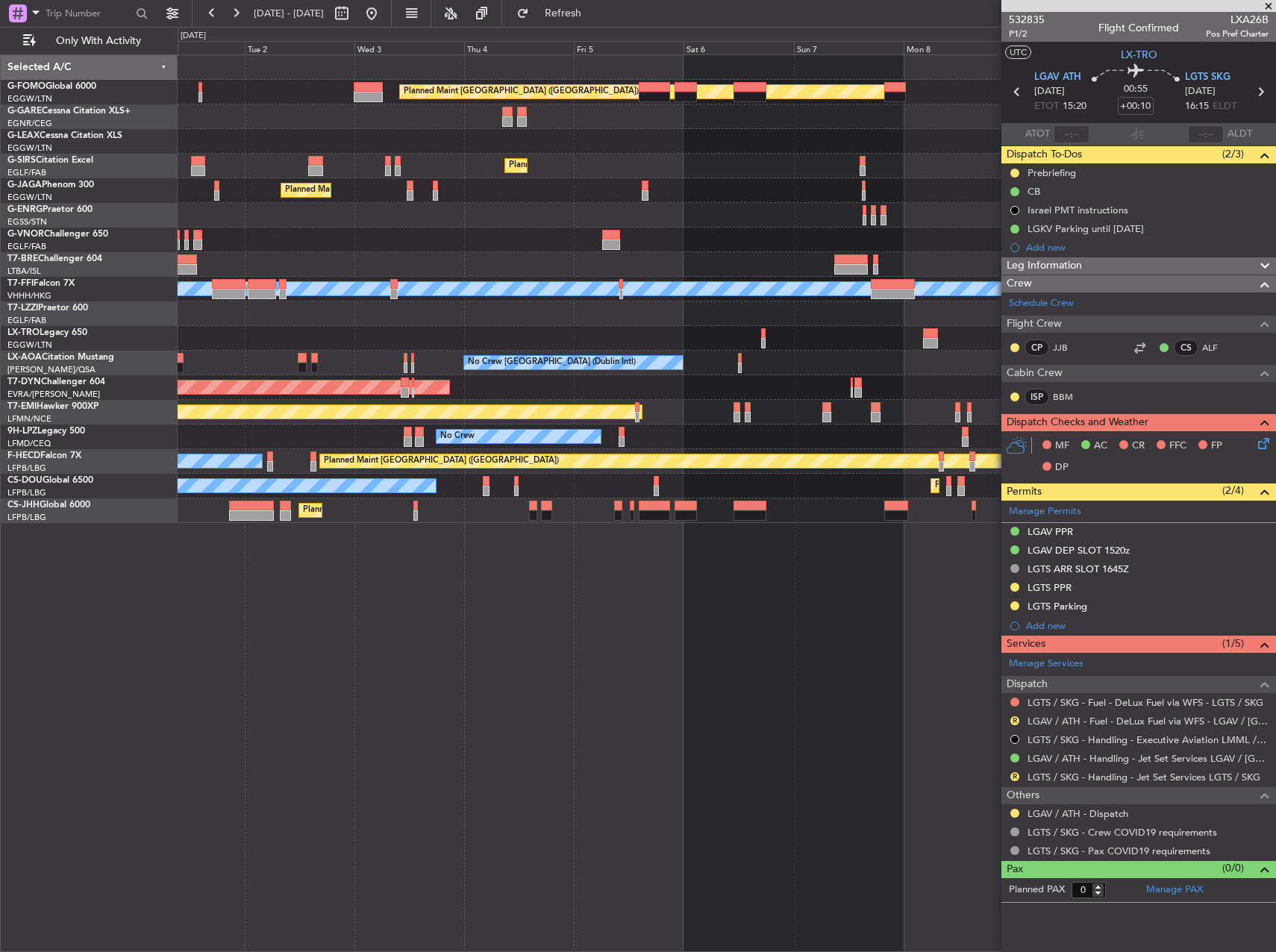
click at [733, 338] on div "Planned Maint Dusseldorf" at bounding box center [726, 338] width 1097 height 25
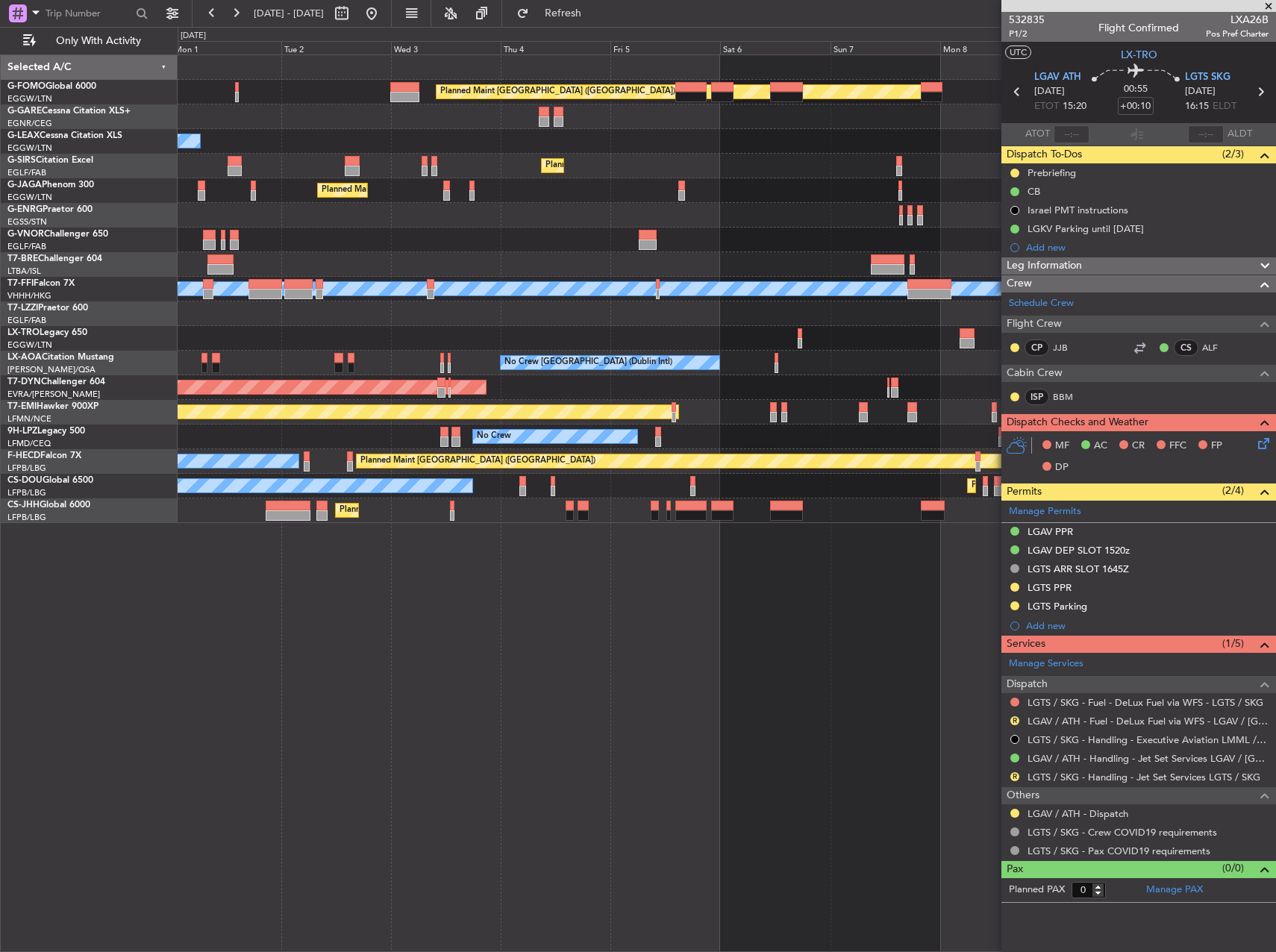
click at [862, 344] on div "Planned Maint Dusseldorf" at bounding box center [726, 338] width 1097 height 25
click at [454, 333] on div "Planned Maint Dusseldorf" at bounding box center [726, 338] width 1097 height 25
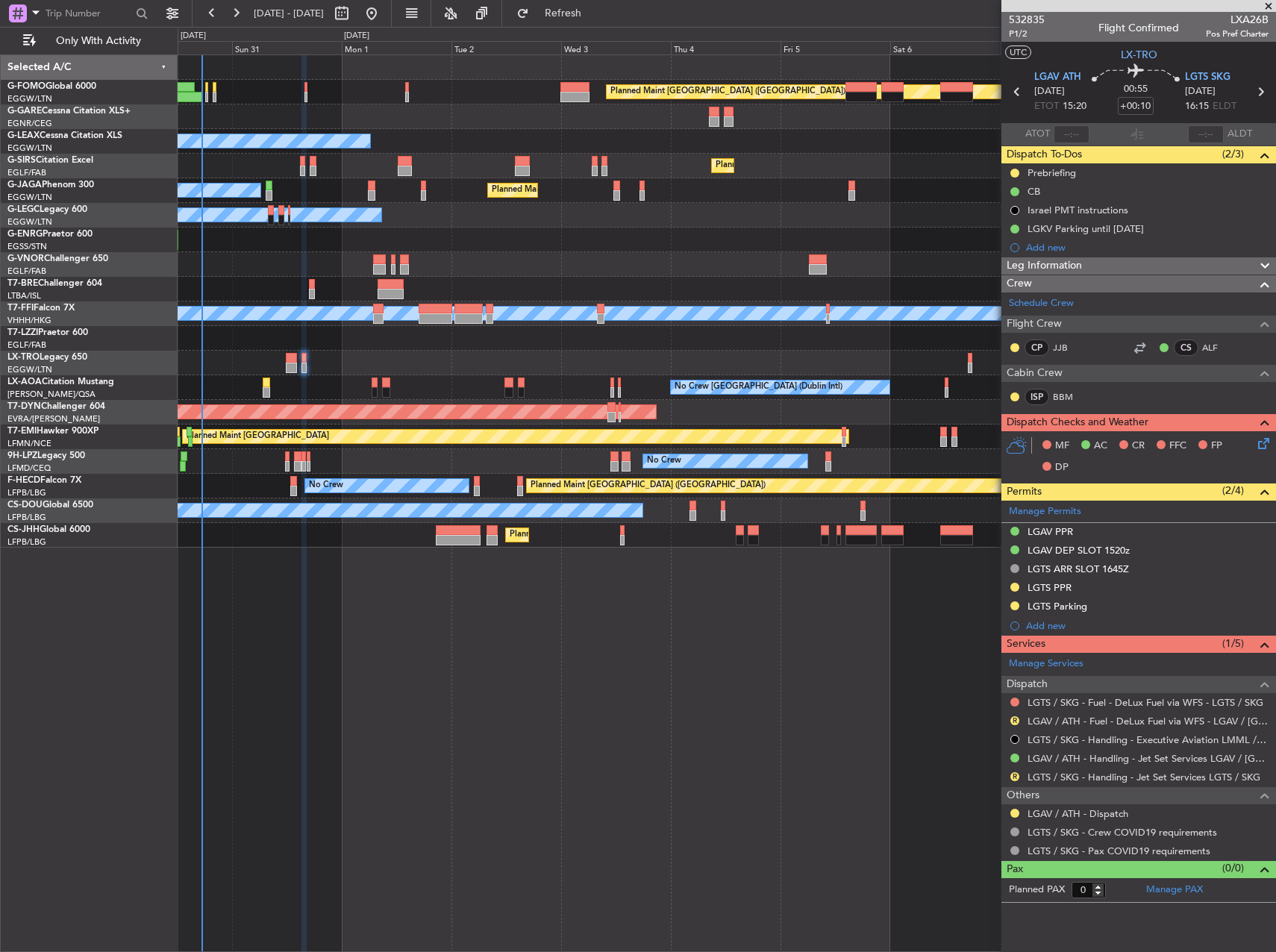
click at [510, 663] on div "Planned Maint London (Luton) Owner Planned Maint London (Luton) Planned Maint L…" at bounding box center [727, 502] width 1098 height 897
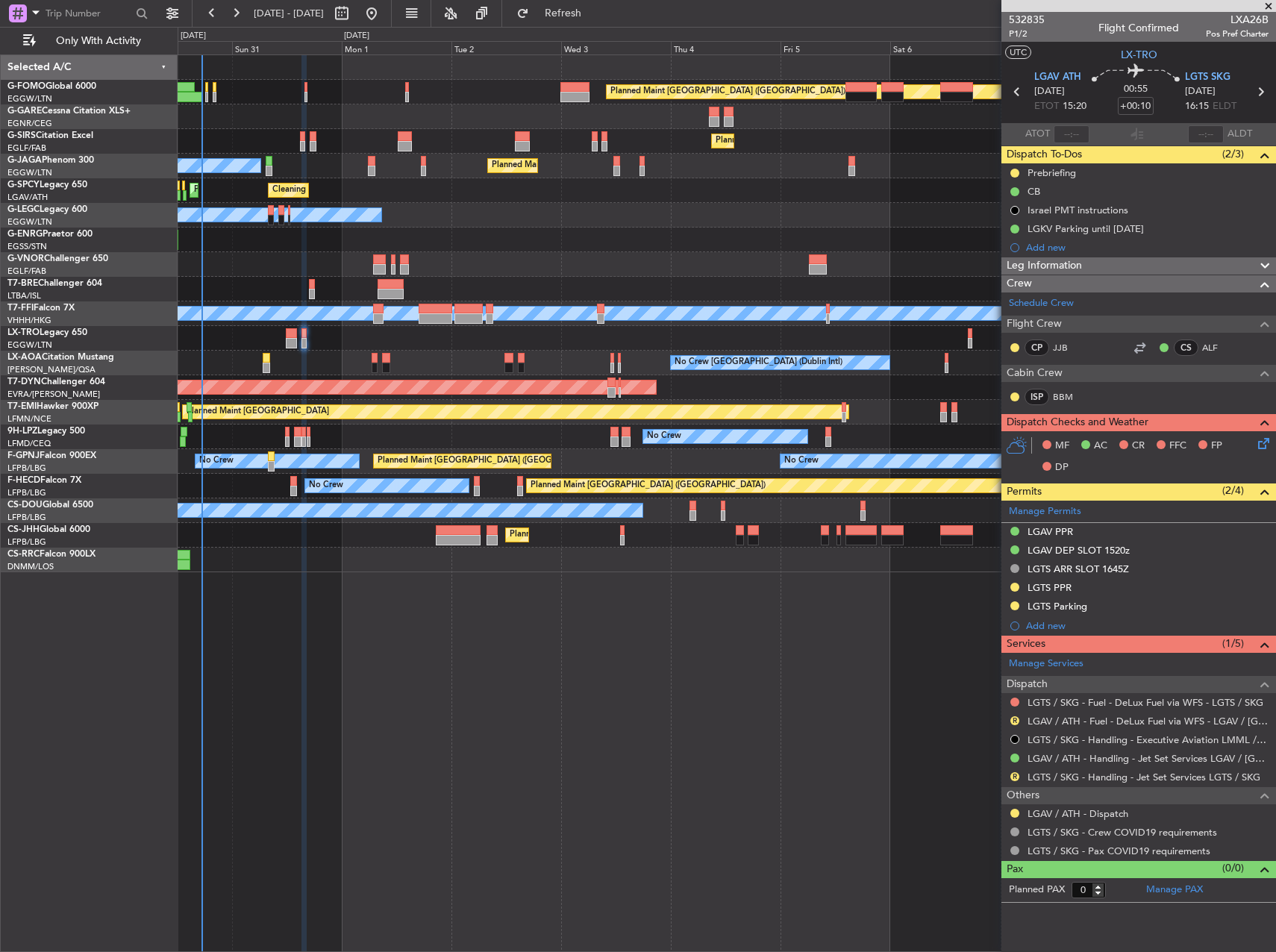
click at [648, 589] on div "Planned Maint London (Luton) Planned Maint London (Farnborough) Planned Maint L…" at bounding box center [727, 502] width 1098 height 897
click at [811, 745] on div "Planned Maint London (Luton) Planned Maint London (Farnborough) Planned Maint L…" at bounding box center [727, 502] width 1098 height 897
click at [1094, 781] on link "LGTS / SKG - Handling - Jet Set Services LGTS / SKG" at bounding box center [1143, 777] width 233 height 13
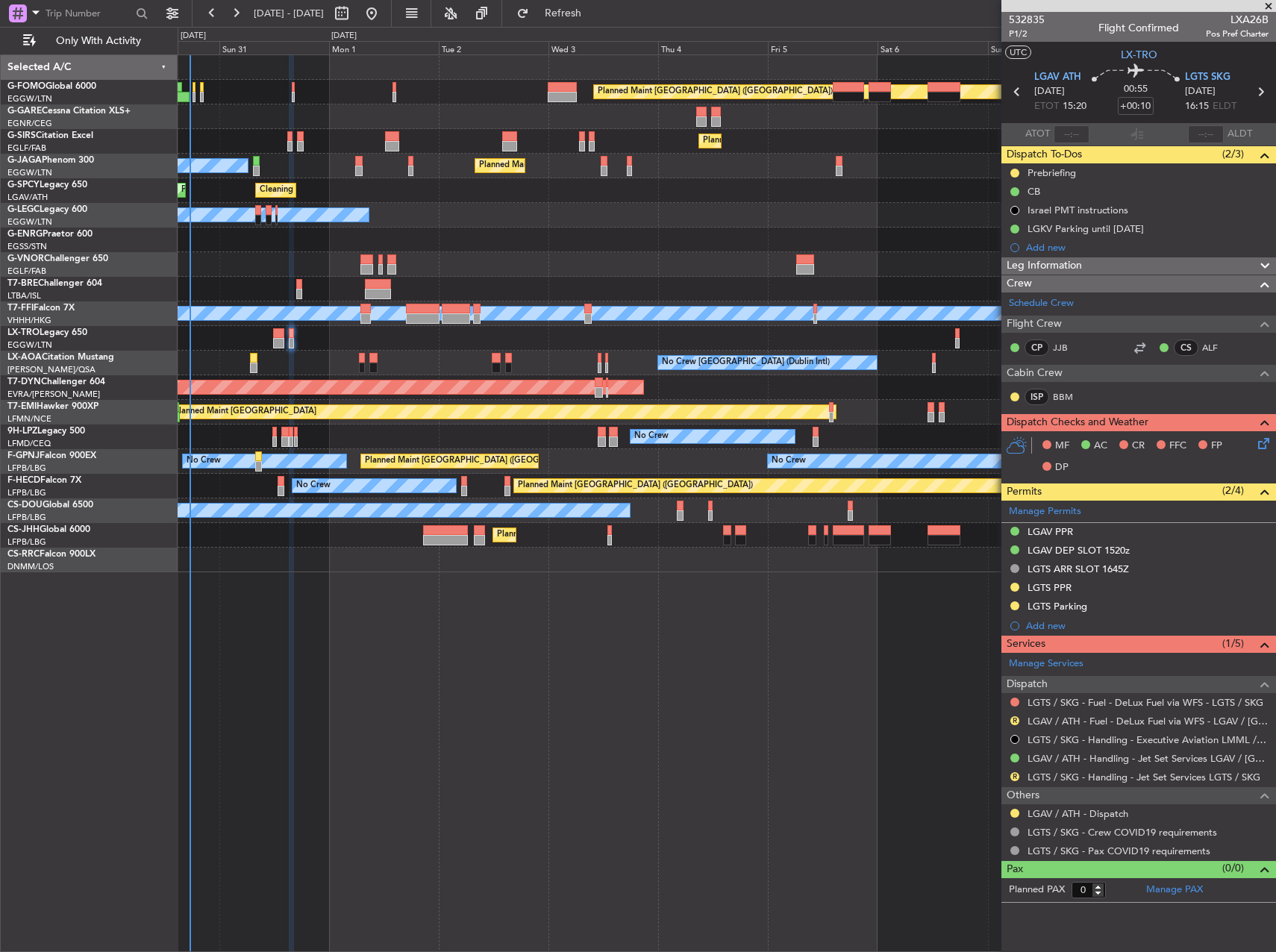
click at [836, 342] on div "Planned Maint Dusseldorf" at bounding box center [726, 338] width 1097 height 25
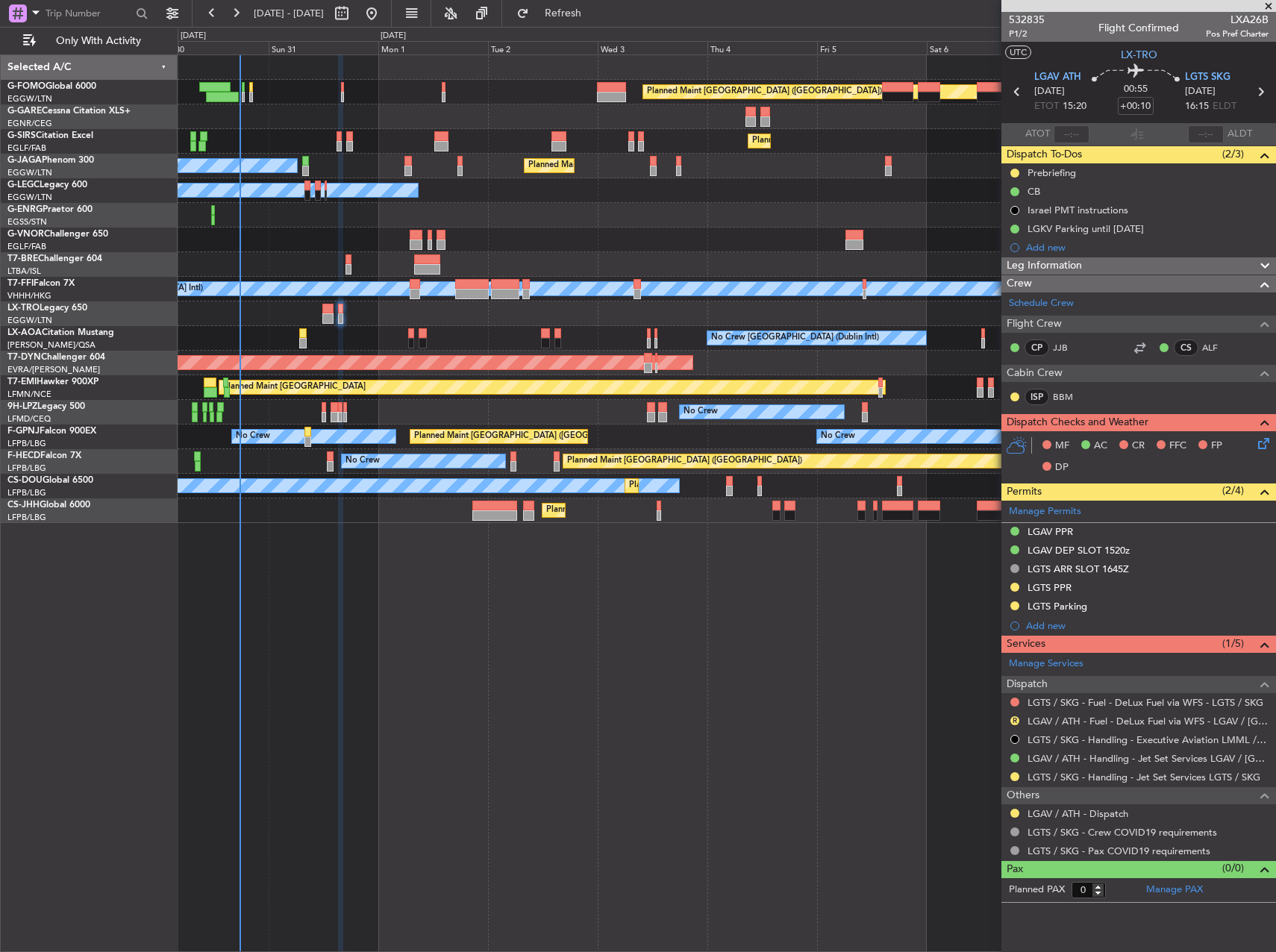
click at [301, 221] on div at bounding box center [726, 215] width 1097 height 25
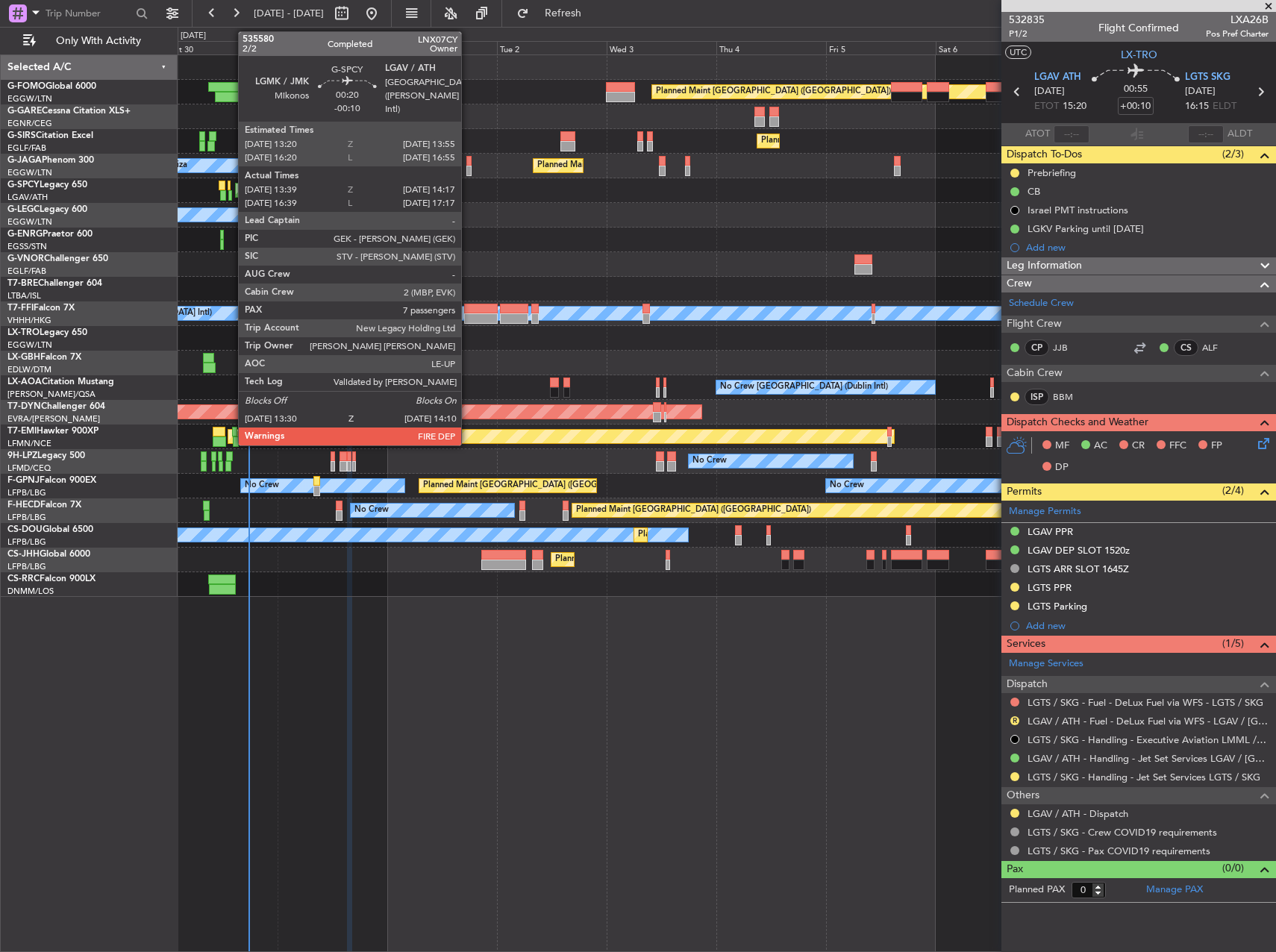
click at [231, 197] on div at bounding box center [230, 195] width 4 height 10
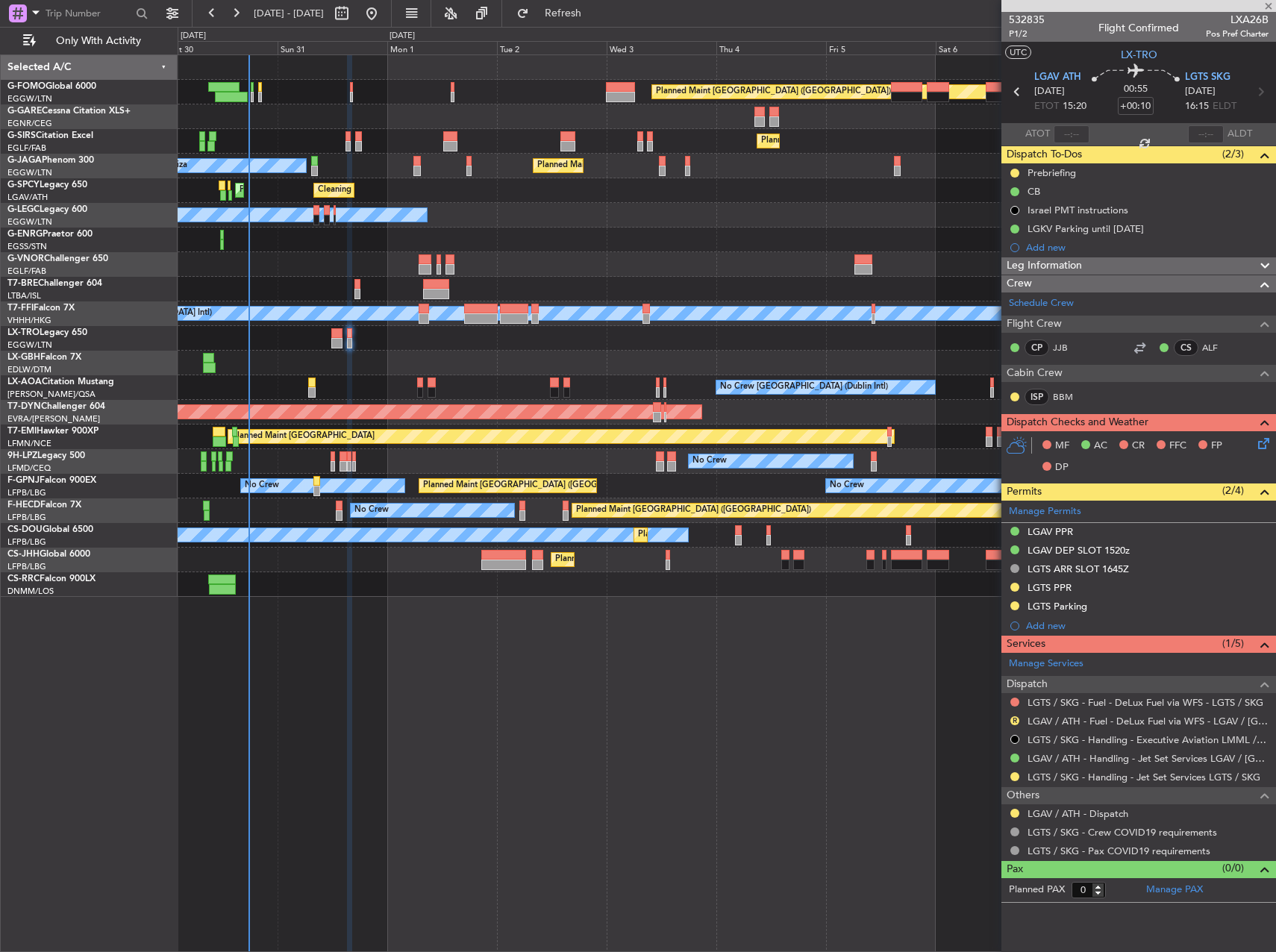
type input "-00:10"
type input "13:39"
type input "14:02"
type input "7"
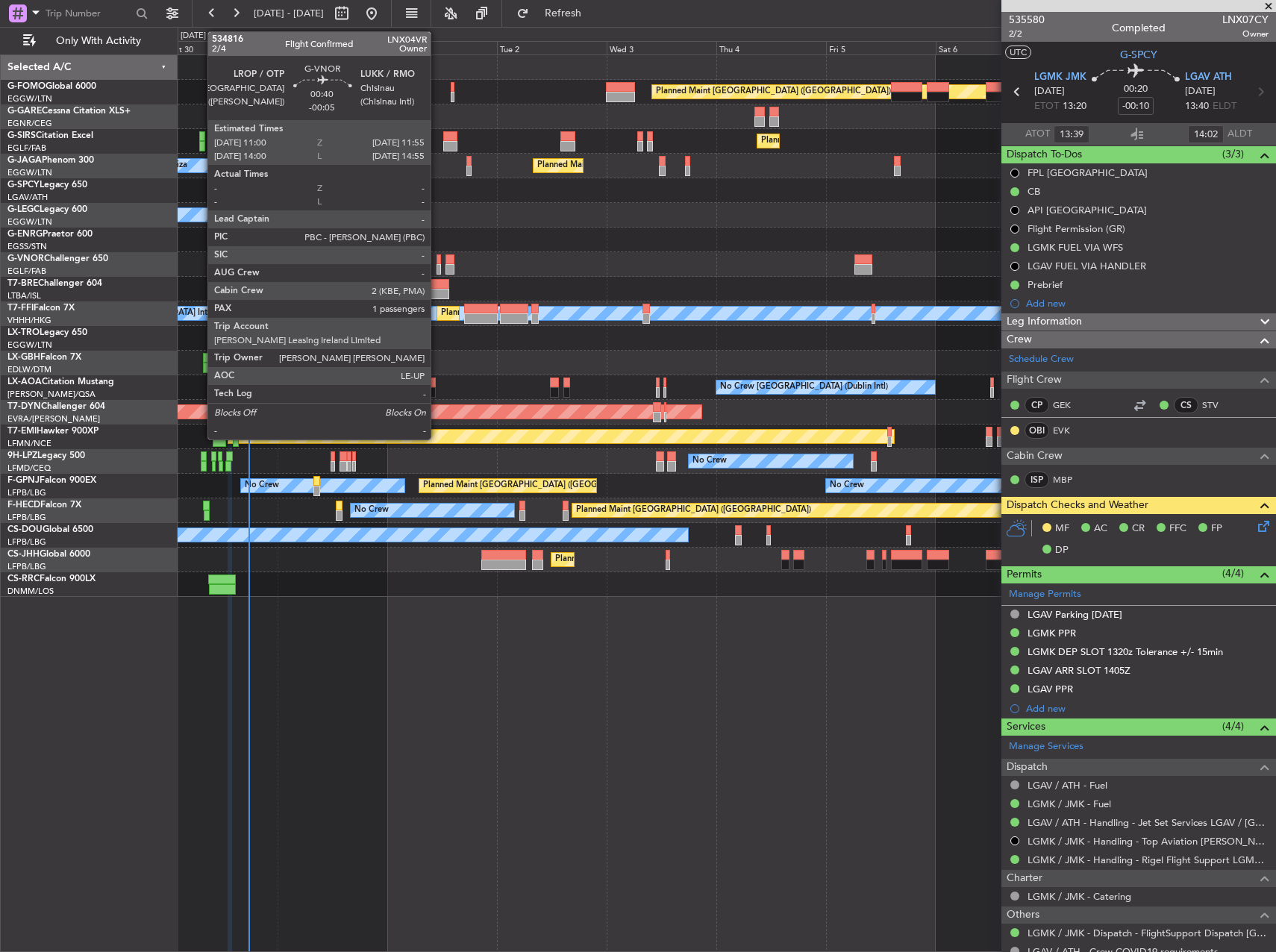
click at [437, 255] on div at bounding box center [438, 259] width 4 height 10
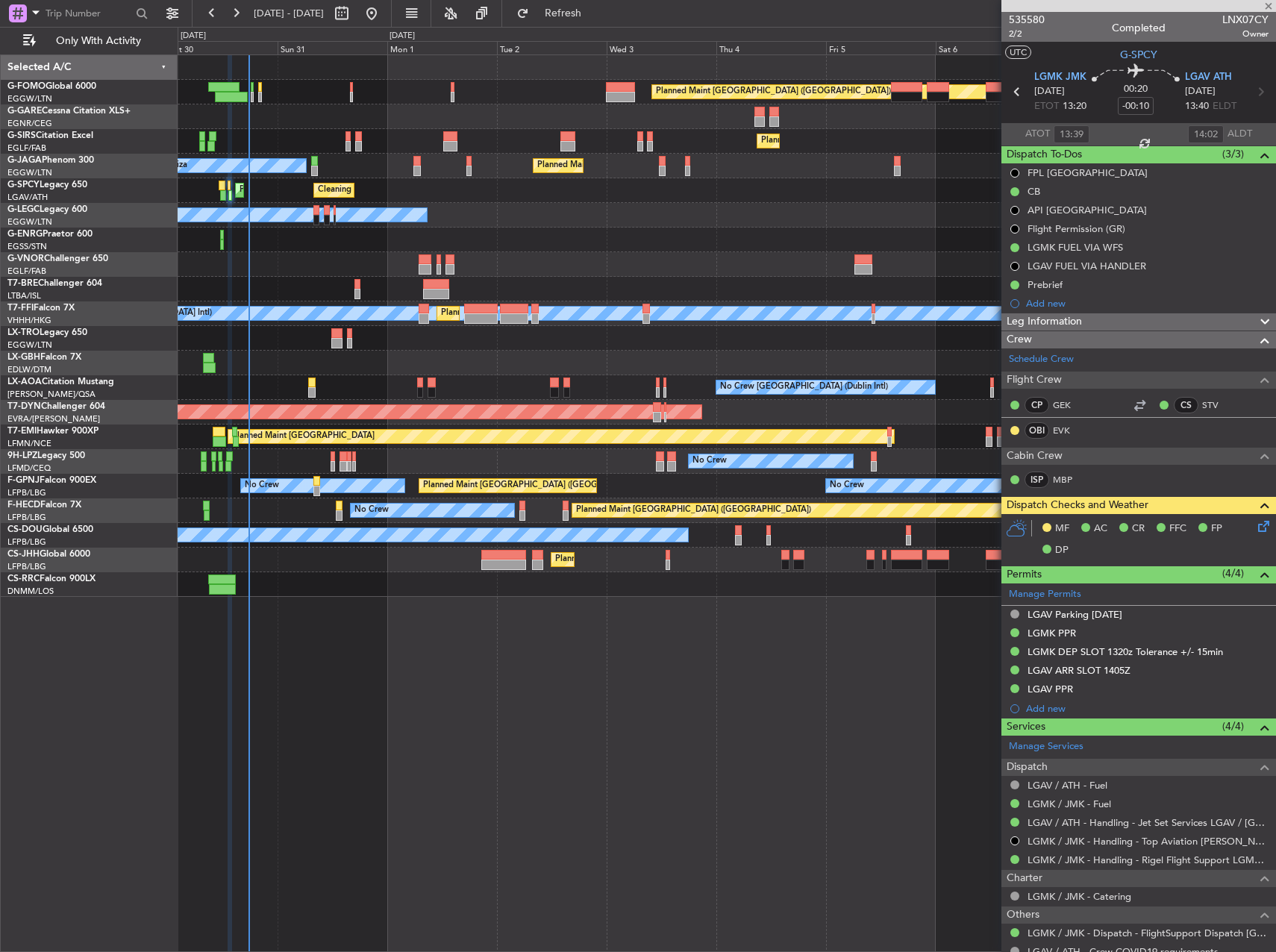
type input "-00:05"
type input "1"
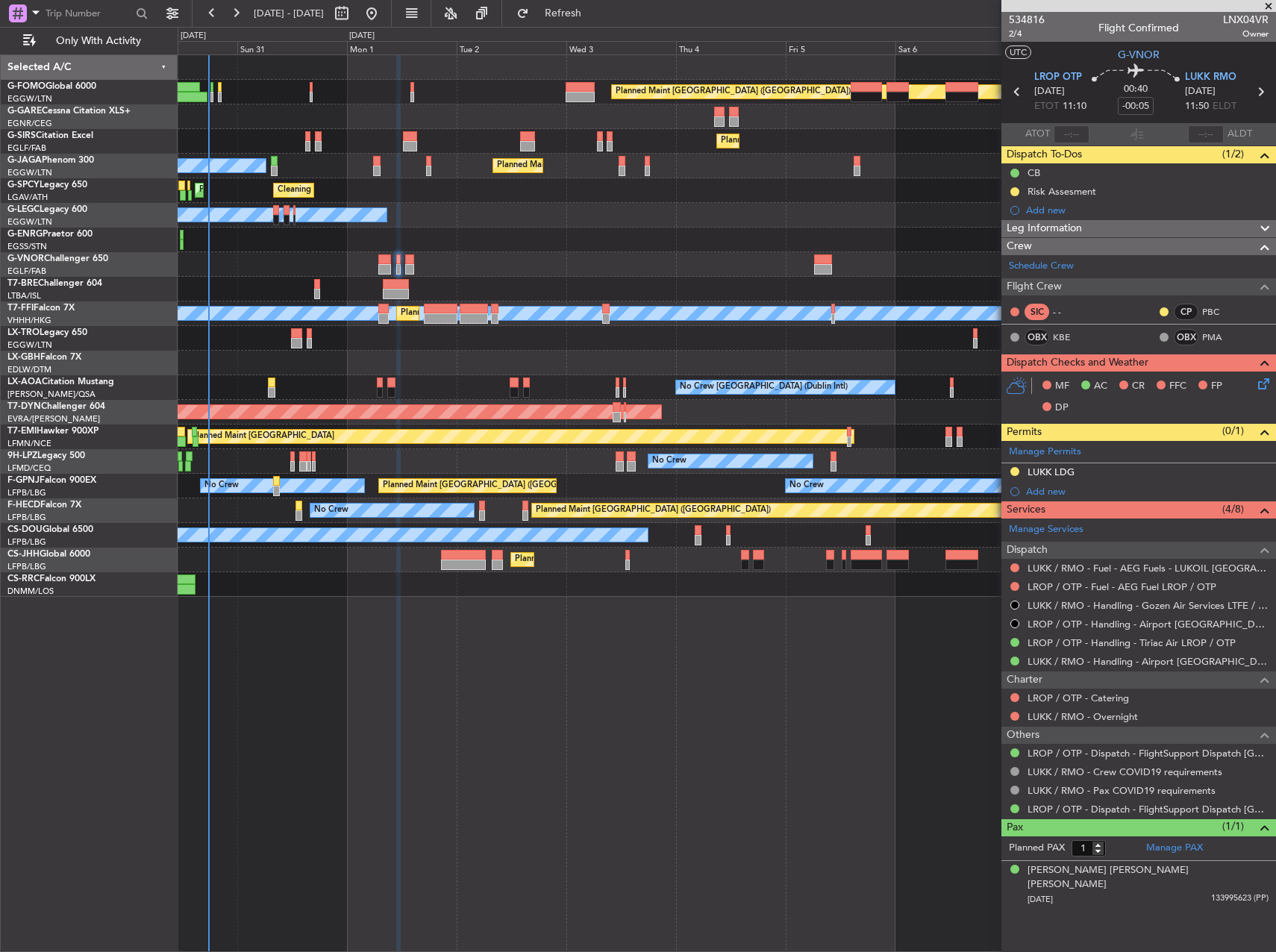
click at [674, 726] on div "Planned Maint London (Luton) Planned Maint London (Farnborough) Planned Maint L…" at bounding box center [727, 502] width 1098 height 897
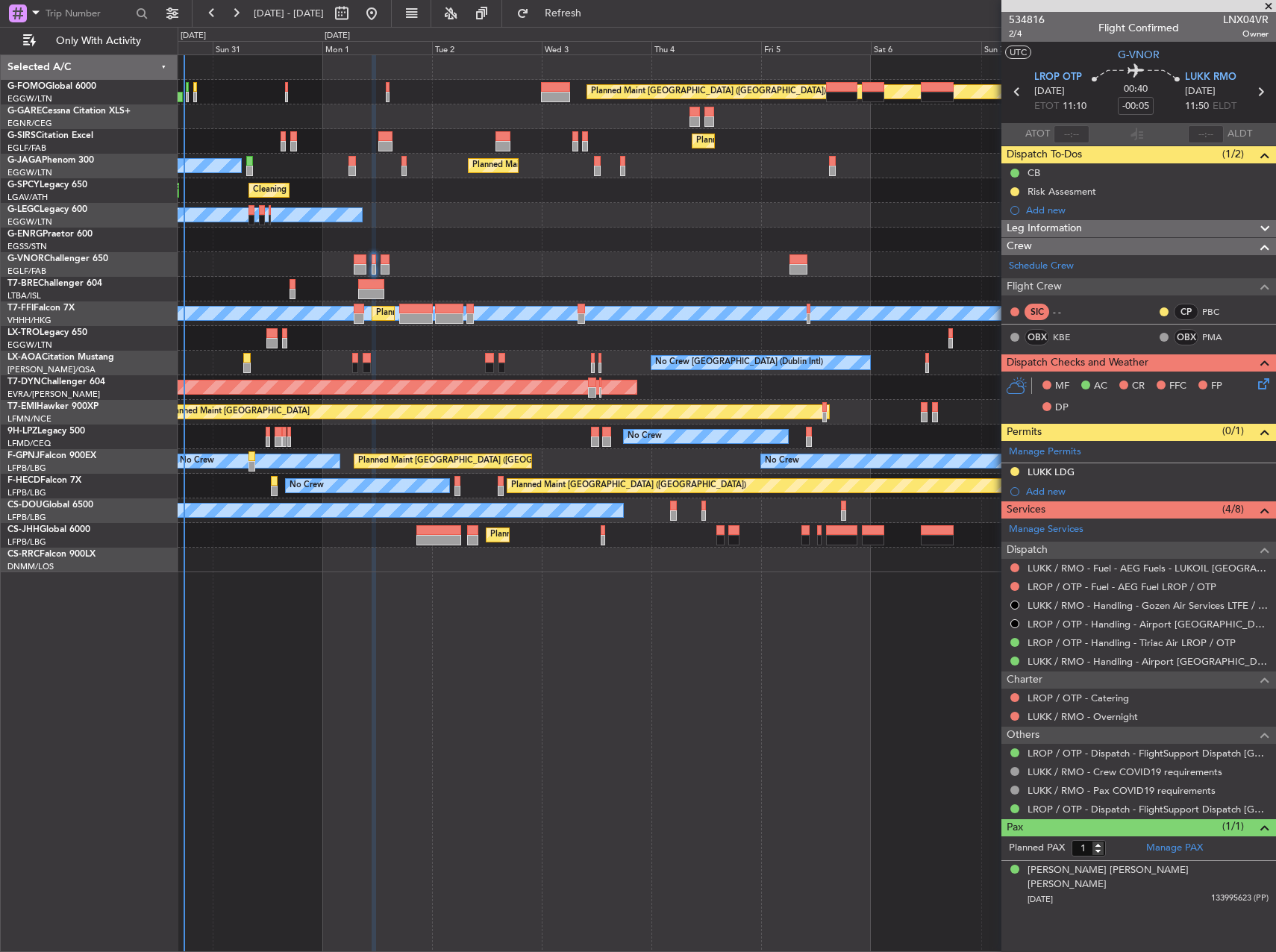
click at [633, 332] on div "Planned Maint Dusseldorf" at bounding box center [726, 338] width 1097 height 25
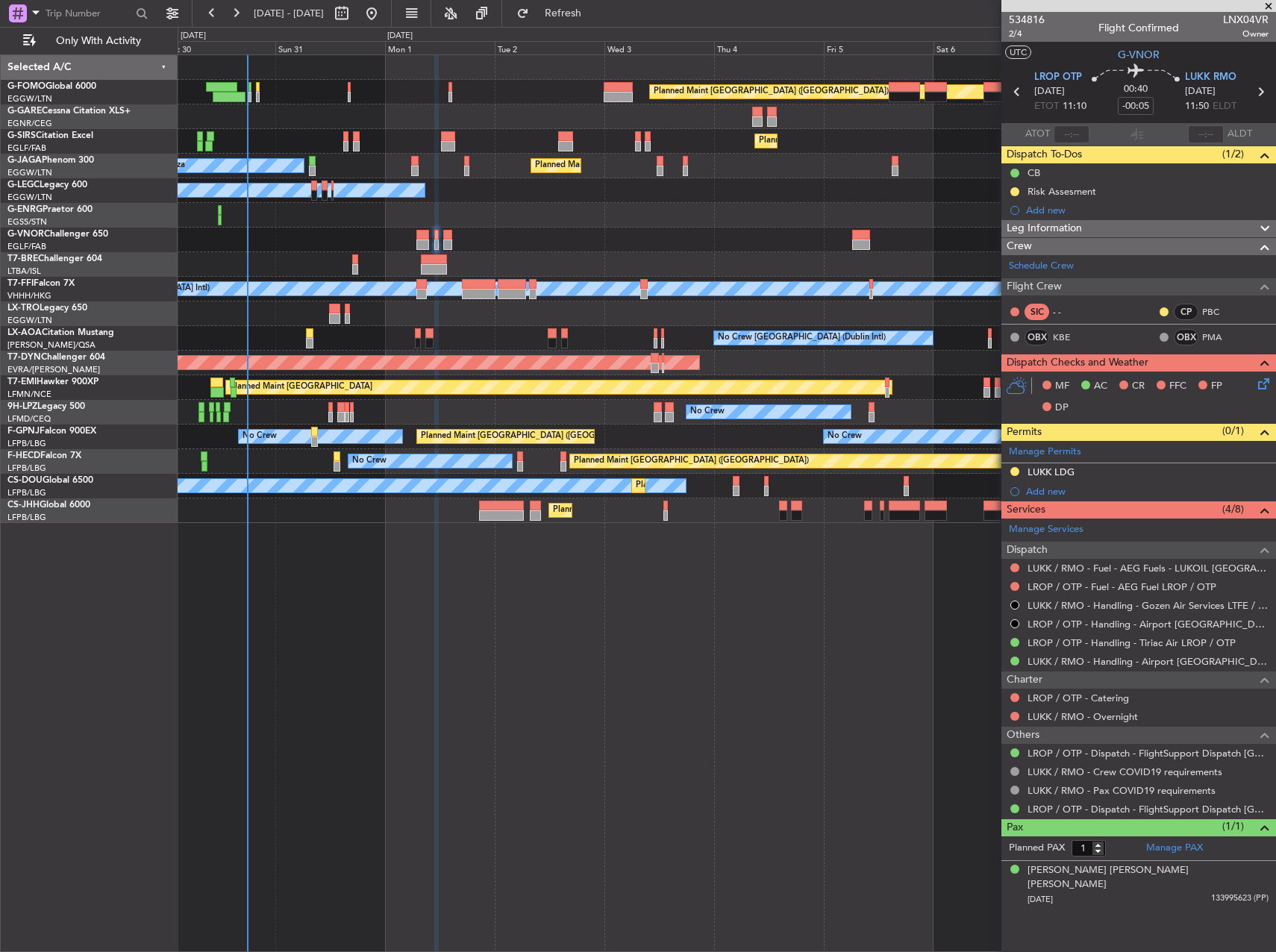
click at [314, 263] on div at bounding box center [726, 264] width 1097 height 25
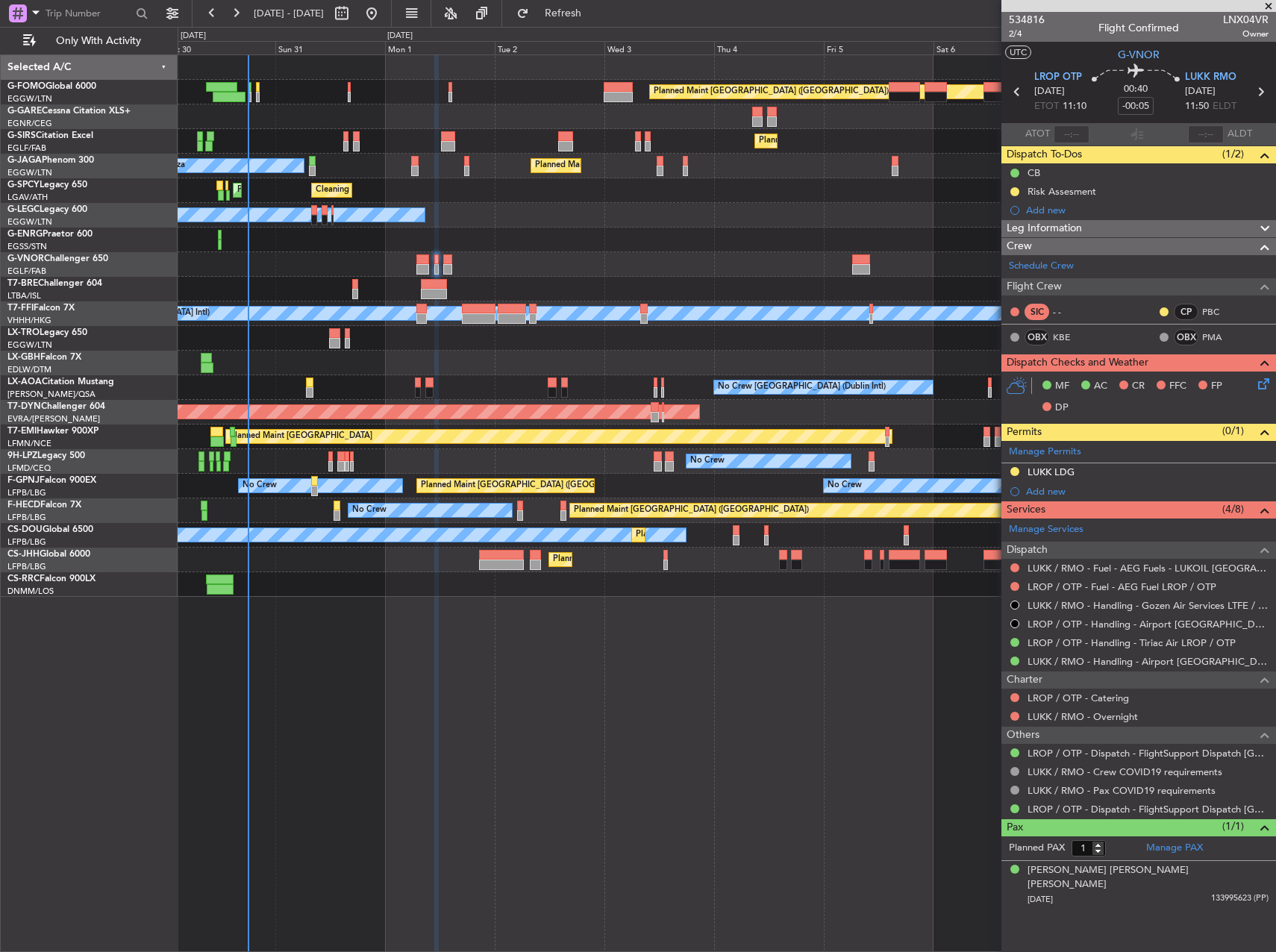
click at [862, 221] on div "Owner" at bounding box center [726, 215] width 1097 height 25
click at [792, 211] on div "Owner" at bounding box center [726, 215] width 1097 height 25
click at [753, 222] on div "Owner" at bounding box center [726, 215] width 1097 height 25
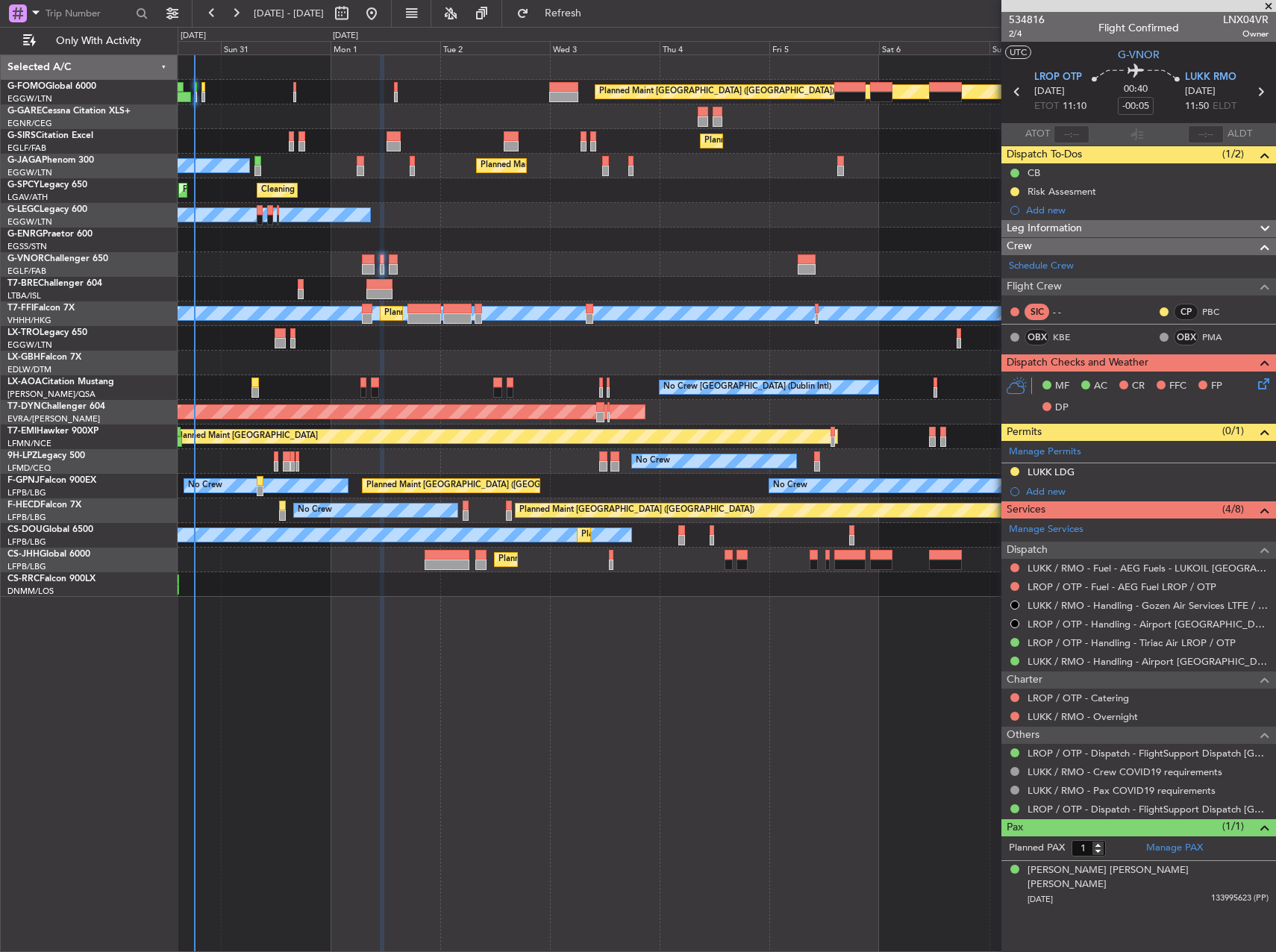
click at [655, 204] on div "Owner Owner" at bounding box center [726, 215] width 1097 height 25
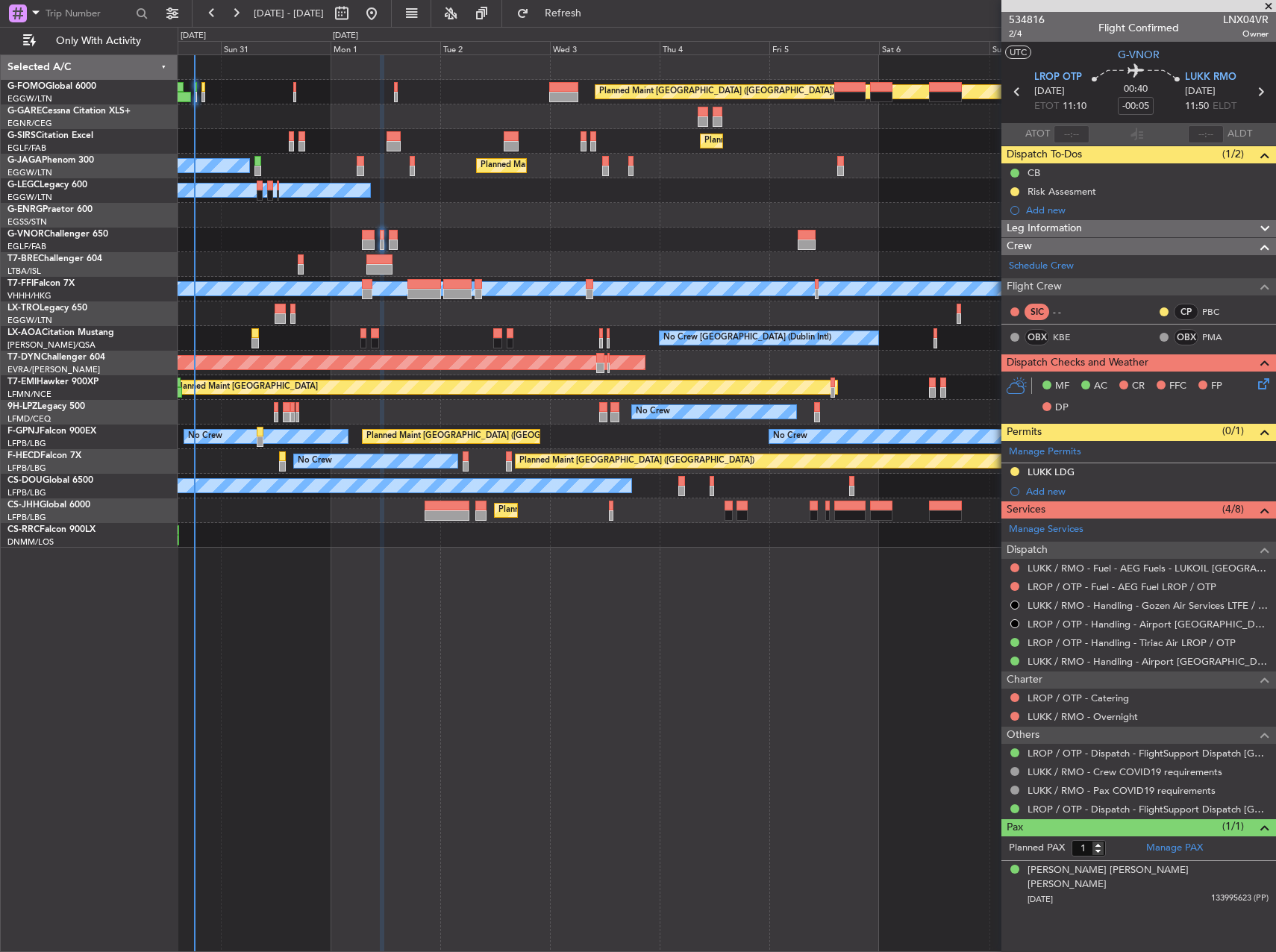
click at [598, 228] on div at bounding box center [726, 240] width 1097 height 25
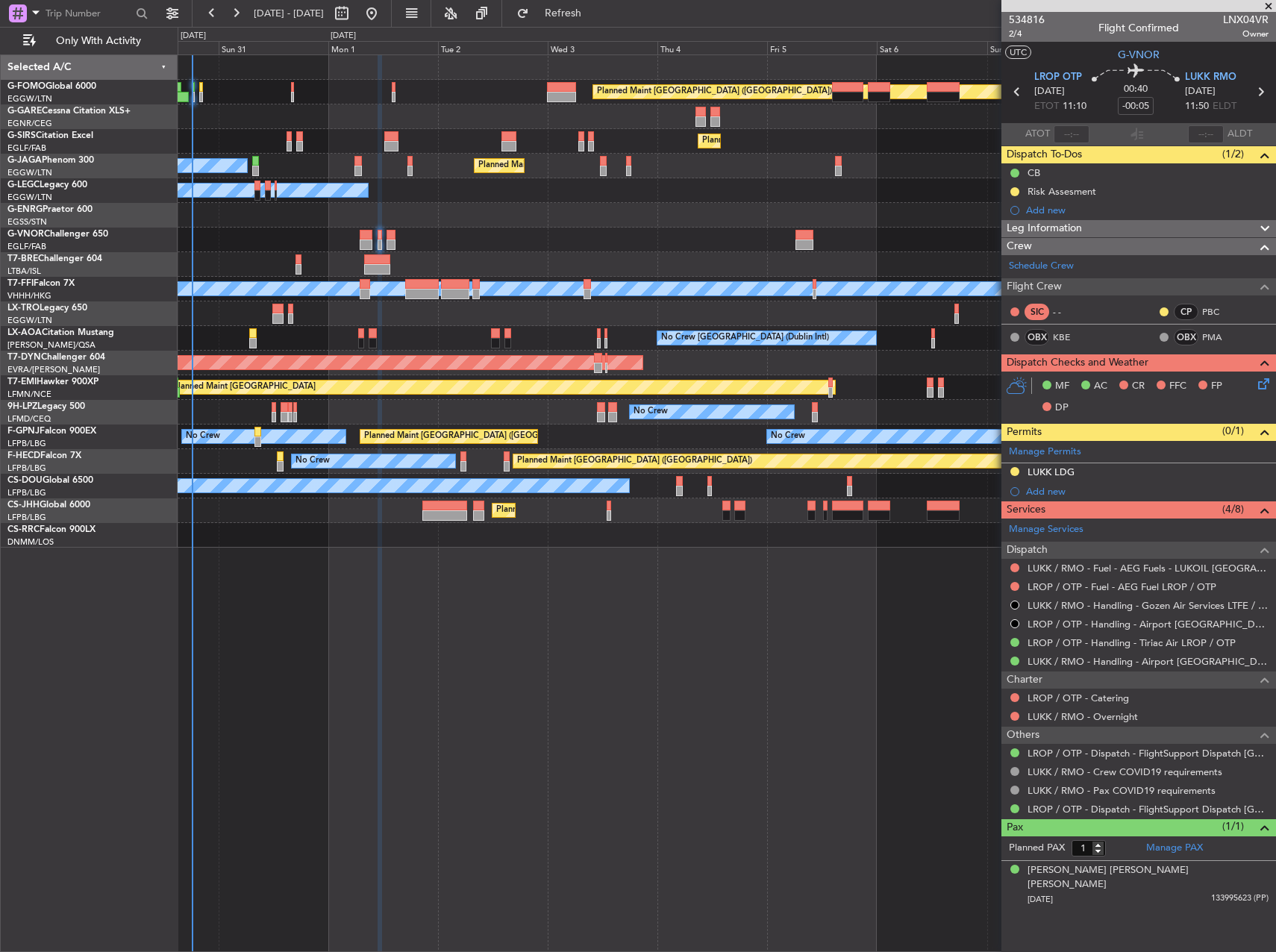
click at [595, 228] on div at bounding box center [726, 240] width 1097 height 25
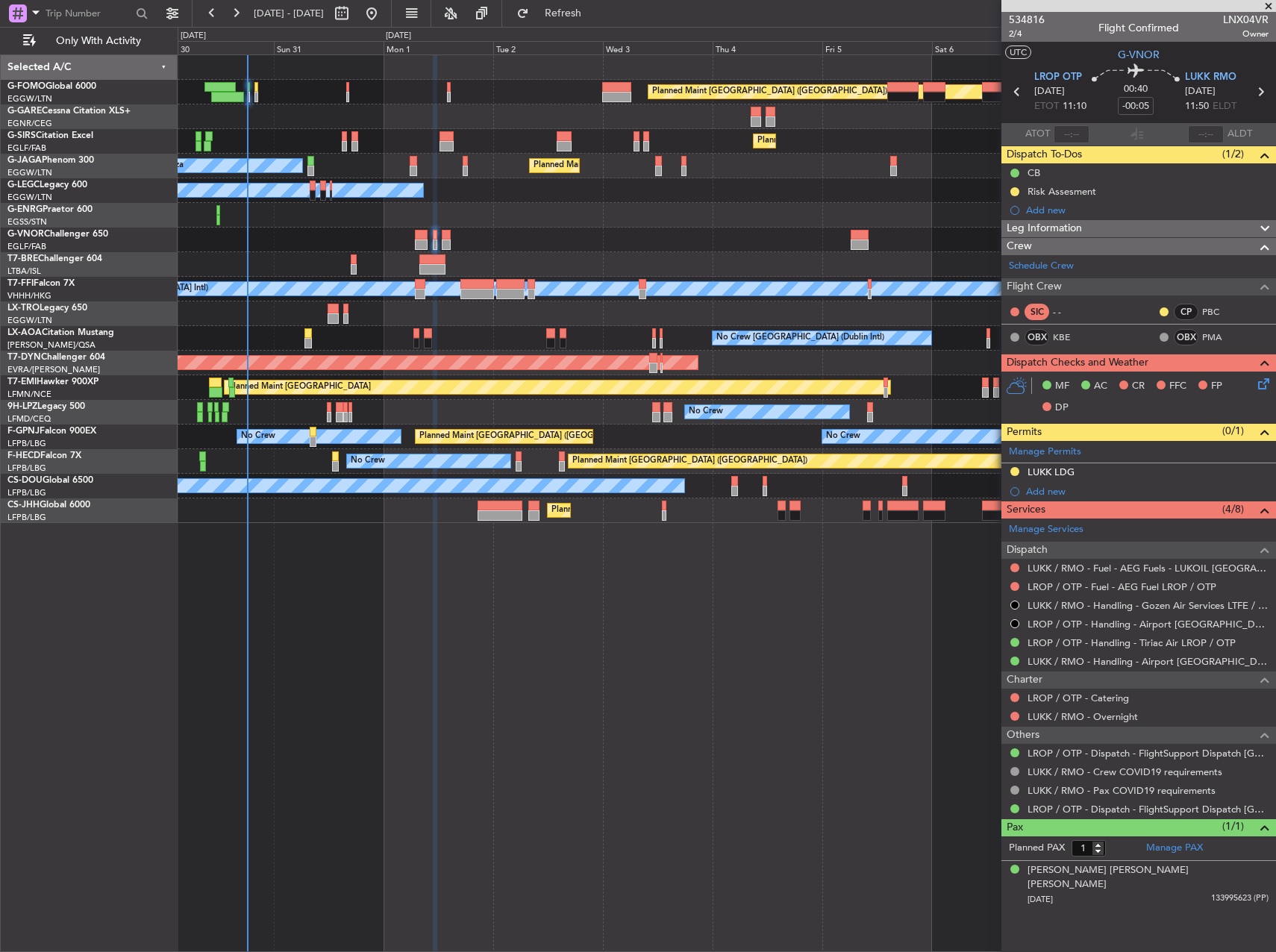
click at [286, 230] on div "Planned Maint London (Luton) Planned Maint London (Farnborough) Planned Maint L…" at bounding box center [726, 289] width 1097 height 468
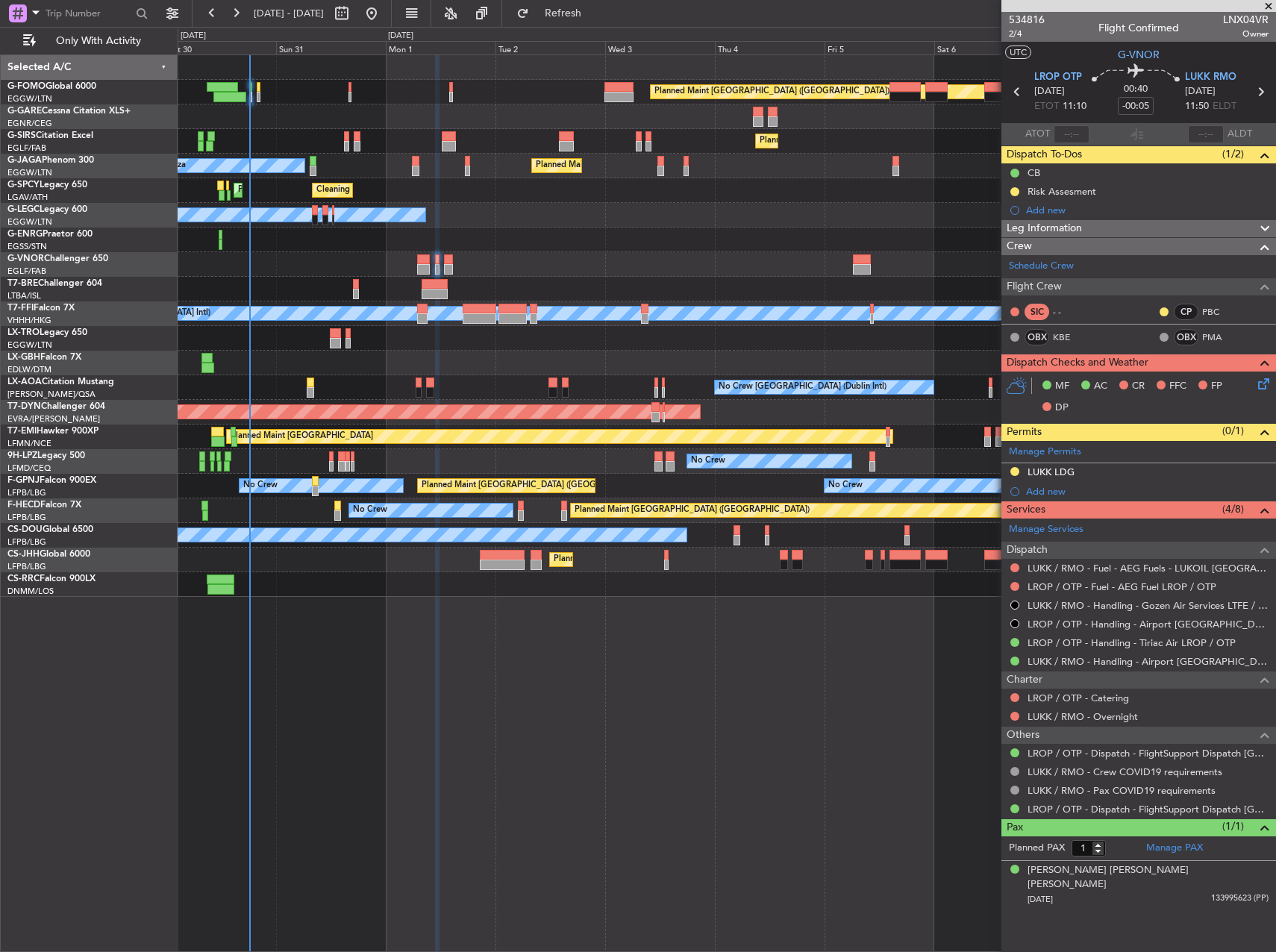
click at [257, 266] on div at bounding box center [726, 264] width 1097 height 25
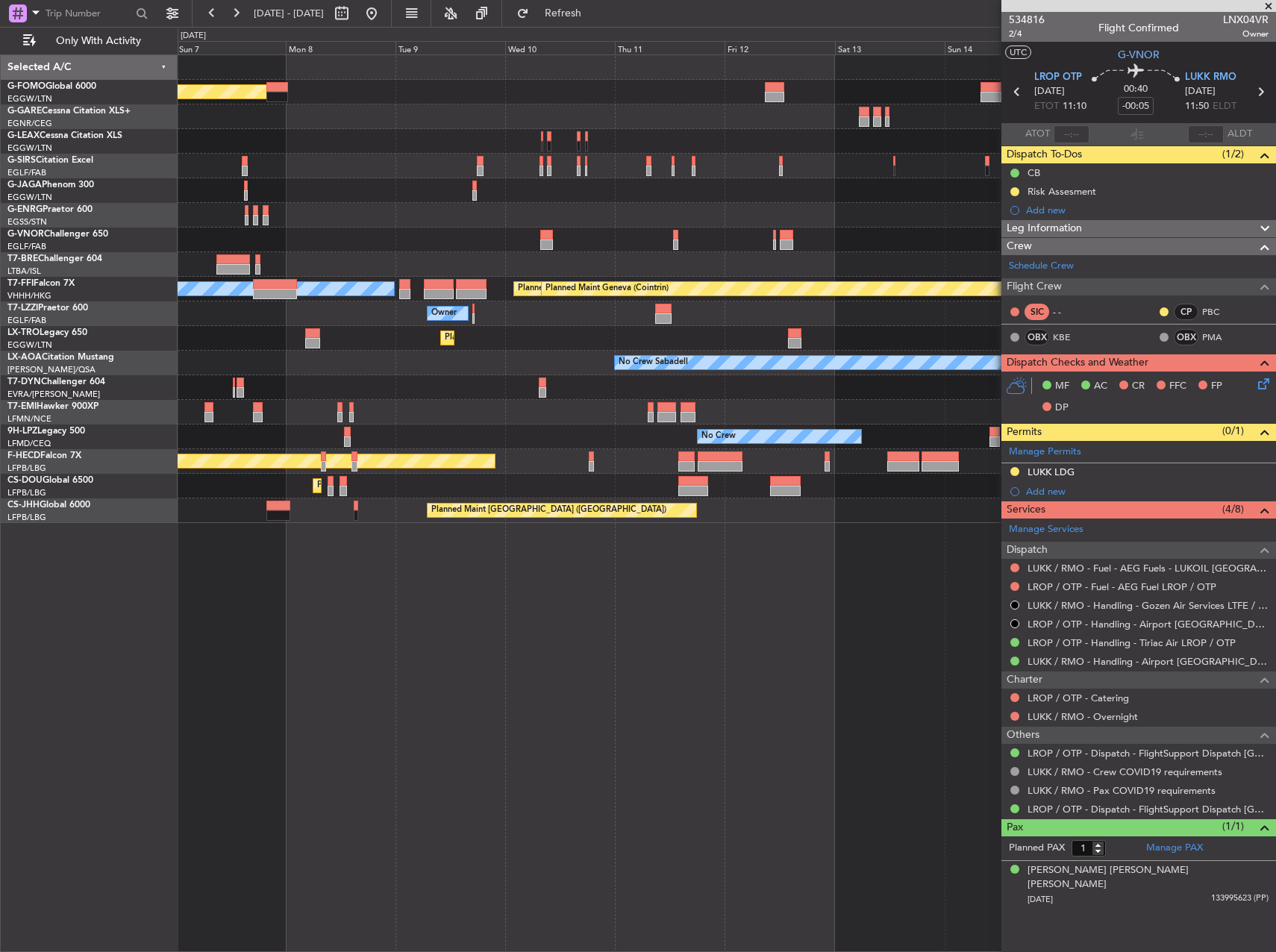
click at [194, 260] on div "Planned Maint London (Luton) Planned Maint London (Farnborough) MEL Hong Kong (…" at bounding box center [726, 289] width 1097 height 468
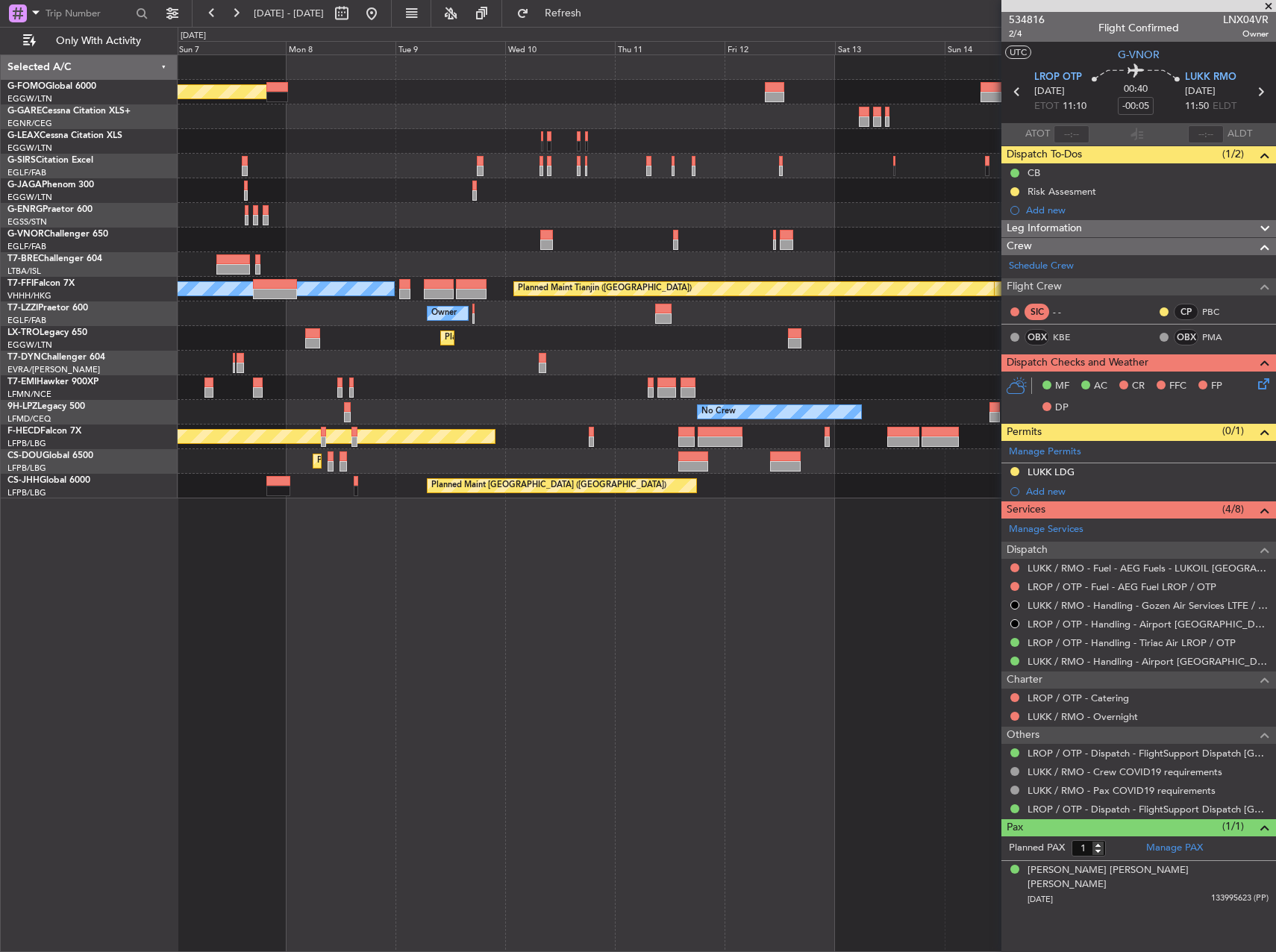
click at [983, 215] on div "Planned Maint London (Luton) Planned Maint London (Farnborough) MEL Hong Kong (…" at bounding box center [726, 276] width 1097 height 443
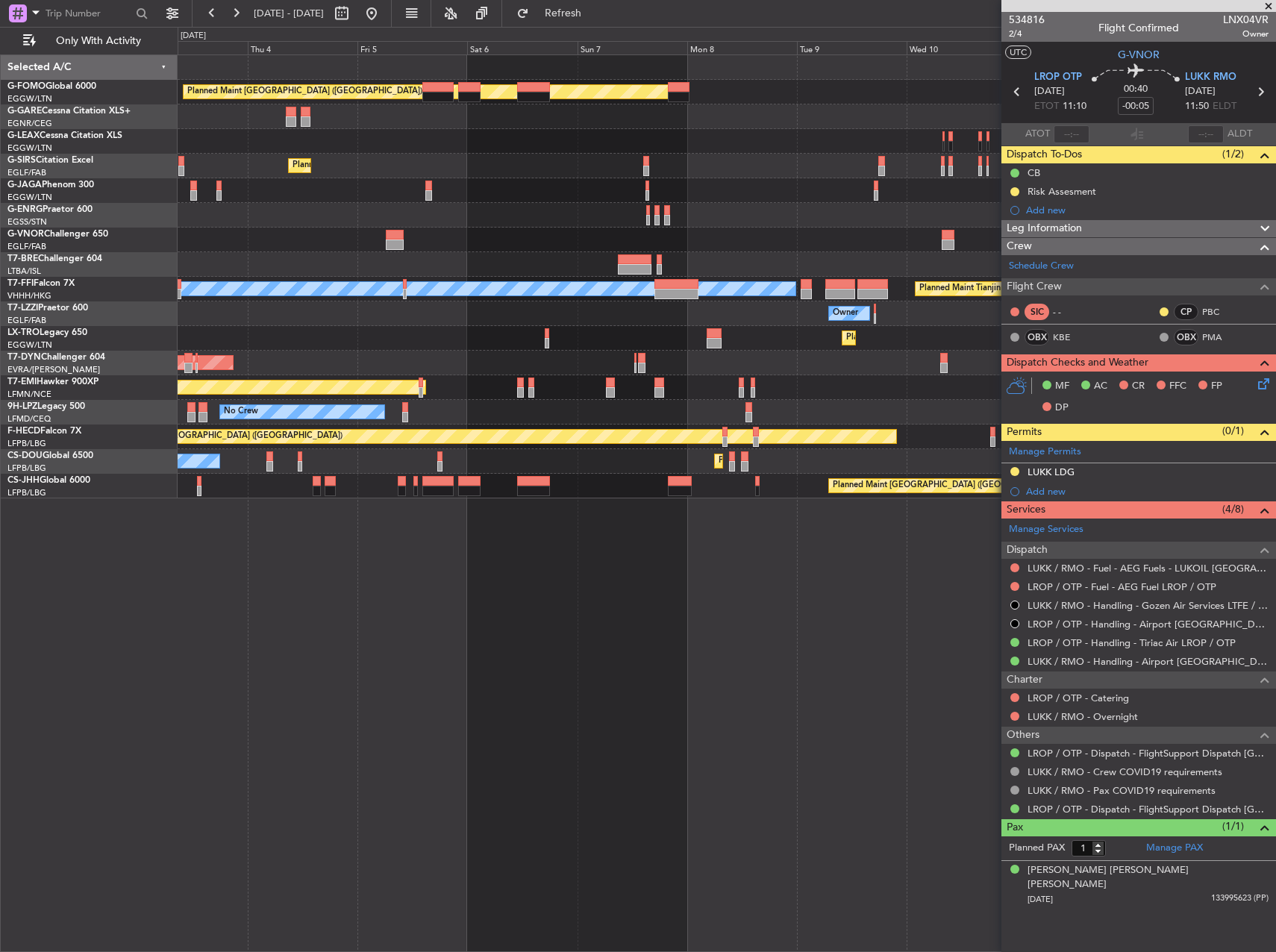
click at [824, 213] on div at bounding box center [726, 215] width 1097 height 25
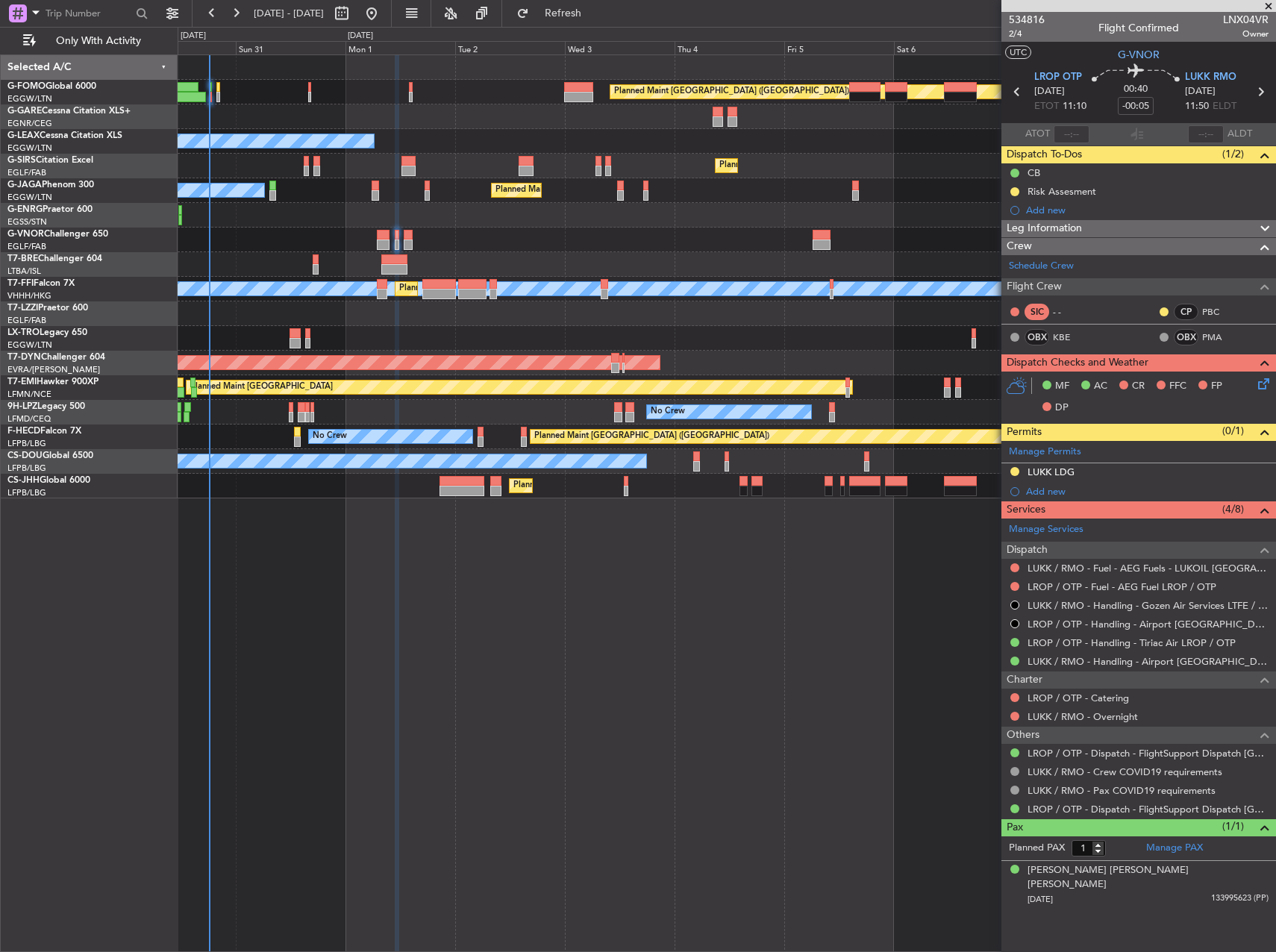
click at [510, 209] on div at bounding box center [726, 215] width 1097 height 25
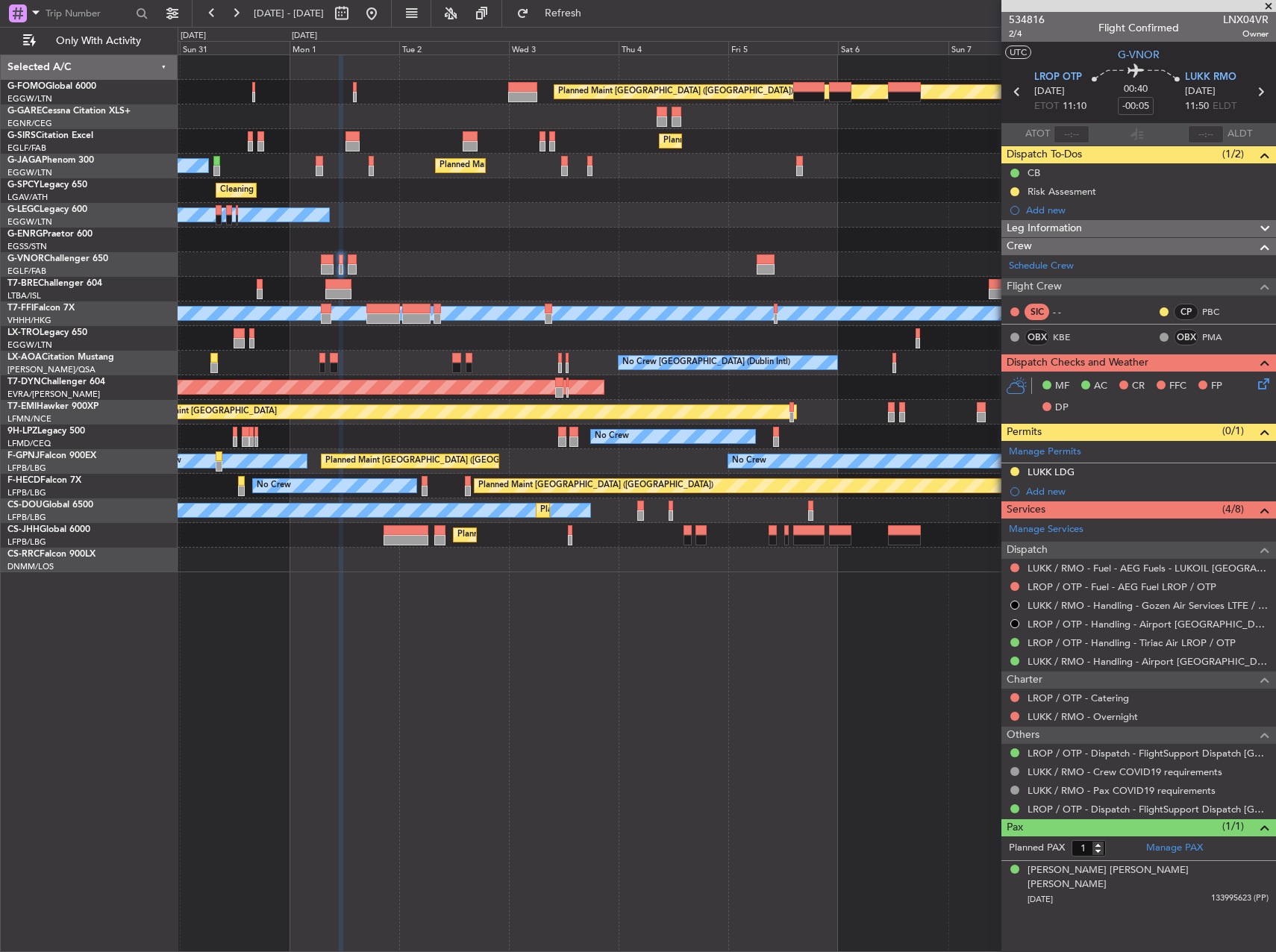
click at [813, 286] on div at bounding box center [726, 289] width 1097 height 25
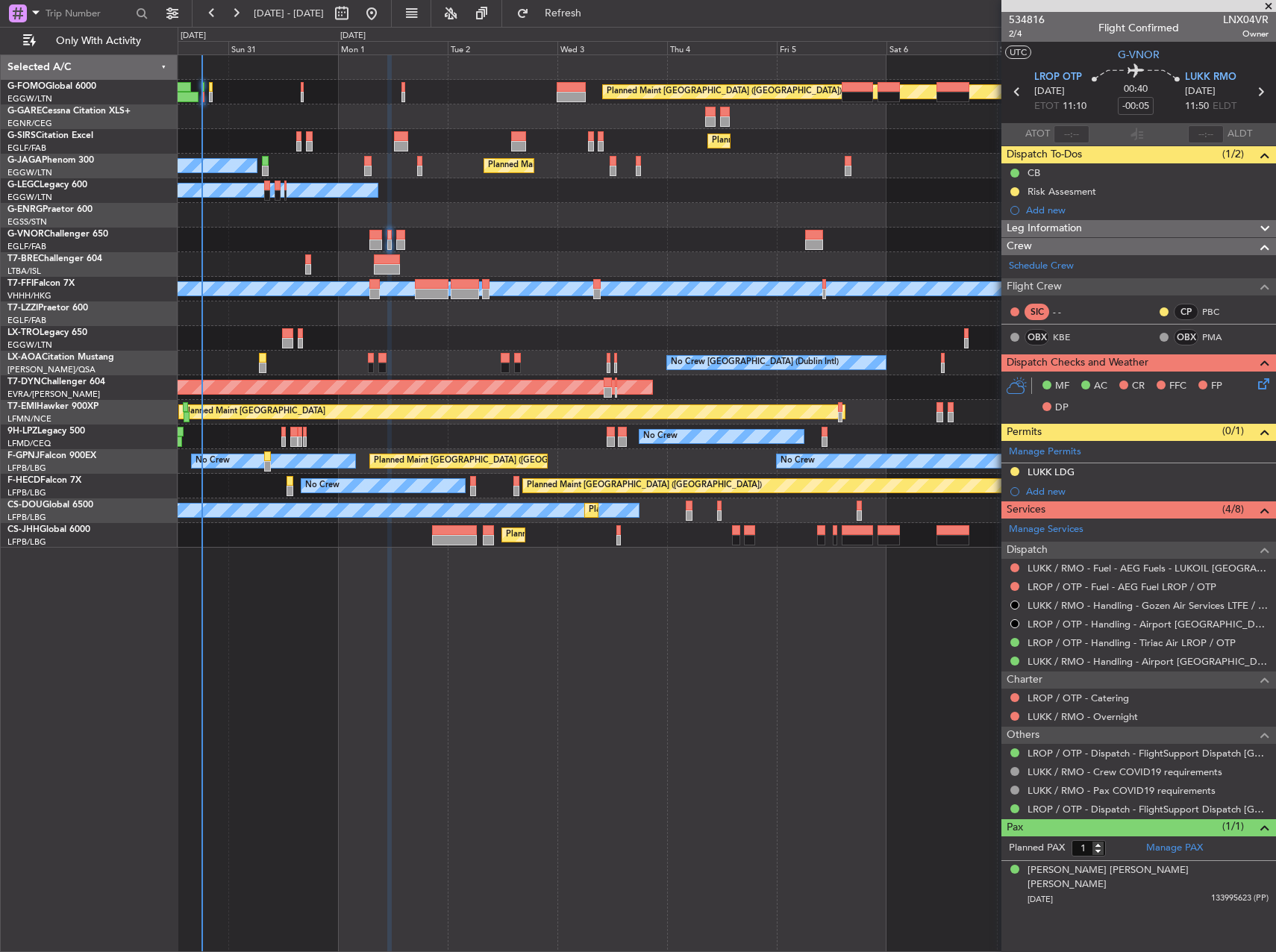
click at [426, 565] on div "Planned Maint London (Luton) Planned Maint London (Farnborough) Owner Ibiza Pla…" at bounding box center [727, 502] width 1098 height 897
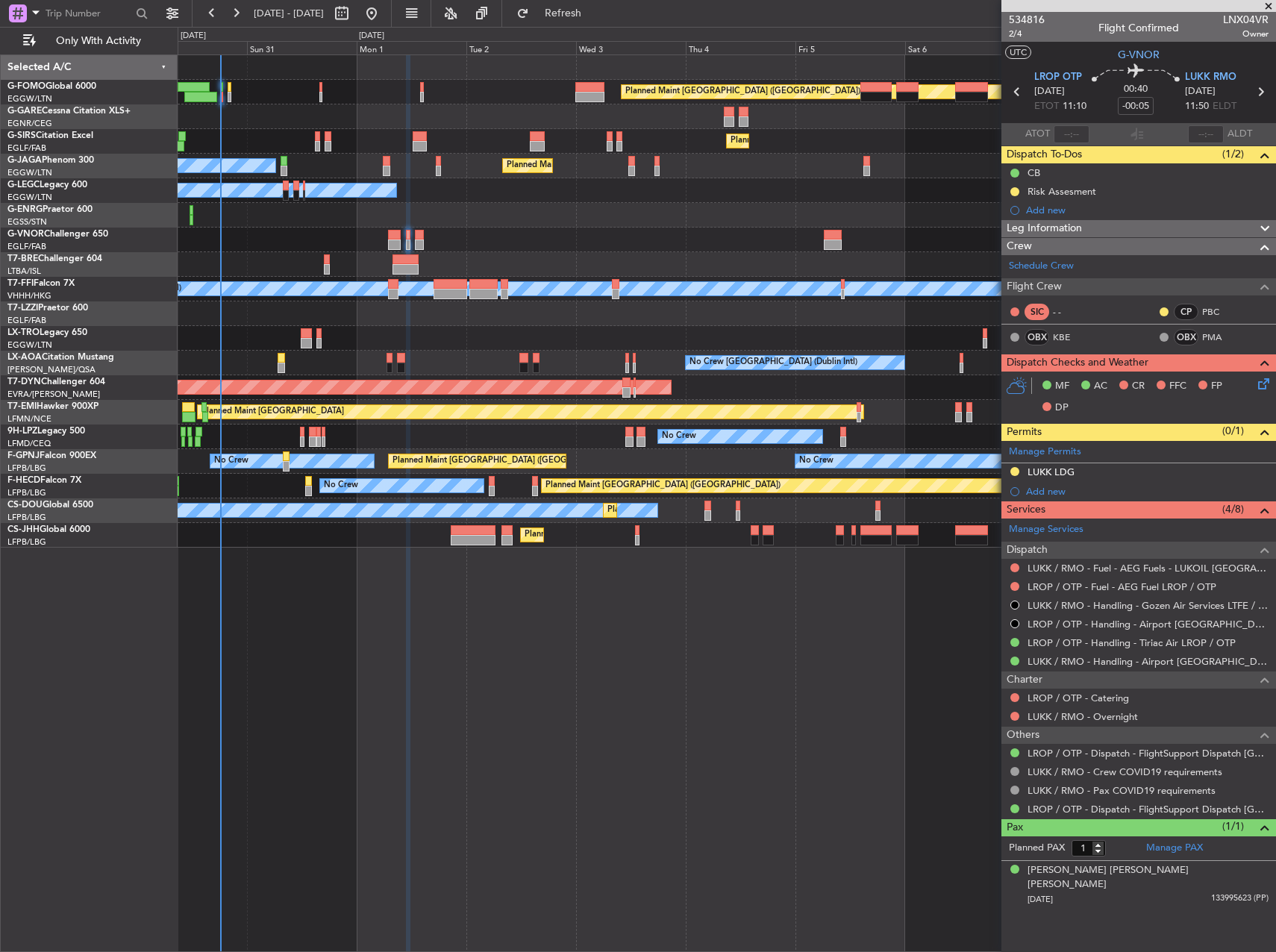
click at [289, 95] on div "Planned Maint [GEOGRAPHIC_DATA] ([GEOGRAPHIC_DATA])" at bounding box center [726, 92] width 1097 height 25
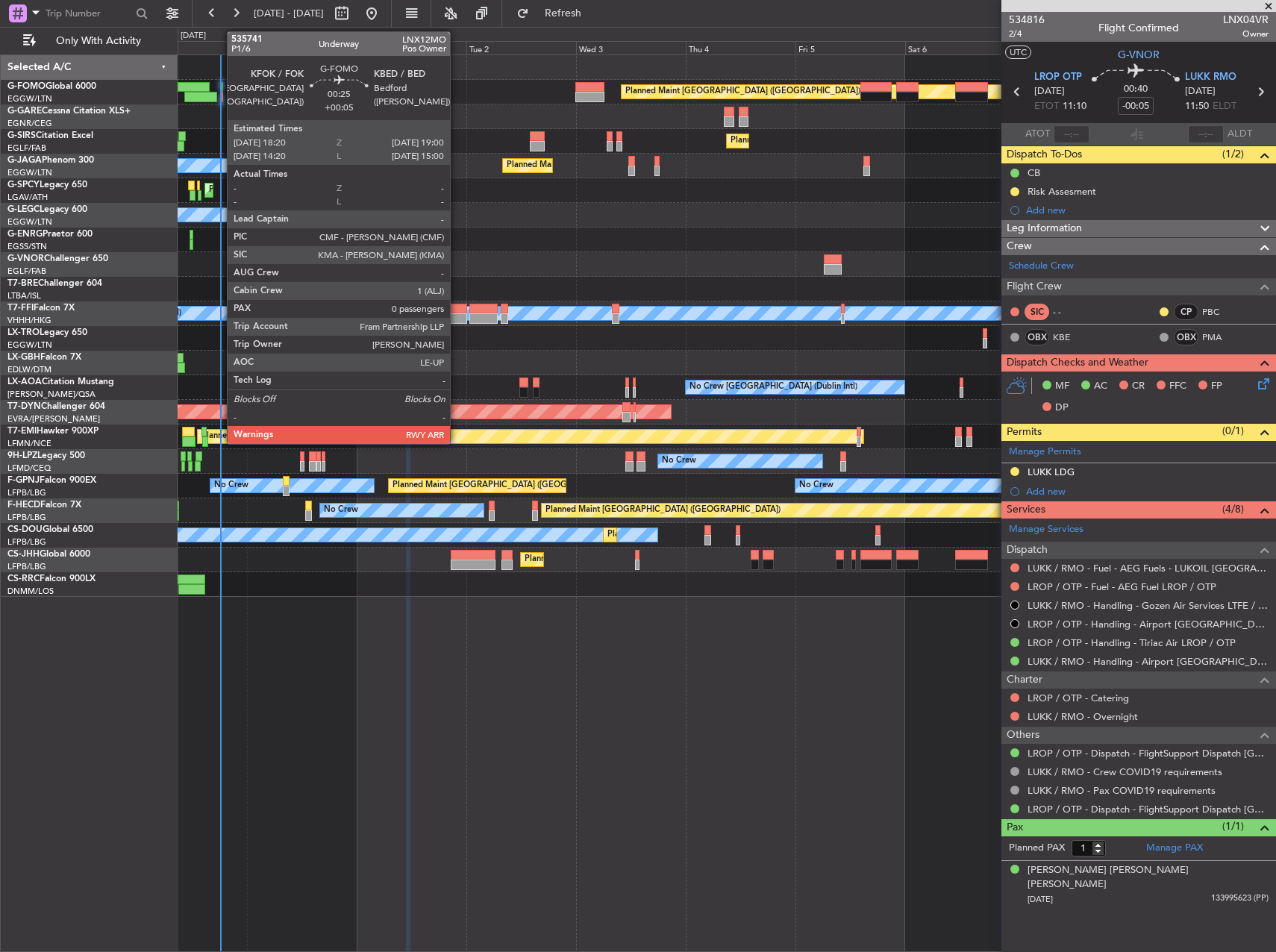
click at [220, 90] on div at bounding box center [222, 87] width 4 height 10
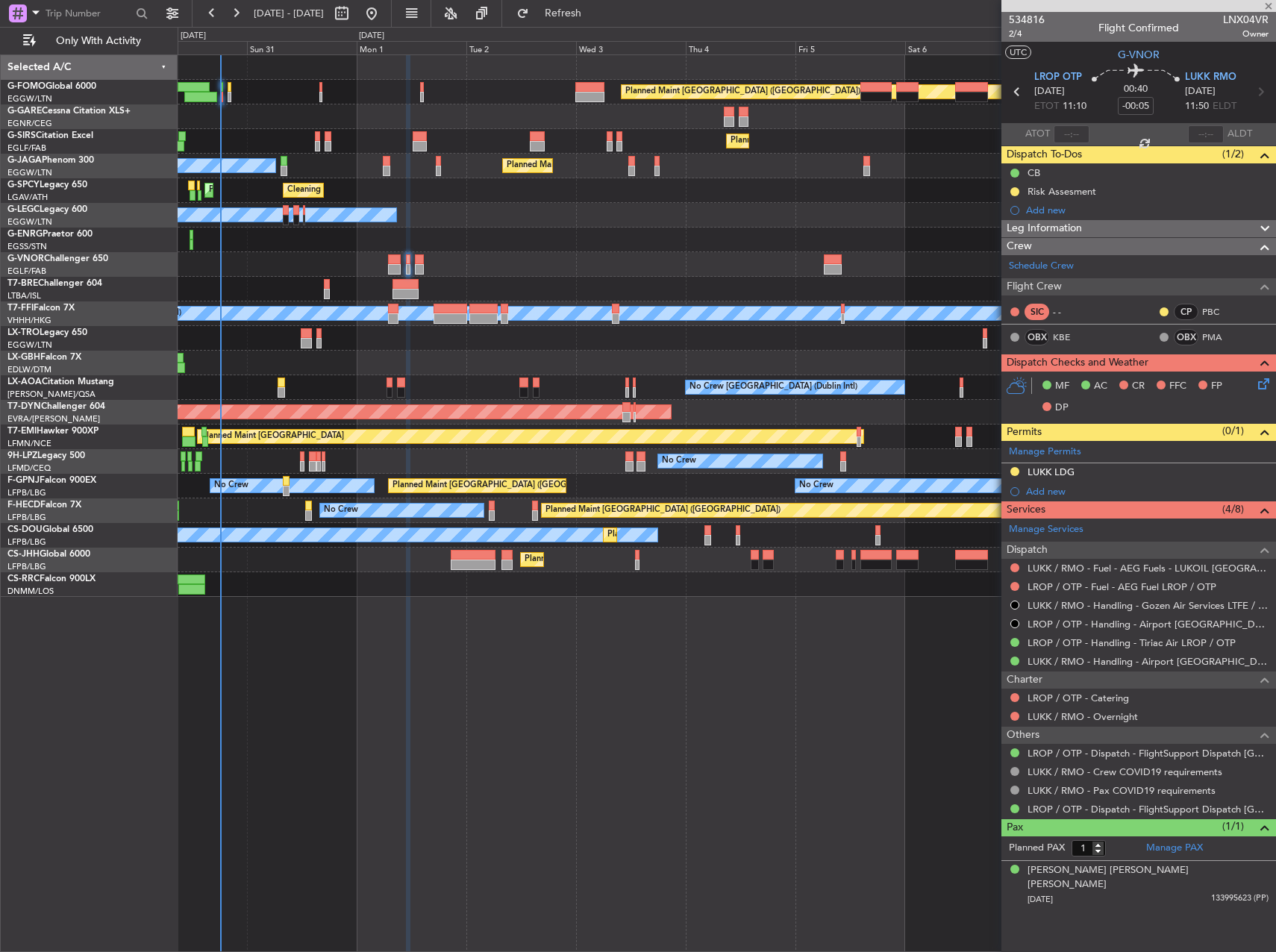
type input "+00:05"
type input "0"
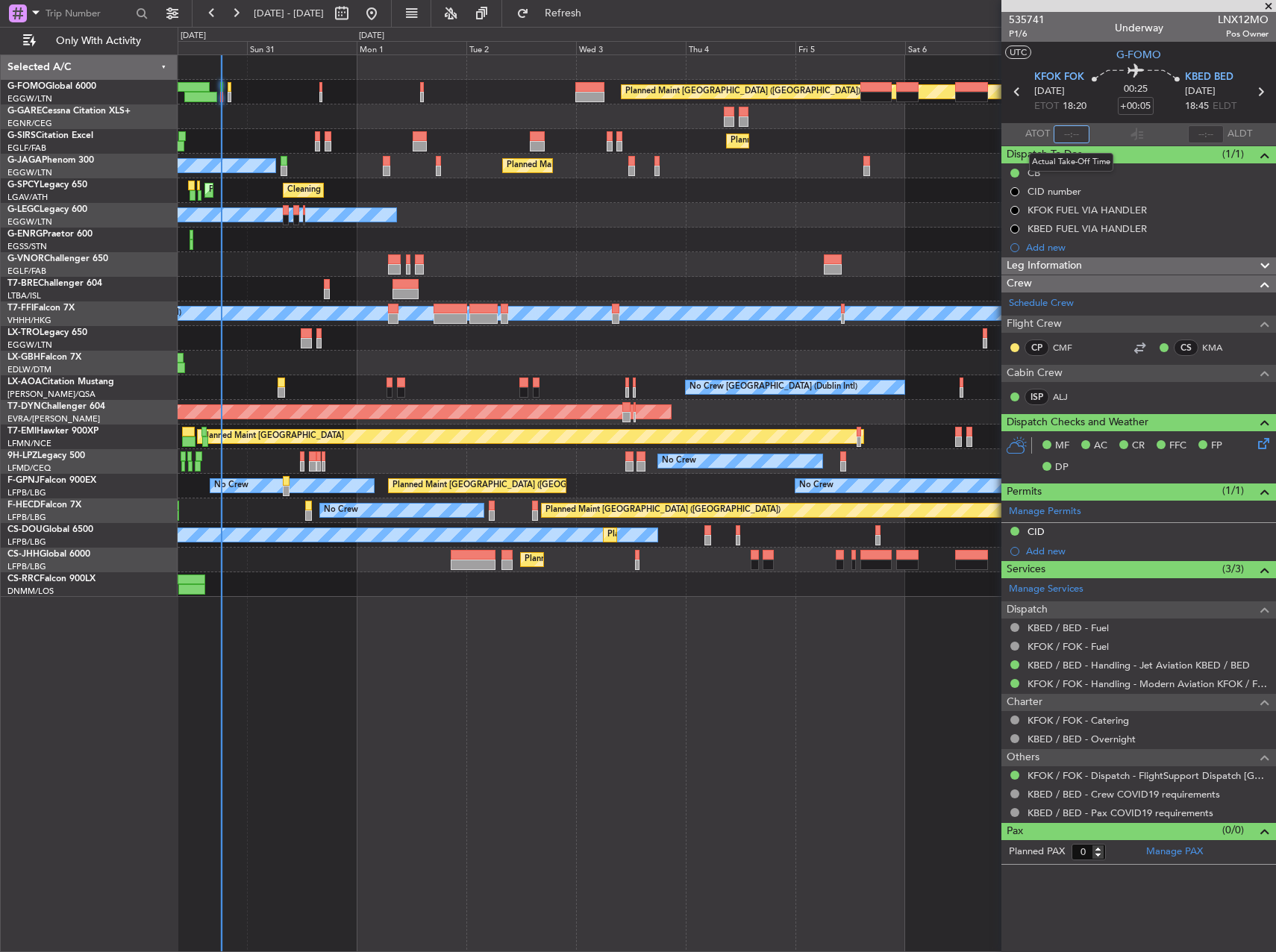
click at [1074, 134] on input "text" at bounding box center [1071, 134] width 36 height 18
click at [842, 182] on div "Cleaning Athens (Eleftherios Venizelos Intl) Planned Maint Athens (Eleftherios …" at bounding box center [726, 190] width 1097 height 25
type input "18:19"
click at [551, 253] on div at bounding box center [726, 264] width 1097 height 25
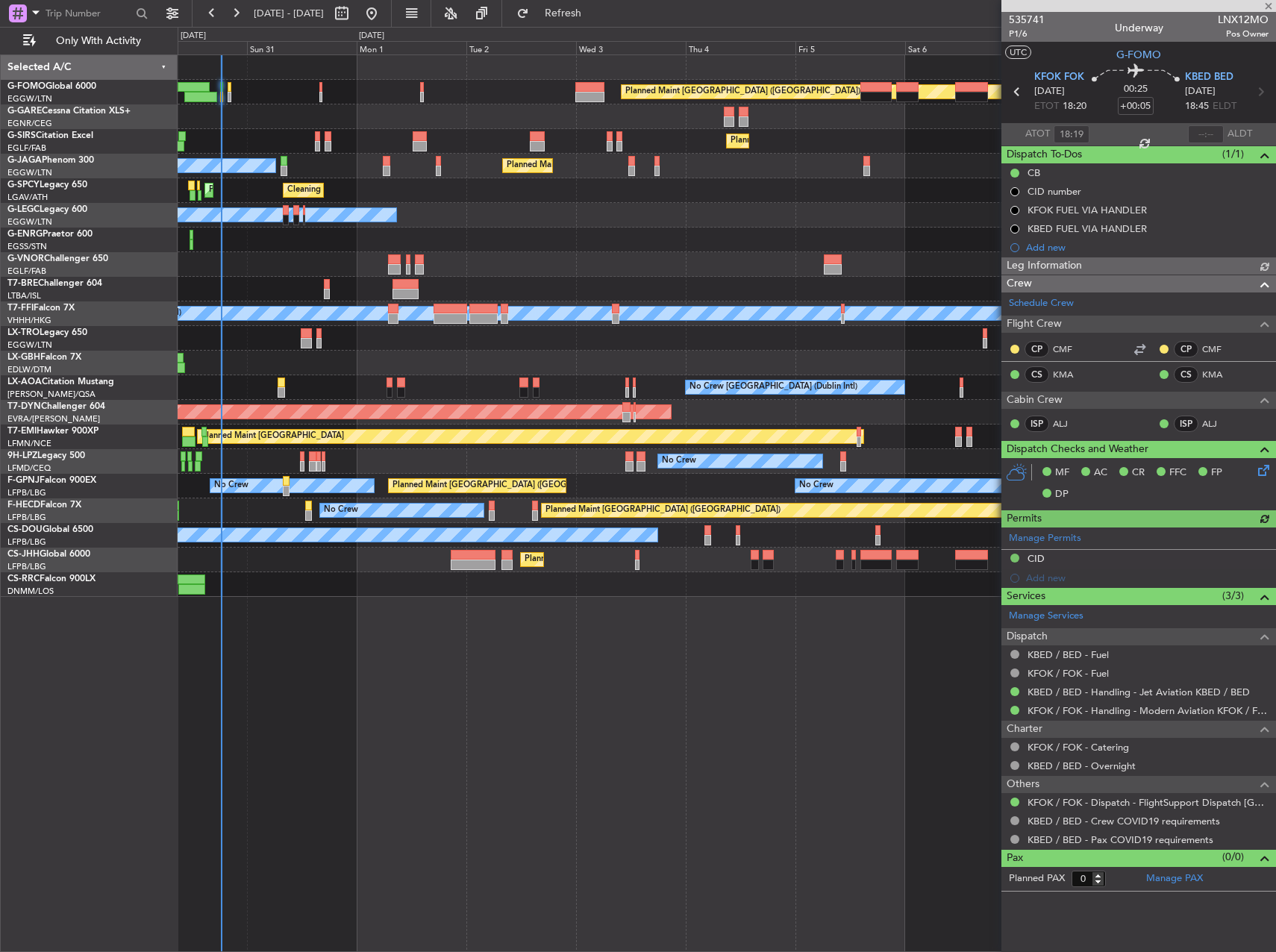
click at [462, 264] on div at bounding box center [726, 264] width 1097 height 25
click at [283, 166] on div at bounding box center [284, 171] width 7 height 10
type input "2"
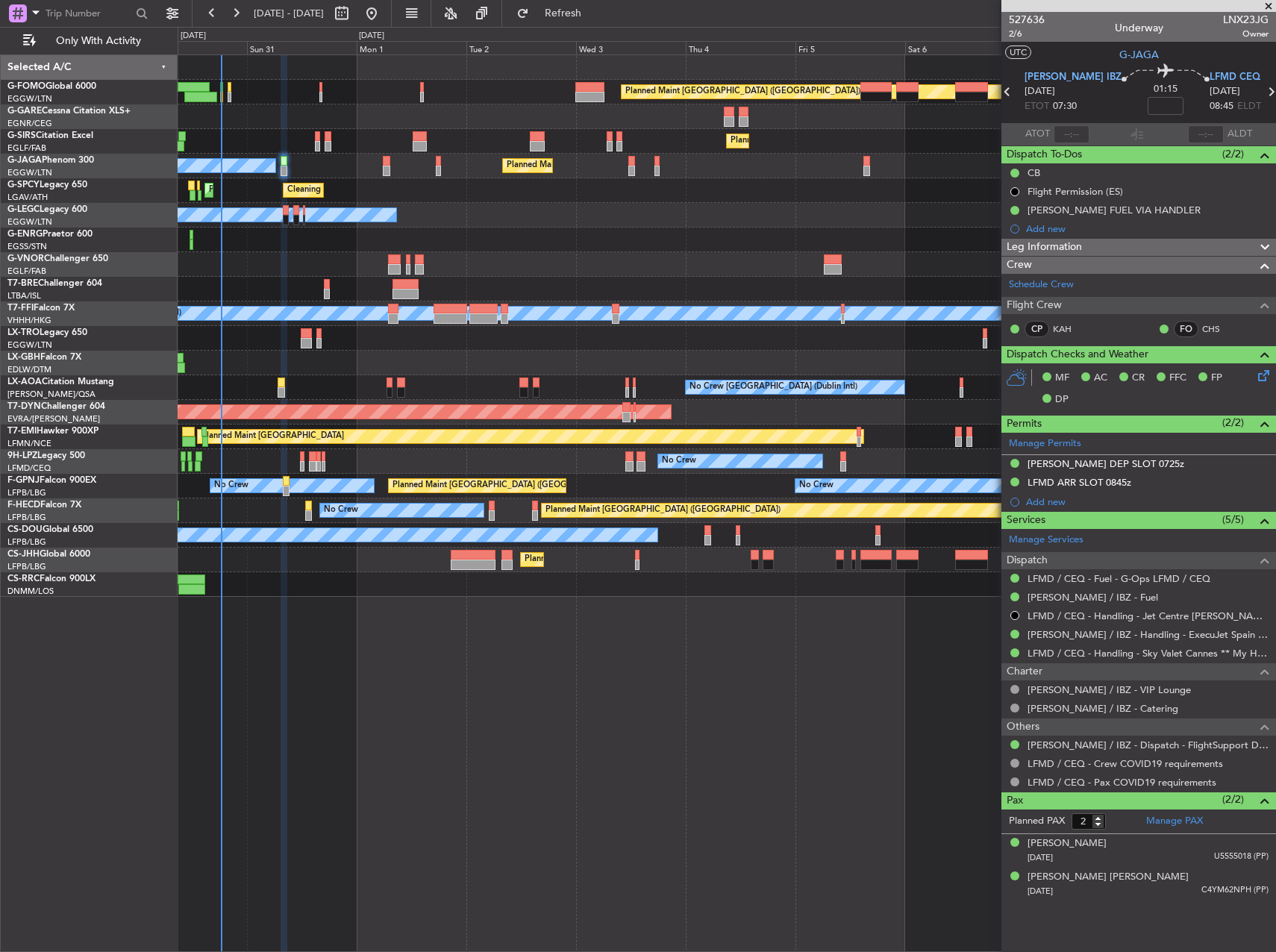
click at [797, 662] on div "Planned Maint London (Luton) Planned Maint London (Farnborough) Planned Maint L…" at bounding box center [727, 502] width 1098 height 897
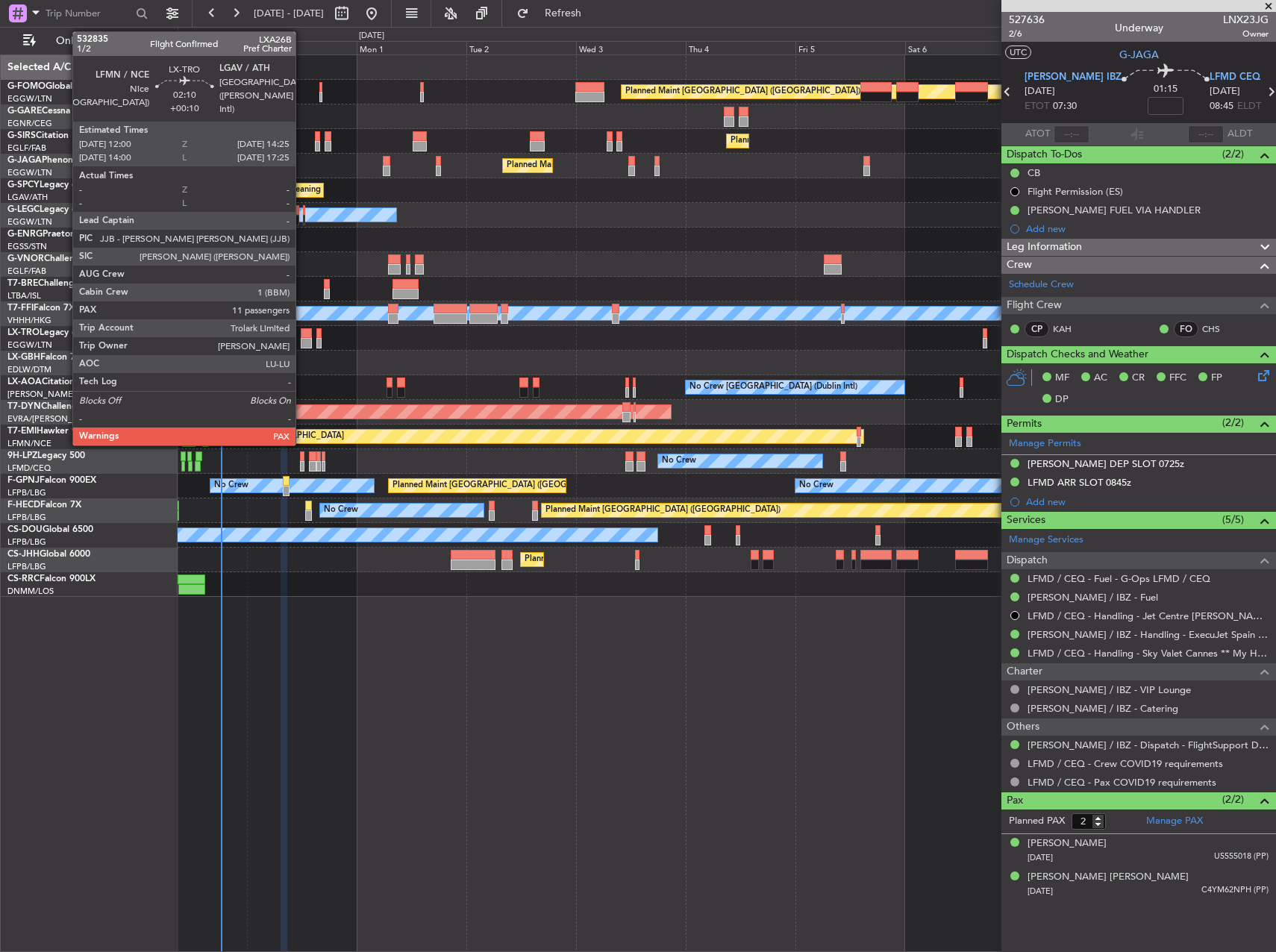
click at [304, 336] on div at bounding box center [306, 333] width 11 height 10
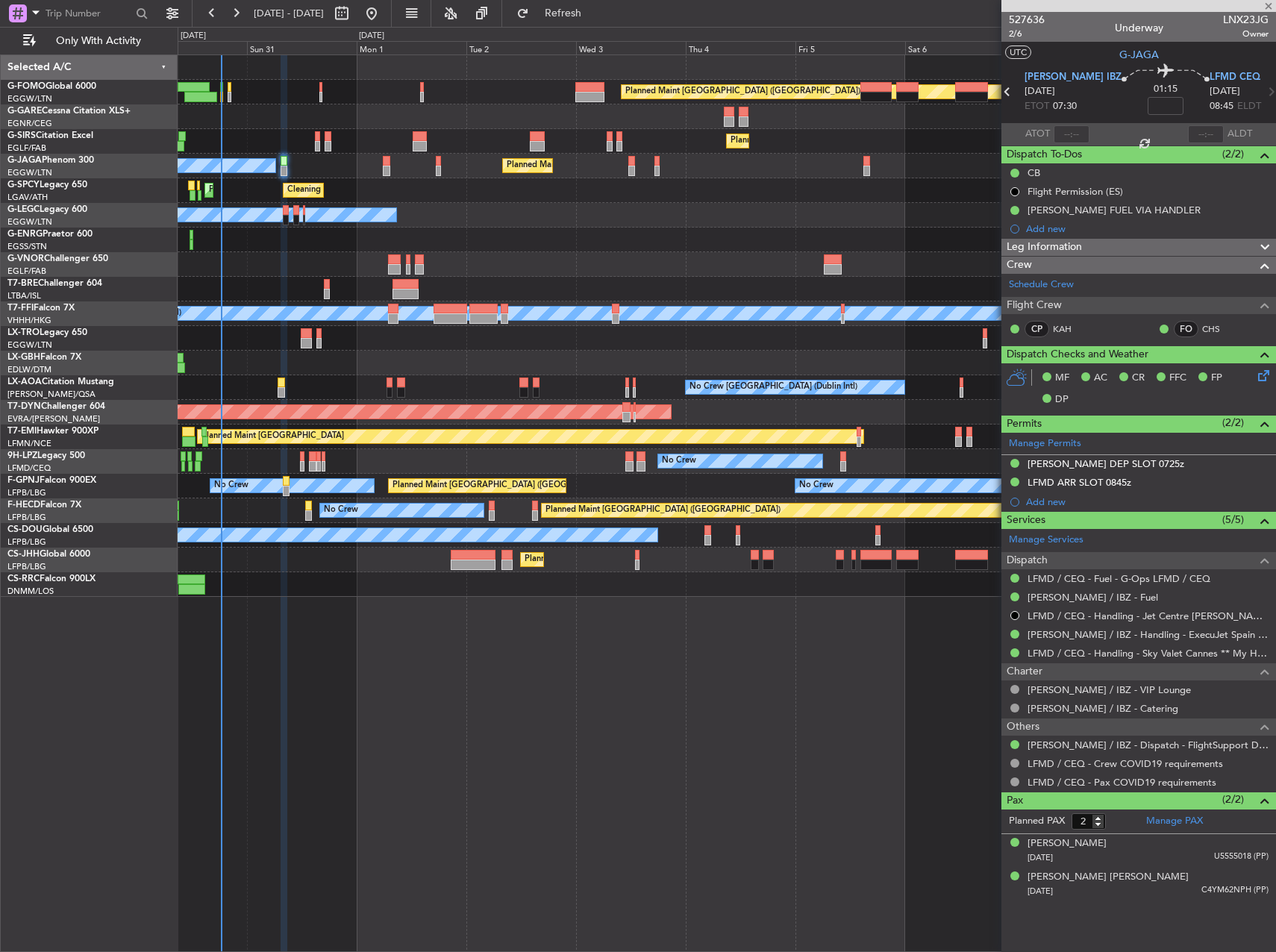
type input "+00:10"
type input "11"
